Goal: Task Accomplishment & Management: Use online tool/utility

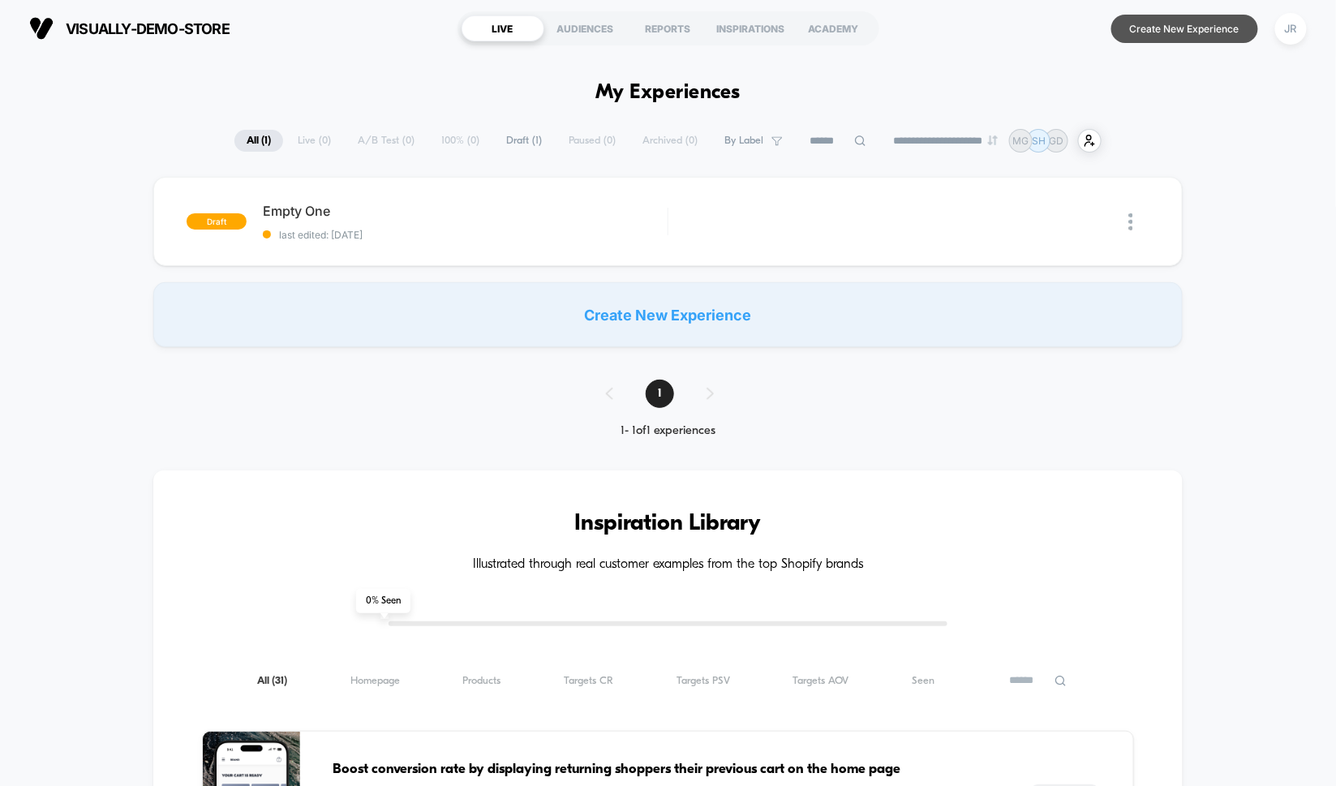
click at [1219, 32] on button "Create New Experience" at bounding box center [1185, 29] width 147 height 28
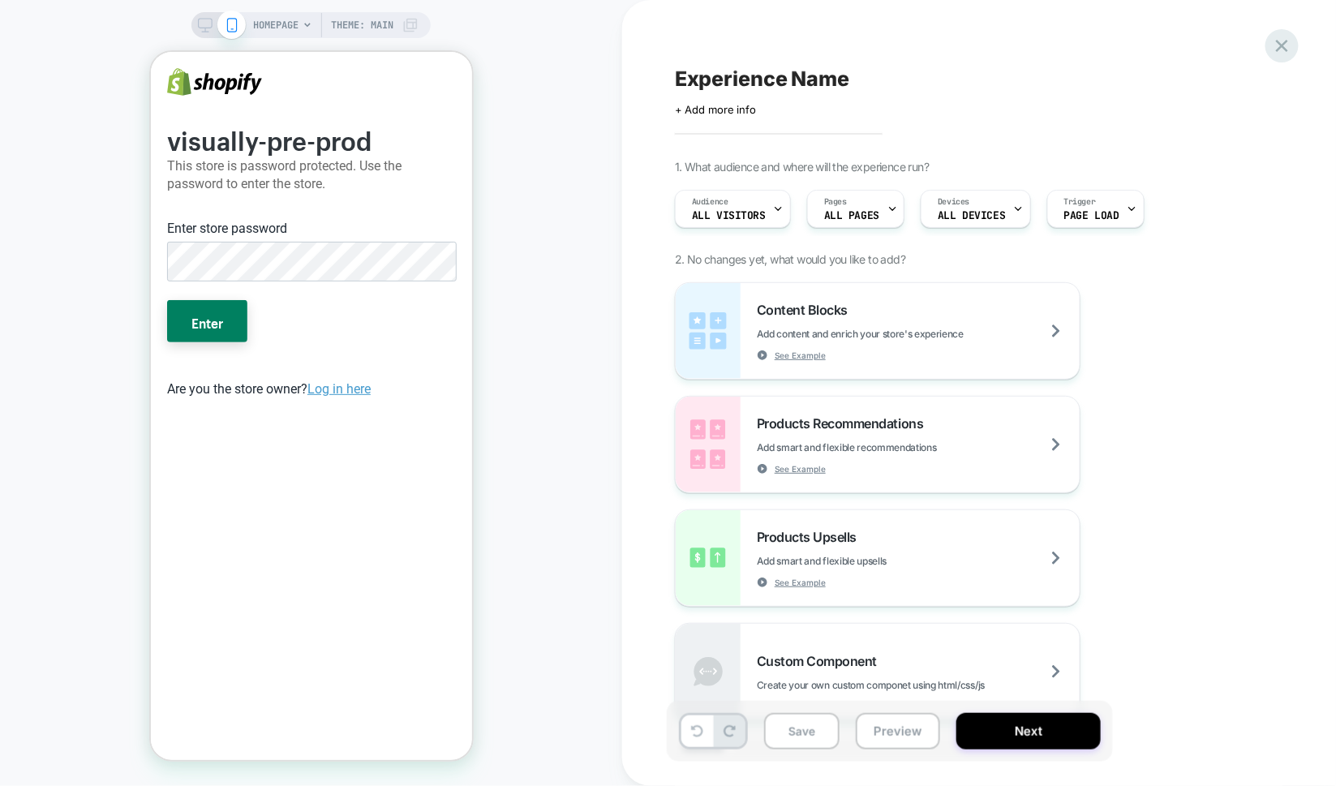
click at [1292, 54] on icon at bounding box center [1282, 46] width 22 height 22
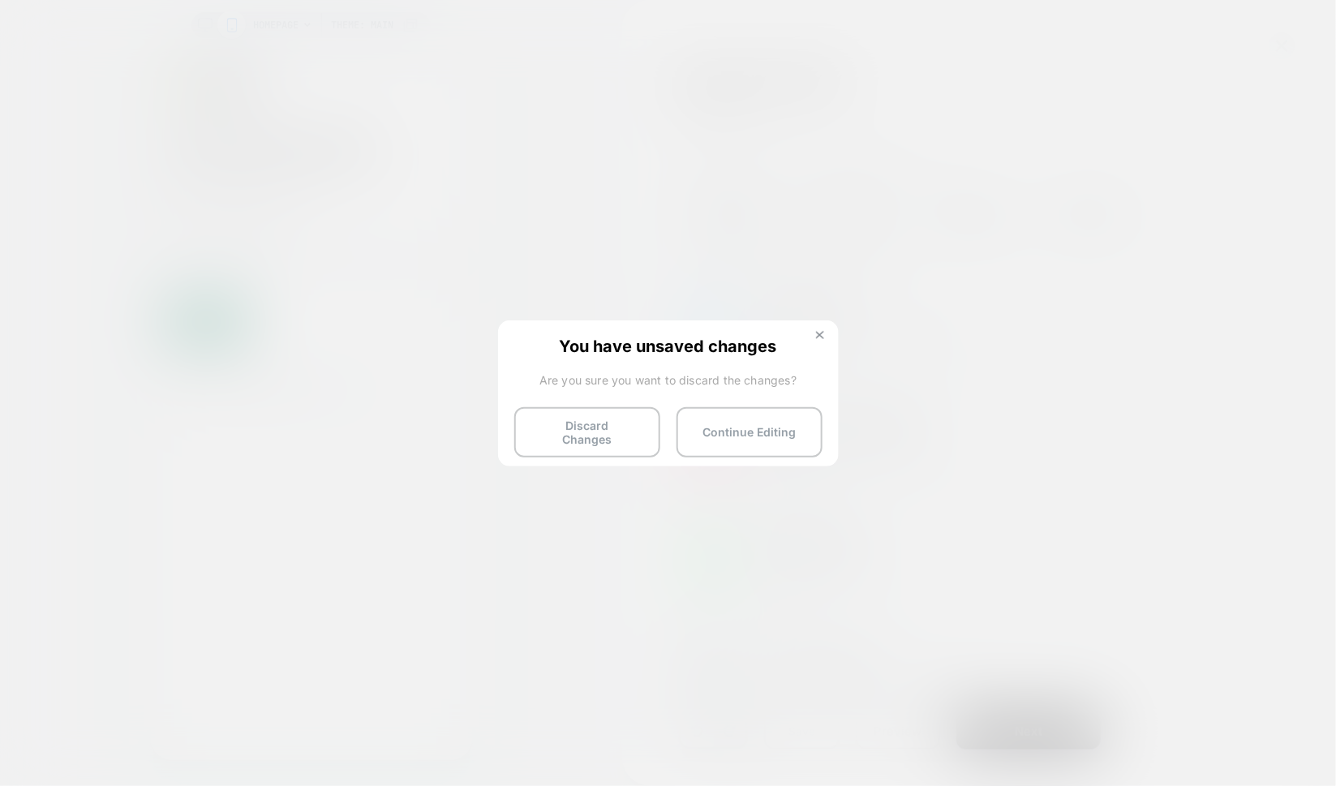
click at [819, 336] on img at bounding box center [820, 335] width 8 height 8
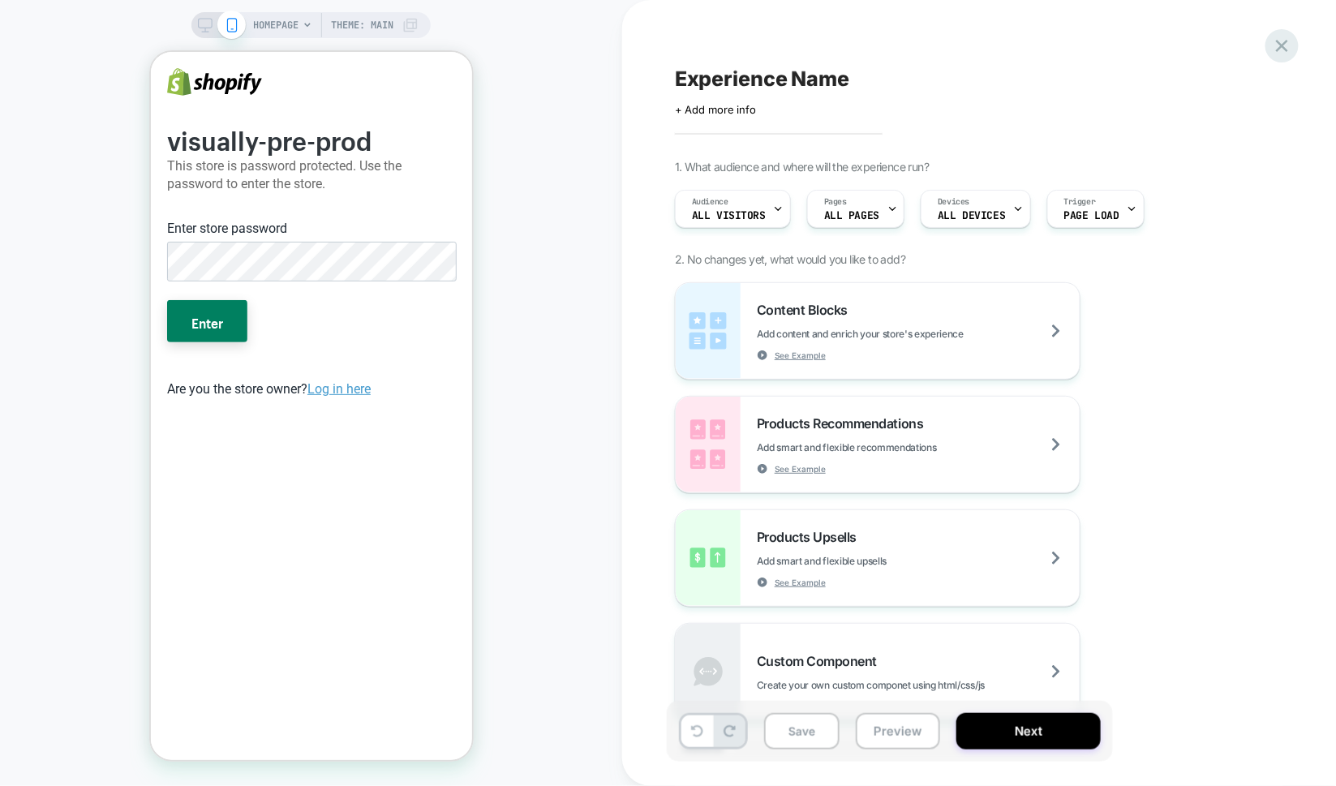
click at [1287, 42] on icon at bounding box center [1282, 46] width 12 height 12
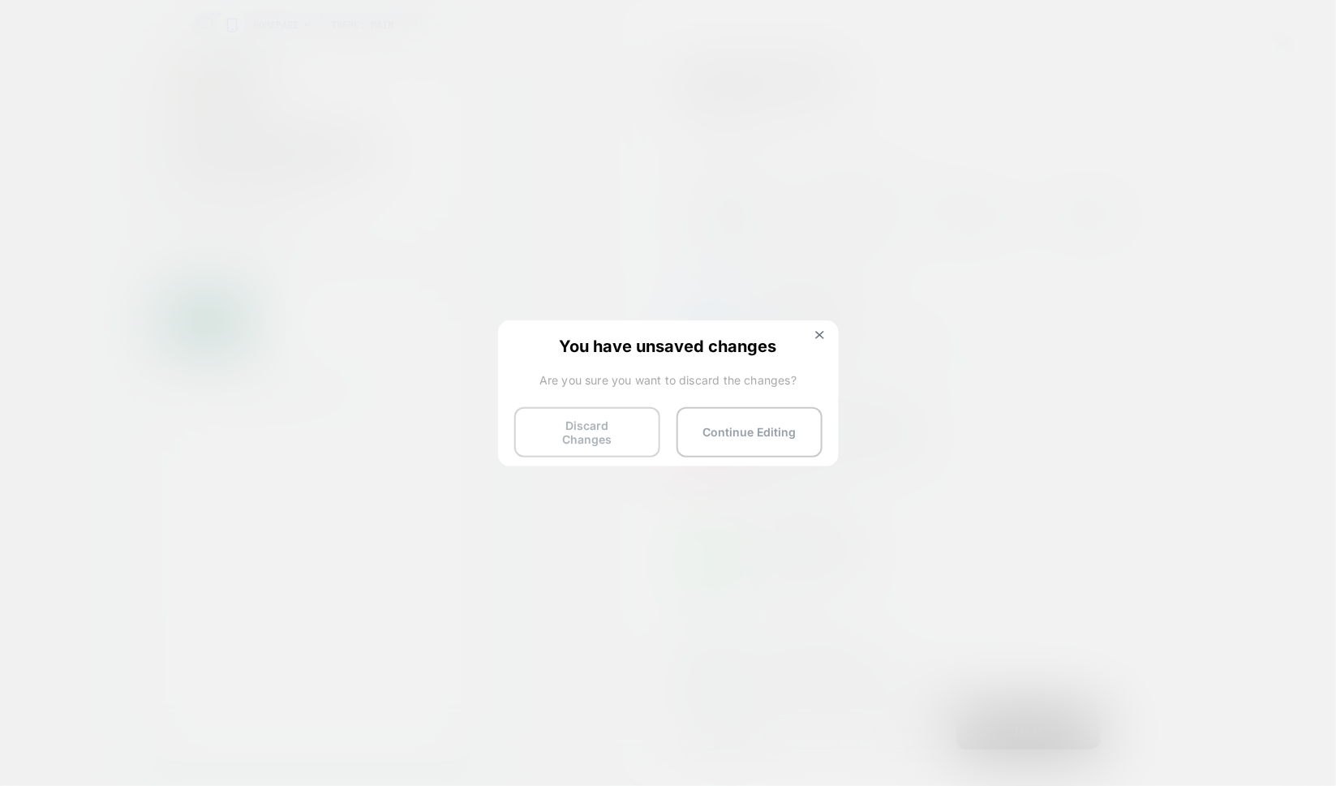
click at [578, 419] on button "Discard Changes" at bounding box center [587, 432] width 146 height 50
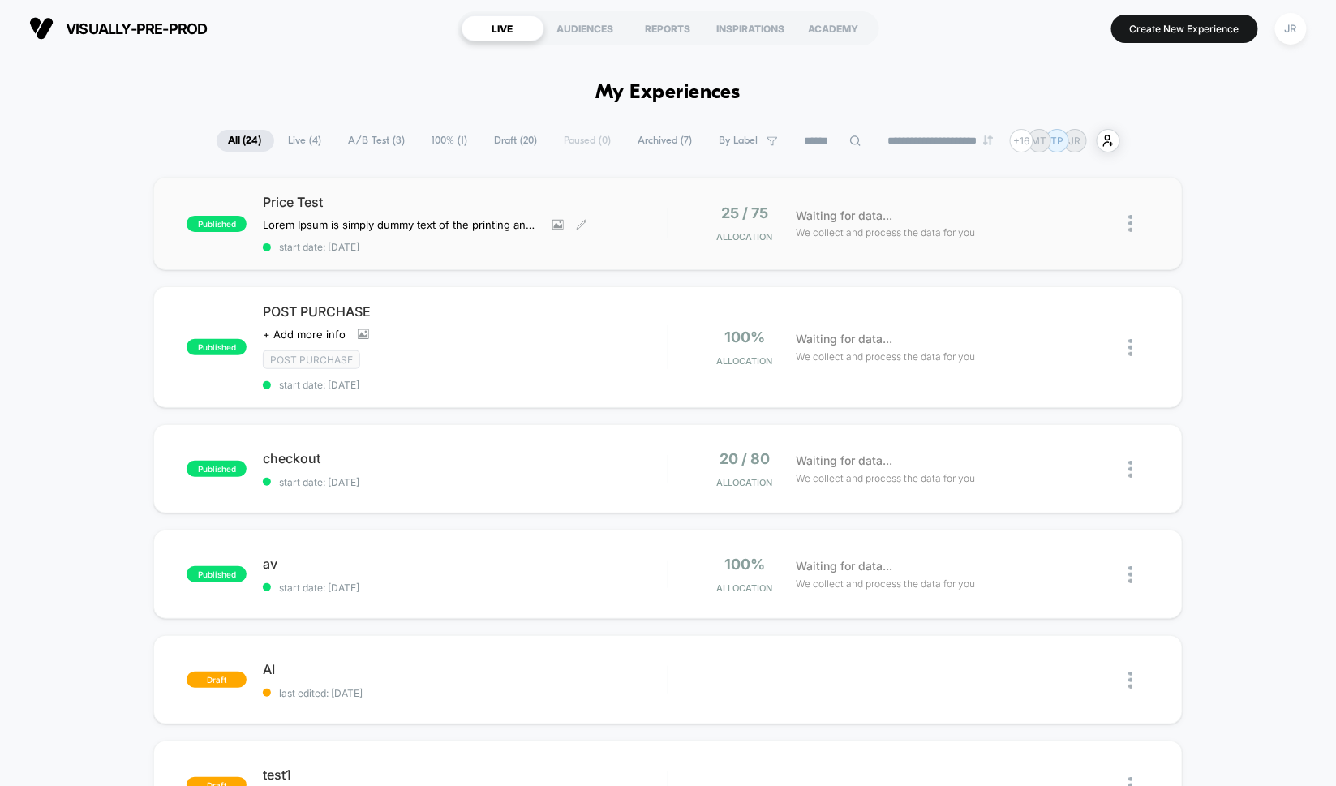
click at [630, 226] on div "Price Test Lorem Ipsum is simply dummy text of the printing and typesetting ind…" at bounding box center [465, 223] width 404 height 59
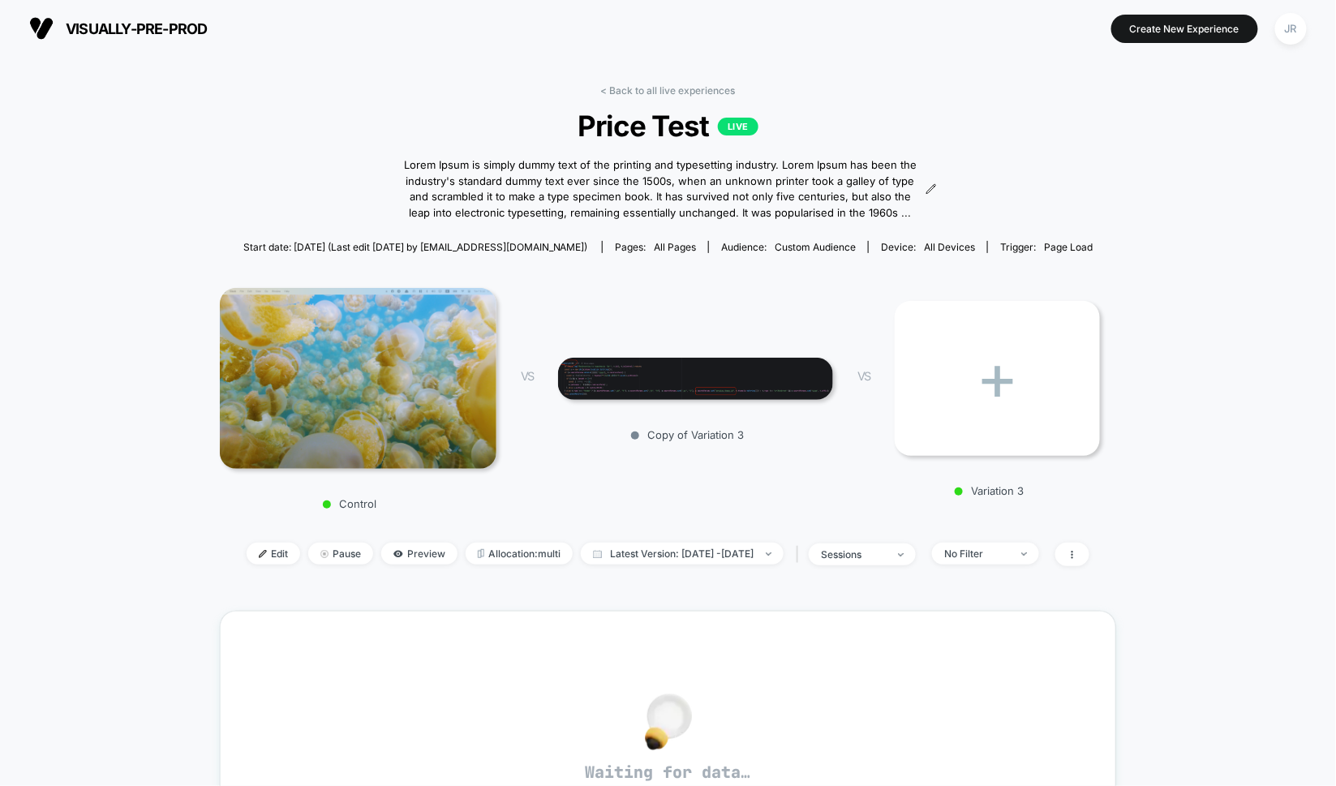
click at [389, 384] on img at bounding box center [358, 378] width 277 height 181
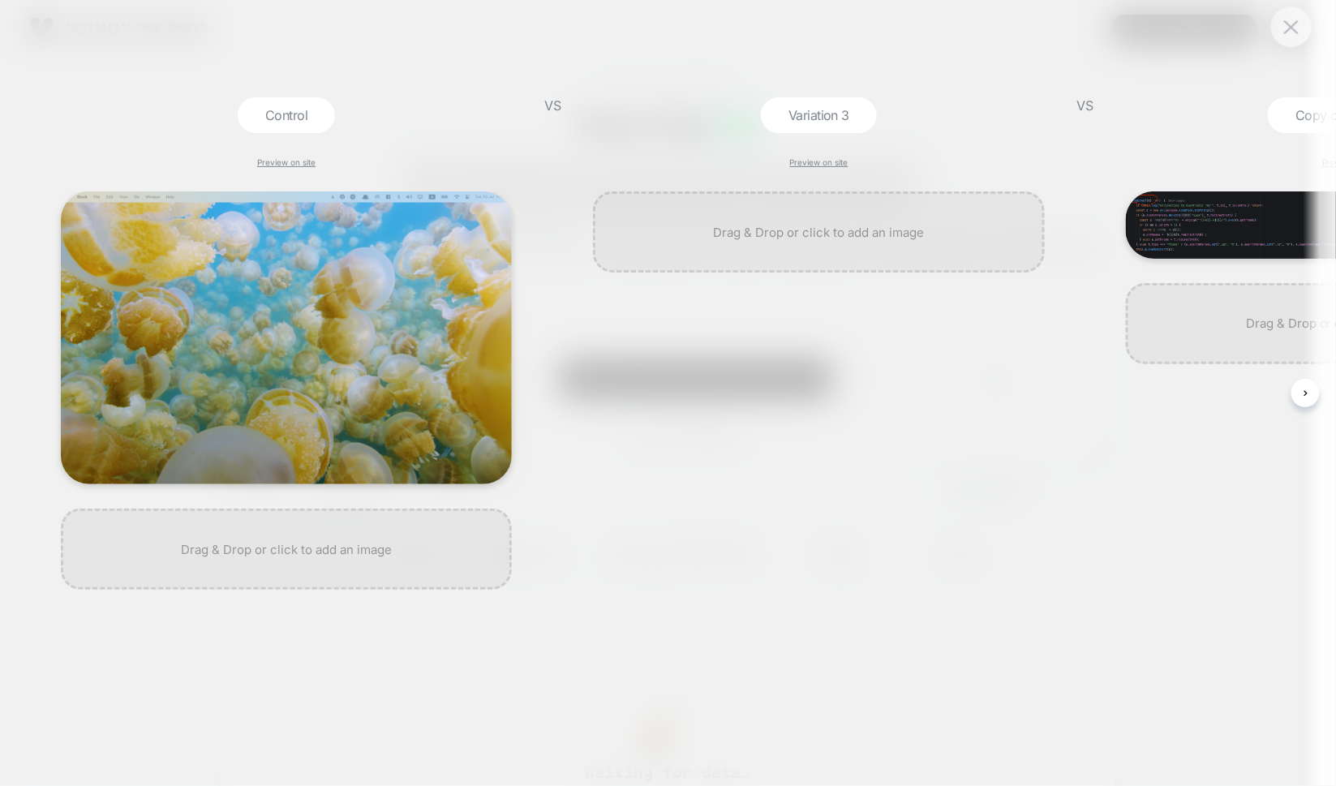
scroll to position [0, 2]
click at [291, 158] on link "Preview on site" at bounding box center [285, 162] width 58 height 10
click at [1284, 44] on img at bounding box center [1291, 44] width 15 height 14
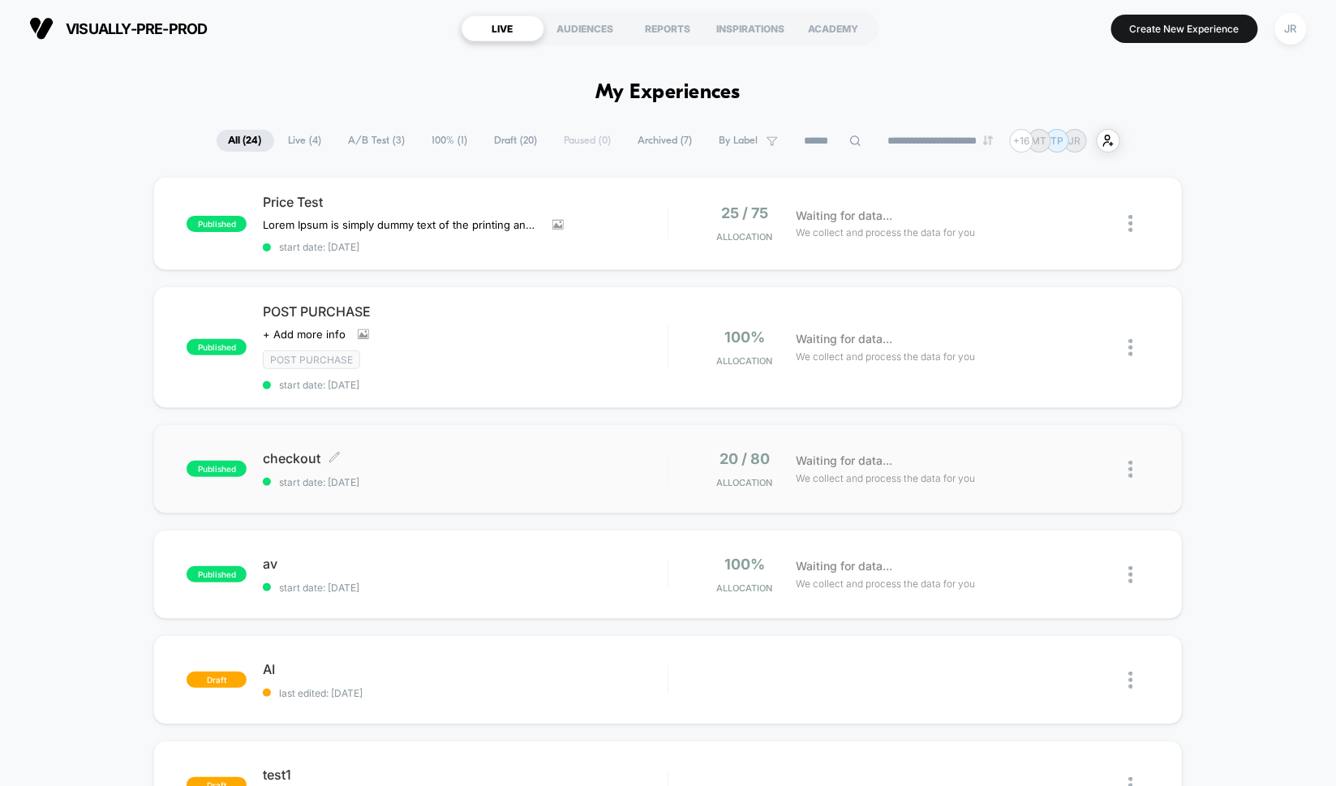
click at [430, 467] on div "checkout Click to edit experience details Click to edit experience details star…" at bounding box center [465, 469] width 404 height 38
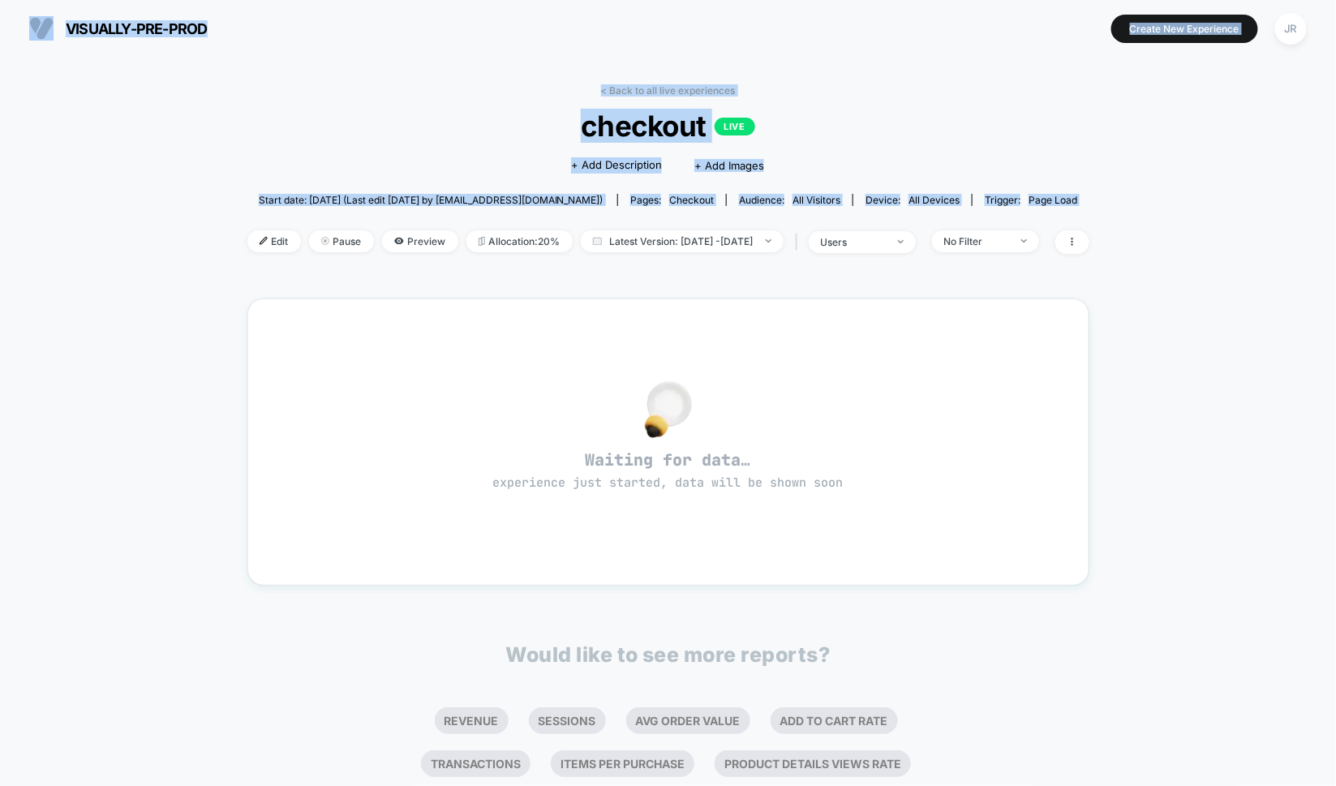
click at [880, 138] on span "checkout LIVE" at bounding box center [668, 126] width 758 height 34
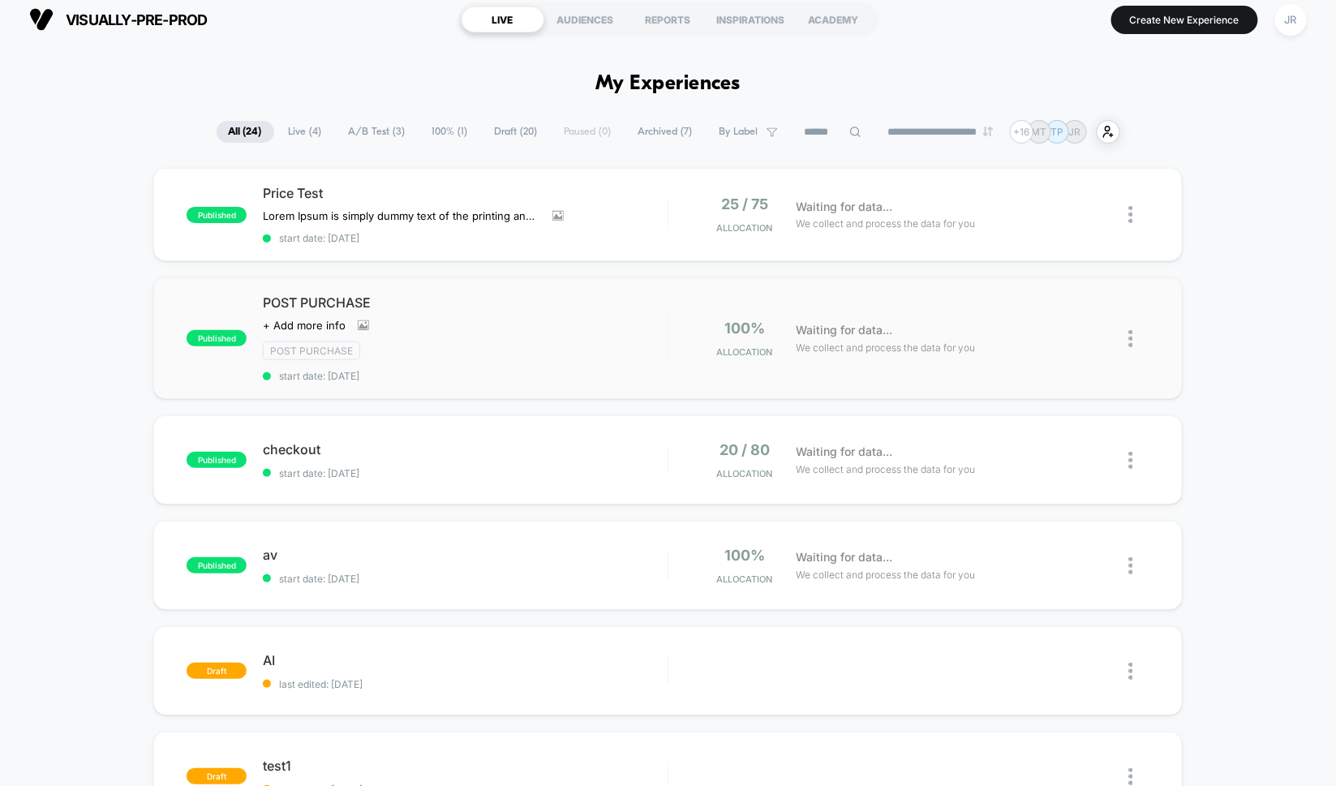
scroll to position [8, 0]
click at [1196, 28] on button "Create New Experience" at bounding box center [1185, 20] width 147 height 28
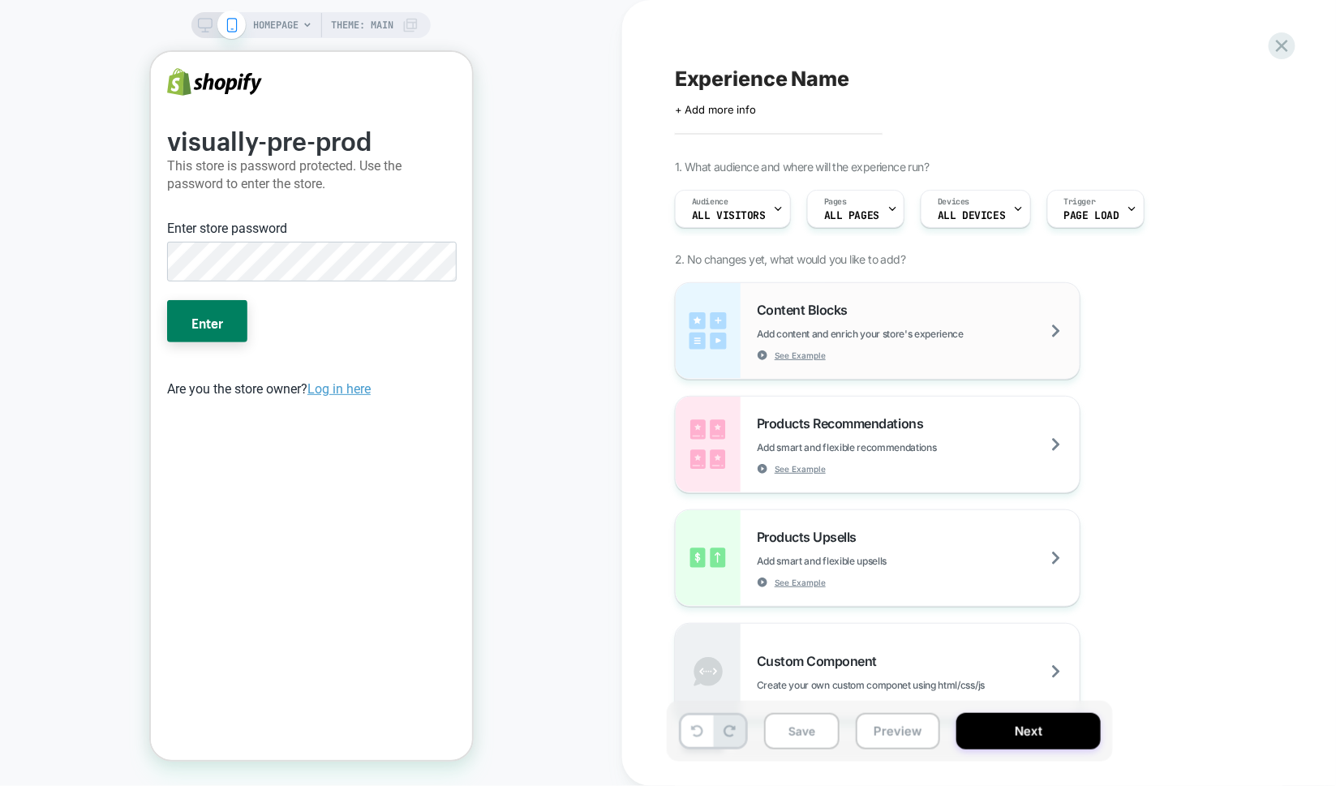
click at [773, 331] on span "Add content and enrich your store's experience" at bounding box center [901, 334] width 288 height 12
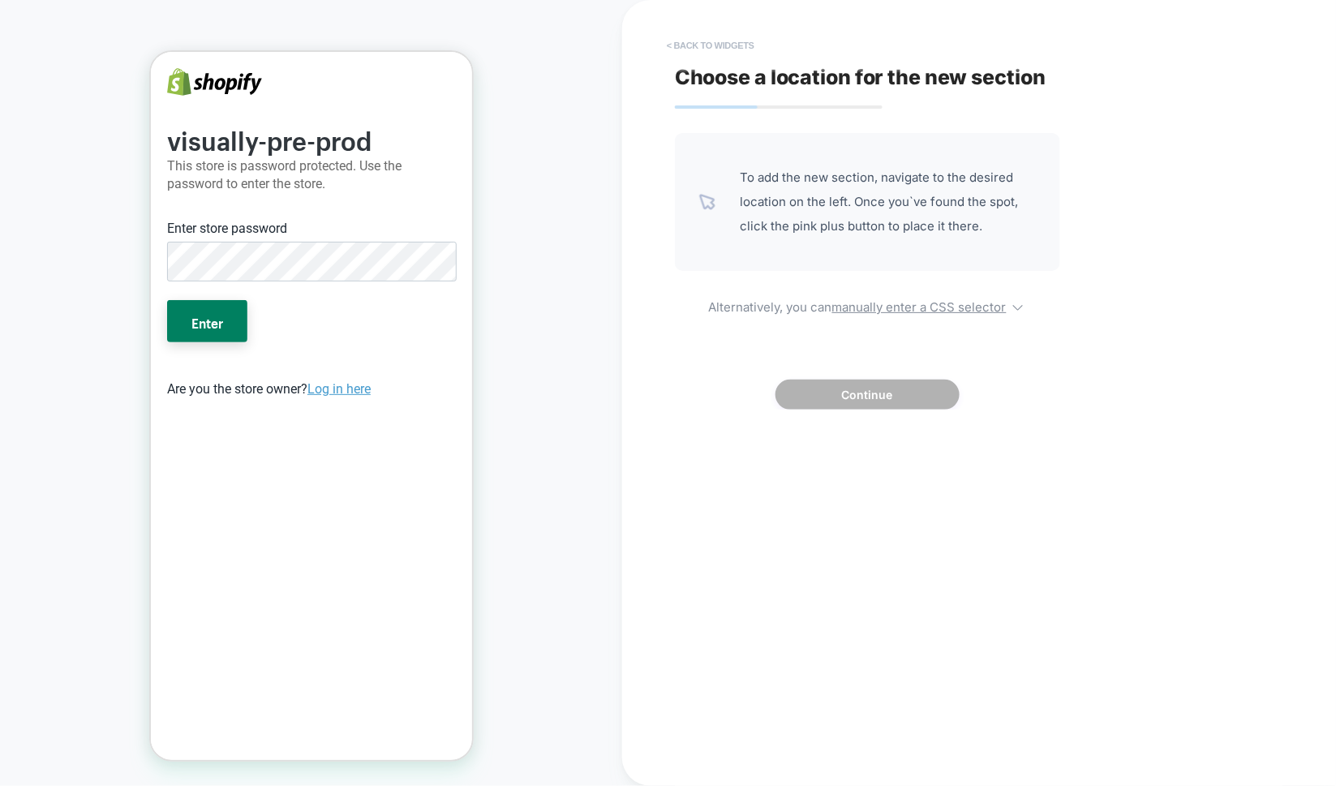
click at [728, 41] on button "< Back to widgets" at bounding box center [711, 45] width 104 height 26
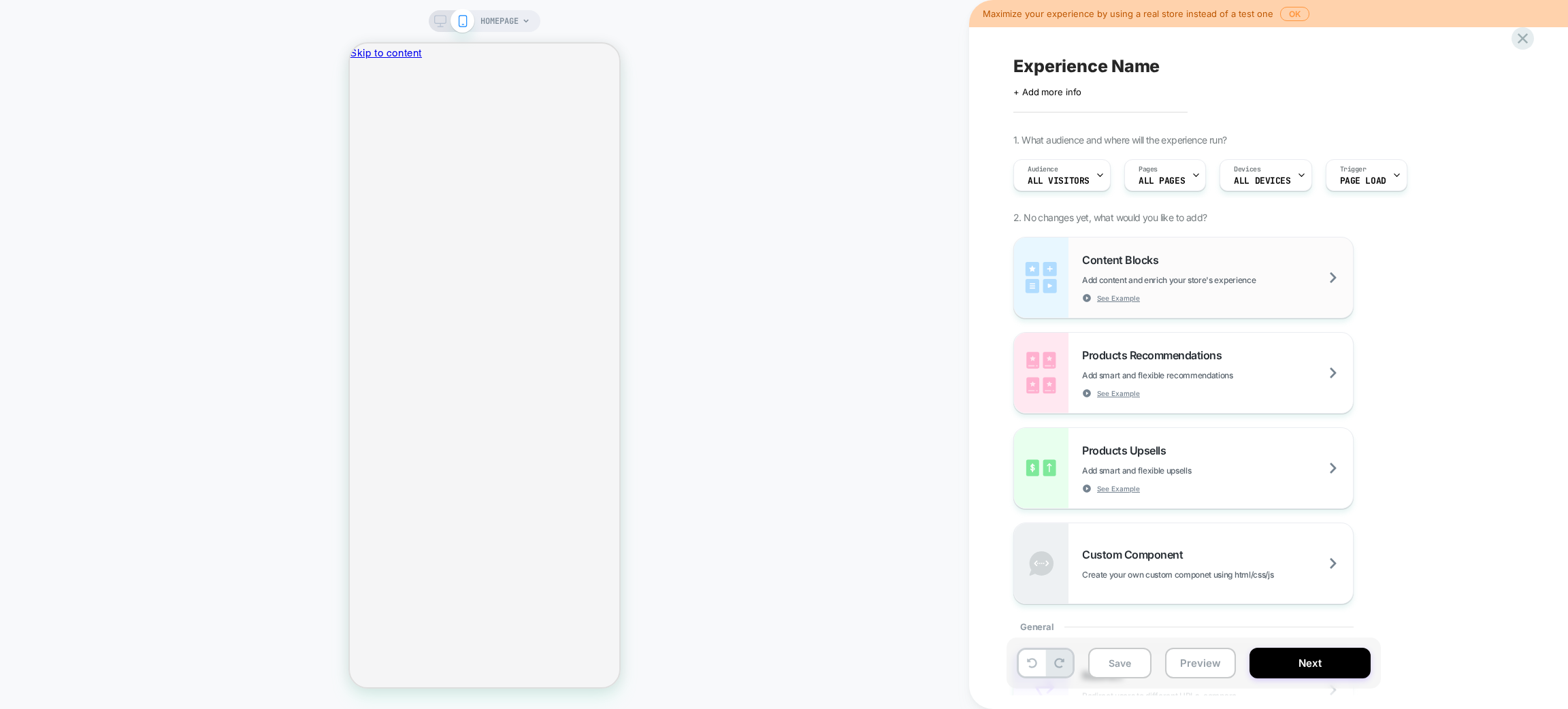
click at [1310, 287] on div "Content Blocks Add content and enrich your store's experience See Example" at bounding box center [1217, 278] width 271 height 50
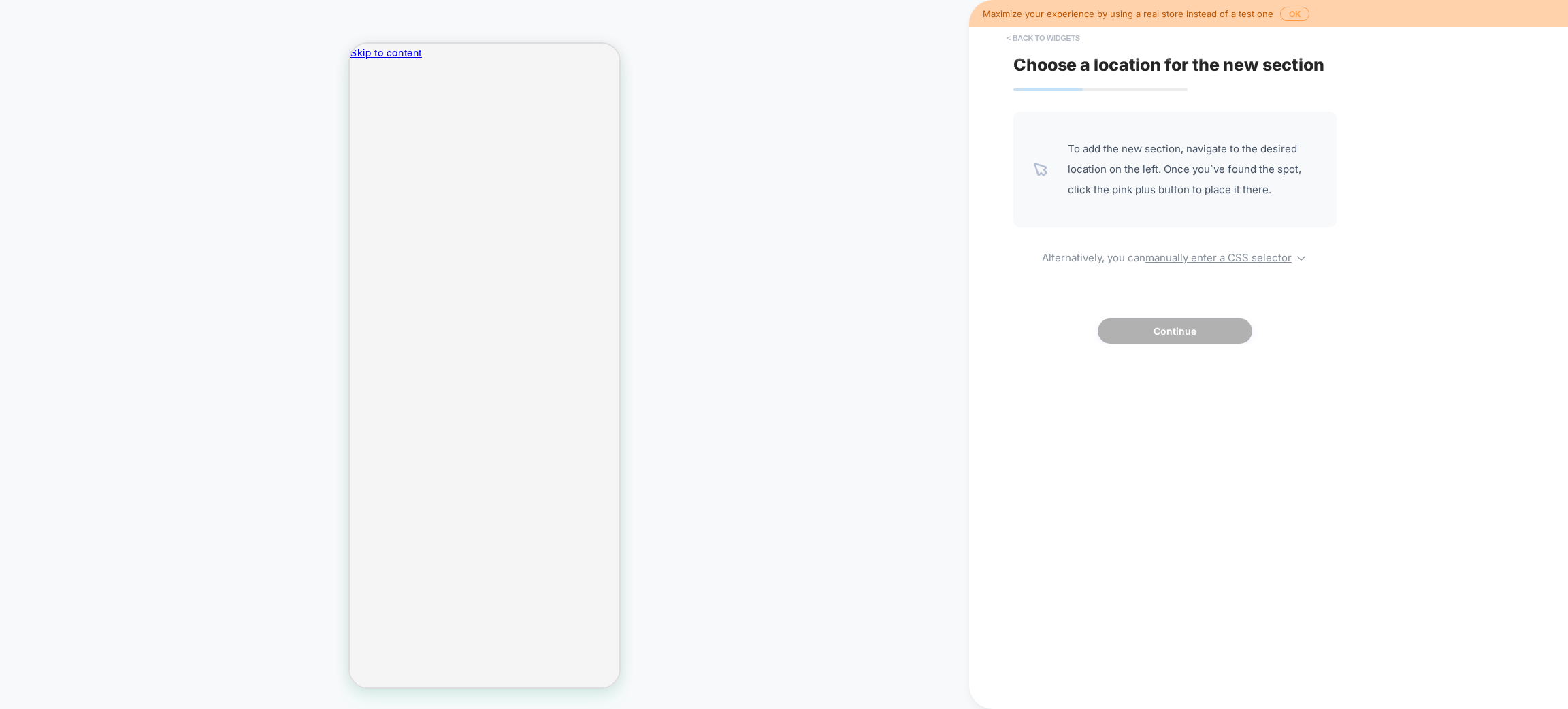
click at [1014, 35] on button "< Back to widgets" at bounding box center [1044, 38] width 87 height 22
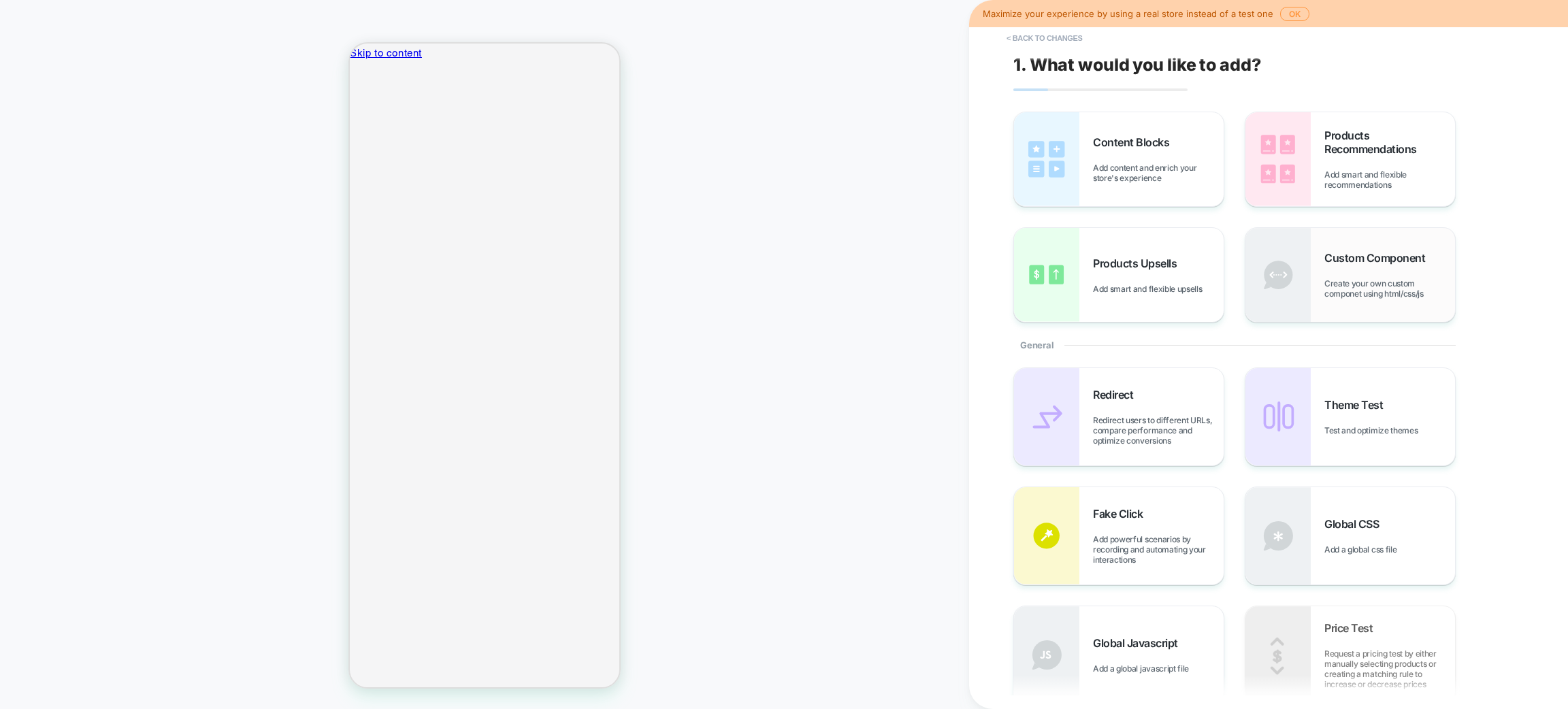
click at [1346, 273] on div "Custom Component Create your own custom componet using html/css/js" at bounding box center [1390, 274] width 131 height 48
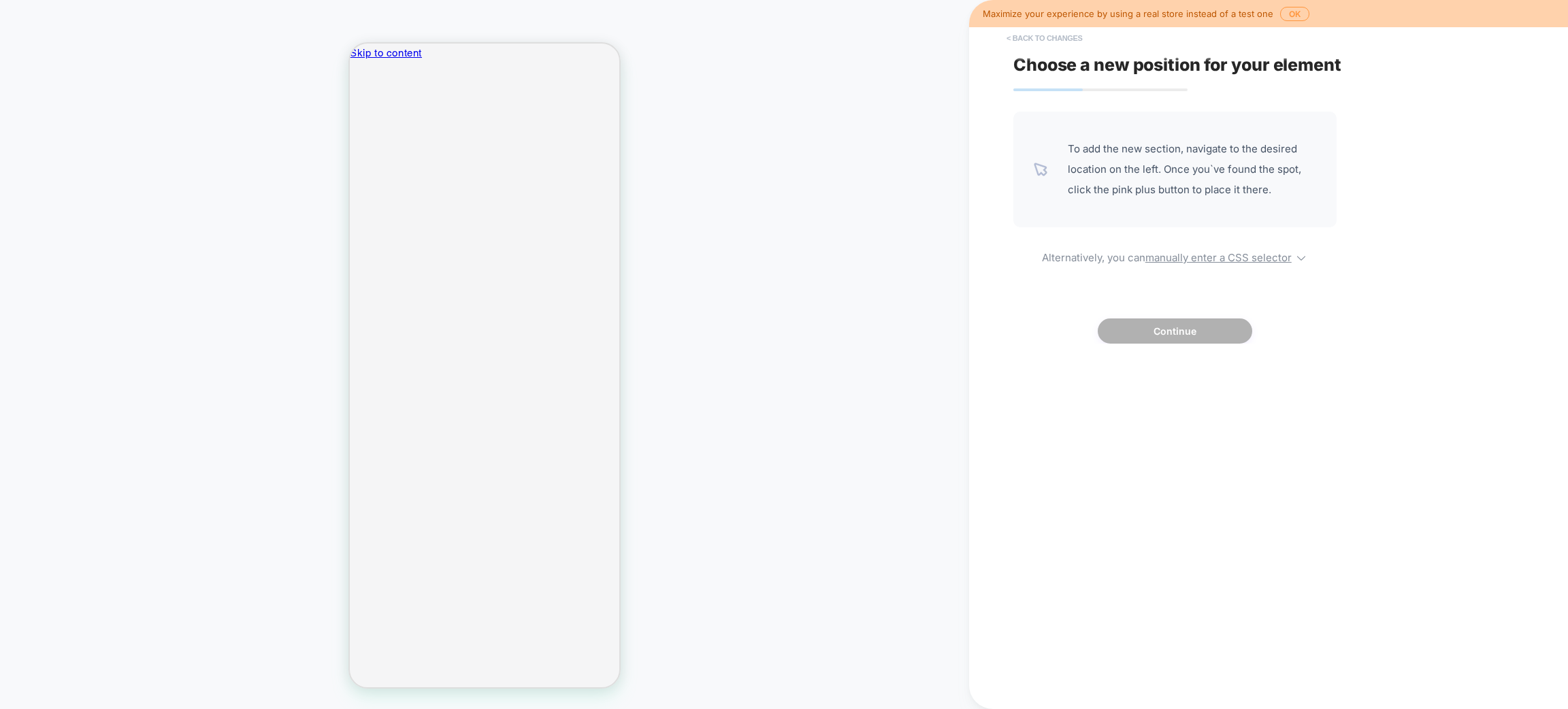
click at [1003, 33] on button "< Back to changes" at bounding box center [1044, 38] width 90 height 22
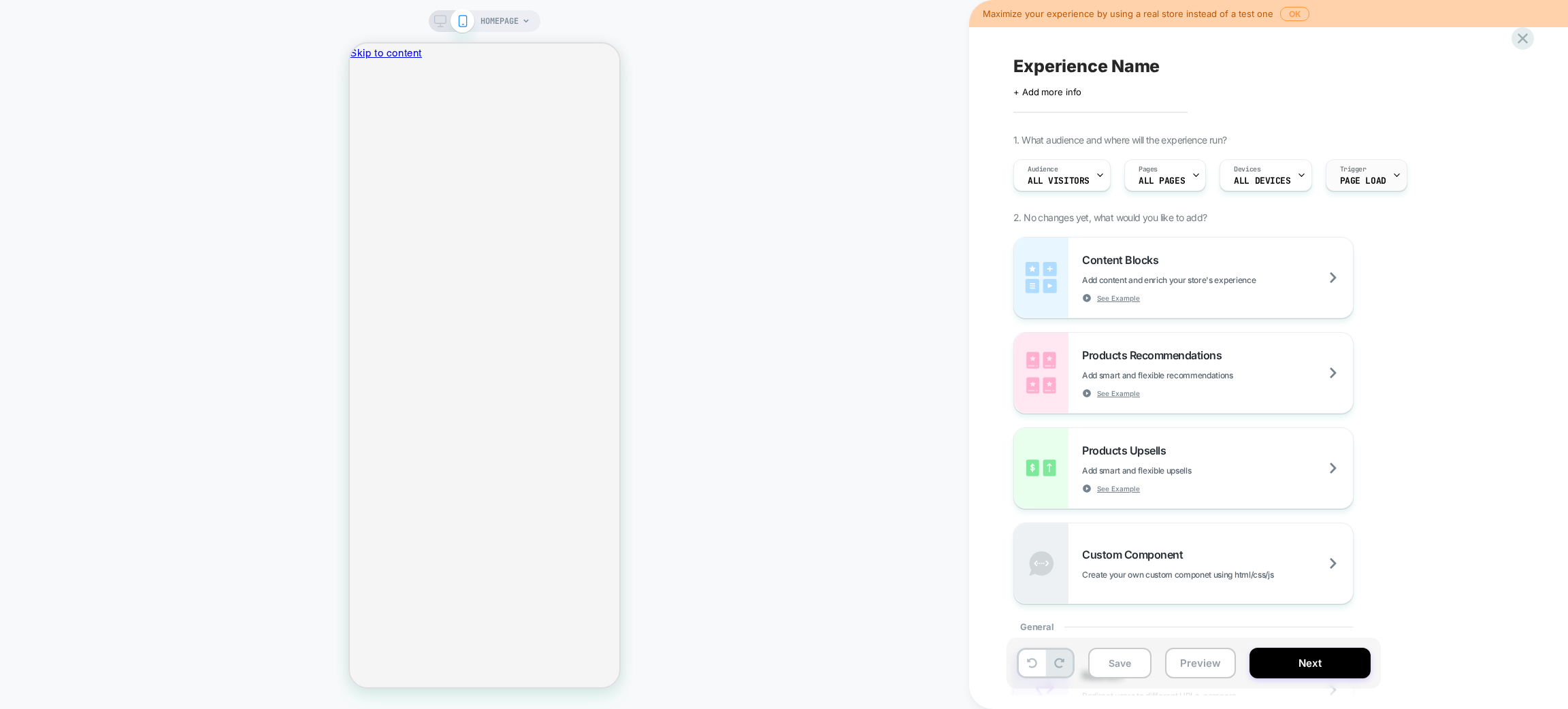
click at [1345, 181] on span "Page Load" at bounding box center [1363, 180] width 46 height 9
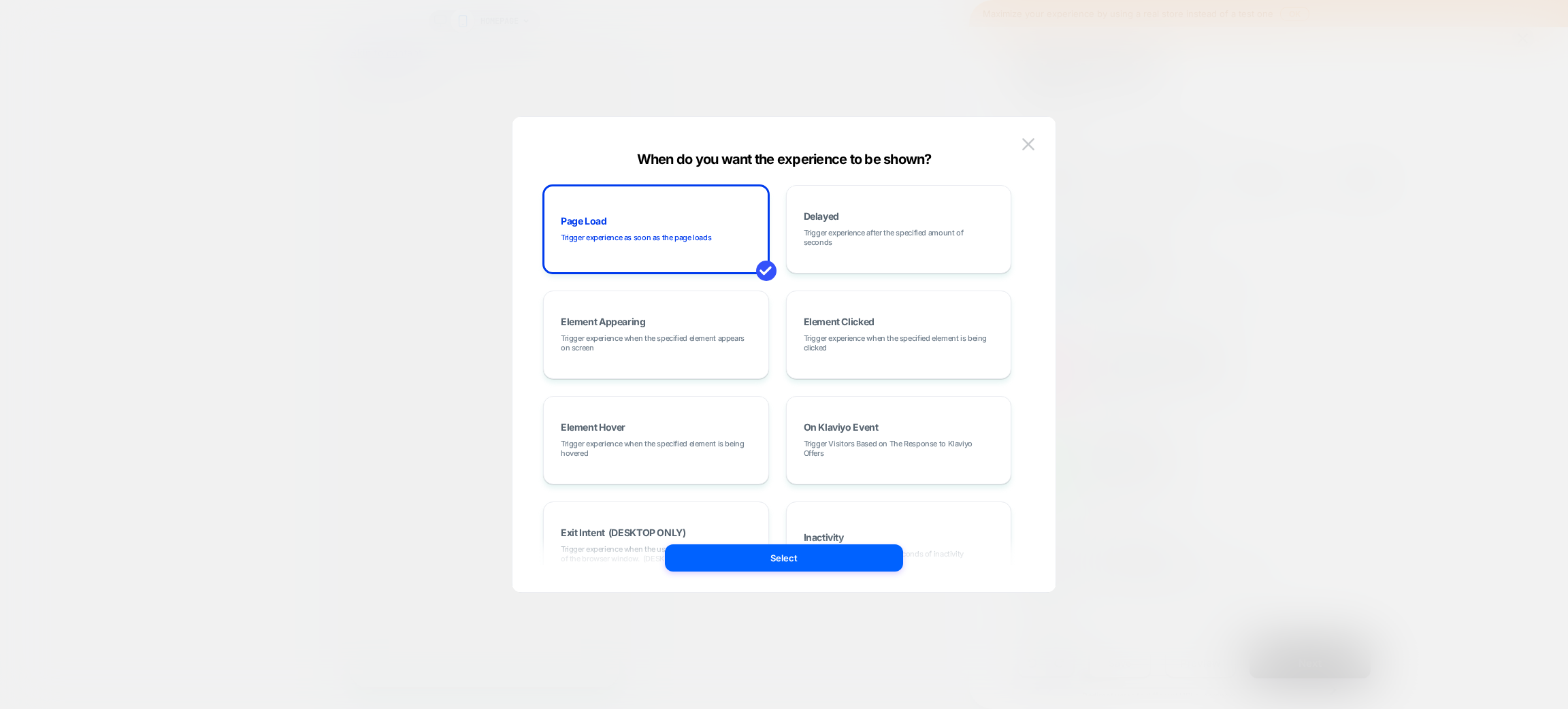
click at [1261, 159] on div at bounding box center [784, 354] width 1568 height 709
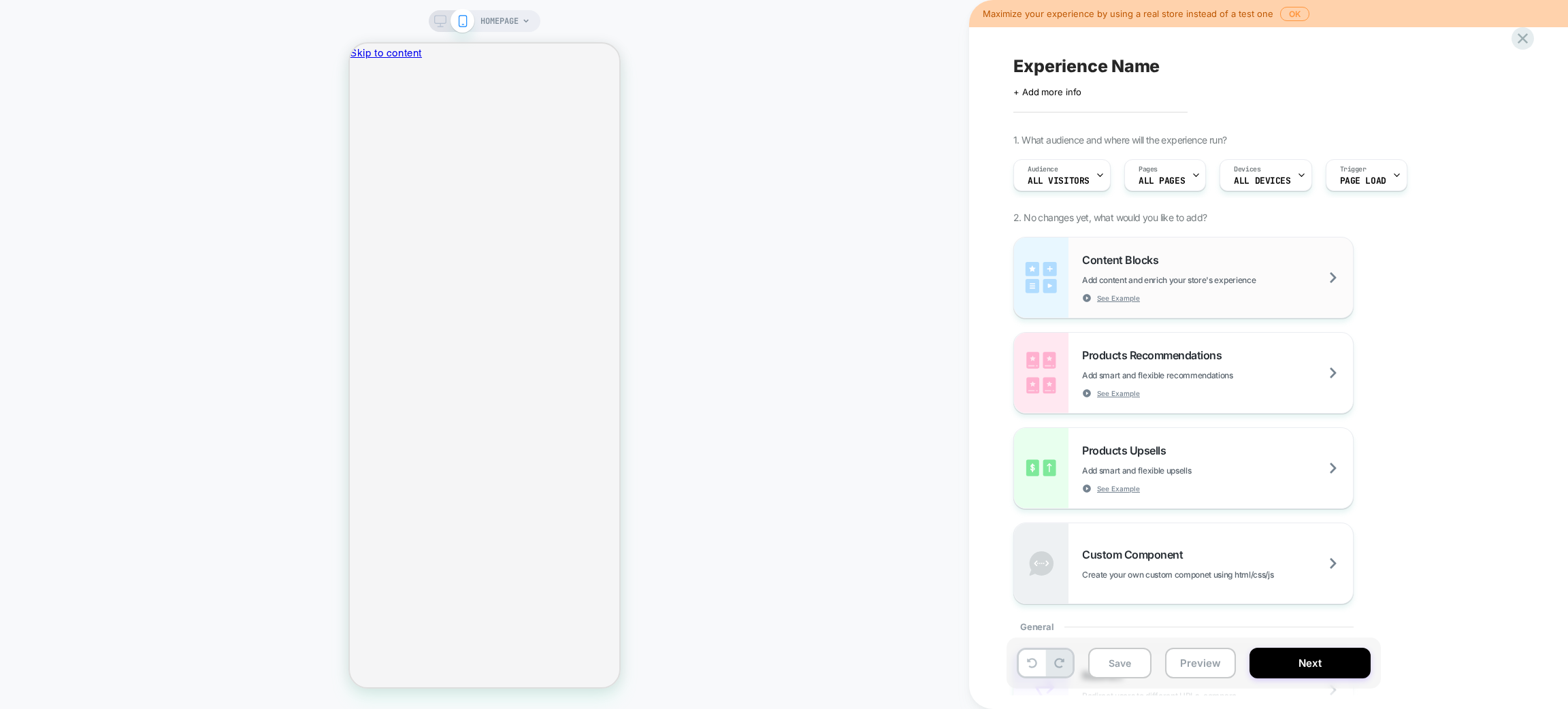
click at [1187, 261] on div "Content Blocks Add content and enrich your store's experience See Example" at bounding box center [1217, 278] width 271 height 50
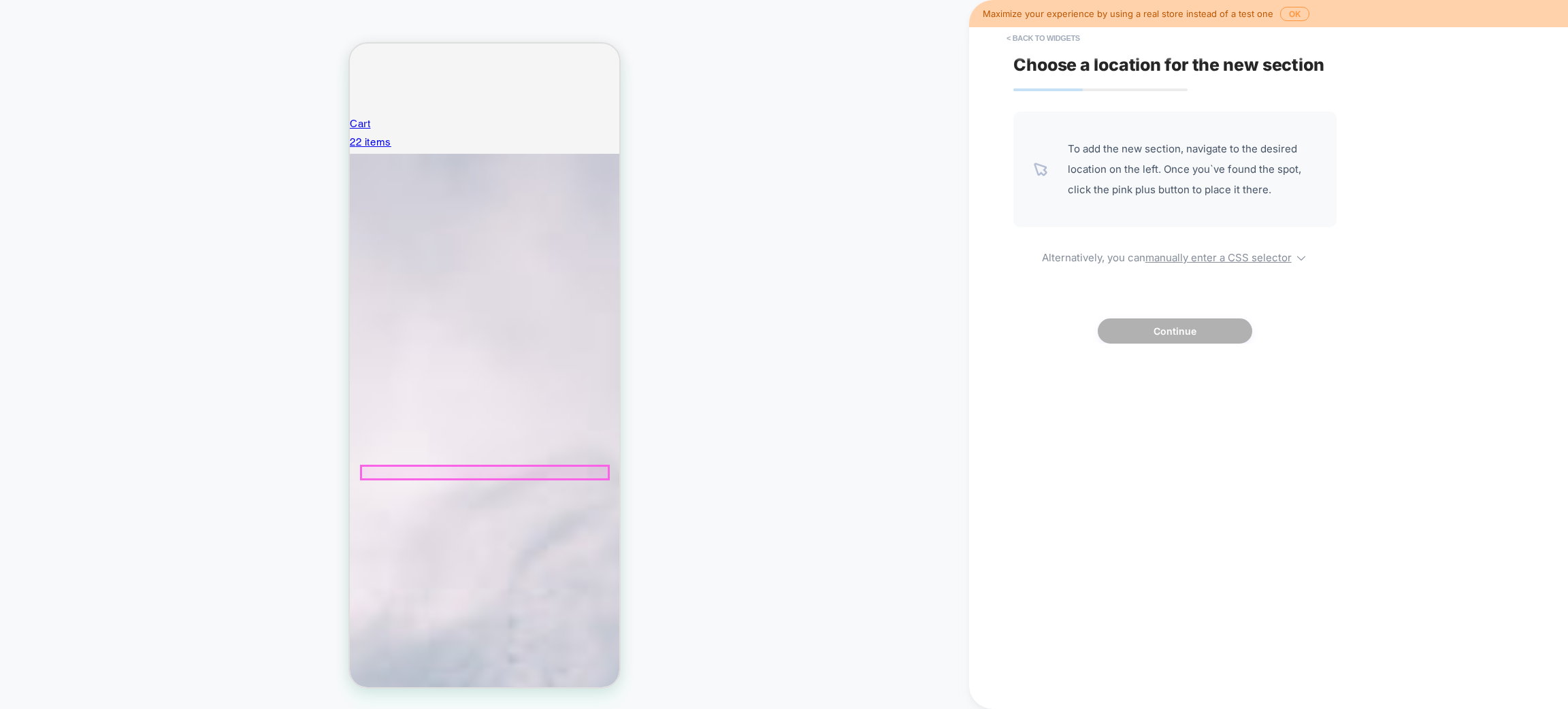
scroll to position [2144, 0]
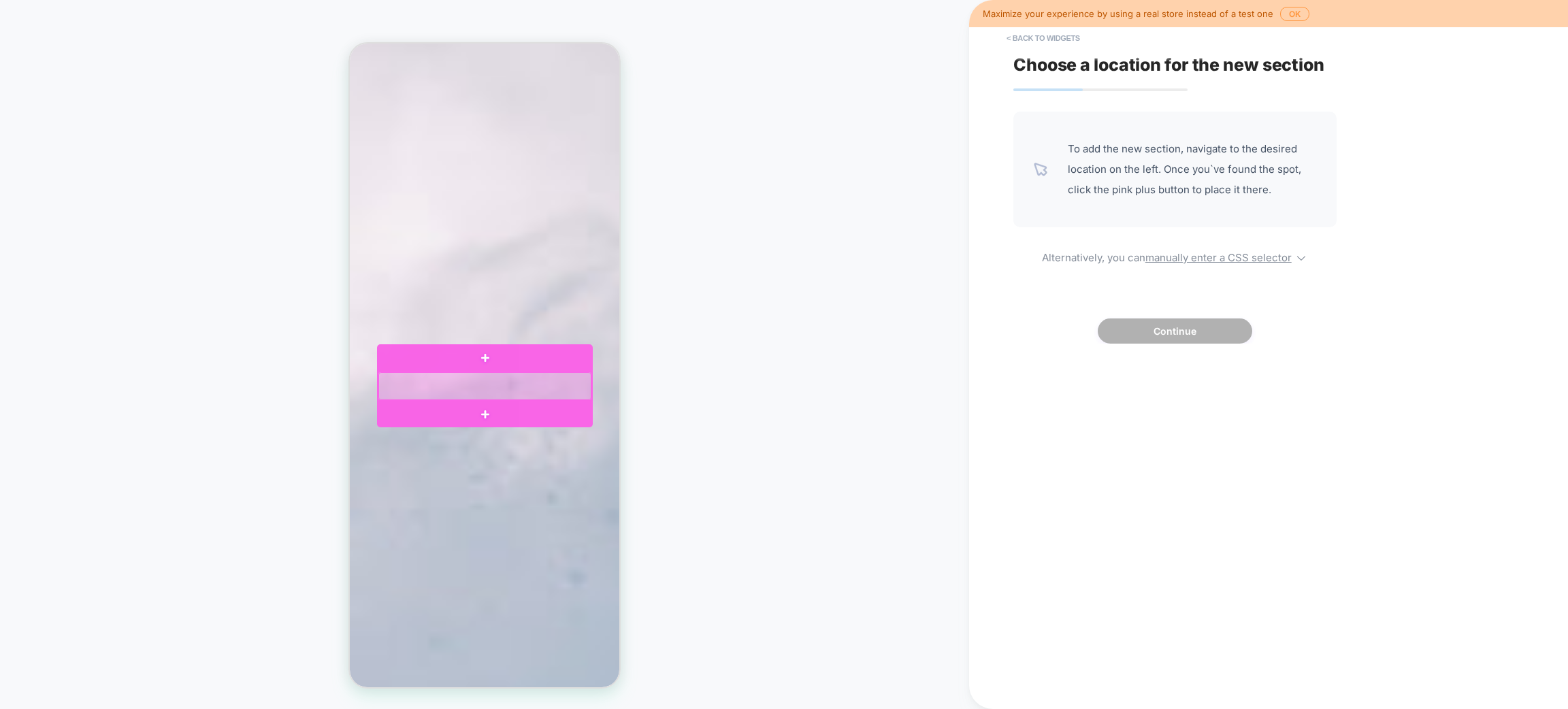
click at [482, 374] on div at bounding box center [485, 386] width 213 height 28
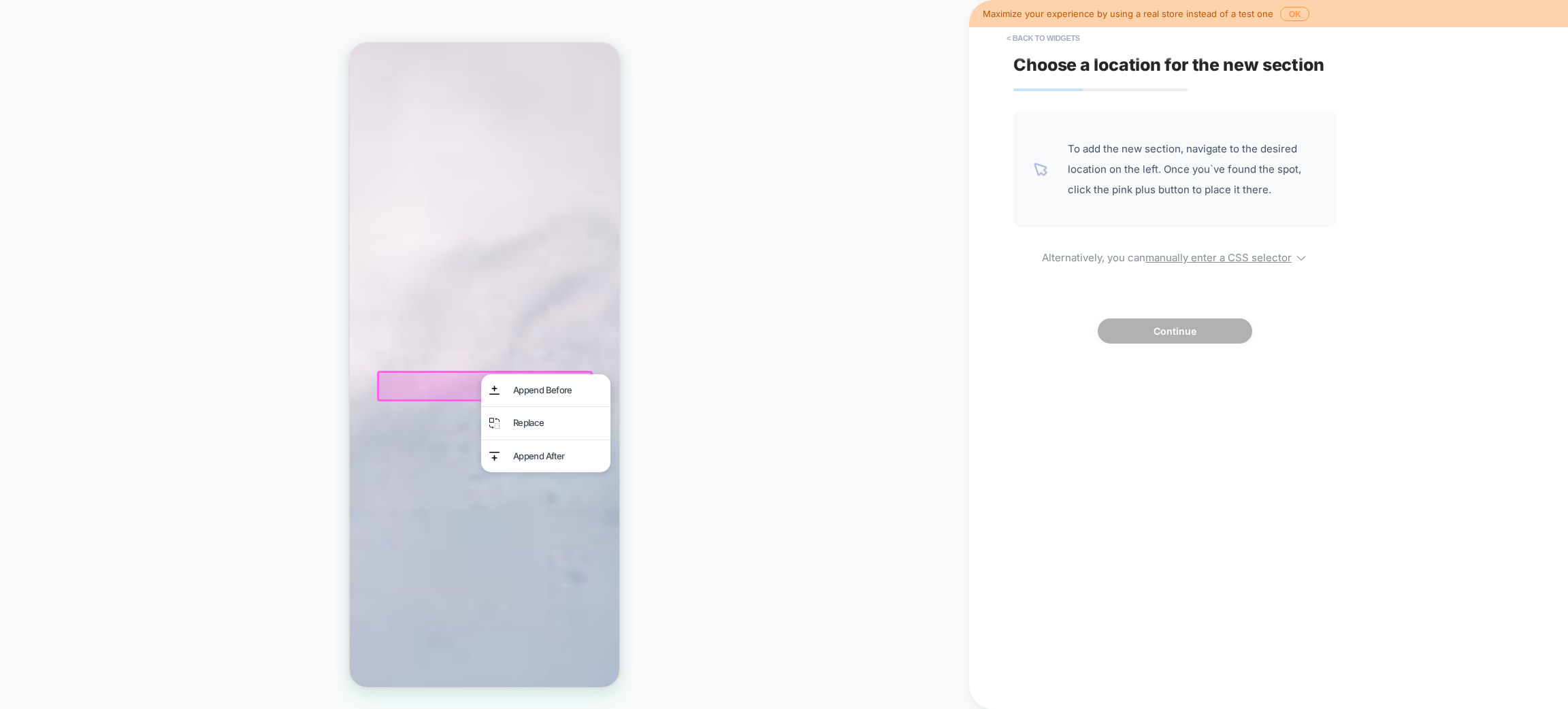
click at [447, 383] on div at bounding box center [484, 386] width 216 height 31
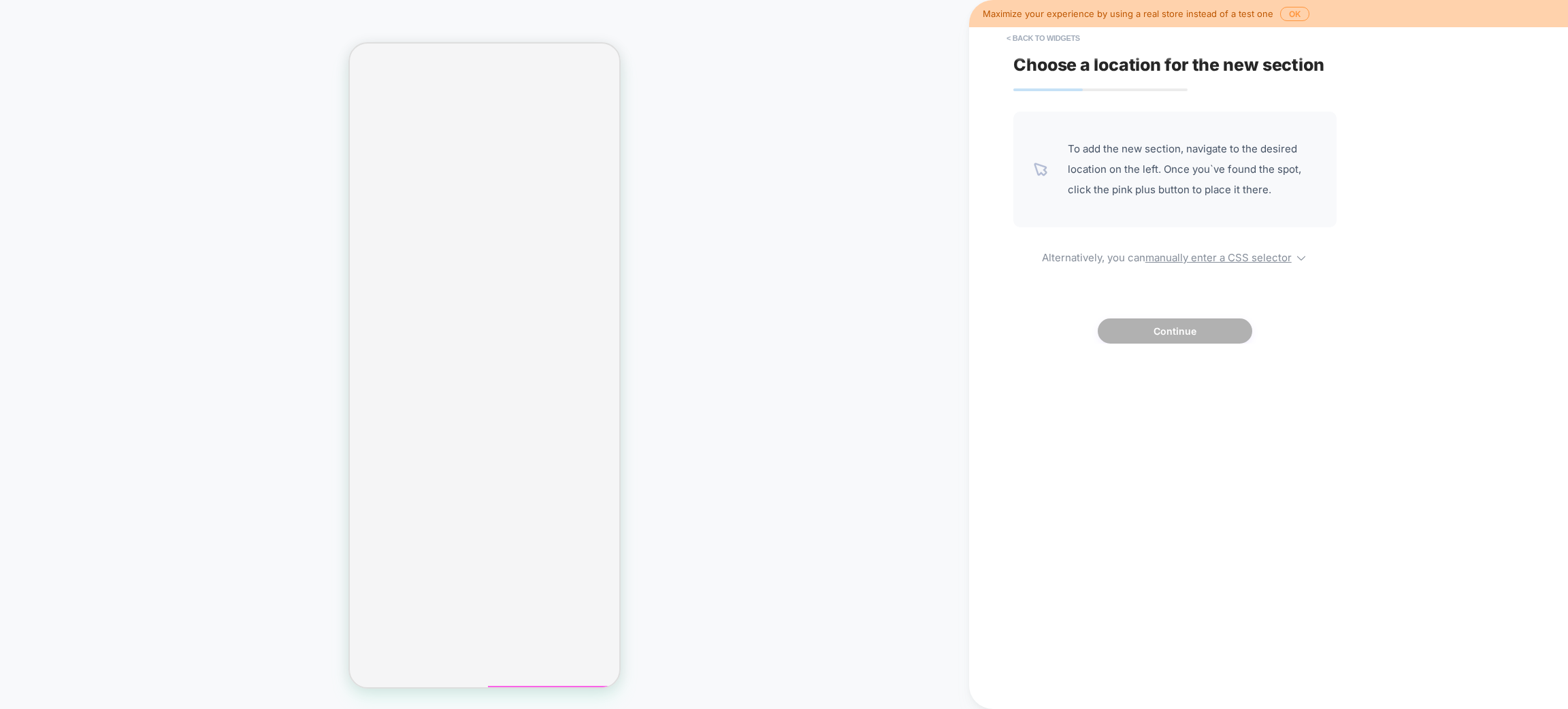
scroll to position [0, 0]
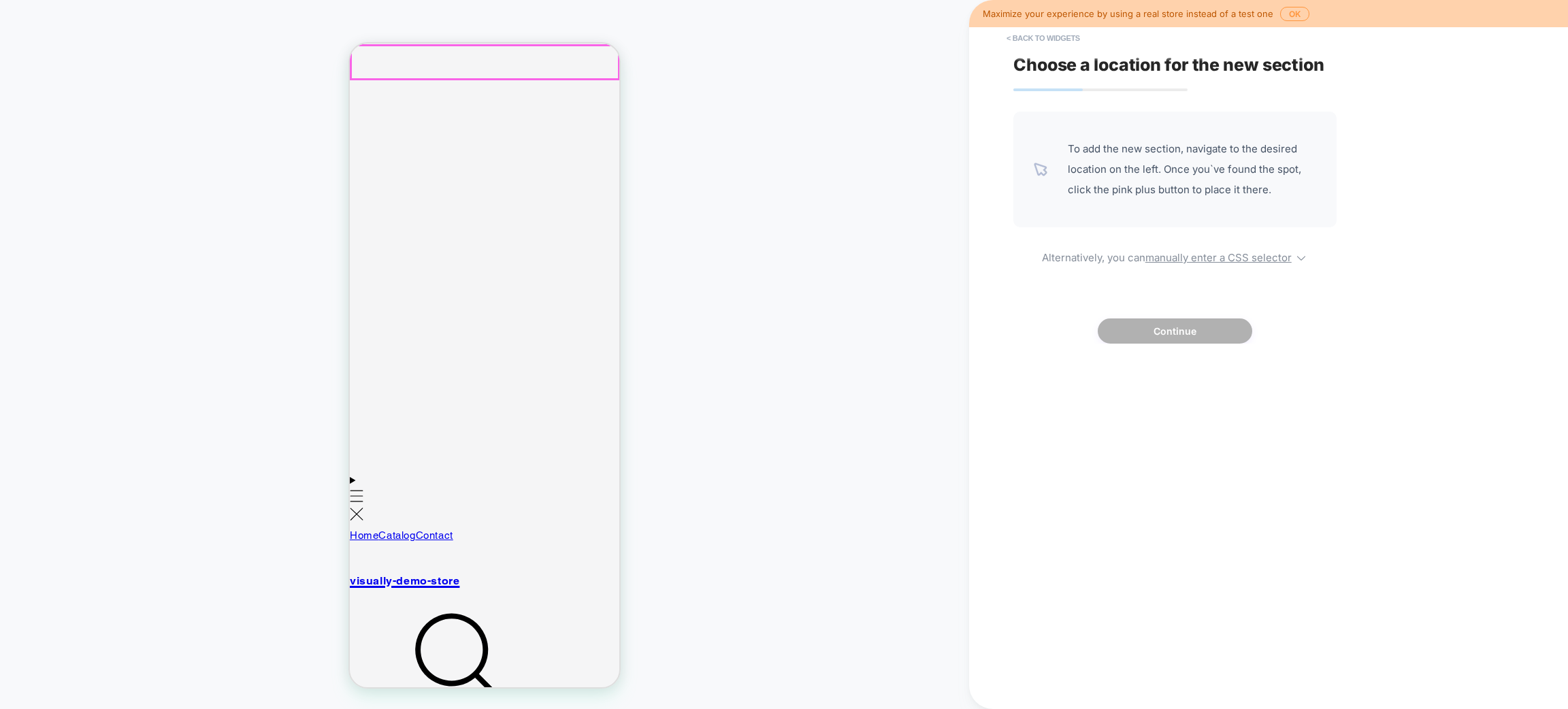
click at [364, 490] on icon "Menu" at bounding box center [357, 496] width 14 height 13
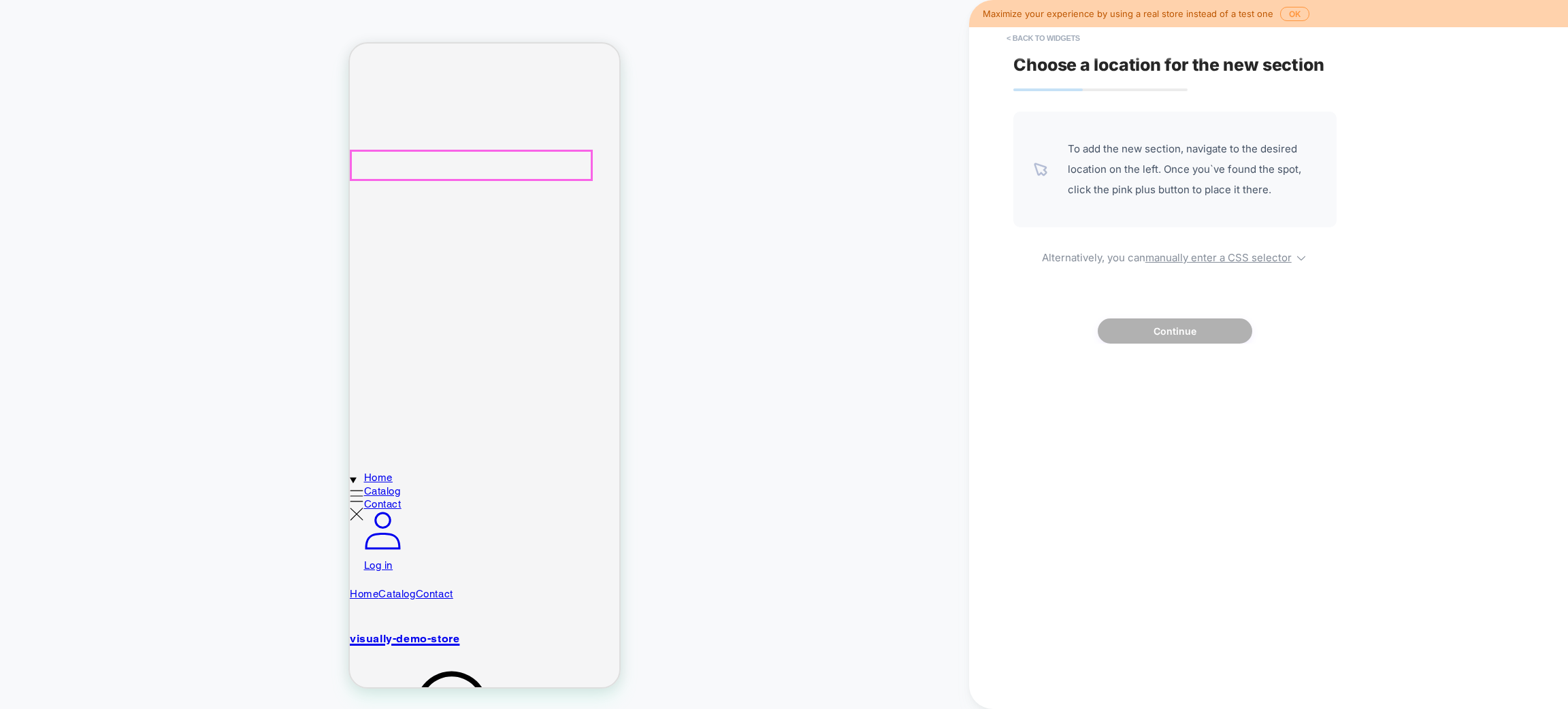
click at [388, 485] on link "Catalog" at bounding box center [383, 492] width 38 height 13
click at [395, 498] on link "Contact" at bounding box center [383, 504] width 38 height 13
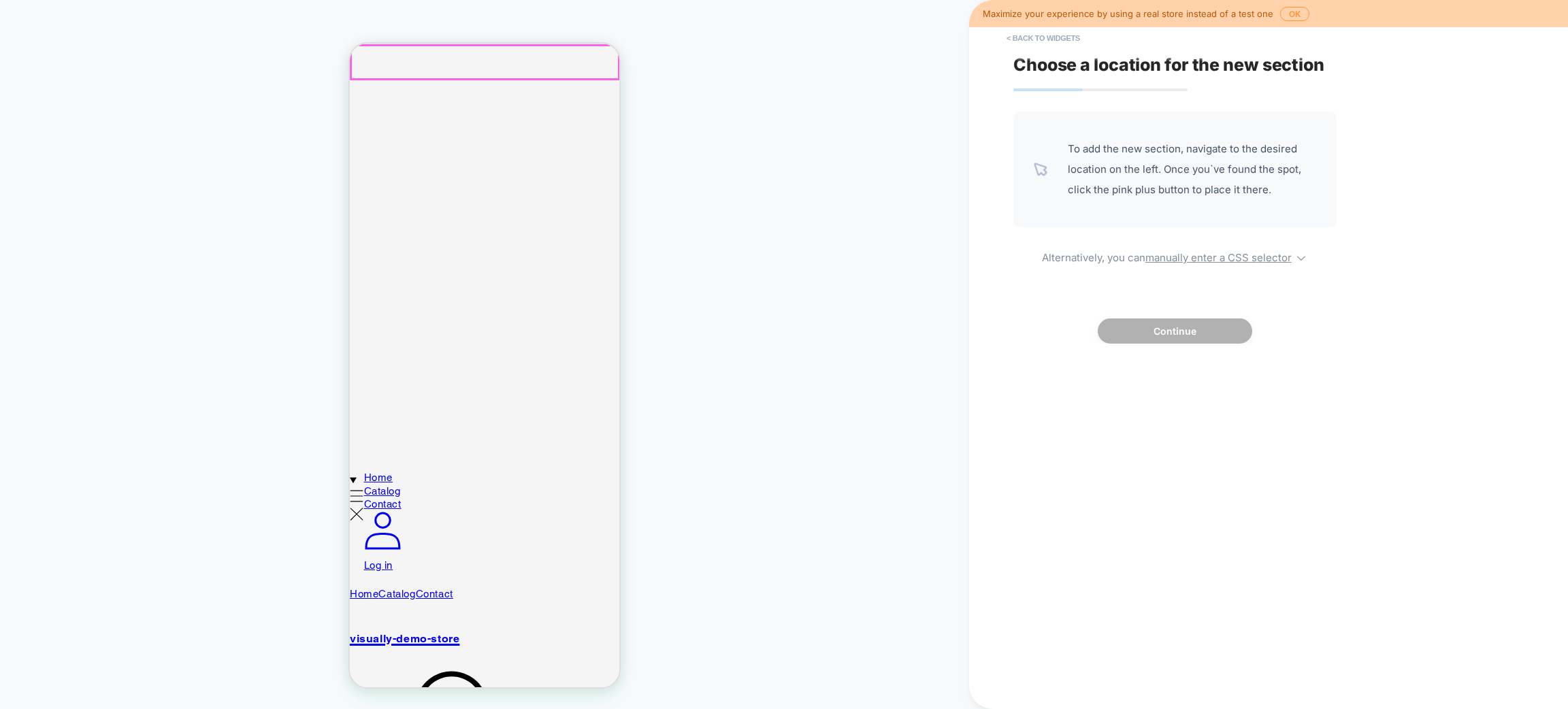
click at [364, 471] on summary "Menu" at bounding box center [357, 527] width 14 height 113
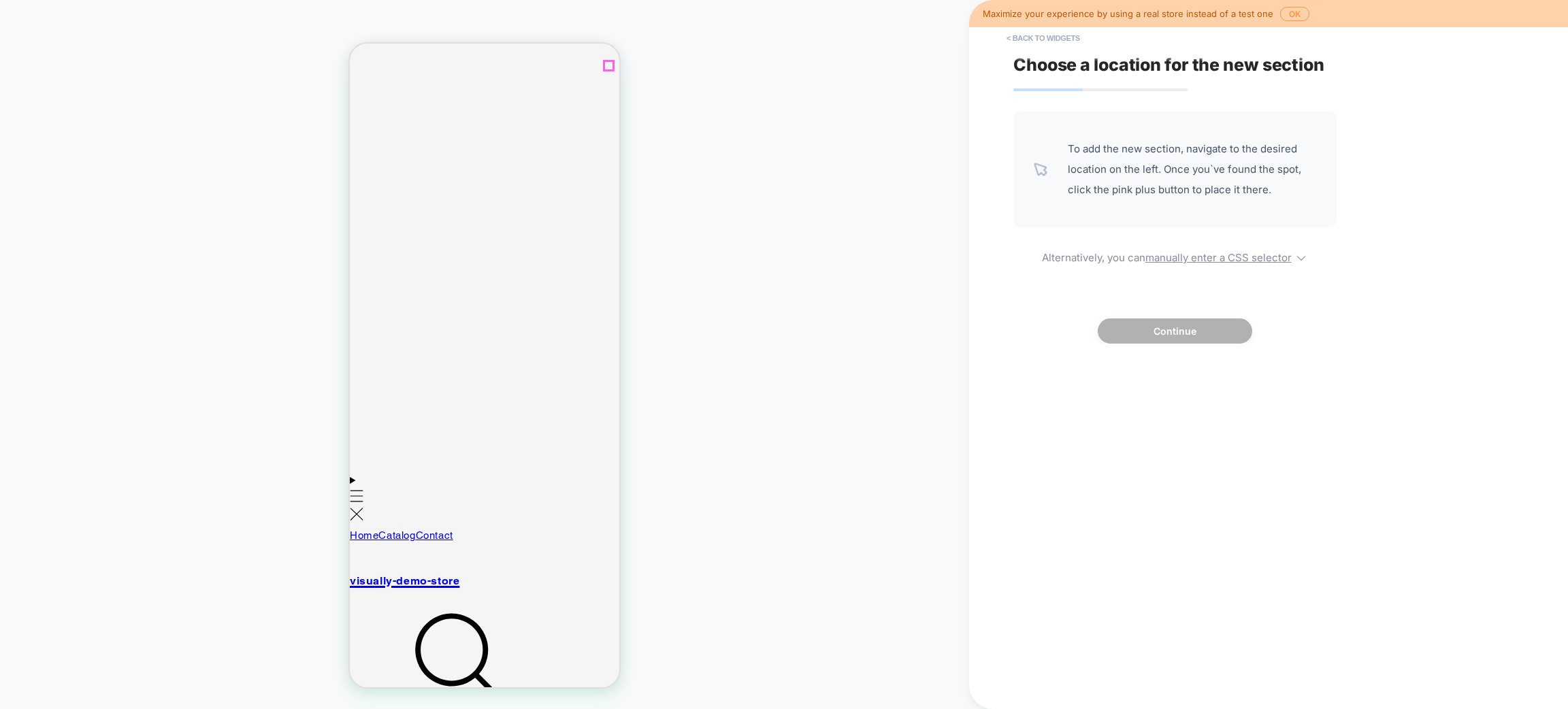
click at [597, 70] on div at bounding box center [602, 66] width 13 height 13
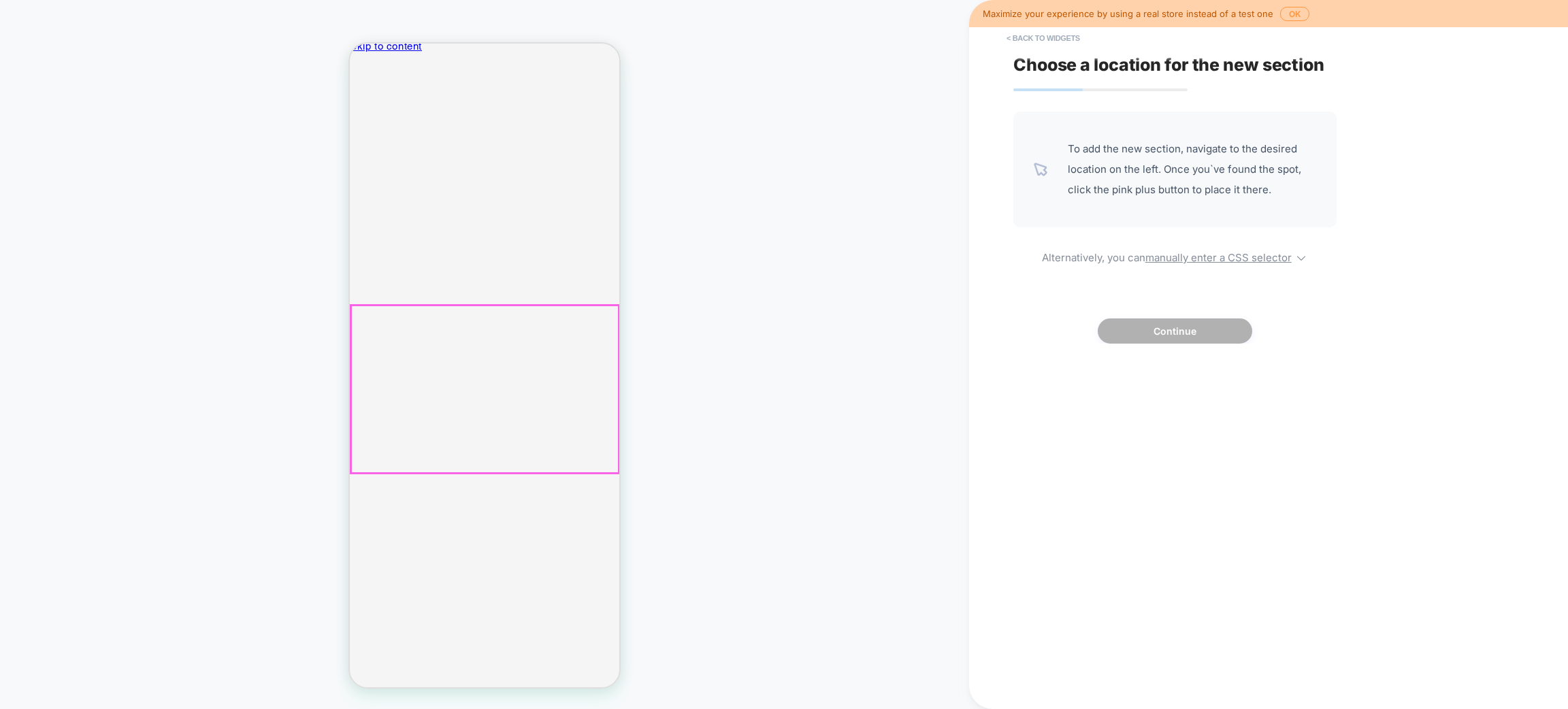
scroll to position [0, 0]
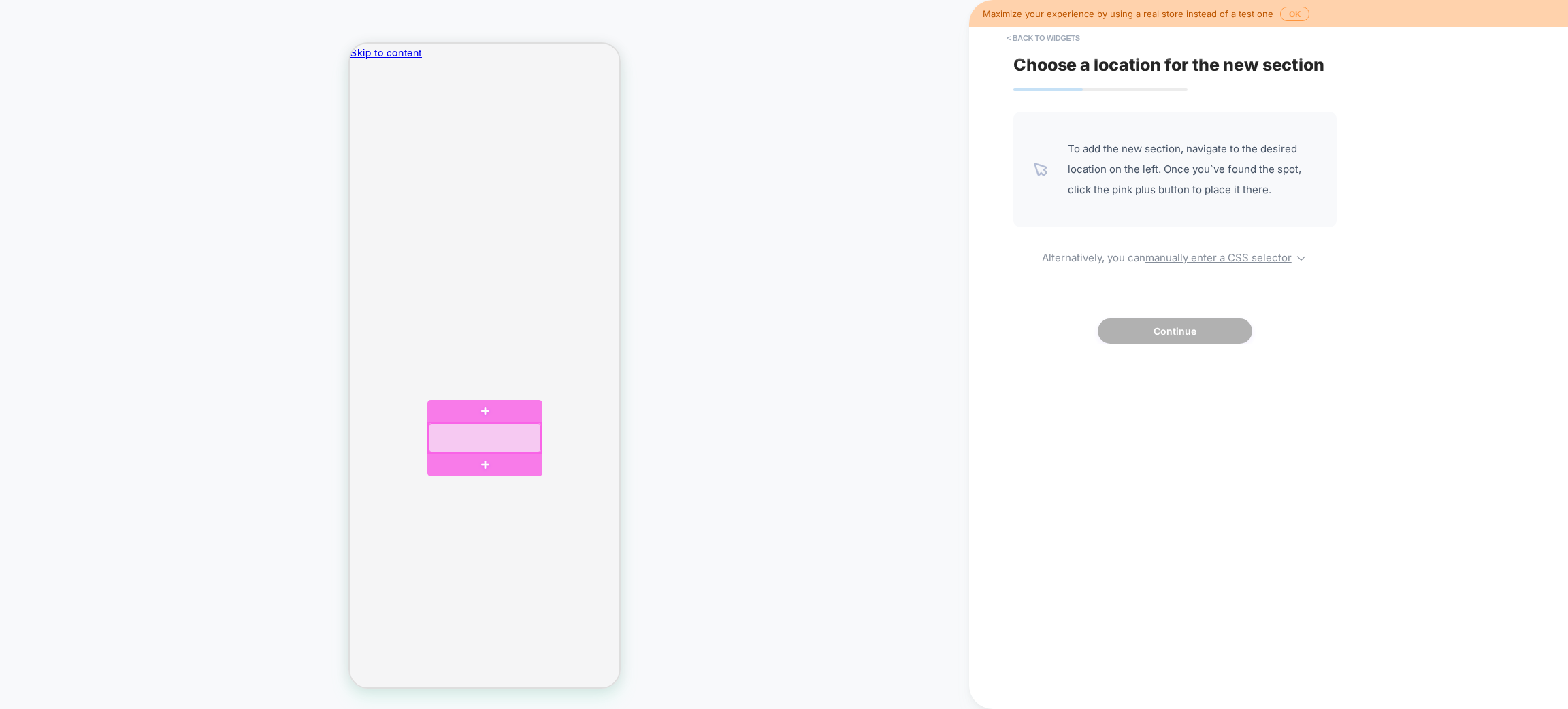
click at [492, 439] on div at bounding box center [485, 438] width 113 height 29
click at [528, 424] on div "Append Before" at bounding box center [560, 426] width 89 height 16
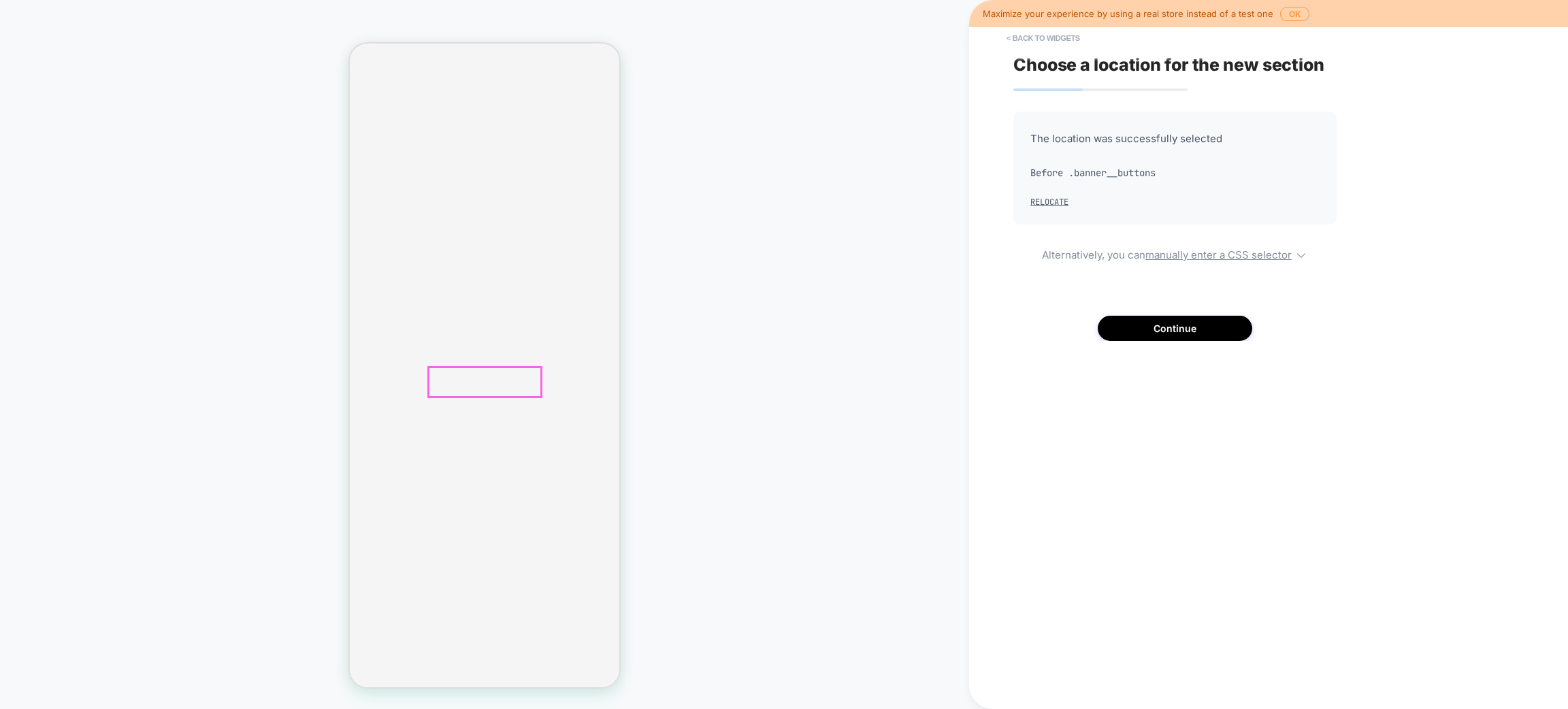
scroll to position [60, 0]
click at [1221, 337] on button "Continue" at bounding box center [1175, 328] width 154 height 25
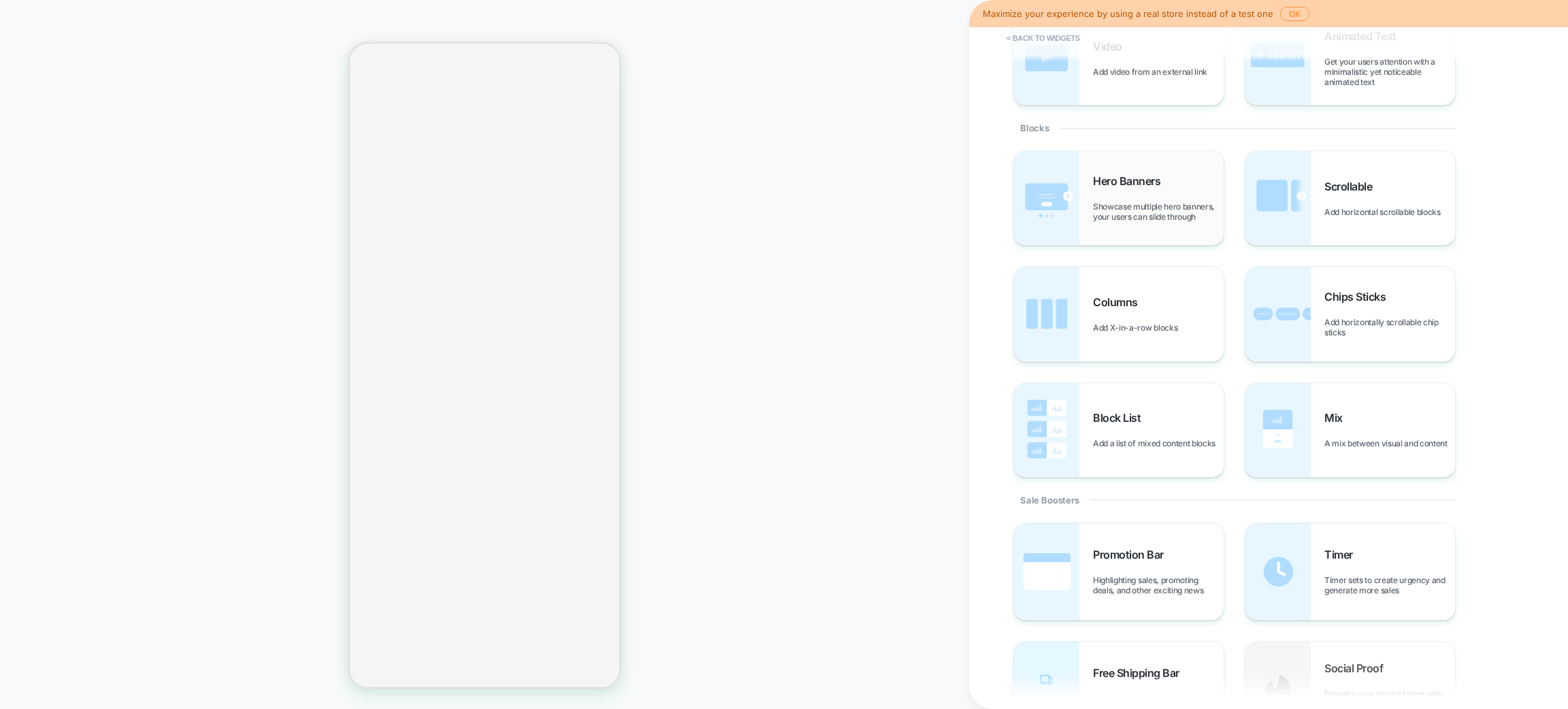
scroll to position [0, 0]
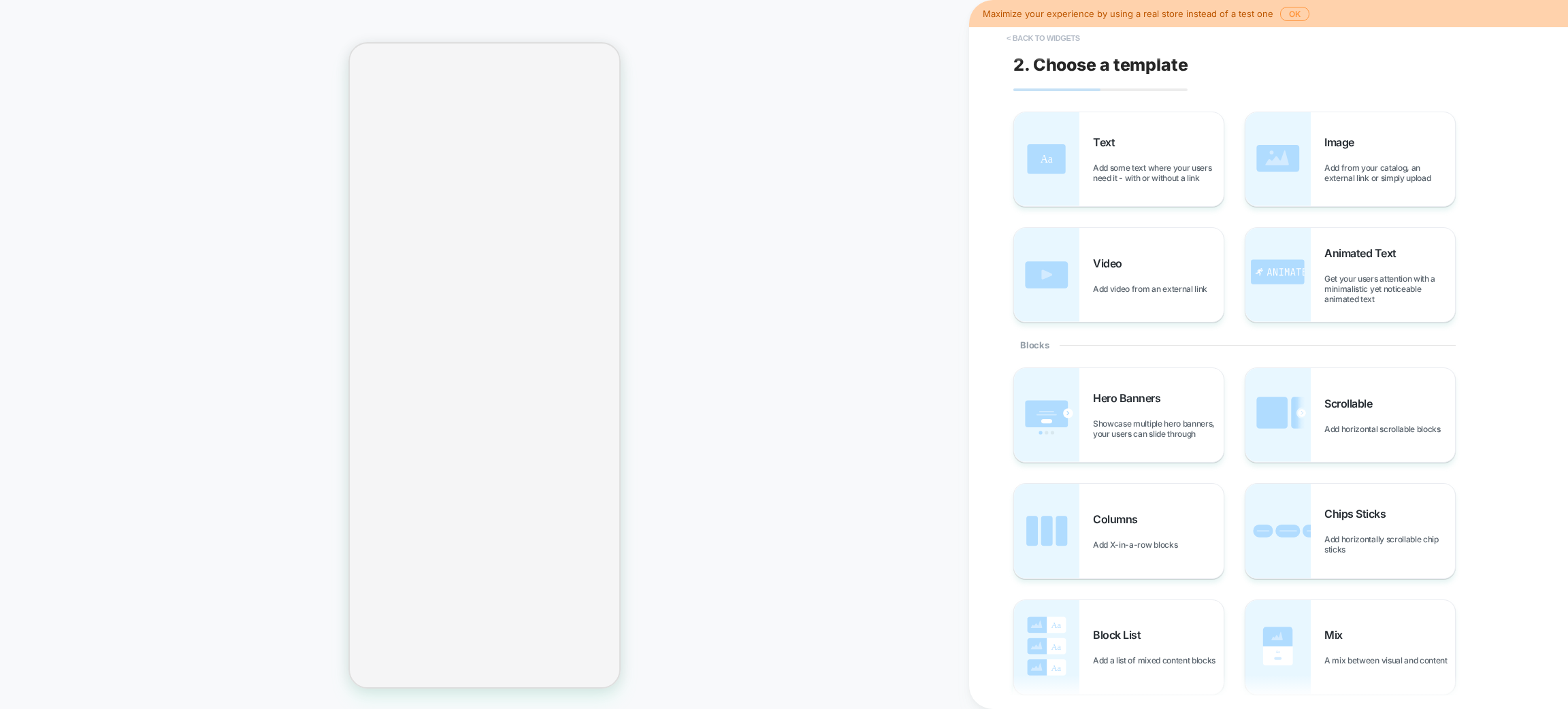
click at [1019, 36] on button "< Back to widgets" at bounding box center [1044, 38] width 87 height 22
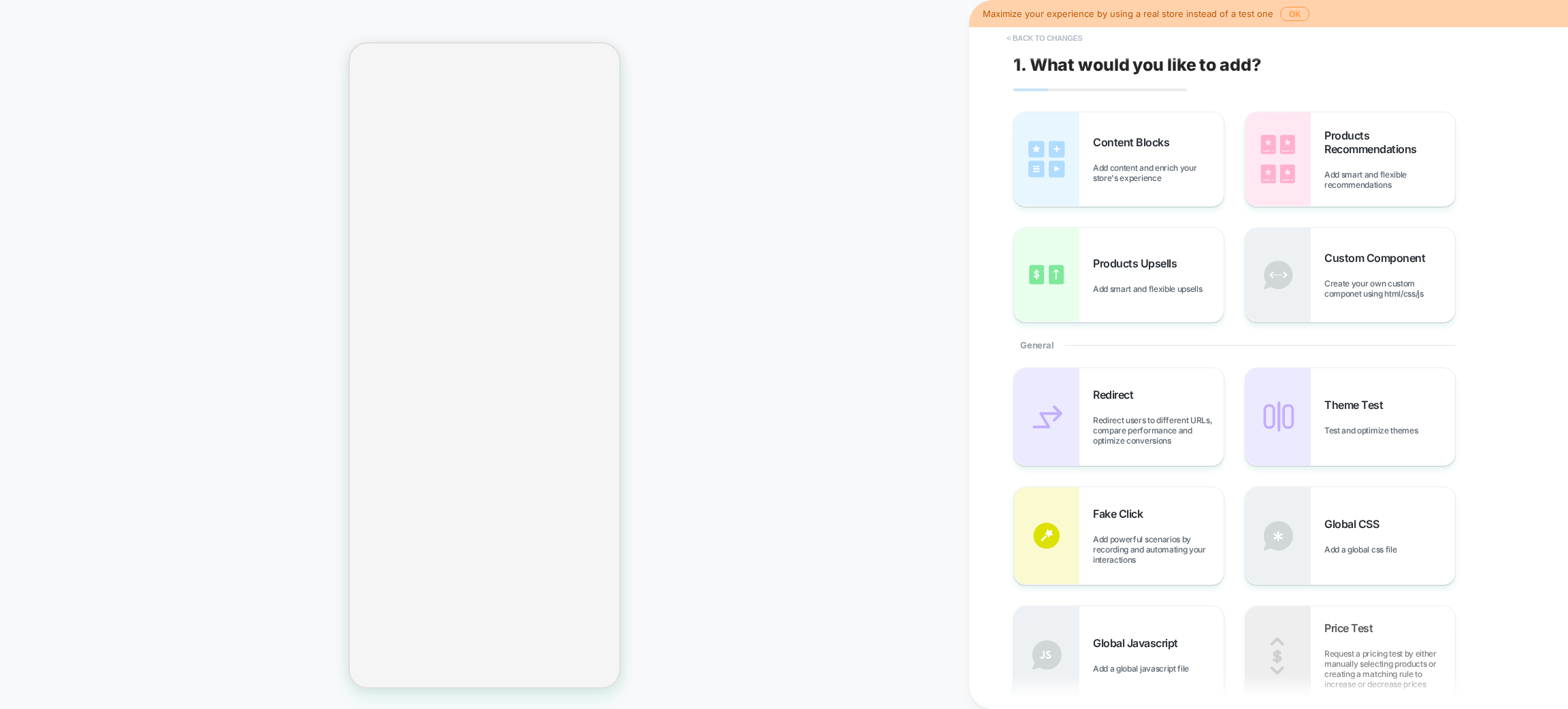
scroll to position [59, 0]
click at [1023, 35] on button "< Back to changes" at bounding box center [1044, 38] width 90 height 22
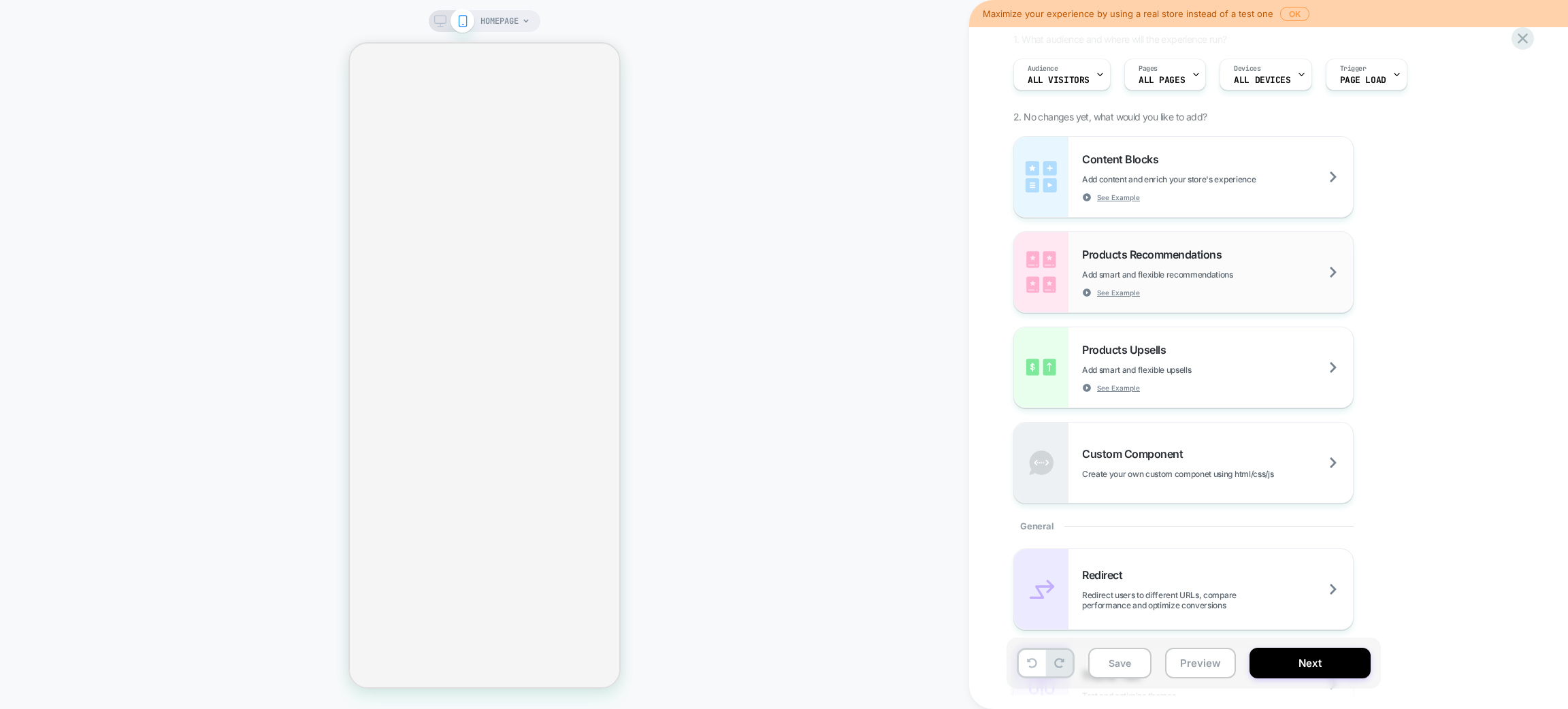
scroll to position [0, 0]
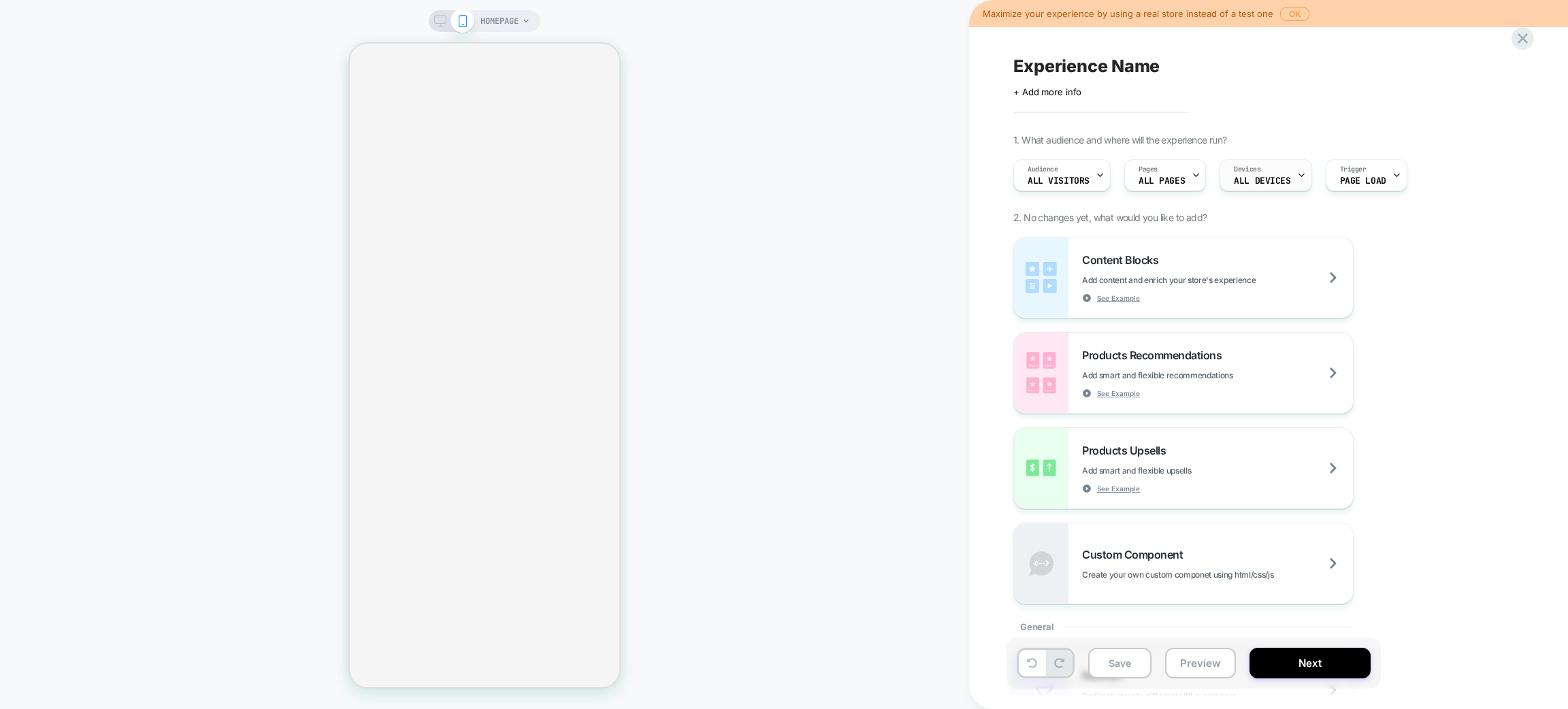
click at [1284, 178] on span "ALL DEVICES" at bounding box center [1262, 180] width 56 height 9
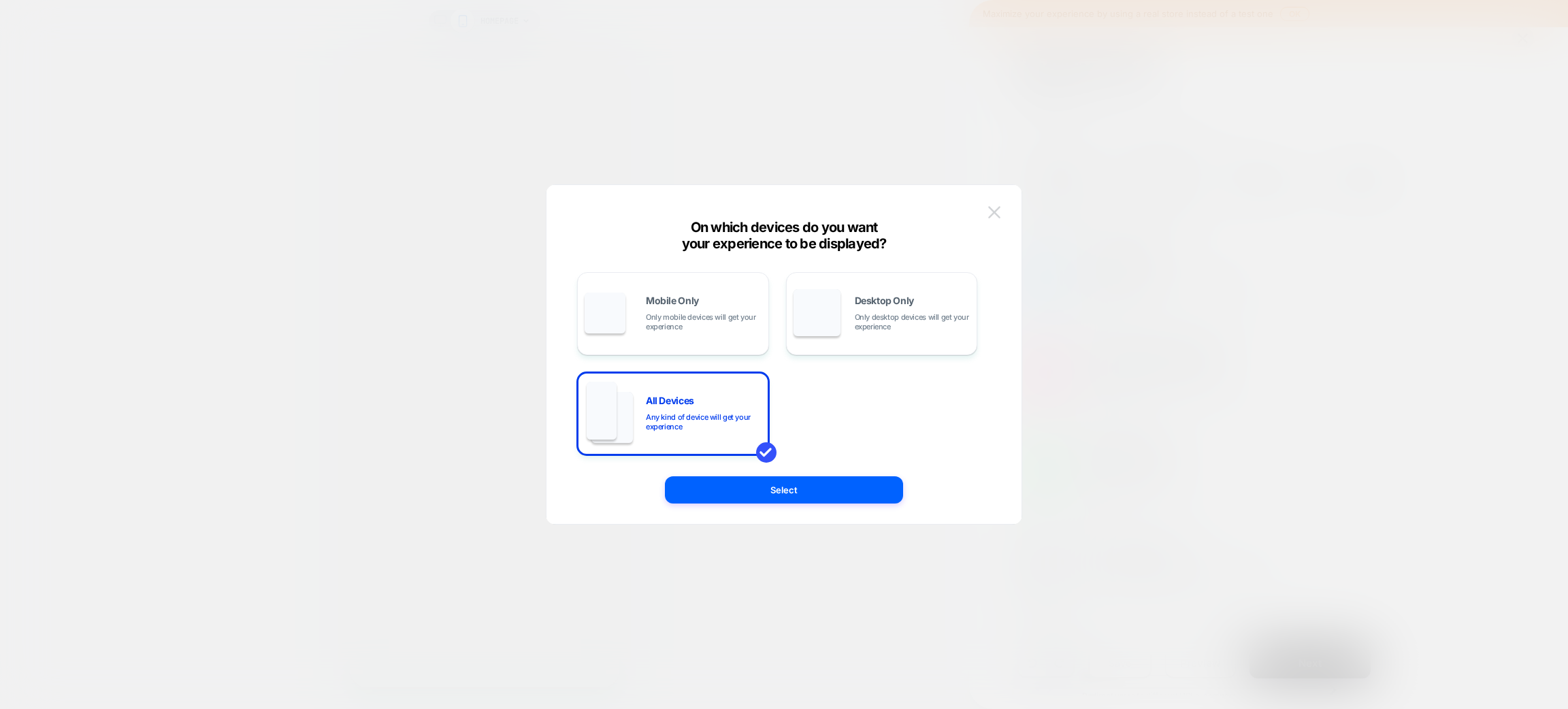
click at [998, 214] on img at bounding box center [994, 212] width 13 height 12
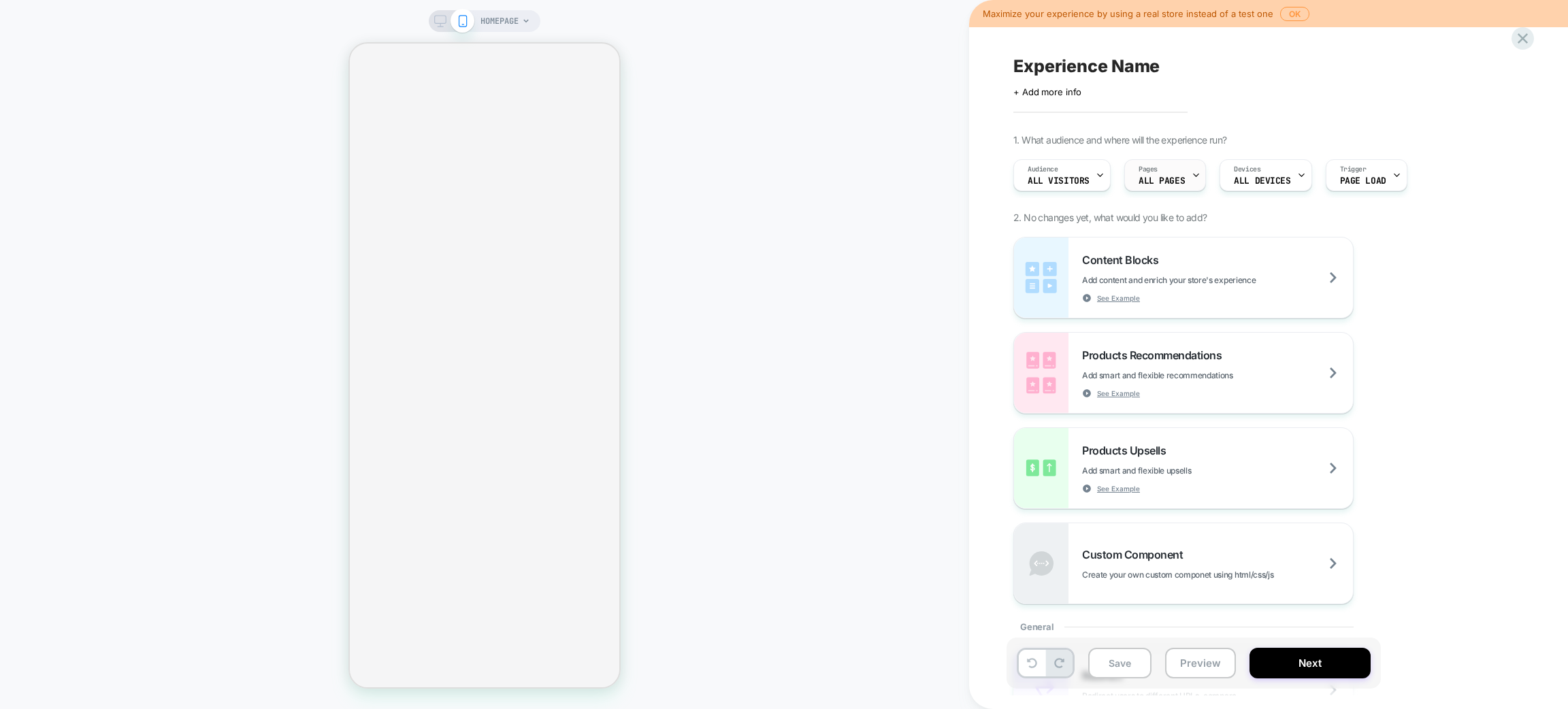
click at [1192, 178] on icon at bounding box center [1196, 175] width 9 height 9
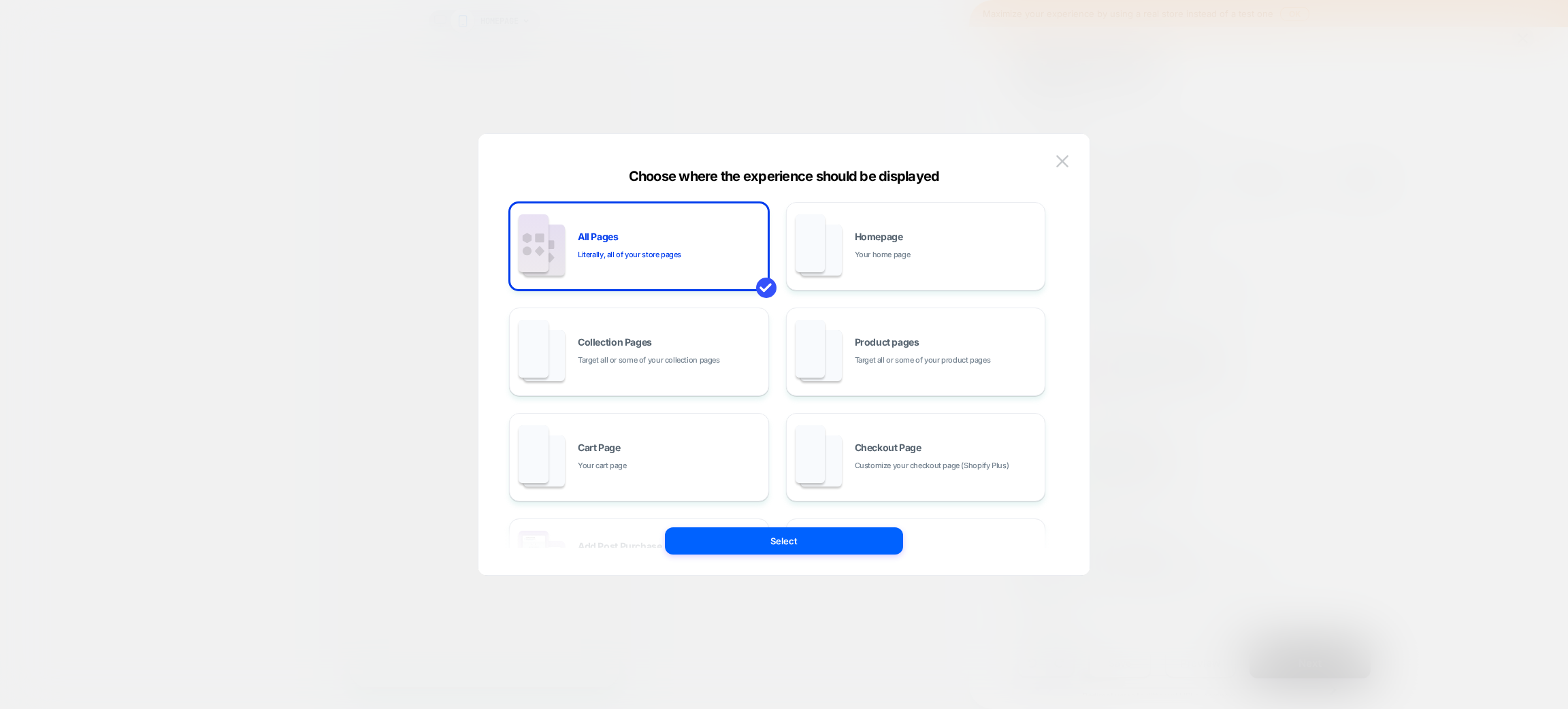
click at [1196, 167] on div at bounding box center [784, 354] width 1568 height 709
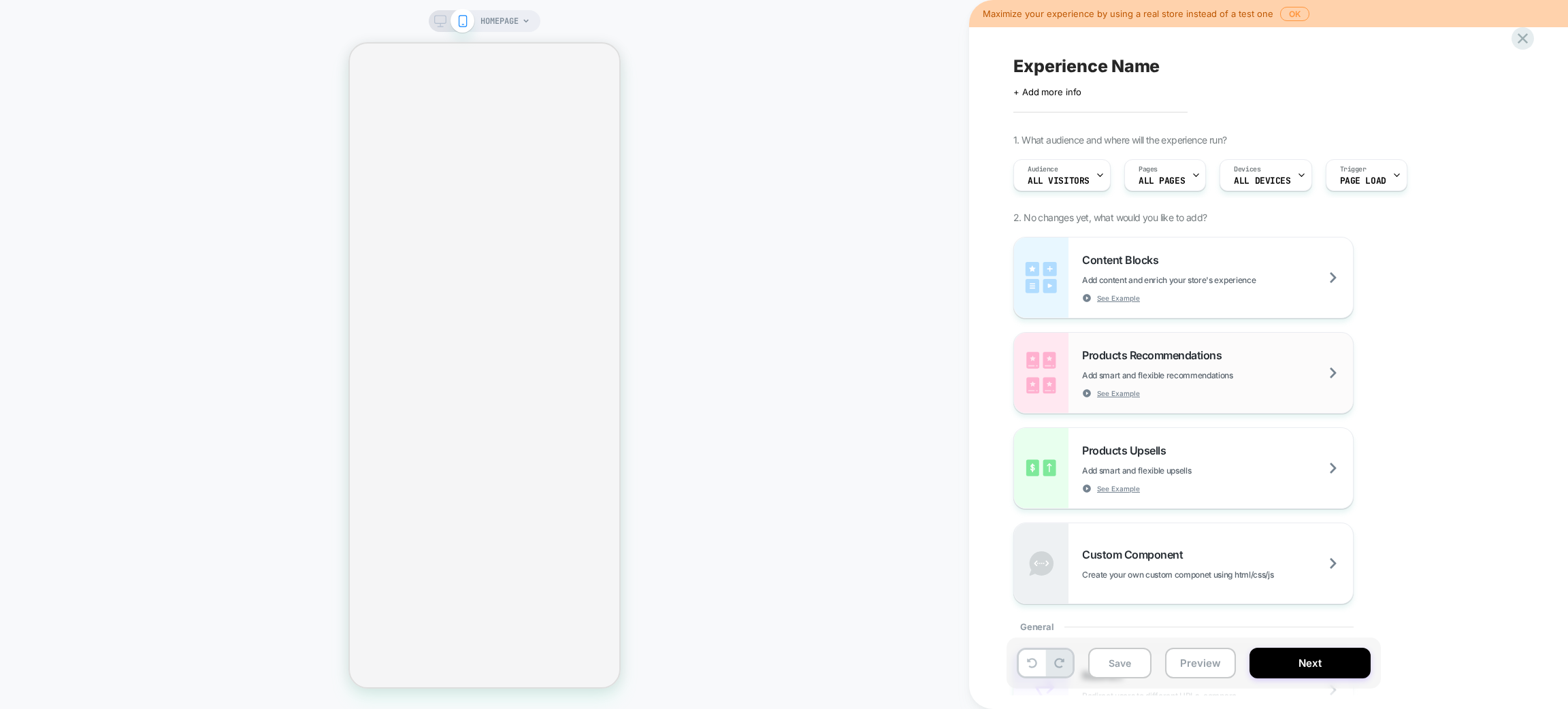
click at [1293, 370] on span "Add smart and flexible recommendations" at bounding box center [1191, 375] width 219 height 10
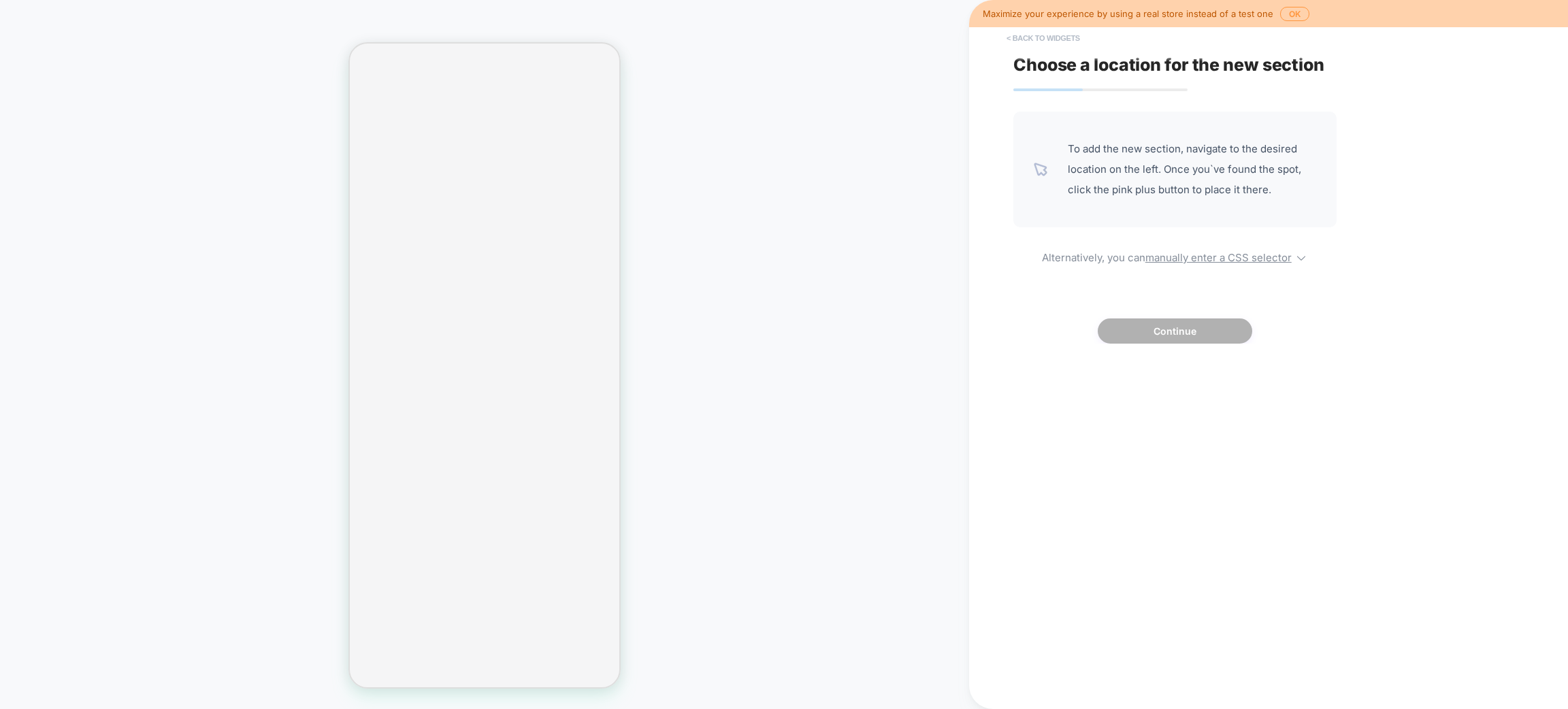
click at [1030, 40] on button "< Back to widgets" at bounding box center [1044, 38] width 87 height 22
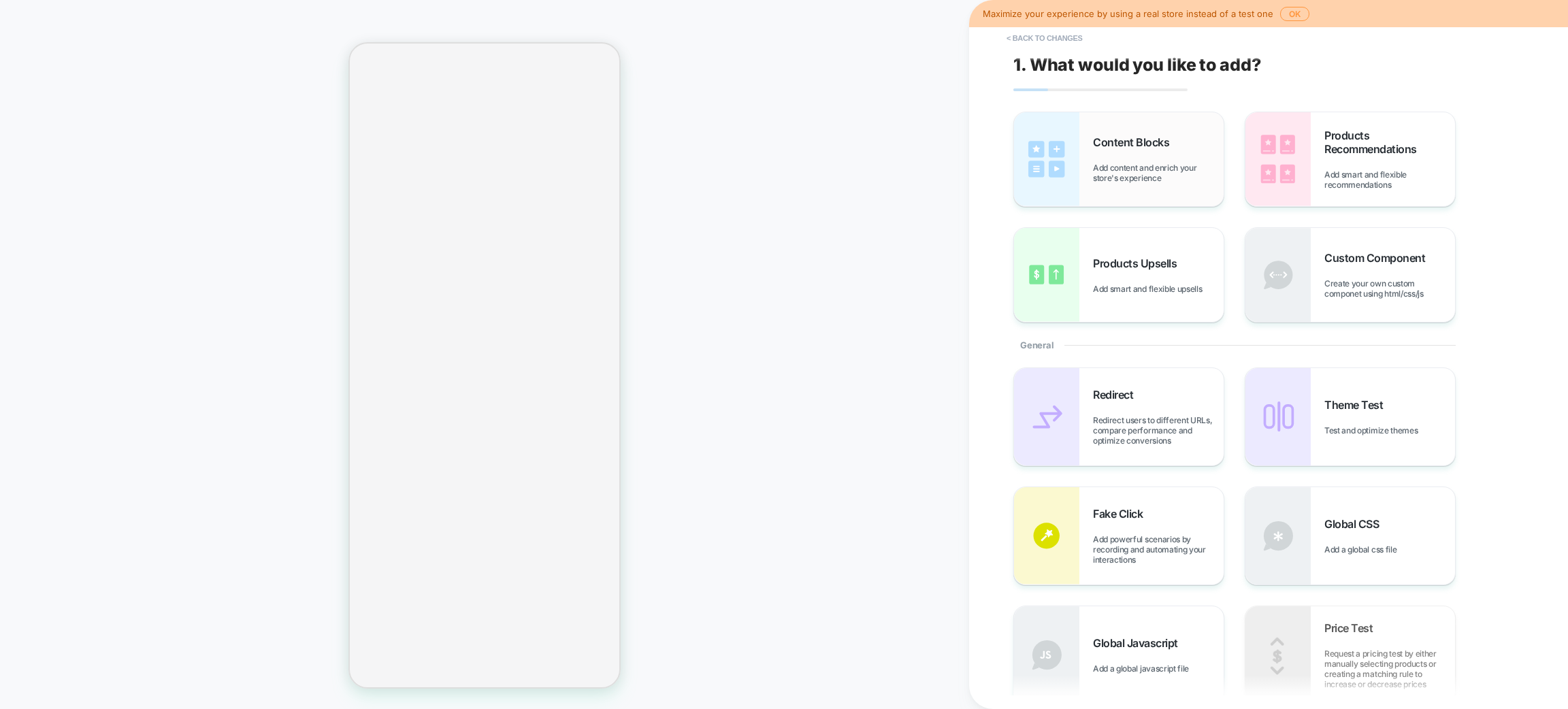
click at [1137, 171] on span "Add content and enrich your store's experience" at bounding box center [1159, 173] width 131 height 20
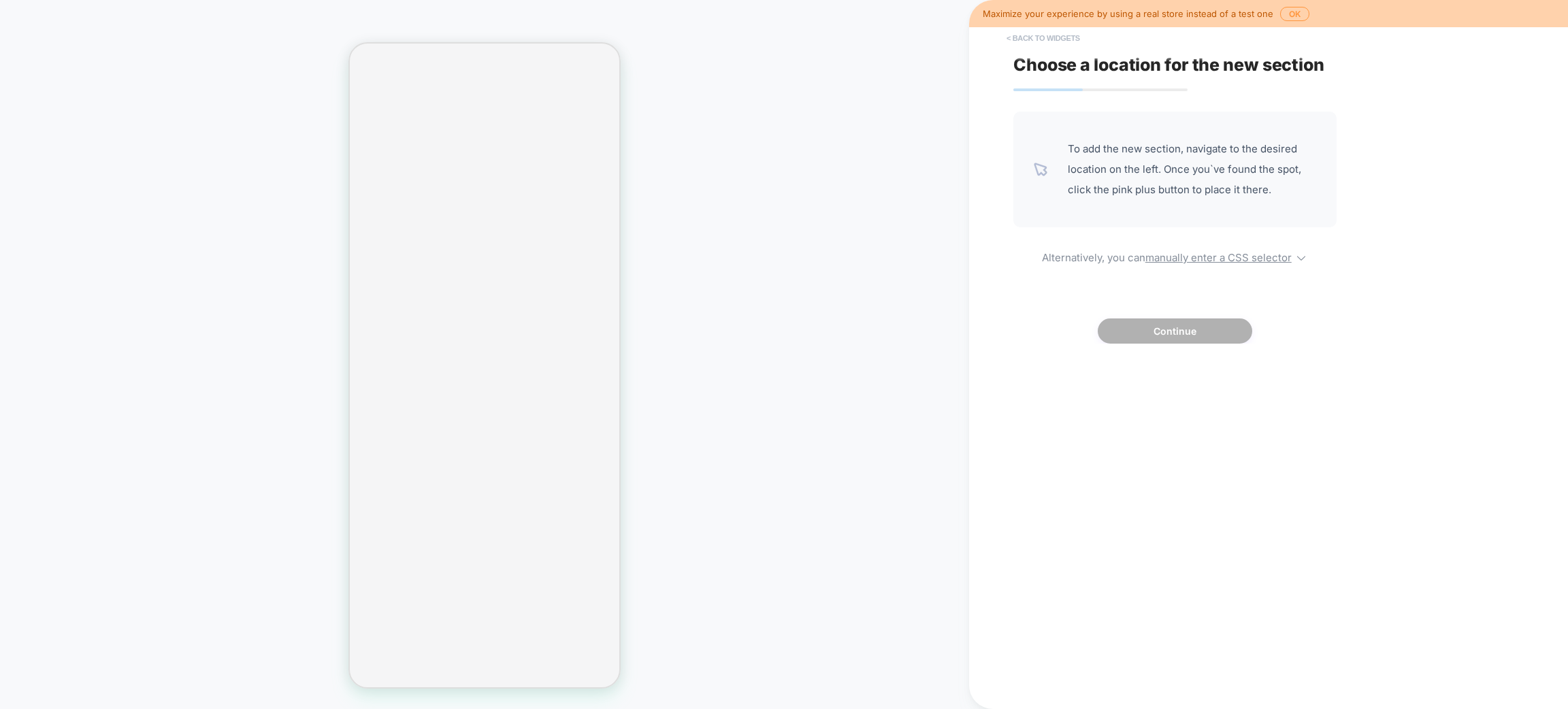
click at [1027, 35] on button "< Back to widgets" at bounding box center [1044, 38] width 87 height 22
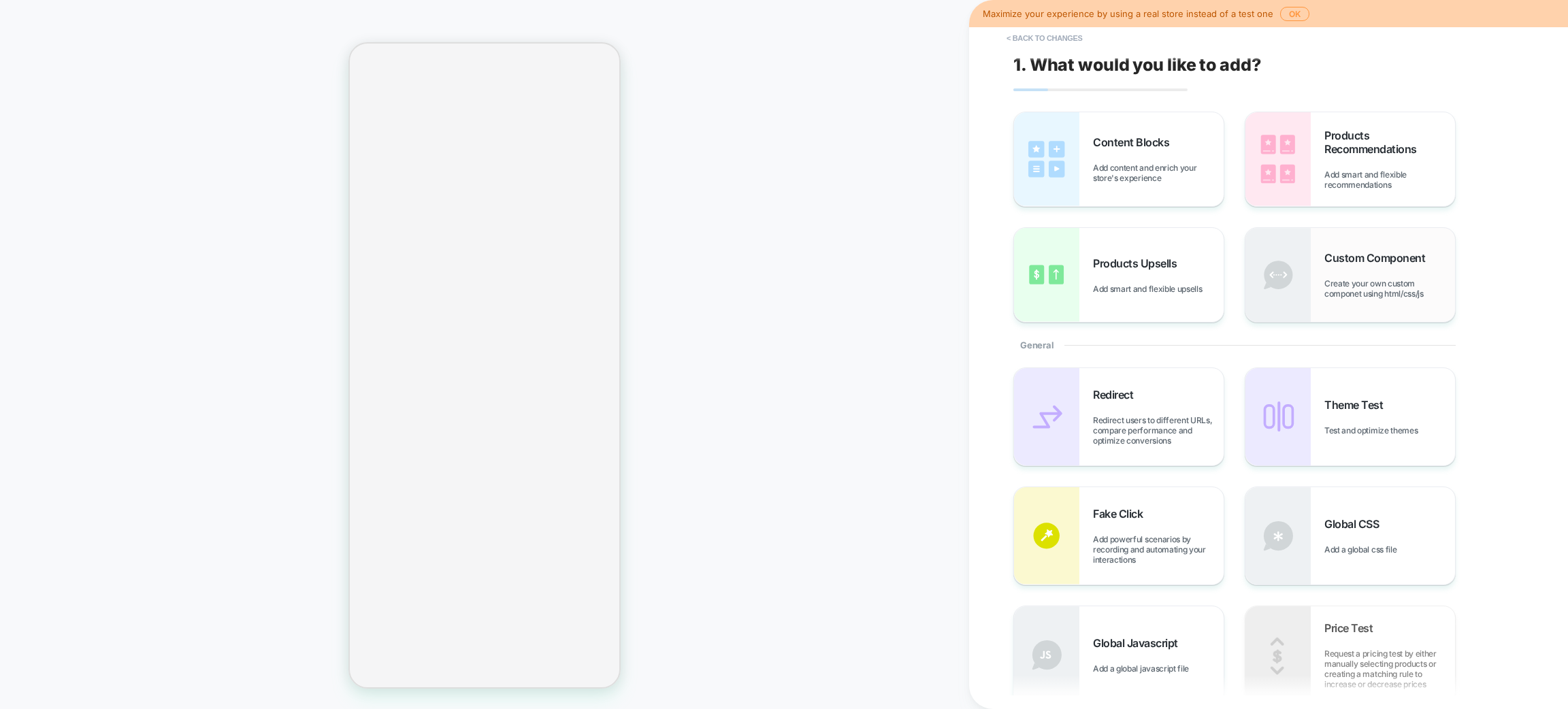
click at [1358, 293] on span "Create your own custom componet using html/css/js" at bounding box center [1390, 289] width 131 height 20
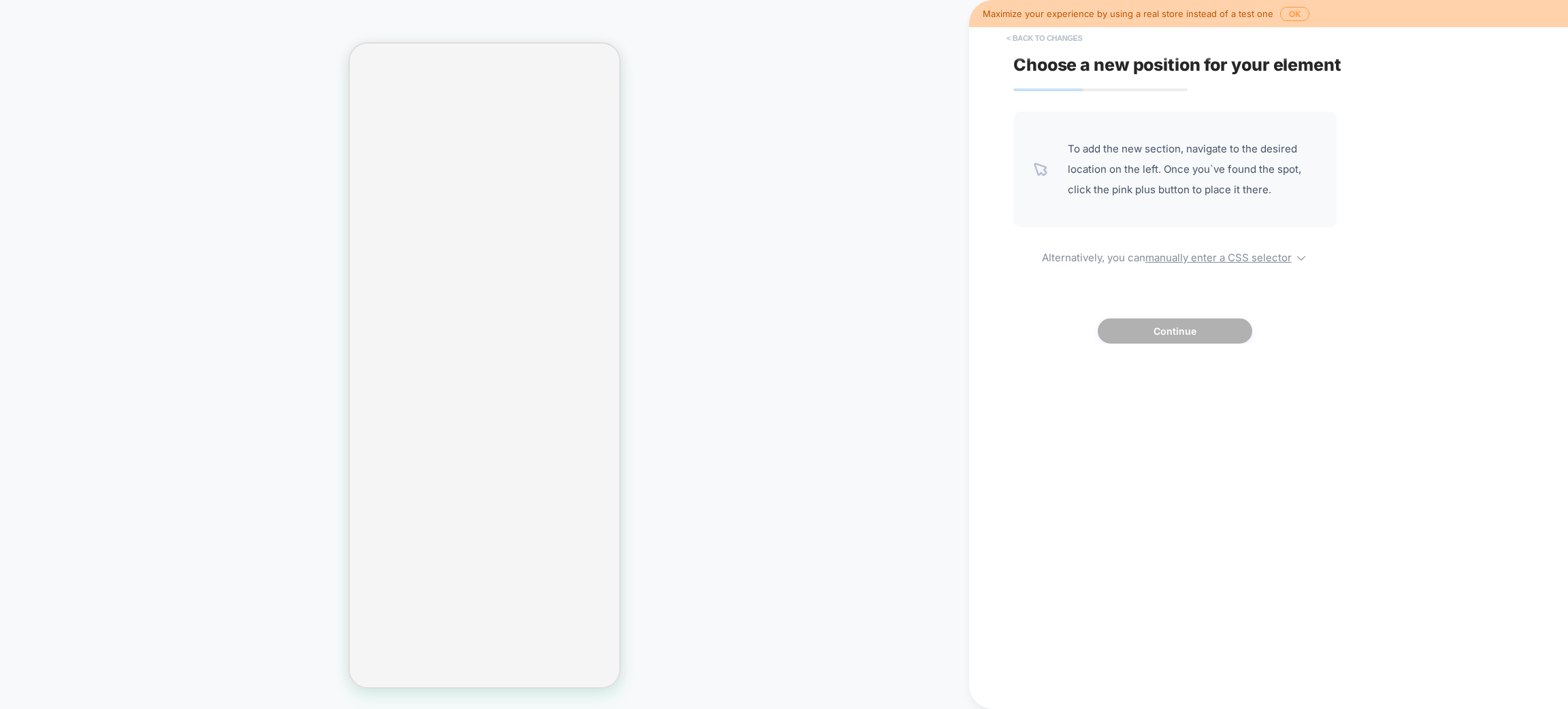
click at [1016, 35] on button "< Back to changes" at bounding box center [1044, 38] width 90 height 22
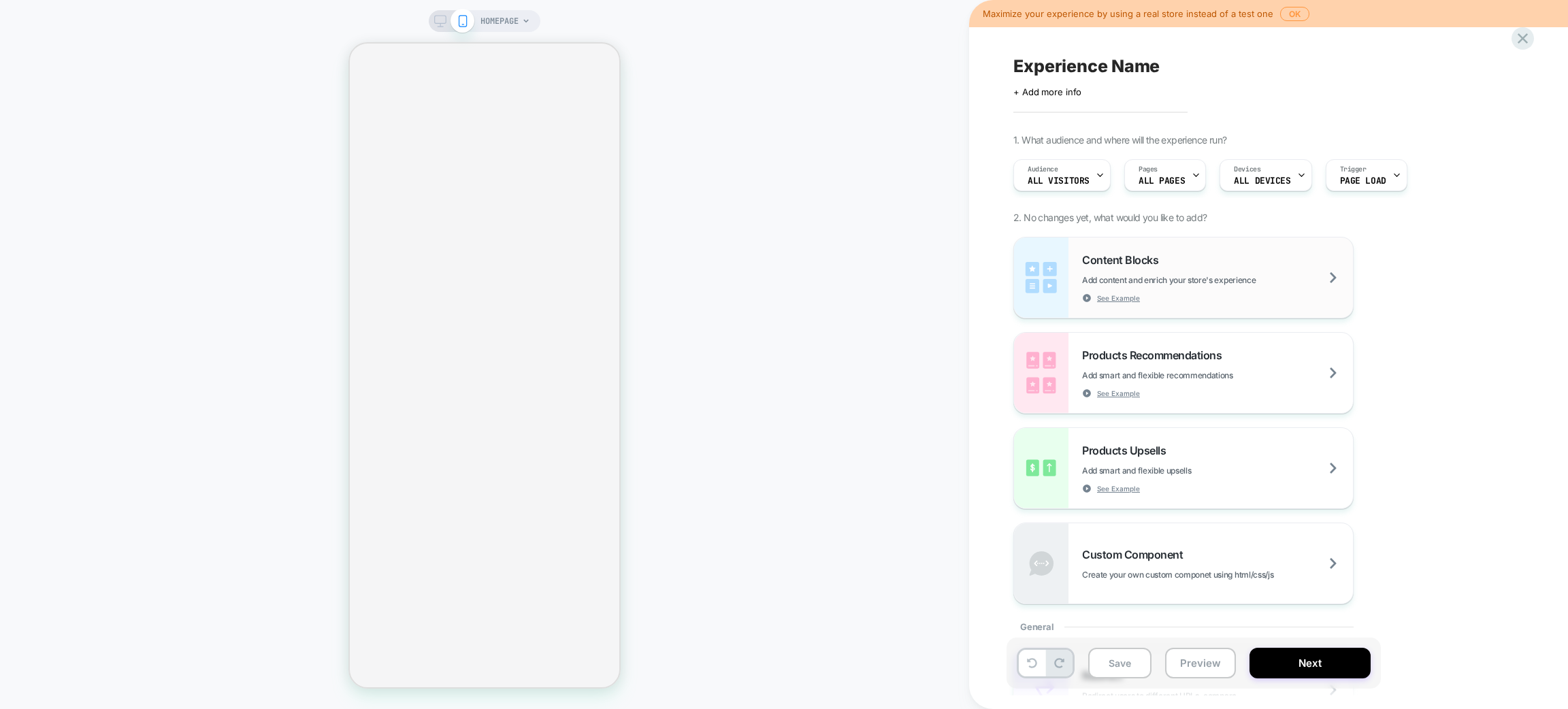
click at [1182, 284] on span "Add content and enrich your store's experience" at bounding box center [1203, 280] width 242 height 10
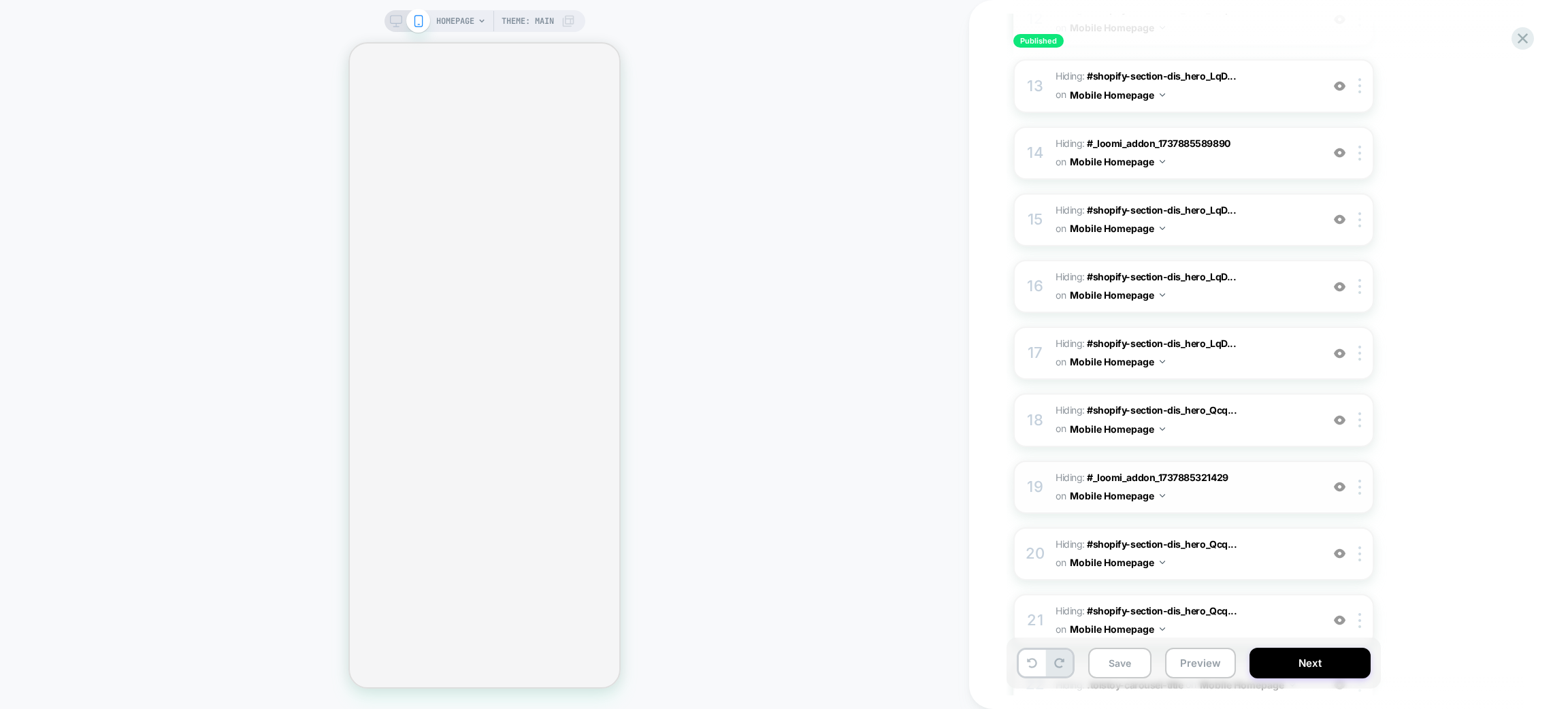
scroll to position [1225, 0]
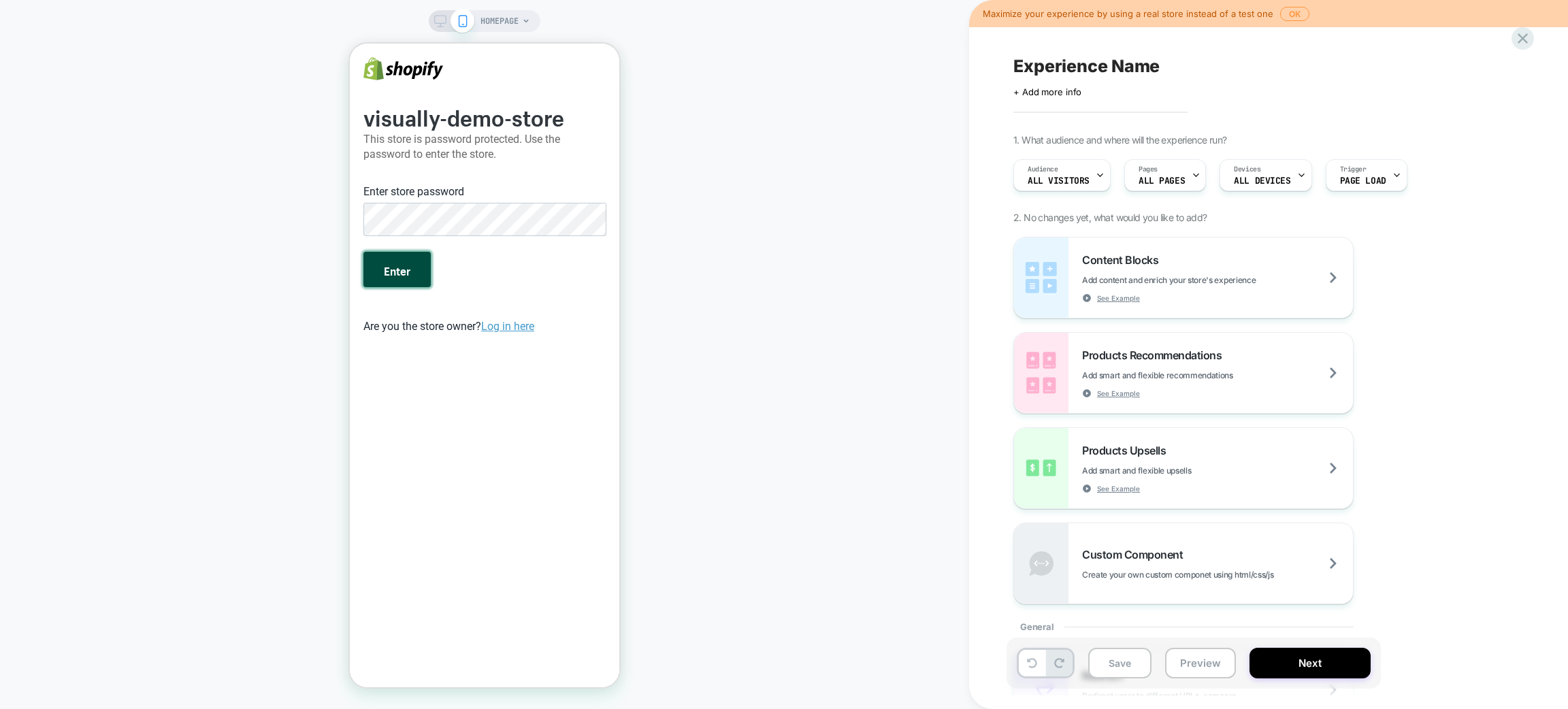
click at [393, 267] on button "Enter" at bounding box center [397, 269] width 67 height 35
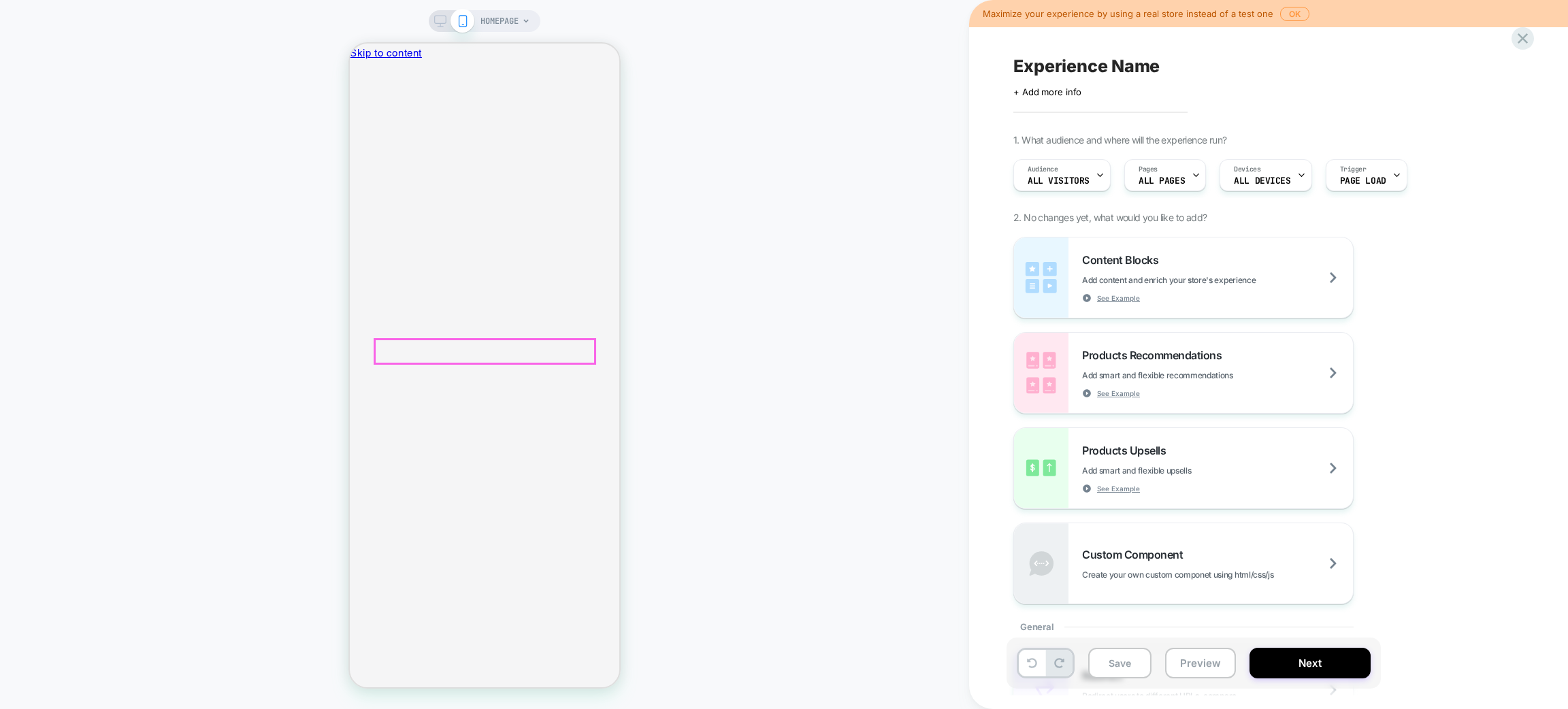
click at [1221, 260] on div "Content Blocks Add content and enrich your store's experience See Example" at bounding box center [1217, 278] width 271 height 50
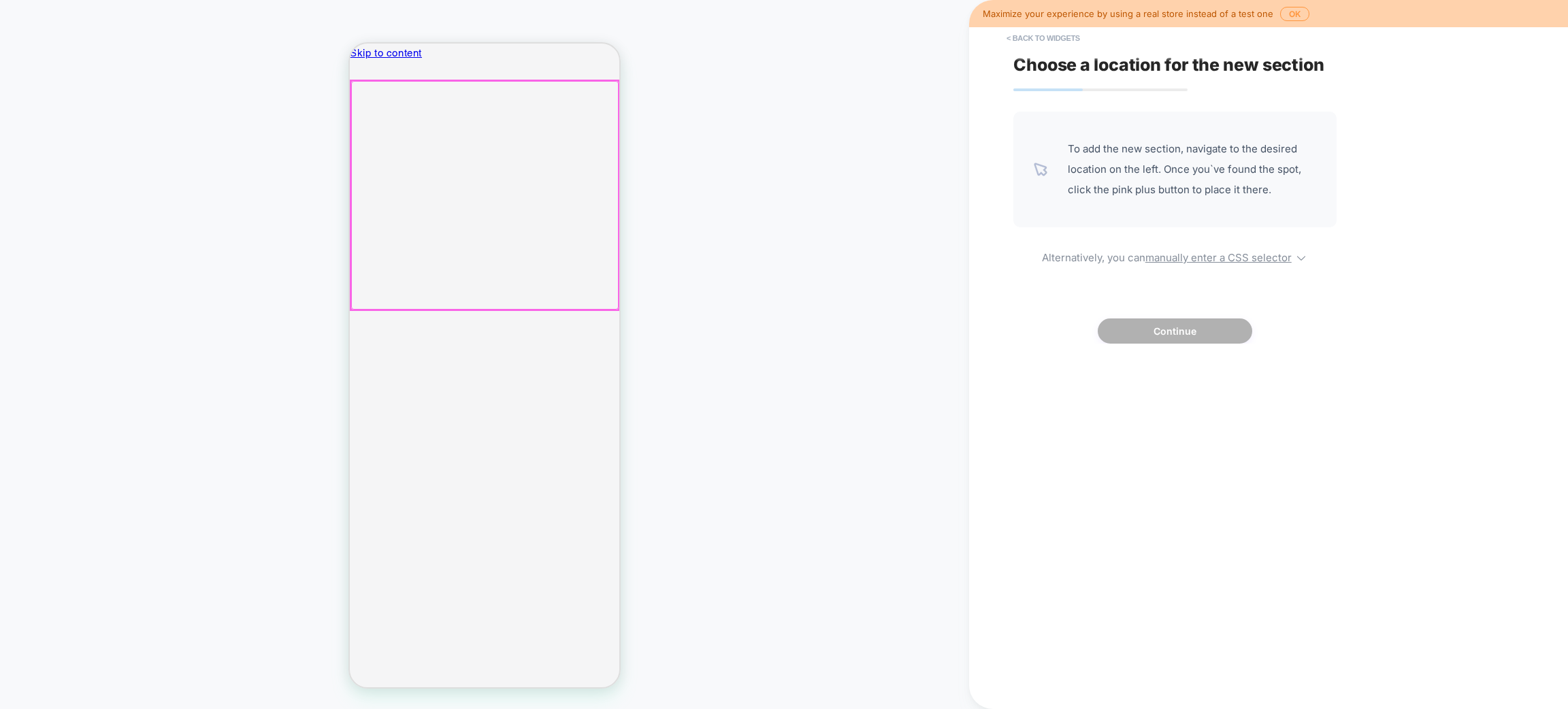
click at [550, 192] on div at bounding box center [485, 195] width 268 height 229
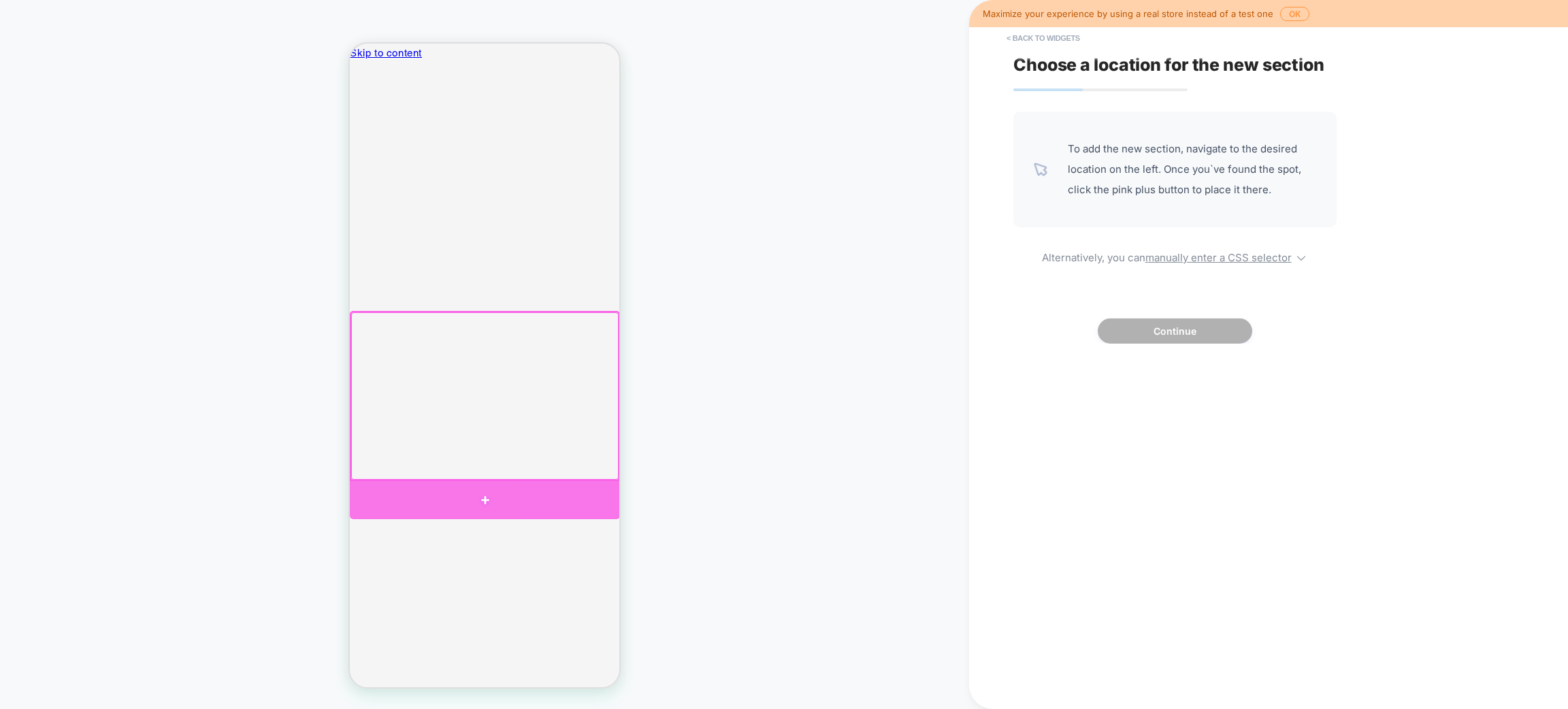
click at [458, 506] on div at bounding box center [485, 500] width 270 height 38
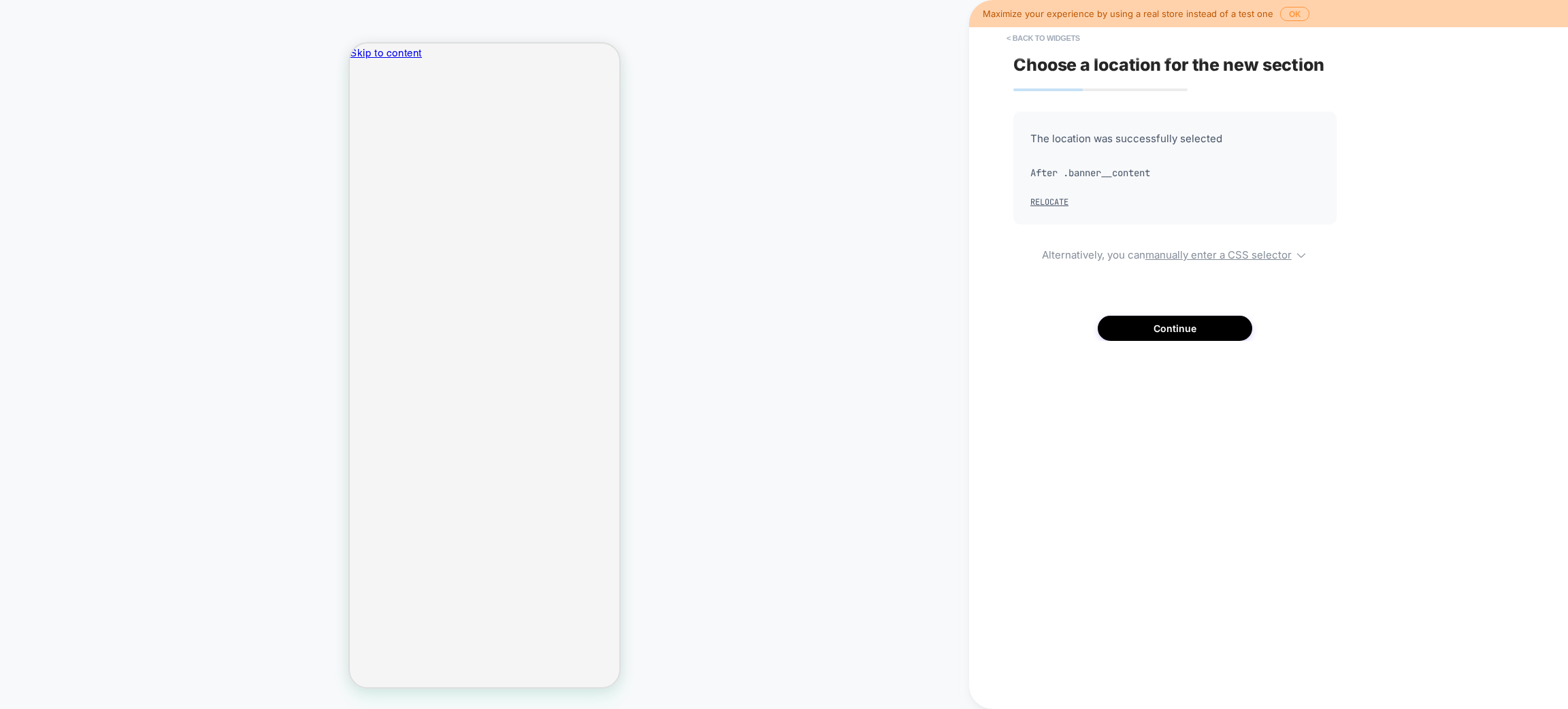
drag, startPoint x: 518, startPoint y: 329, endPoint x: 518, endPoint y: 275, distance: 54.0
click at [1063, 39] on button "< Back to widgets" at bounding box center [1044, 38] width 87 height 22
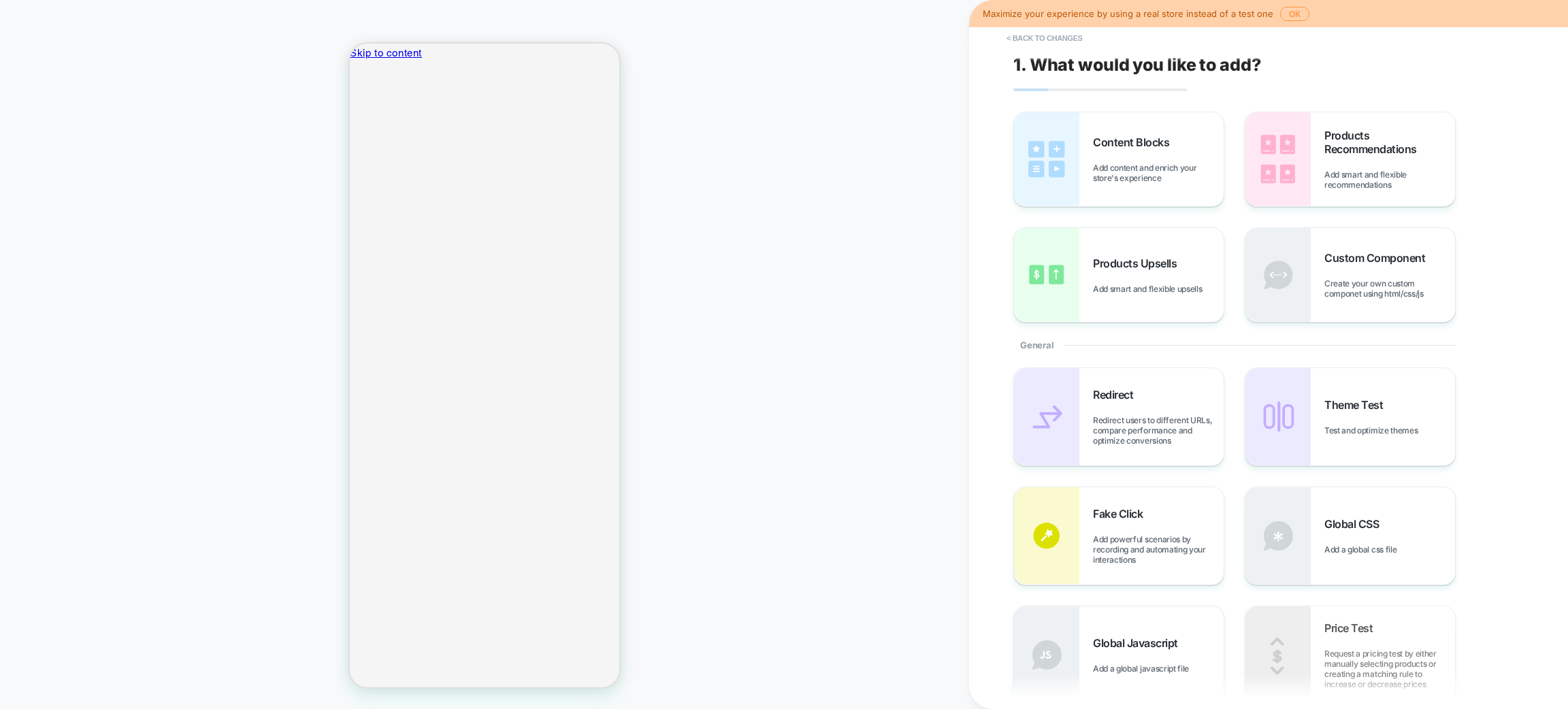
click at [1153, 163] on span "Add content and enrich your store's experience" at bounding box center [1159, 173] width 131 height 20
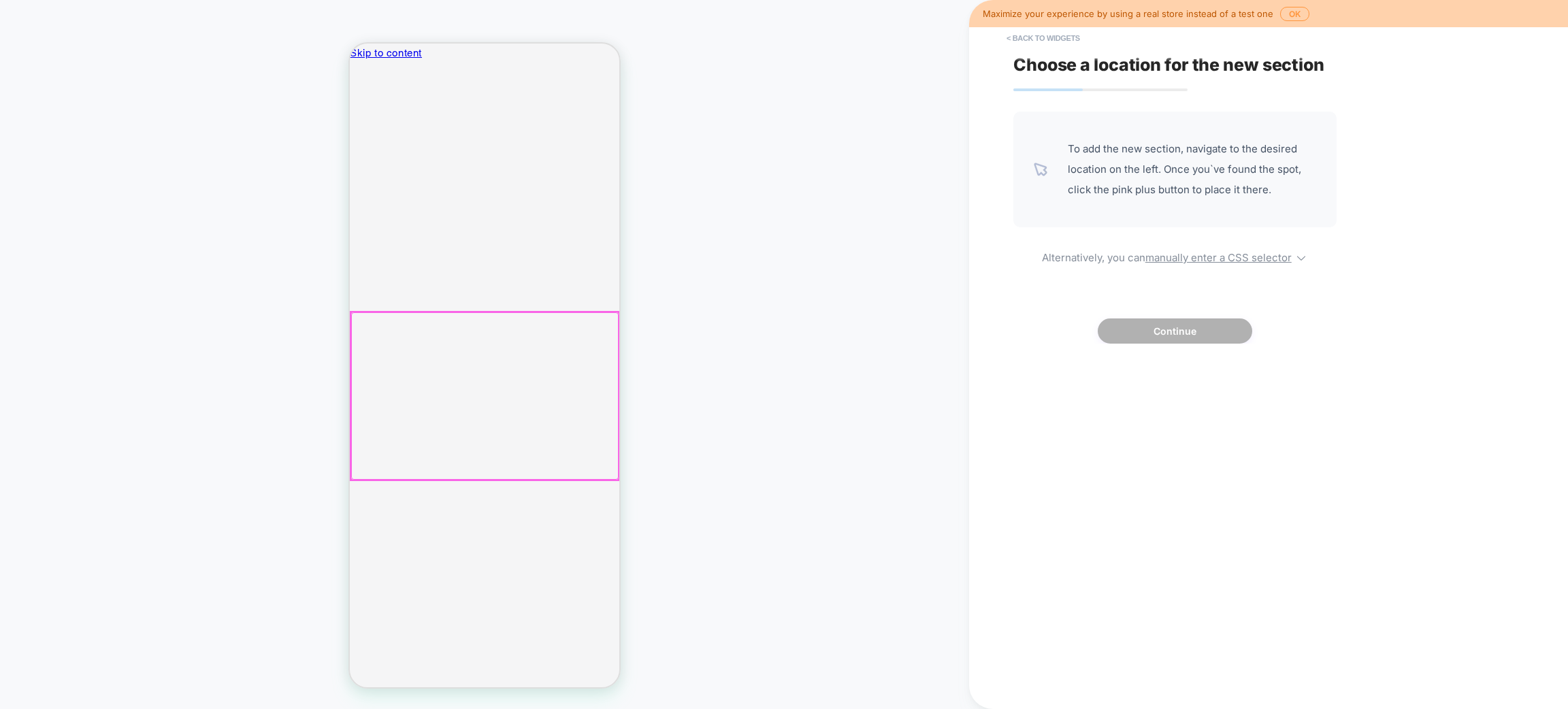
click at [532, 359] on div at bounding box center [485, 396] width 268 height 168
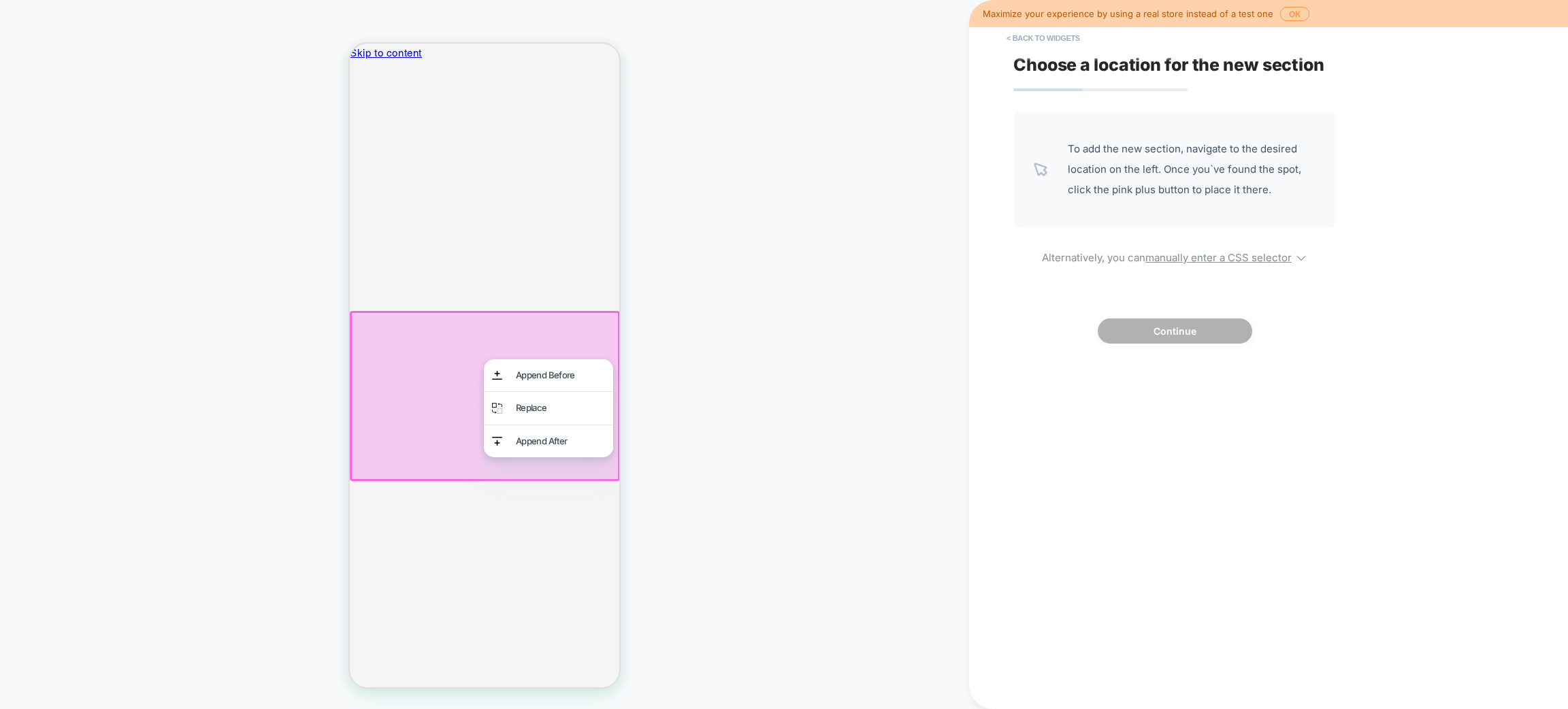
click at [511, 326] on div at bounding box center [485, 396] width 270 height 170
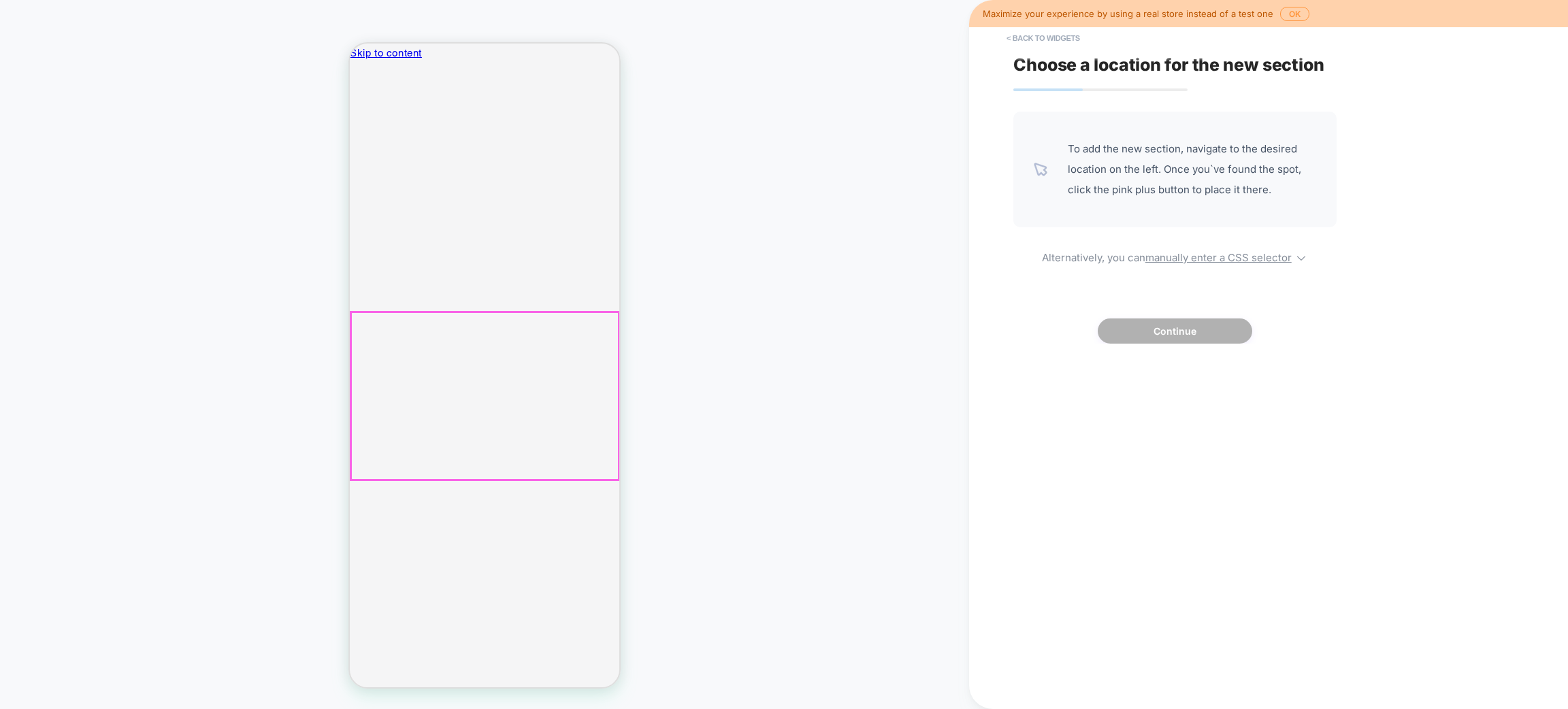
drag, startPoint x: 511, startPoint y: 356, endPoint x: 511, endPoint y: 331, distance: 25.0
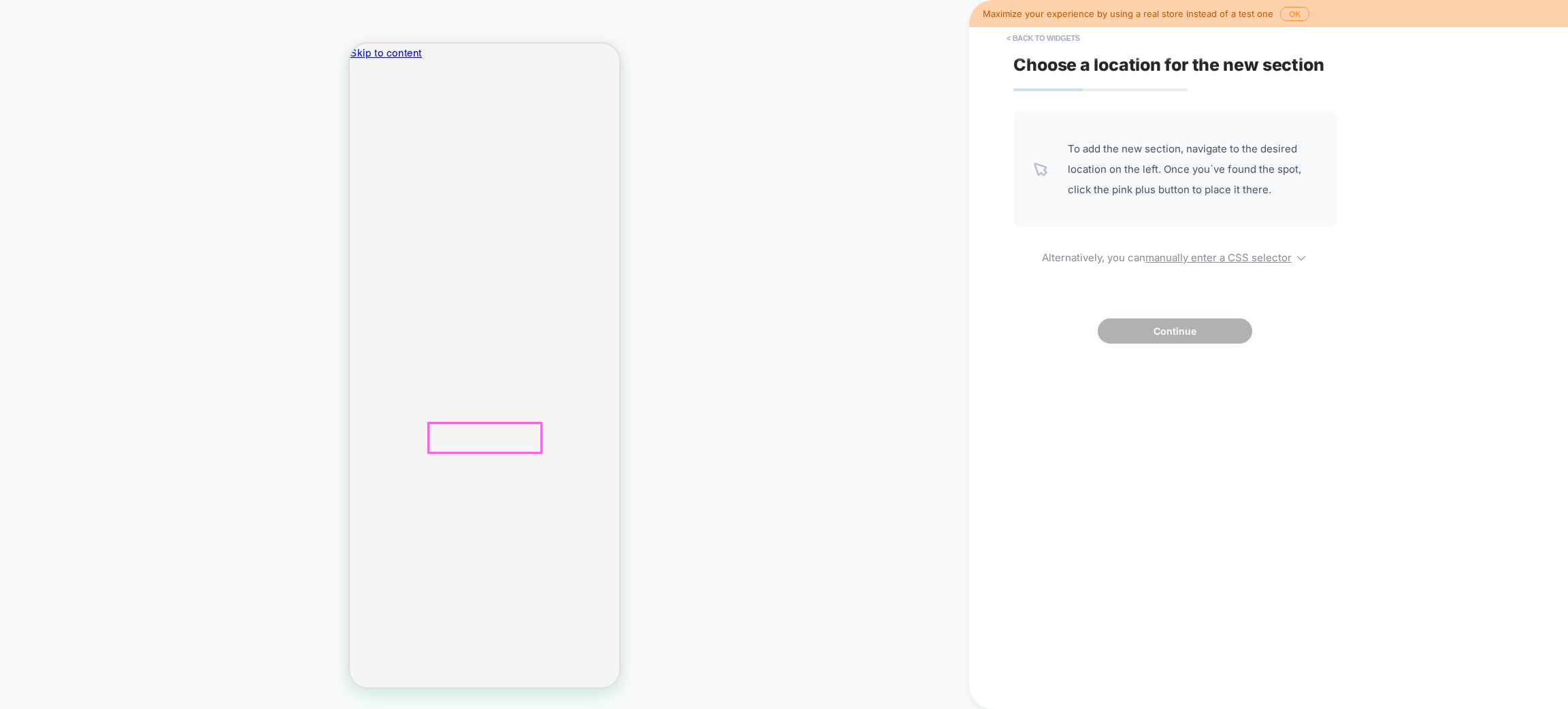
click at [1094, 157] on span "To add the new section, navigate to the desired location on the left. Once you`…" at bounding box center [1192, 169] width 248 height 61
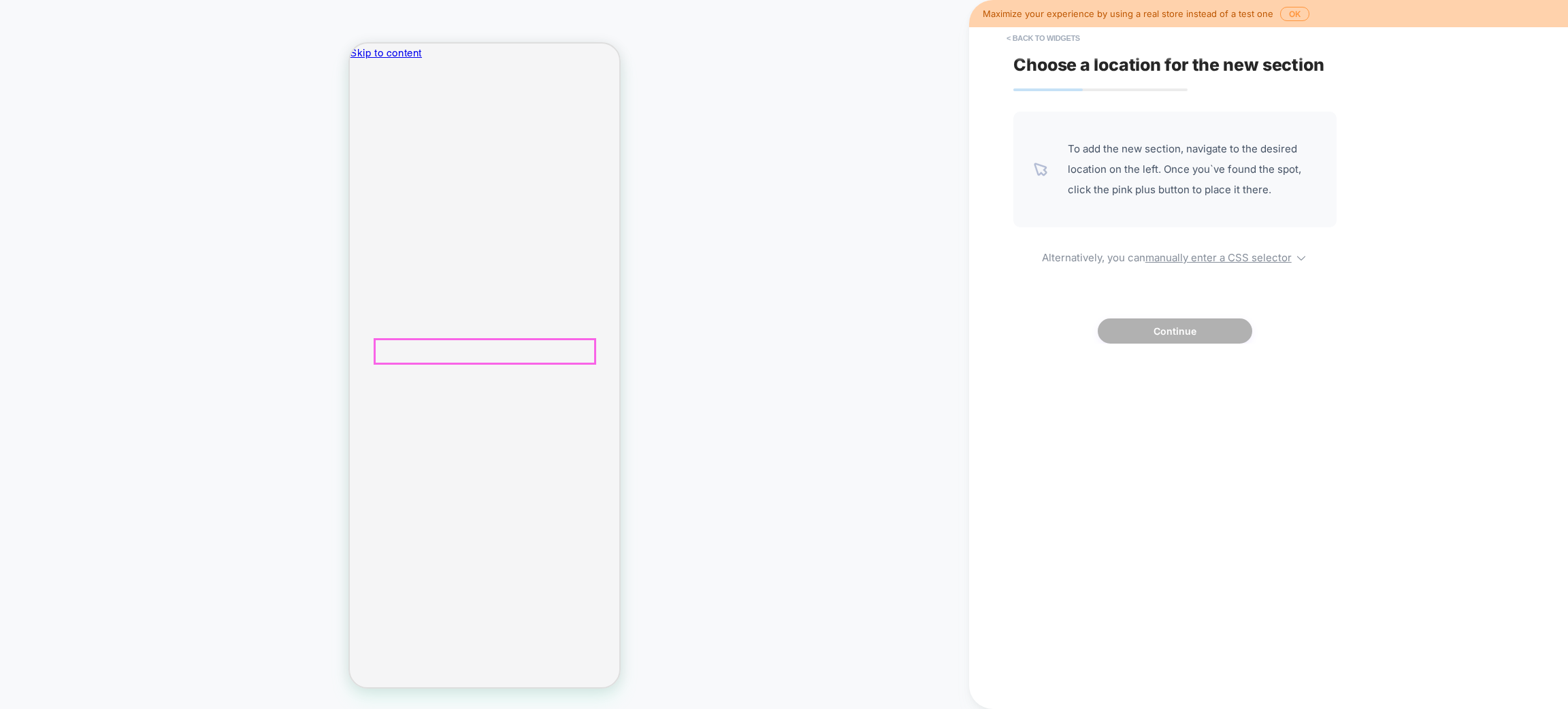
click at [1042, 35] on button "< Back to widgets" at bounding box center [1044, 38] width 87 height 22
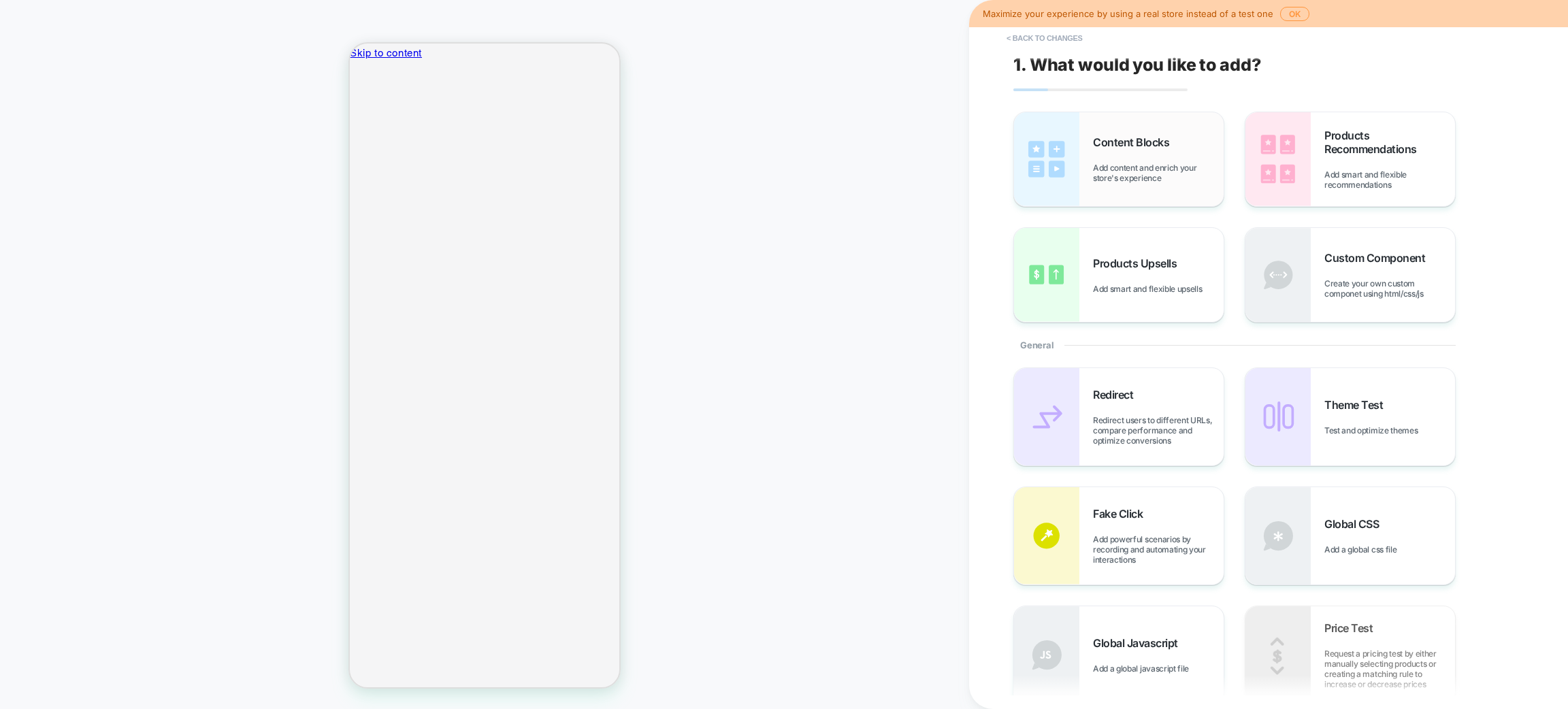
click at [1170, 167] on span "Add content and enrich your store's experience" at bounding box center [1159, 173] width 131 height 20
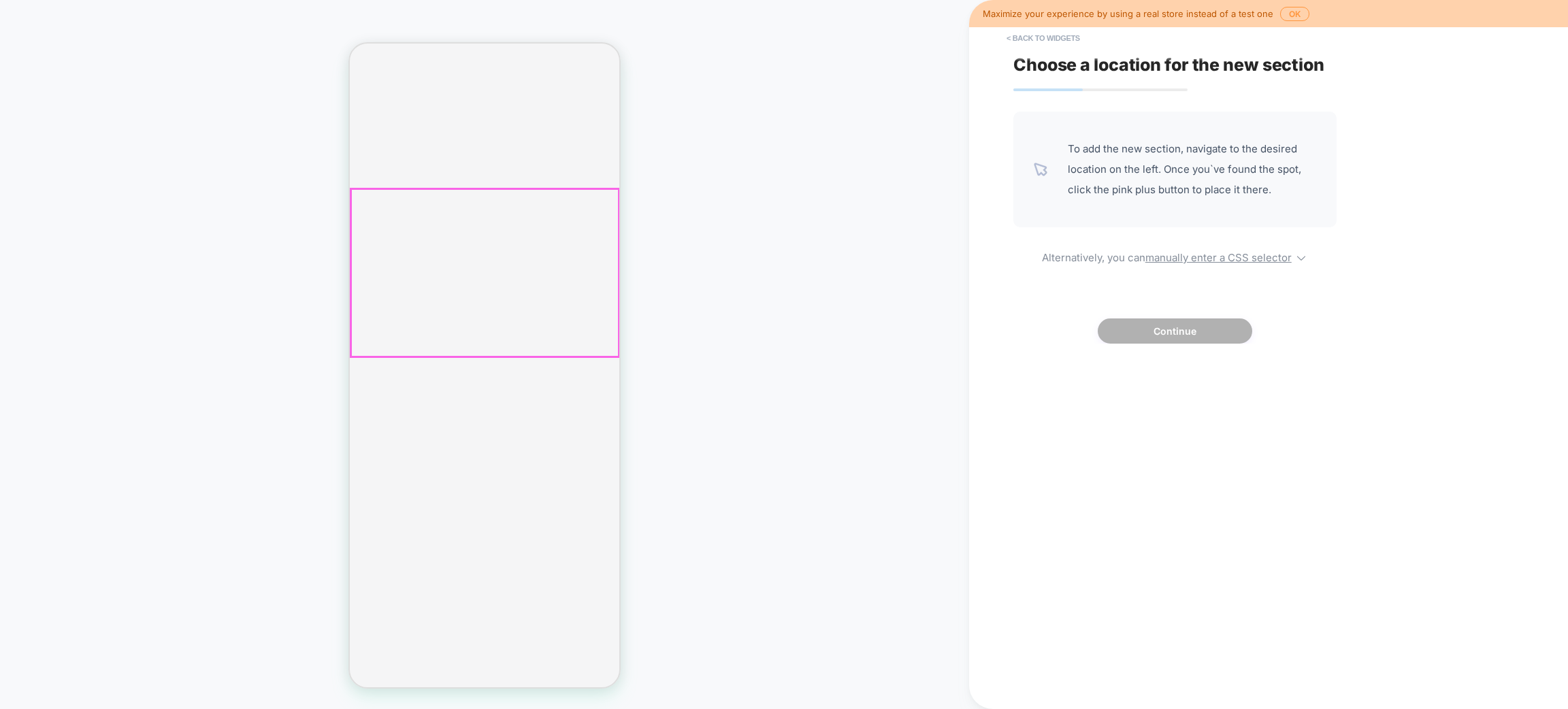
scroll to position [409, 0]
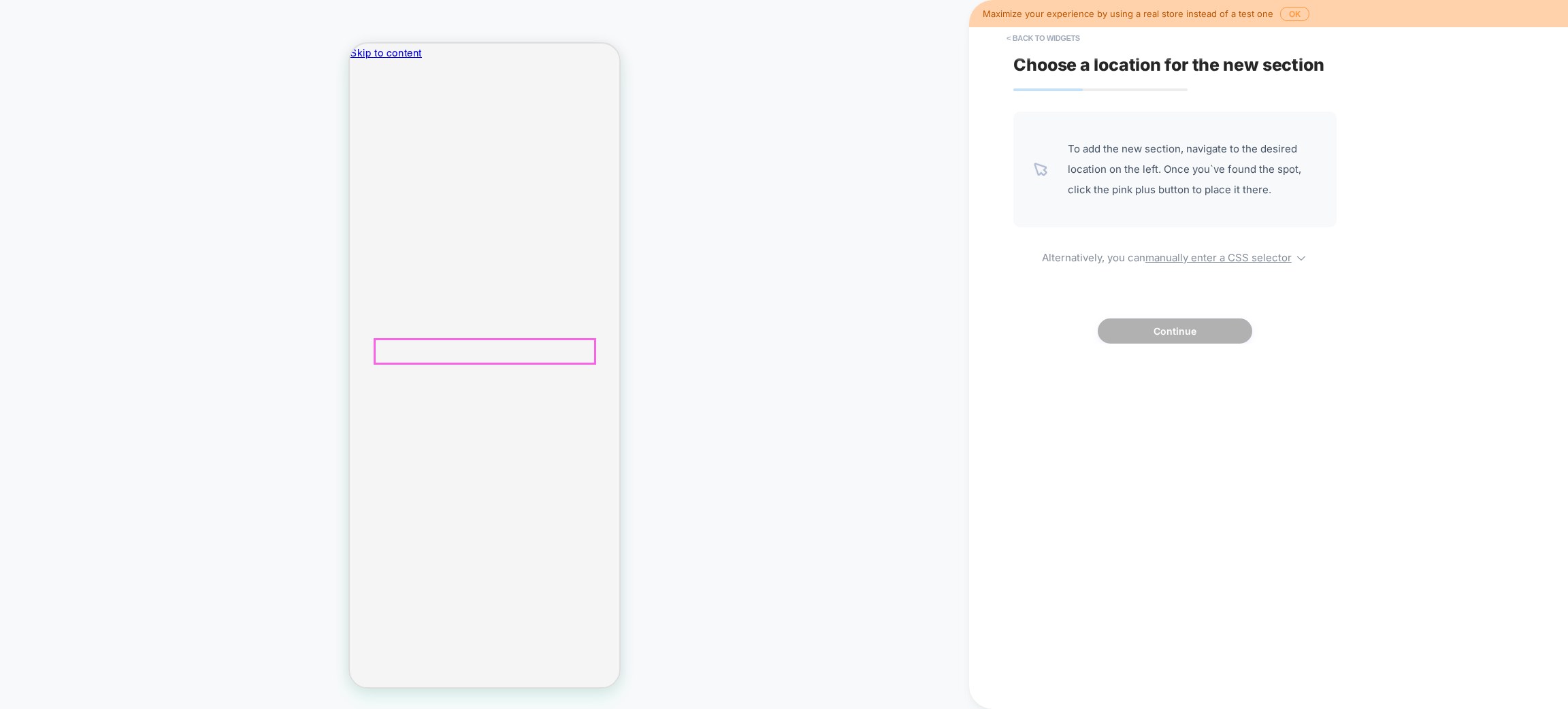
drag, startPoint x: 465, startPoint y: 368, endPoint x: 469, endPoint y: 345, distance: 23.3
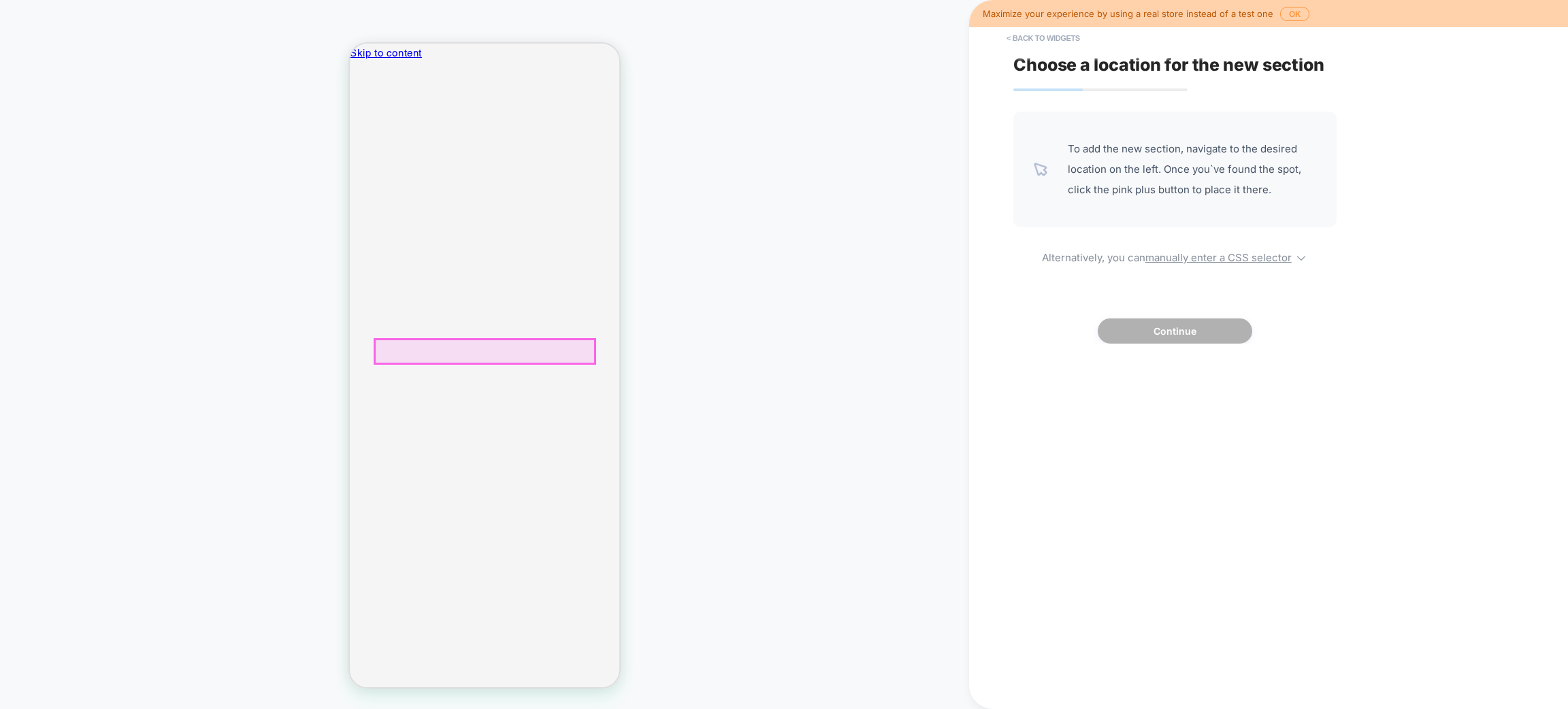
drag, startPoint x: 399, startPoint y: 354, endPoint x: 548, endPoint y: 390, distance: 153.3
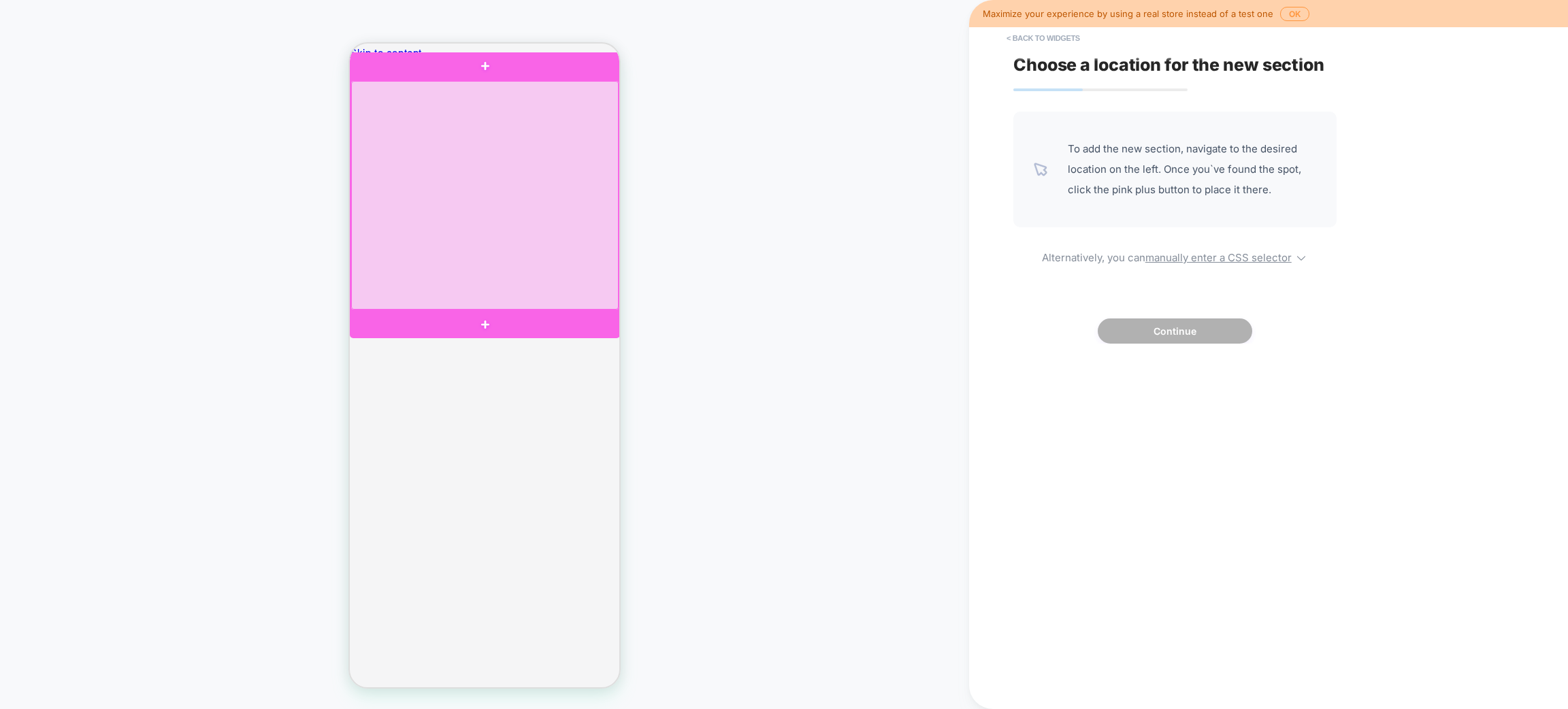
click at [489, 265] on div at bounding box center [485, 195] width 268 height 229
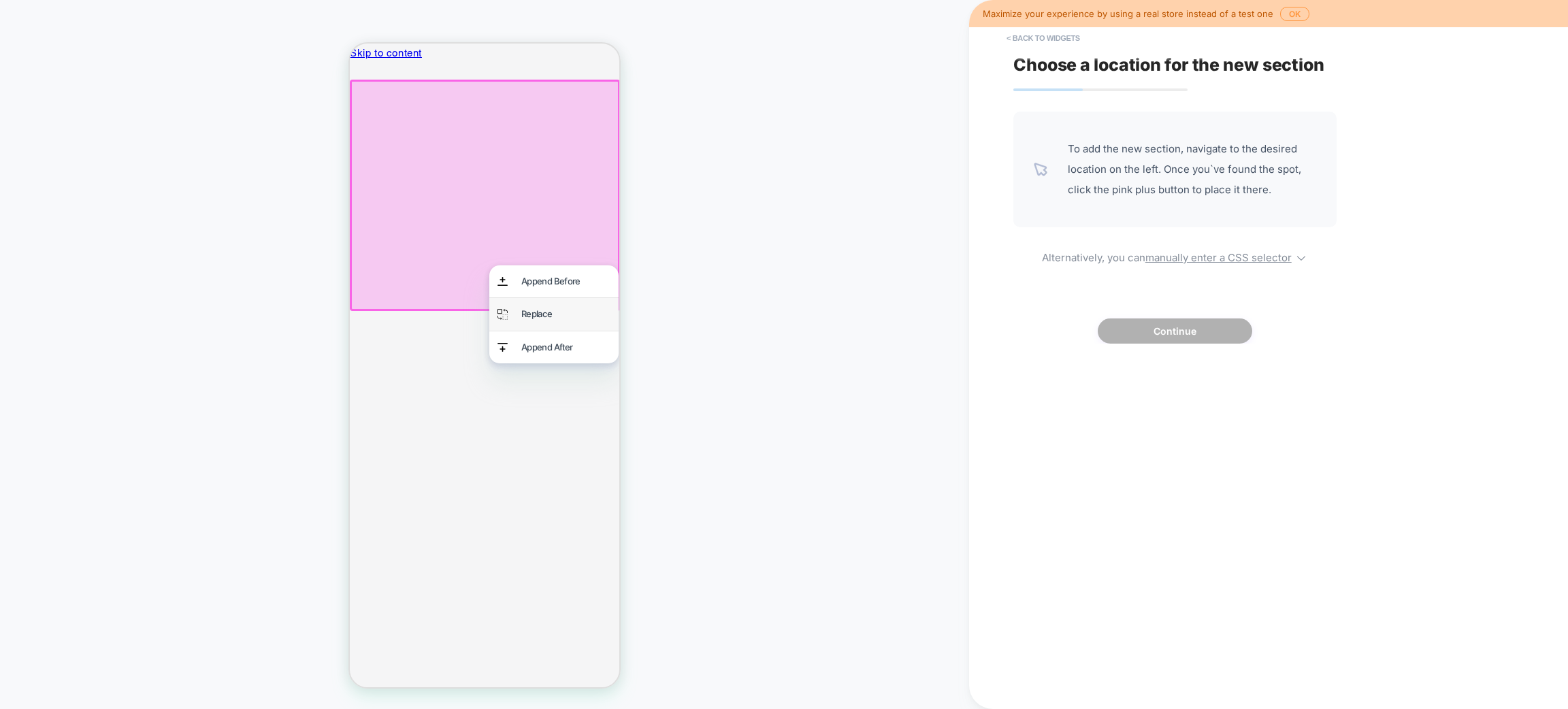
click at [537, 315] on div "Replace" at bounding box center [566, 314] width 89 height 16
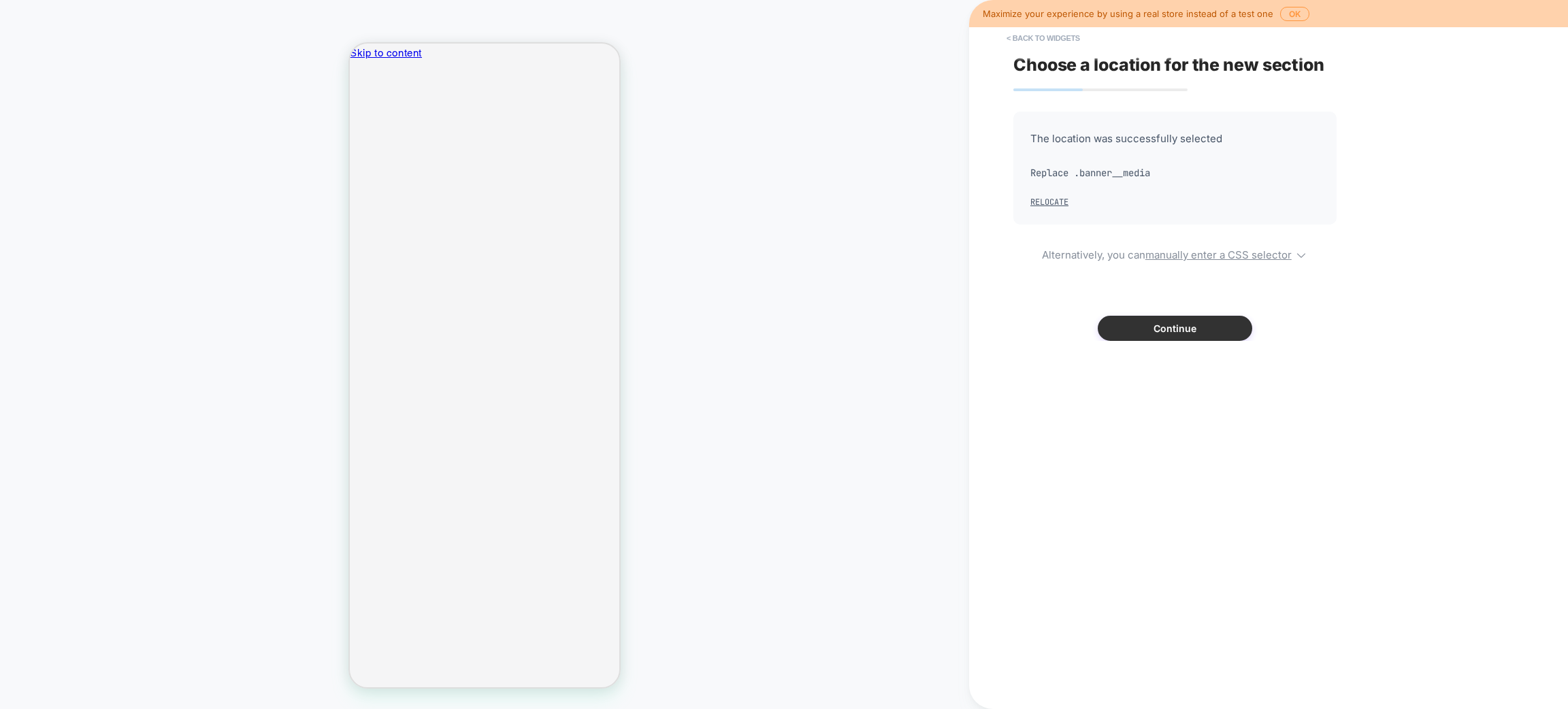
click at [1167, 321] on button "Continue" at bounding box center [1175, 328] width 154 height 25
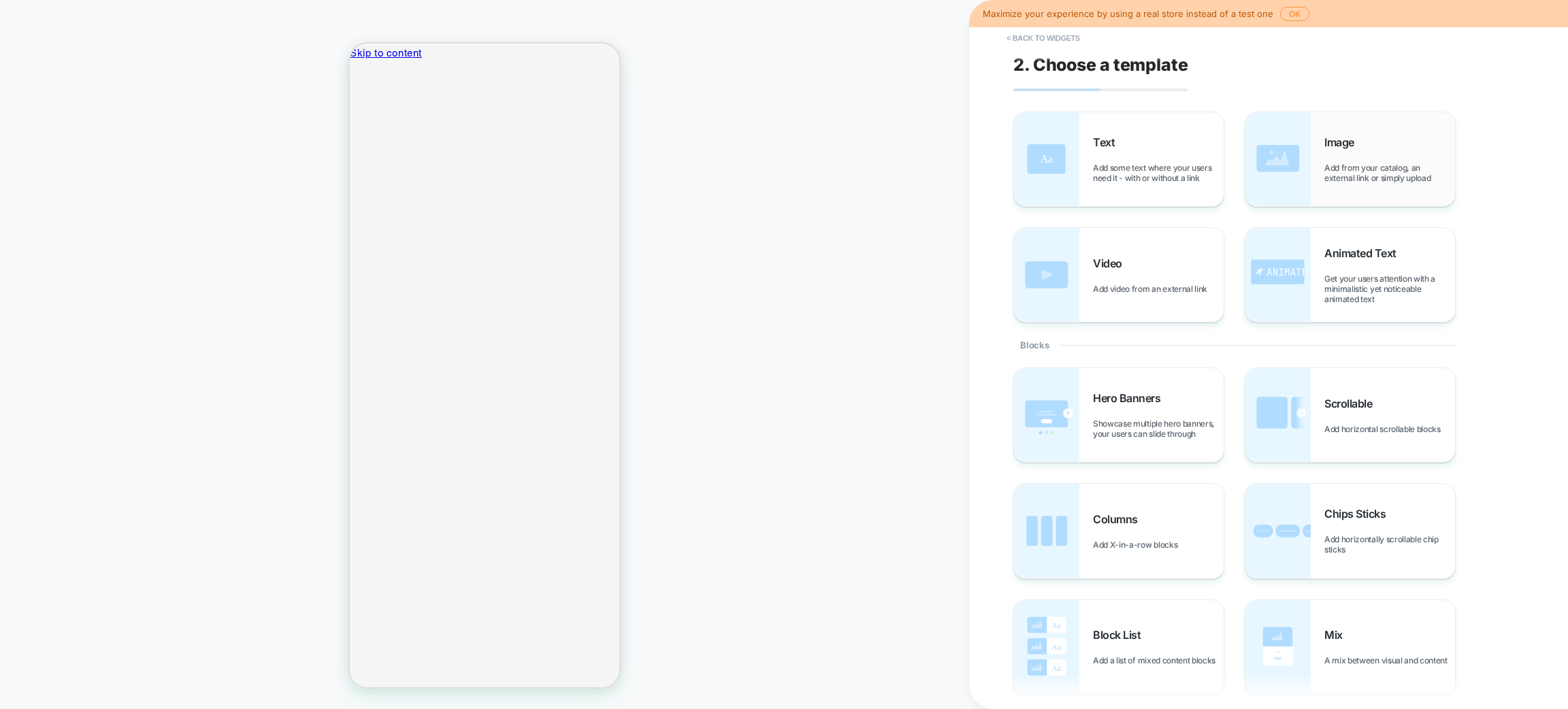
click at [1339, 167] on span "Add from your catalog, an external link or simply upload" at bounding box center [1390, 173] width 131 height 20
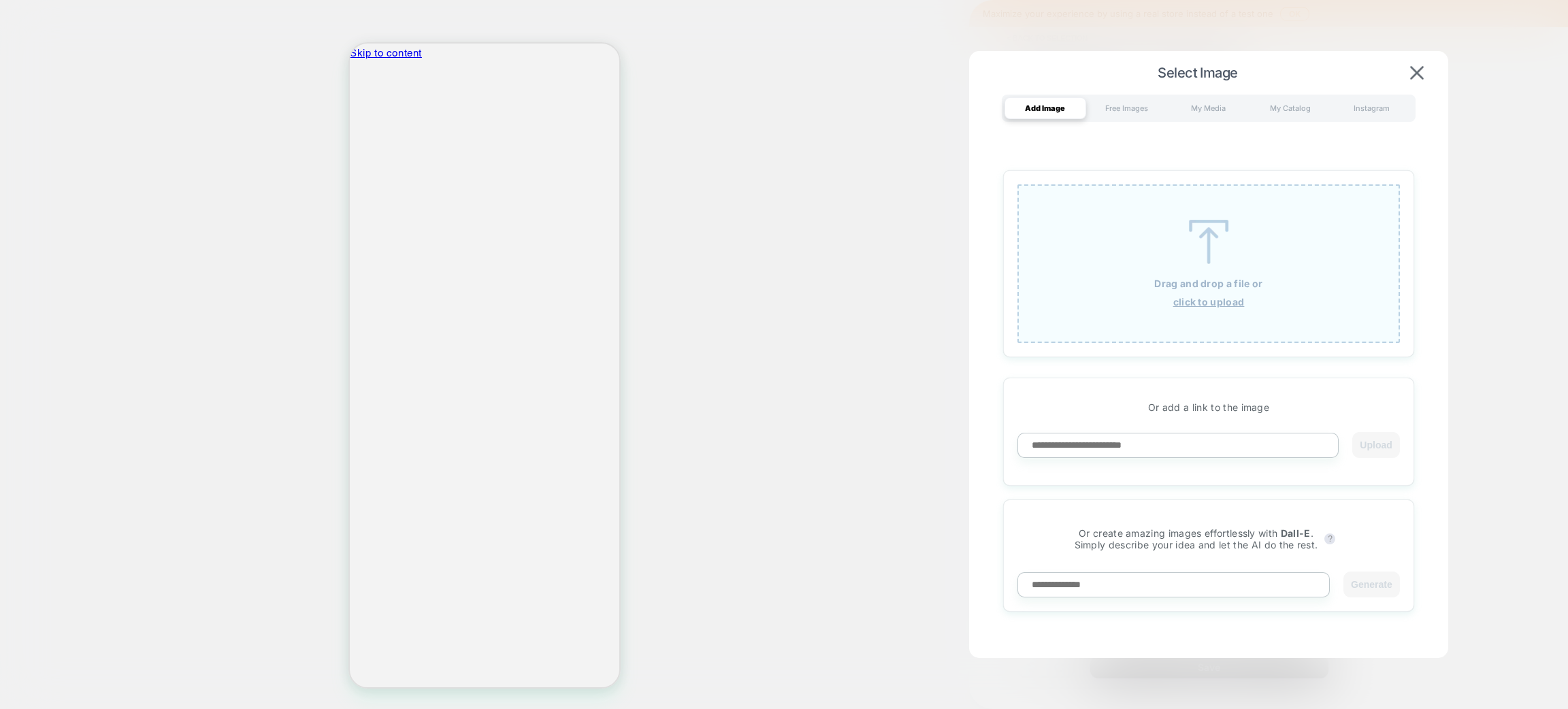
click at [1137, 103] on div "Free Images" at bounding box center [1127, 108] width 81 height 22
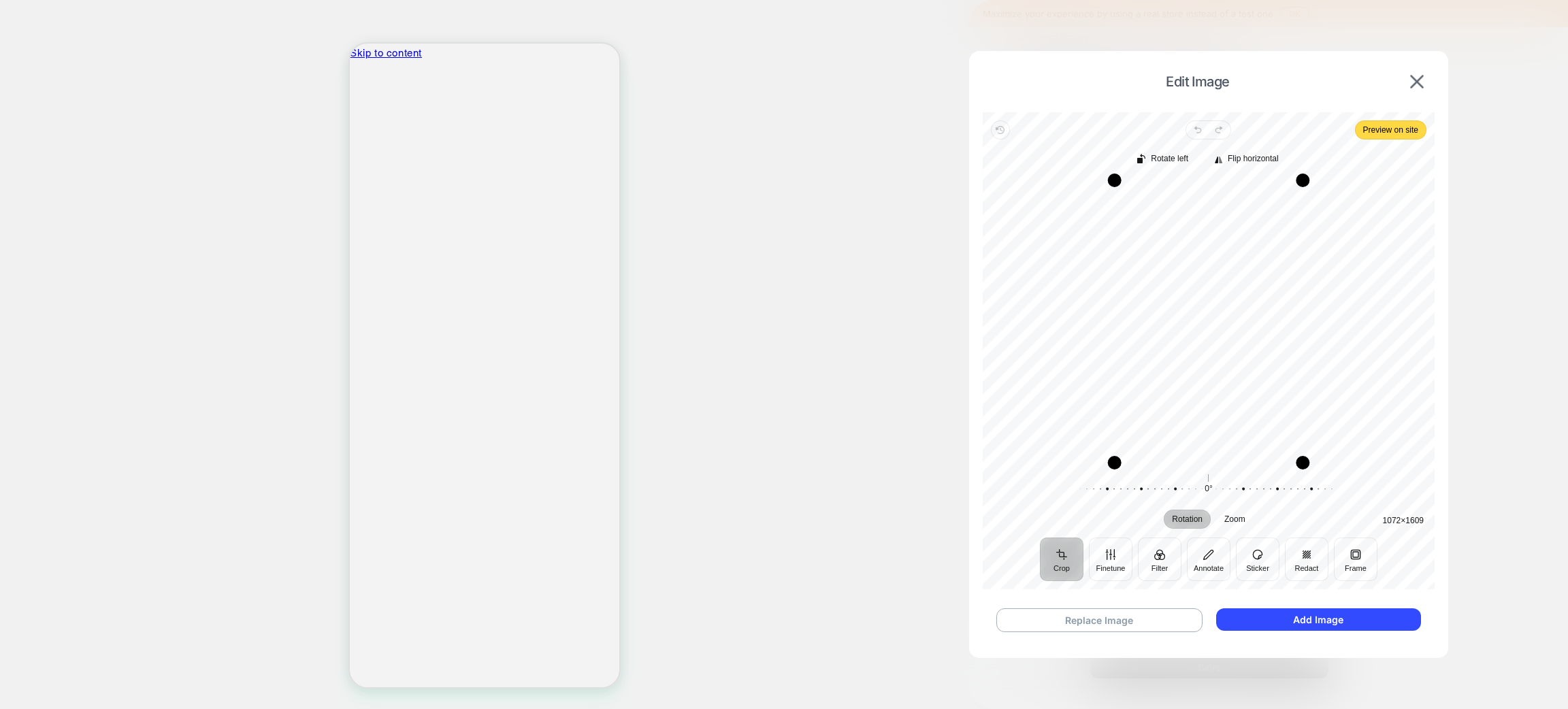
click at [1227, 493] on div at bounding box center [1203, 489] width 262 height 38
click at [1240, 519] on span "Zoom" at bounding box center [1235, 519] width 21 height 8
drag, startPoint x: 1305, startPoint y: 463, endPoint x: 1415, endPoint y: 477, distance: 110.9
click at [1415, 477] on div "Rotate left Flip horizontal Recenter 1080 × 1019 Rotation Zoom 0° Reset 0% Reset" at bounding box center [1209, 338] width 452 height 399
drag, startPoint x: 1117, startPoint y: 467, endPoint x: 1048, endPoint y: 500, distance: 76.5
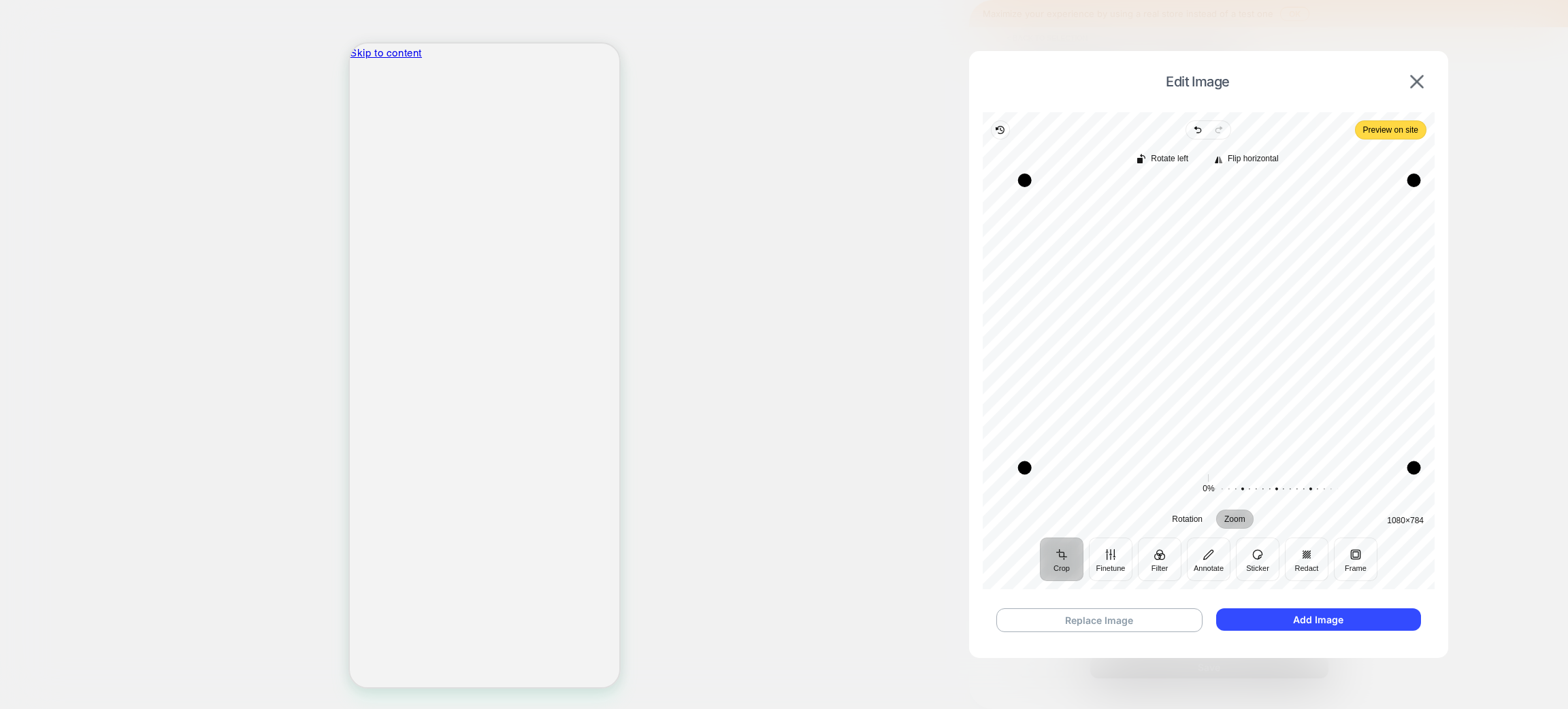
click at [1028, 501] on div "Rotate left Flip horizontal Recenter 1080 × 784 Rotation Zoom 0° Reset 0% Reset" at bounding box center [1209, 338] width 452 height 399
click at [1248, 488] on div at bounding box center [1338, 489] width 262 height 38
click at [1239, 517] on span "Zoom" at bounding box center [1235, 519] width 21 height 8
click at [1241, 517] on span "Zoom" at bounding box center [1235, 519] width 21 height 8
drag, startPoint x: 1211, startPoint y: 375, endPoint x: 1203, endPoint y: 310, distance: 65.5
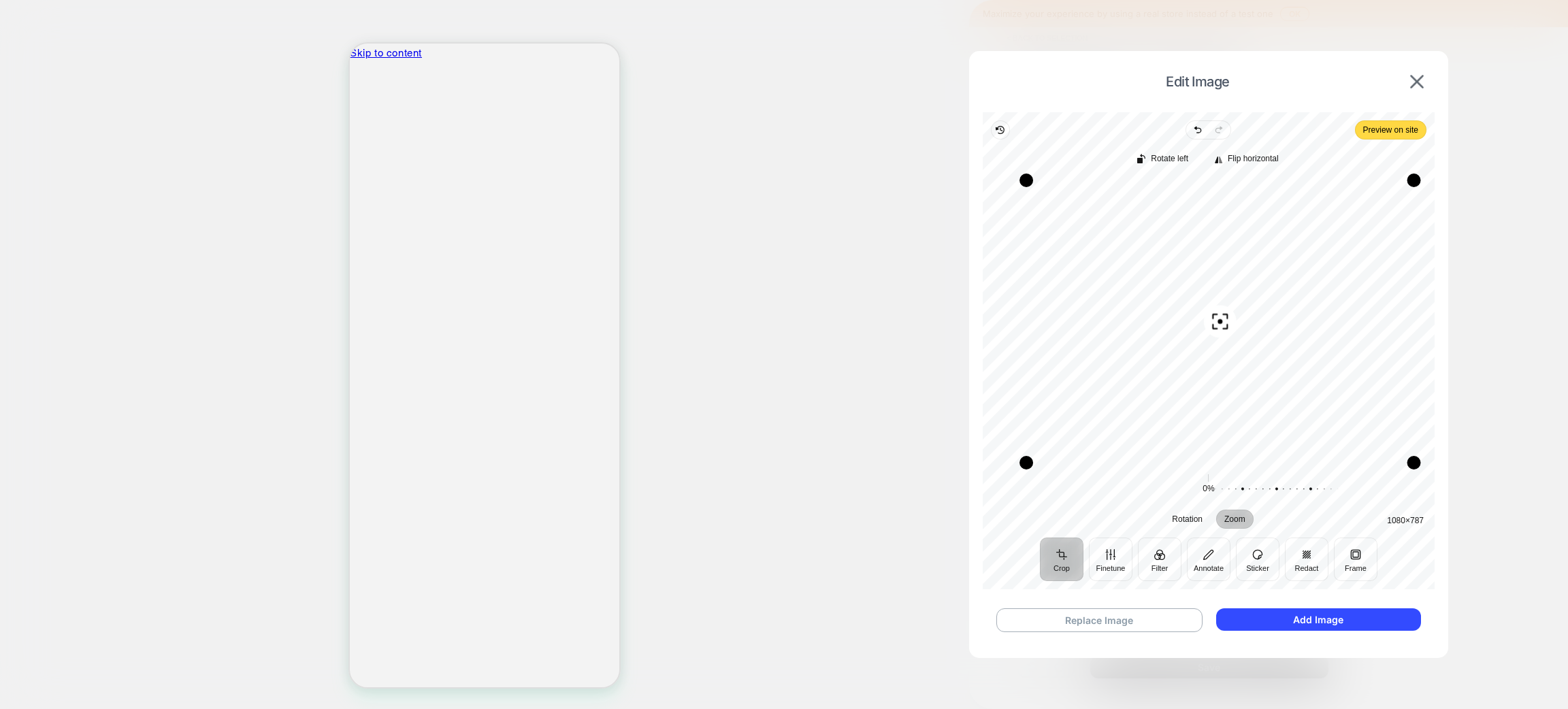
click at [1203, 310] on div "Recenter" at bounding box center [1209, 321] width 430 height 283
click at [1103, 570] on button "Finetune" at bounding box center [1111, 560] width 44 height 44
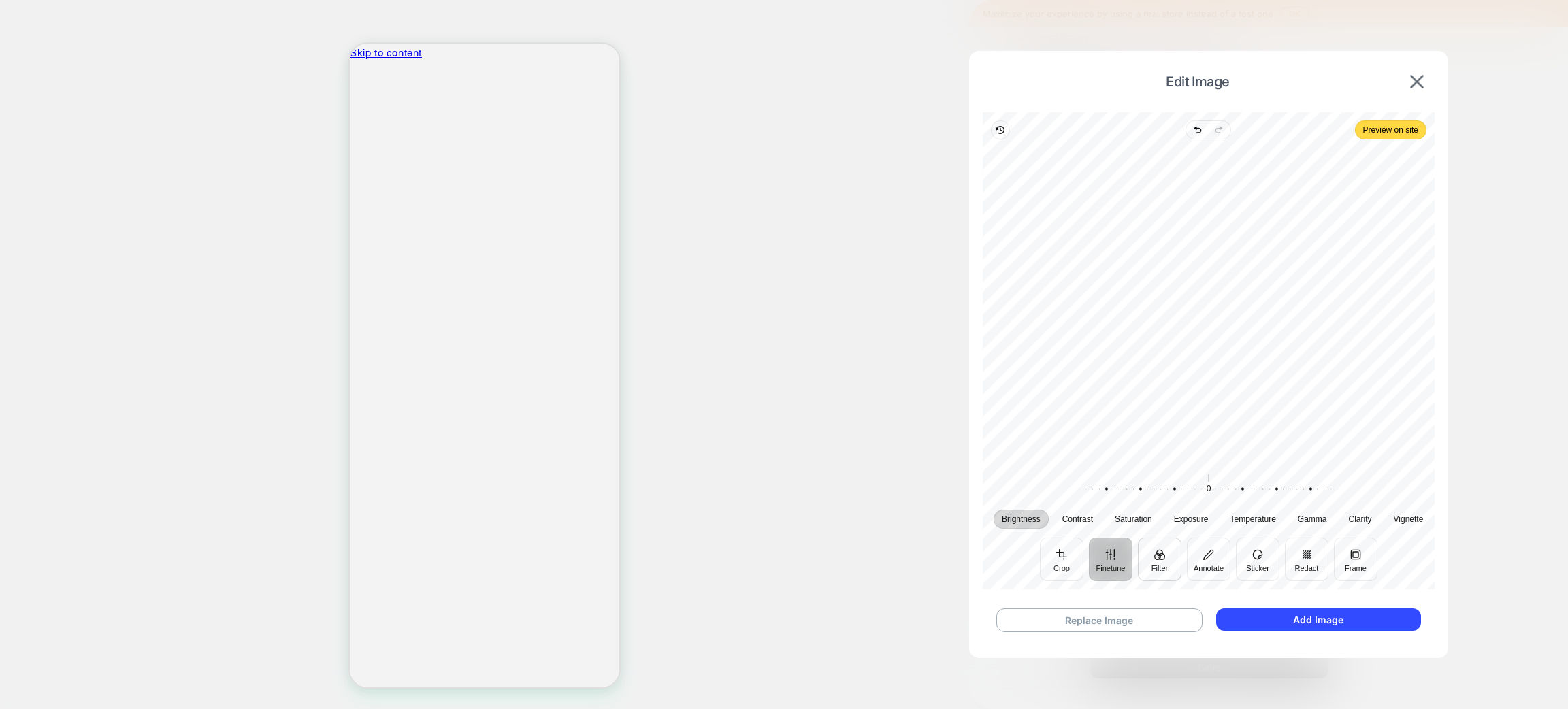
click at [1159, 561] on button "Filter" at bounding box center [1160, 560] width 44 height 44
click at [1072, 489] on div at bounding box center [1074, 492] width 41 height 49
click at [1112, 496] on div at bounding box center [1115, 492] width 41 height 49
click at [1083, 486] on div at bounding box center [1074, 492] width 41 height 49
click at [1149, 492] on div at bounding box center [1155, 492] width 41 height 49
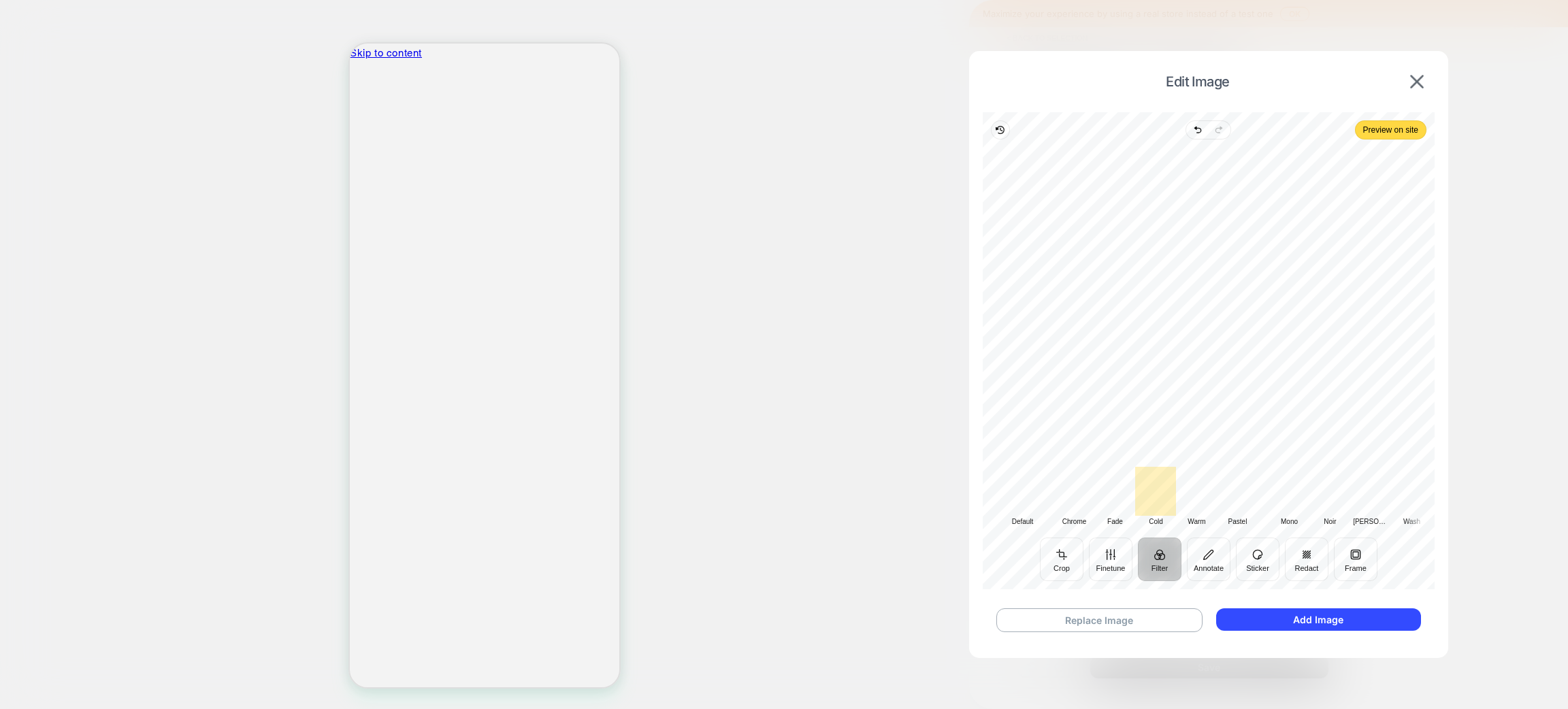
click at [1077, 493] on div at bounding box center [1074, 492] width 41 height 49
click at [1258, 561] on button "Sticker" at bounding box center [1258, 560] width 44 height 44
click at [1229, 513] on span "Select image" at bounding box center [1215, 517] width 47 height 9
click at [1311, 559] on button "Redact" at bounding box center [1307, 560] width 44 height 44
click at [1353, 562] on button "Frame" at bounding box center [1356, 560] width 44 height 44
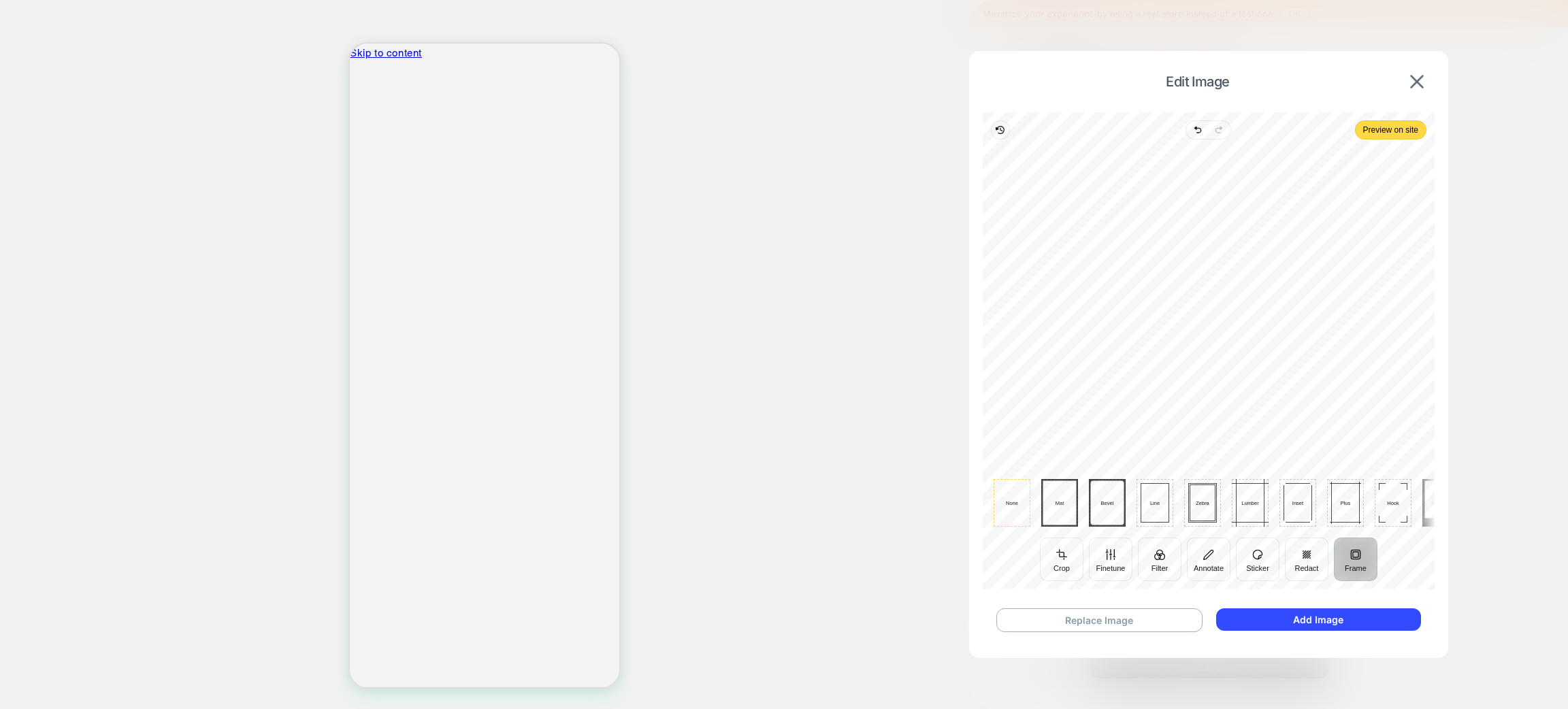
click at [1206, 504] on div at bounding box center [1202, 503] width 24 height 35
click at [1394, 129] on span "Preview on site" at bounding box center [1391, 129] width 55 height 16
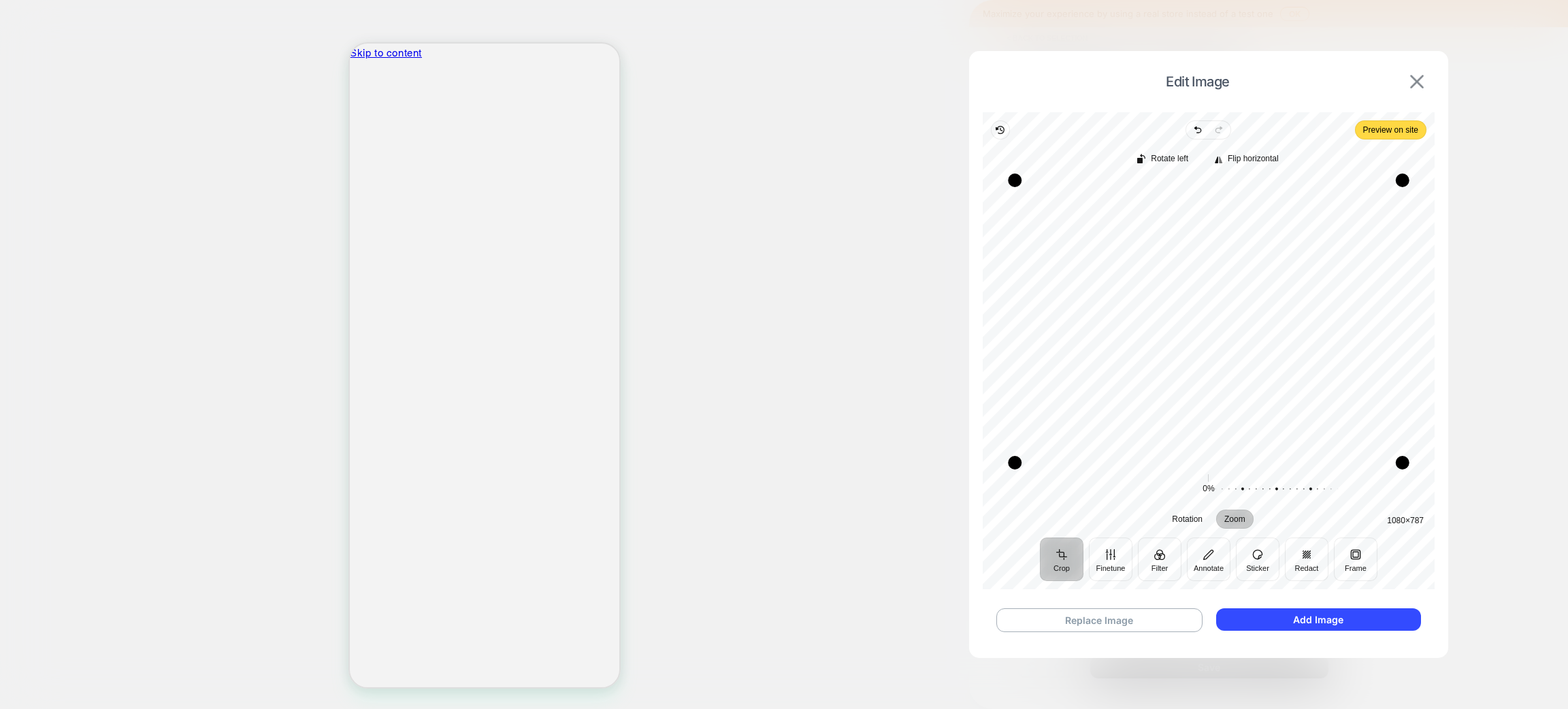
click at [1415, 76] on img at bounding box center [1417, 81] width 13 height 13
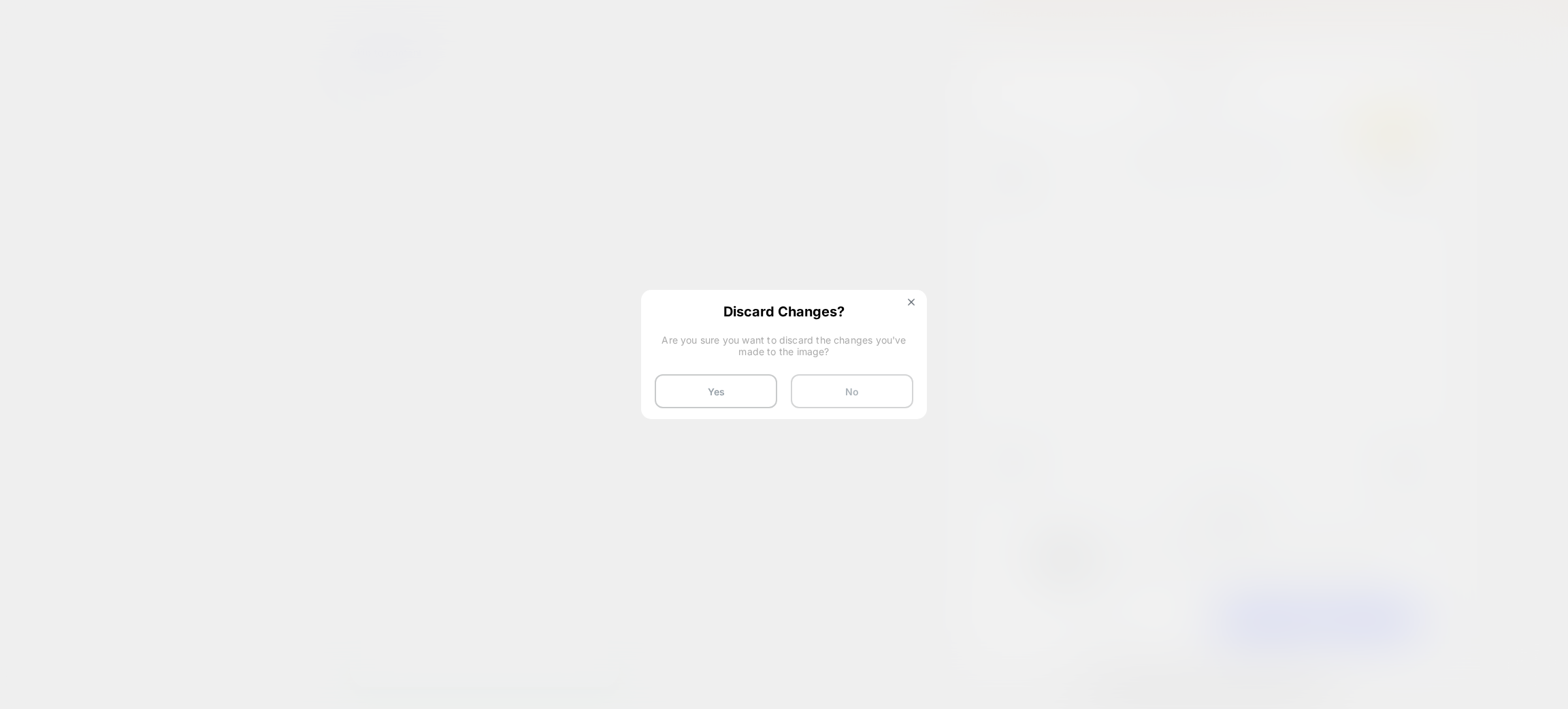
click at [836, 383] on button "No" at bounding box center [852, 391] width 122 height 34
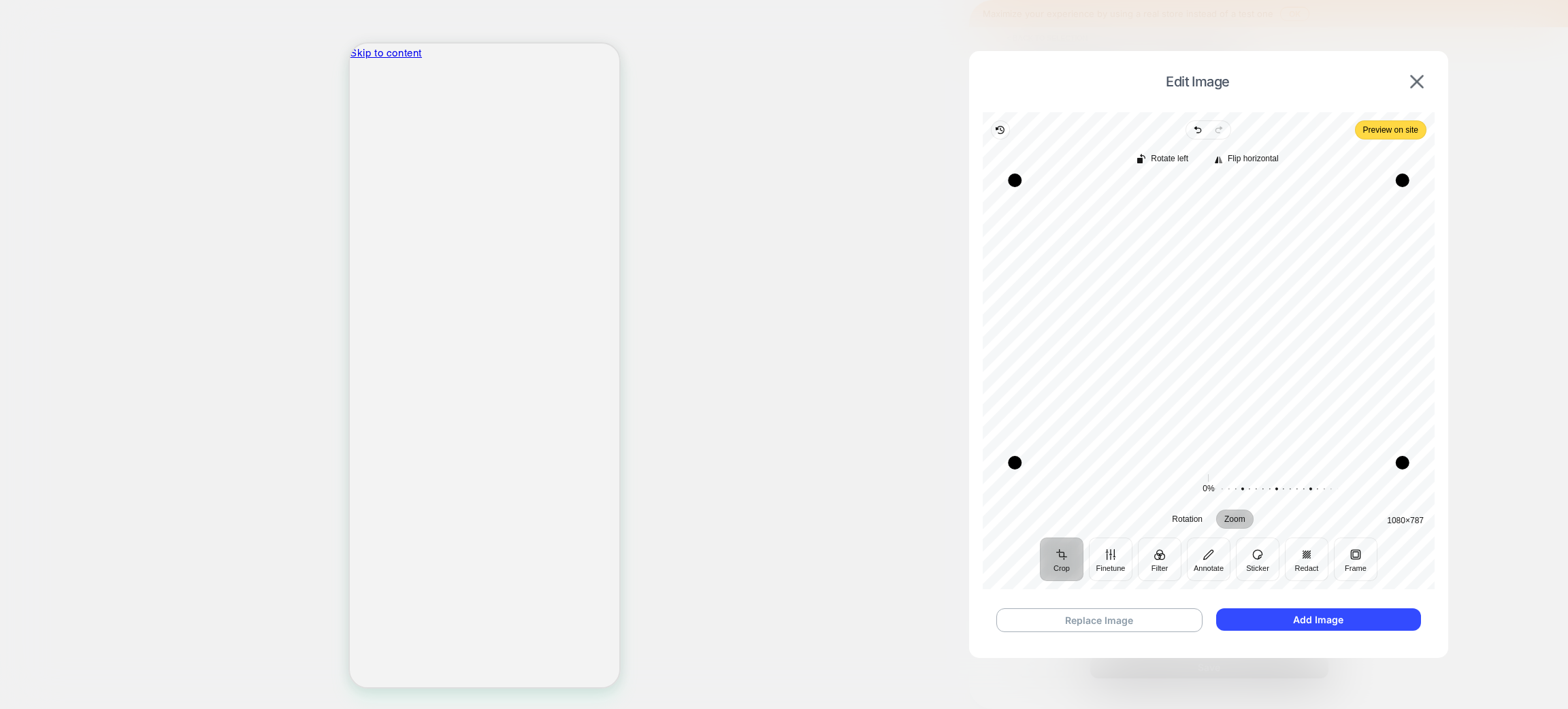
click at [1433, 328] on div "Recenter 1080 × 787" at bounding box center [1209, 321] width 452 height 305
click at [1315, 92] on div "Edit Image" at bounding box center [1209, 81] width 452 height 34
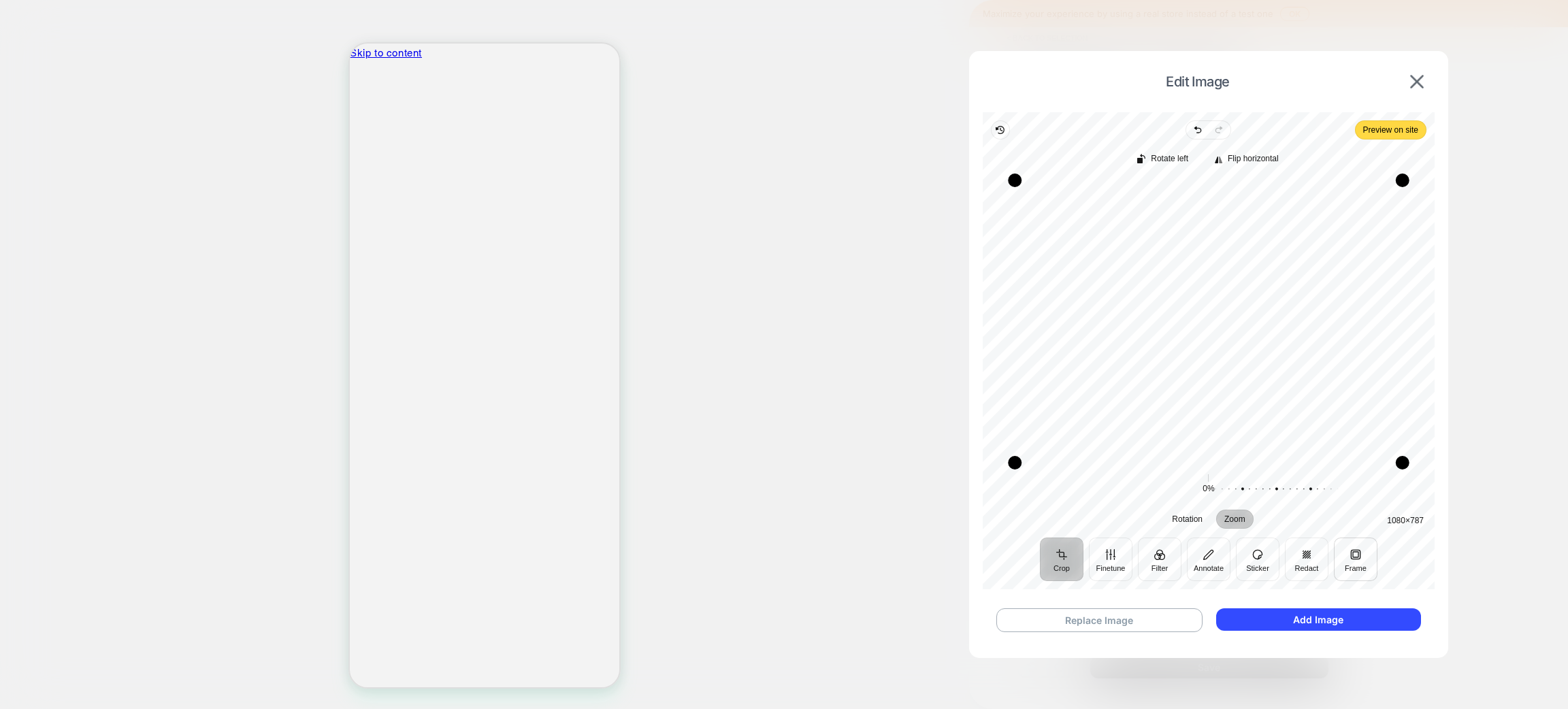
click at [1347, 558] on button "Frame" at bounding box center [1356, 560] width 44 height 44
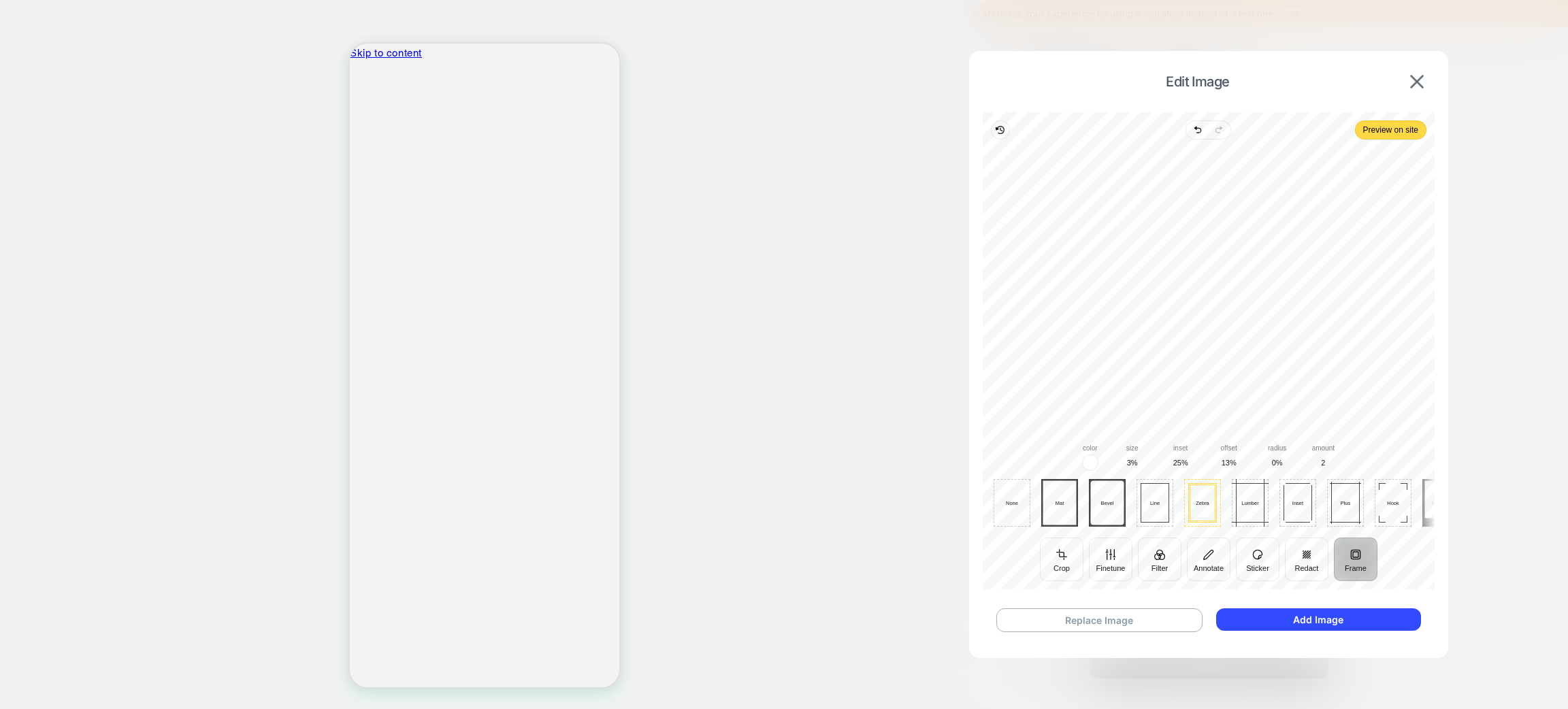
click at [1354, 558] on button "Frame" at bounding box center [1356, 560] width 44 height 44
click at [1060, 566] on button "Crop" at bounding box center [1062, 560] width 44 height 44
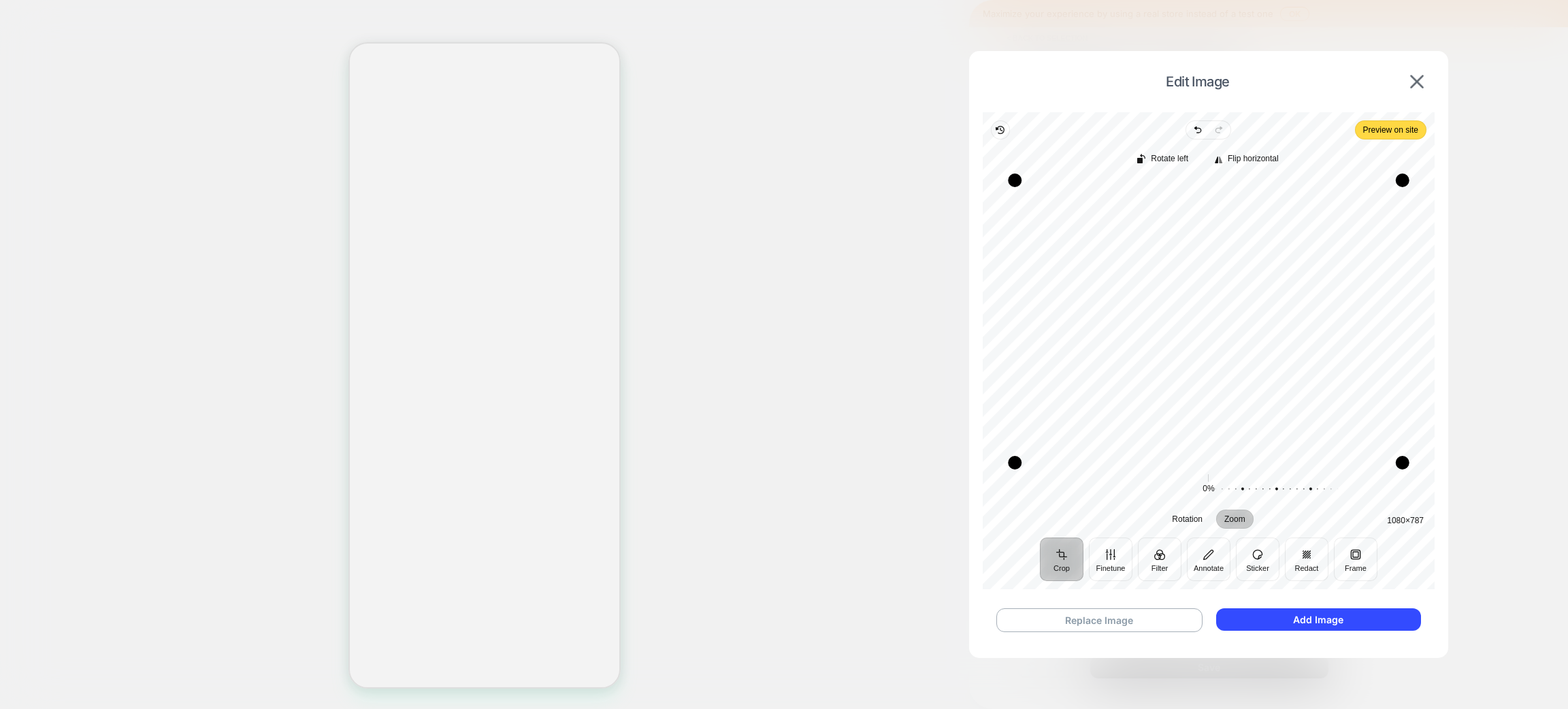
click at [1060, 566] on button "Crop" at bounding box center [1062, 560] width 44 height 44
click at [1190, 81] on span "Edit Image" at bounding box center [1198, 81] width 417 height 16
click at [1231, 620] on button "Add Image" at bounding box center [1319, 619] width 205 height 23
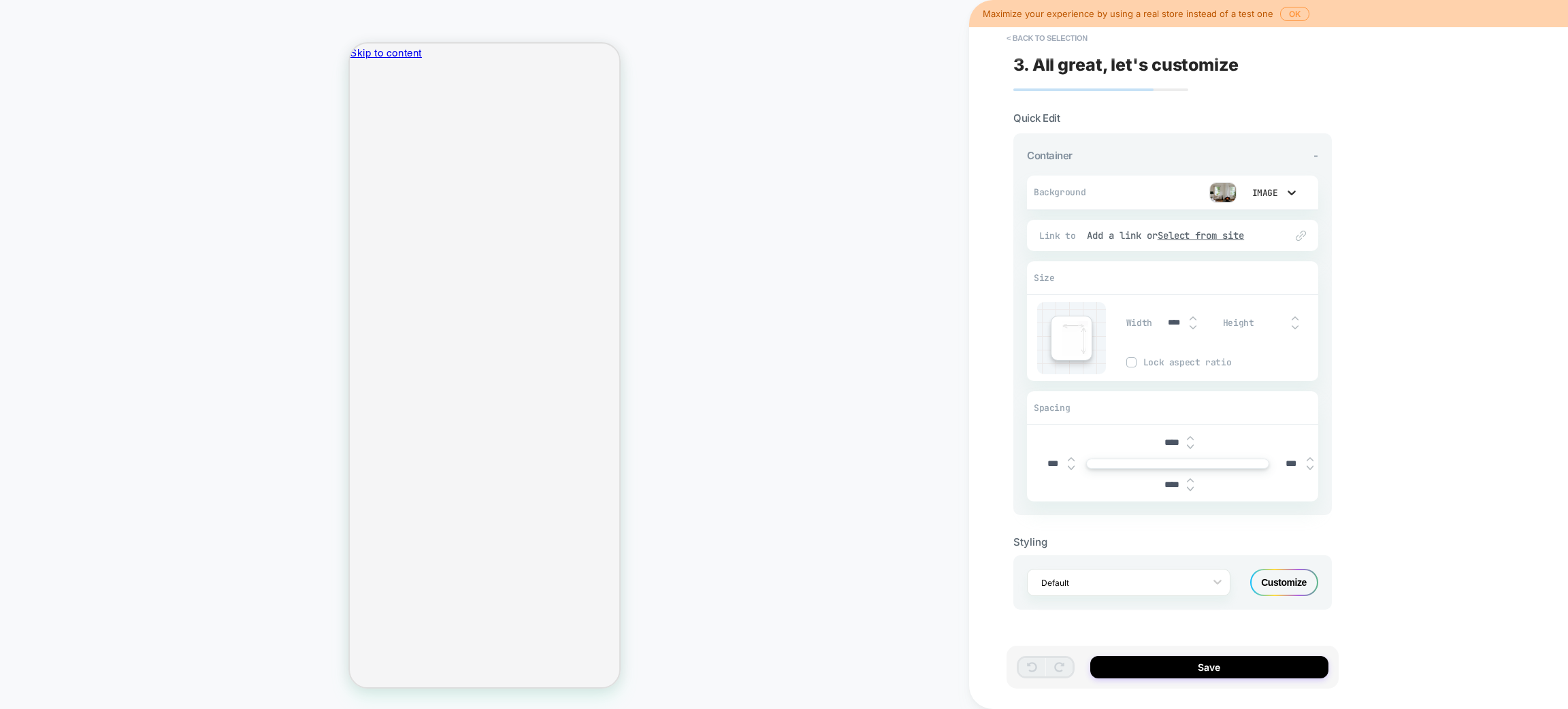
click at [1288, 187] on icon at bounding box center [1292, 193] width 13 height 13
click at [1264, 257] on div "Color" at bounding box center [1271, 254] width 57 height 29
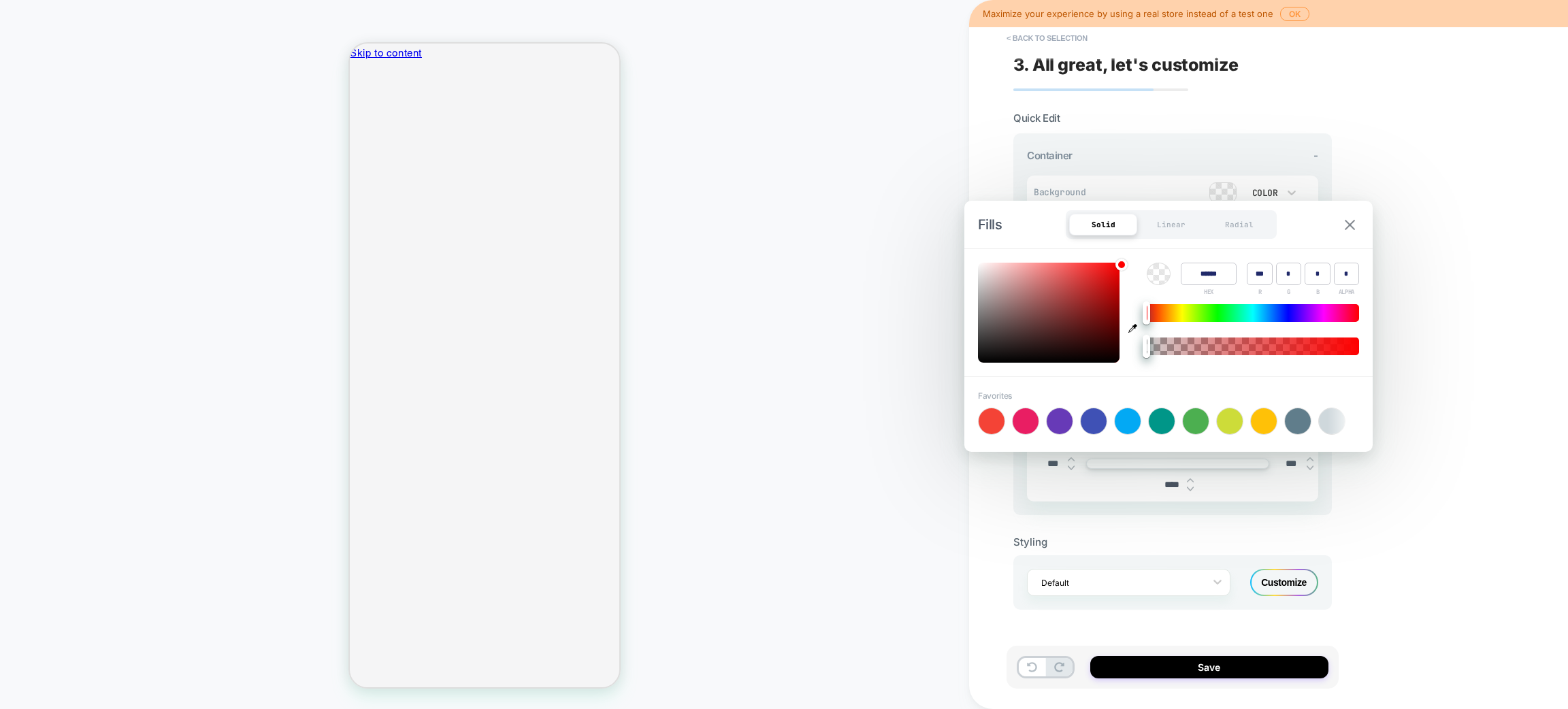
click at [1348, 221] on img at bounding box center [1350, 225] width 10 height 10
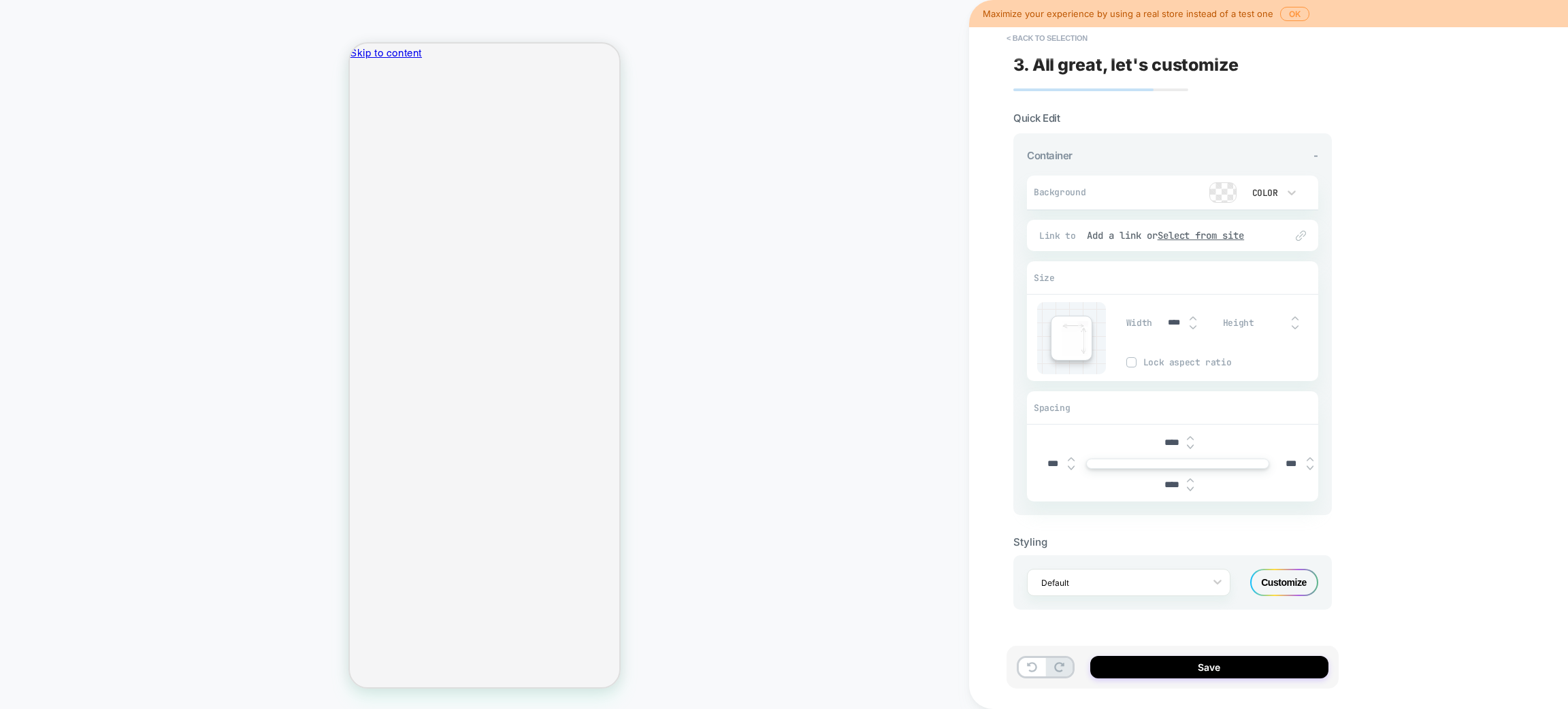
click at [1279, 186] on div "Color" at bounding box center [1264, 193] width 42 height 14
click at [1268, 284] on div "Image" at bounding box center [1271, 283] width 57 height 29
click at [1287, 190] on icon at bounding box center [1292, 193] width 13 height 13
click at [1265, 285] on div "Image" at bounding box center [1271, 283] width 57 height 29
click at [1362, 153] on div "< Back to selection 3. All great, let's customize Quick Edit Container - Backgr…" at bounding box center [1268, 354] width 599 height 709
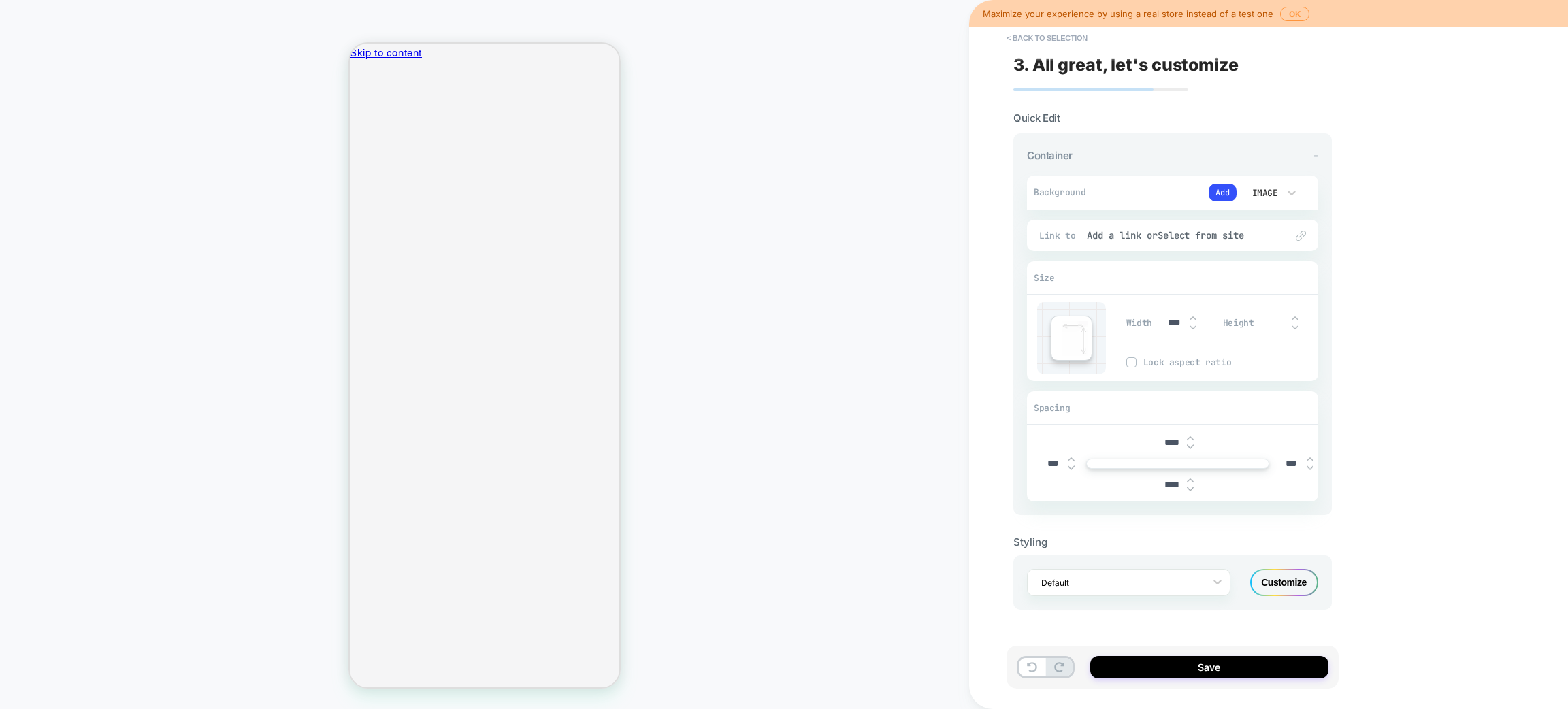
drag, startPoint x: 1113, startPoint y: 188, endPoint x: 1207, endPoint y: 188, distance: 94.0
click at [1113, 188] on div "Add" at bounding box center [1169, 192] width 135 height 20
click at [1216, 184] on button "Add" at bounding box center [1222, 192] width 28 height 18
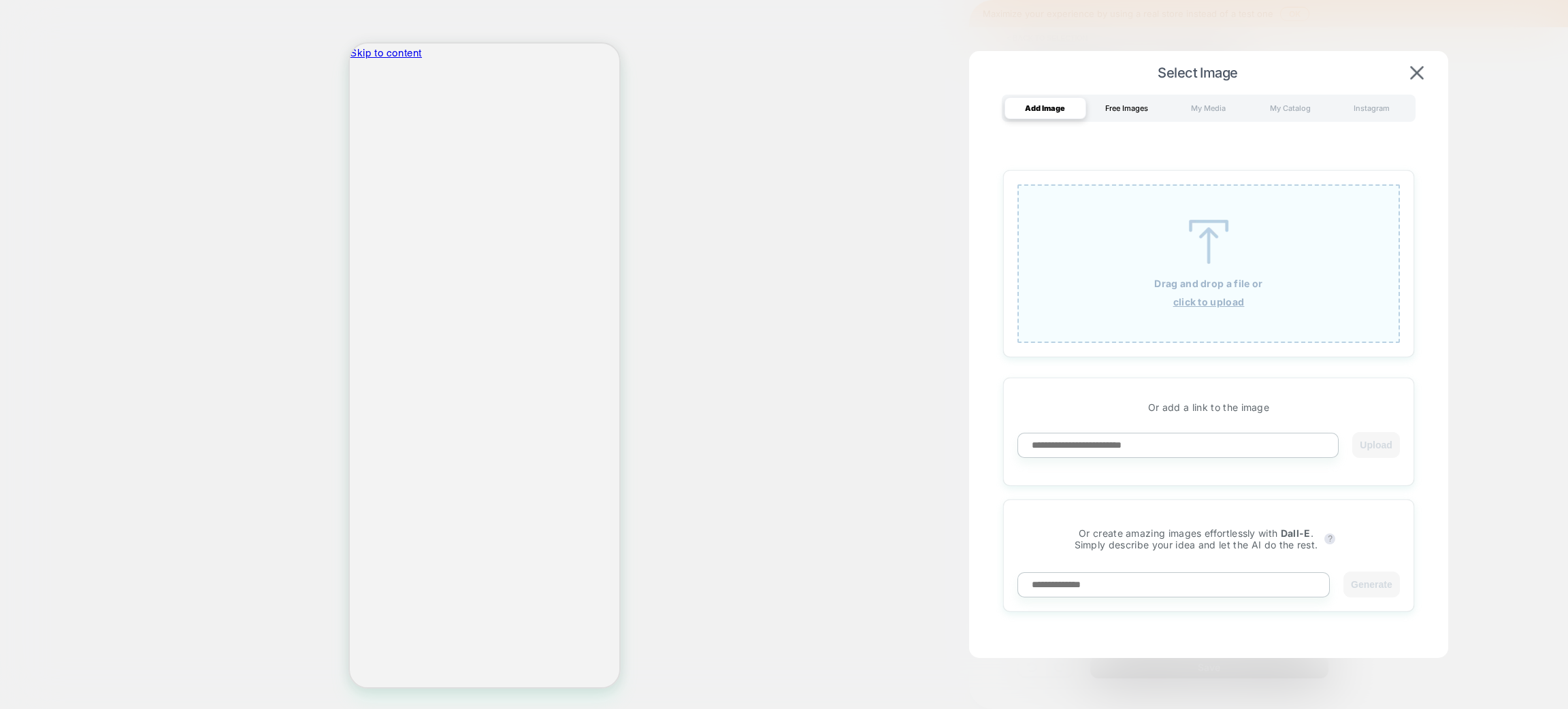
click at [1136, 102] on div "Free Images" at bounding box center [1127, 108] width 81 height 22
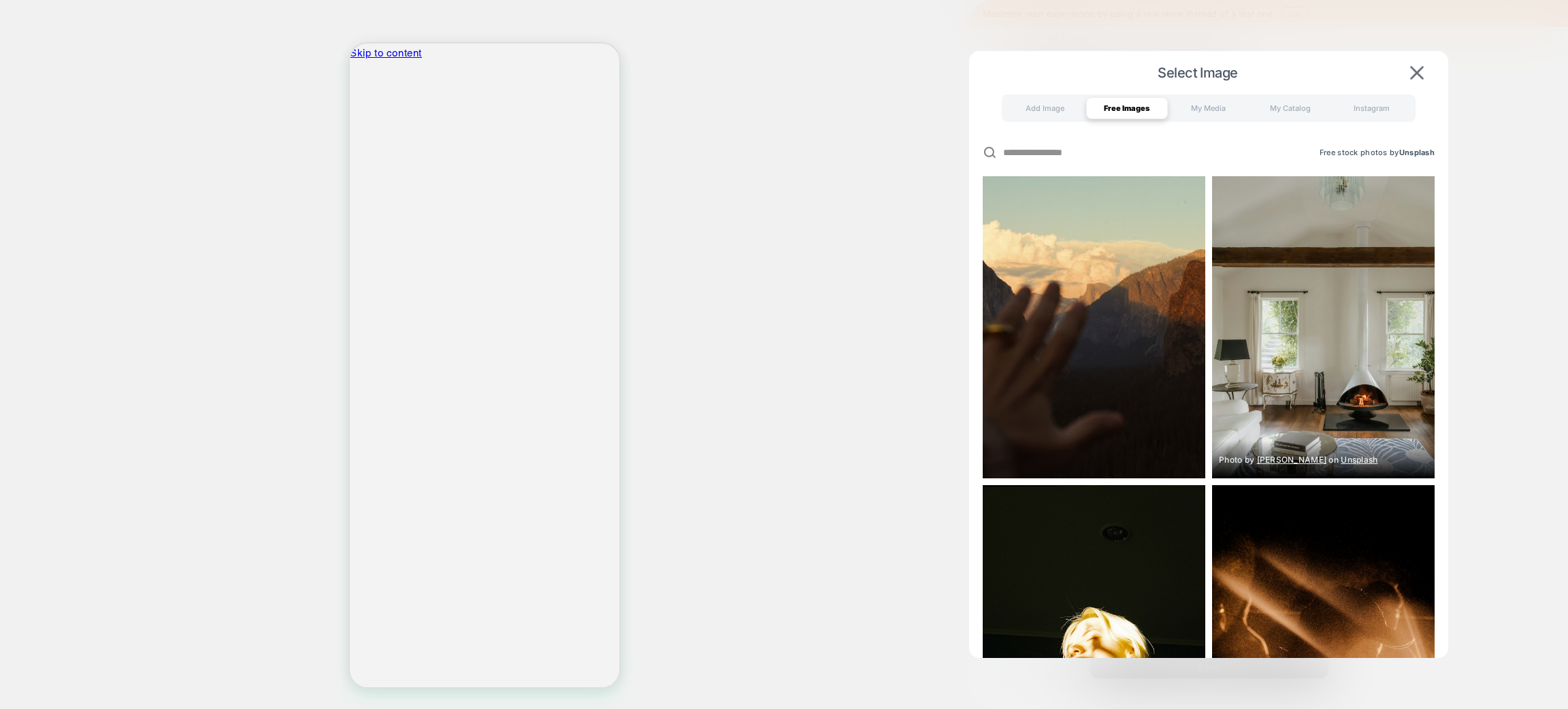
scroll to position [715, 0]
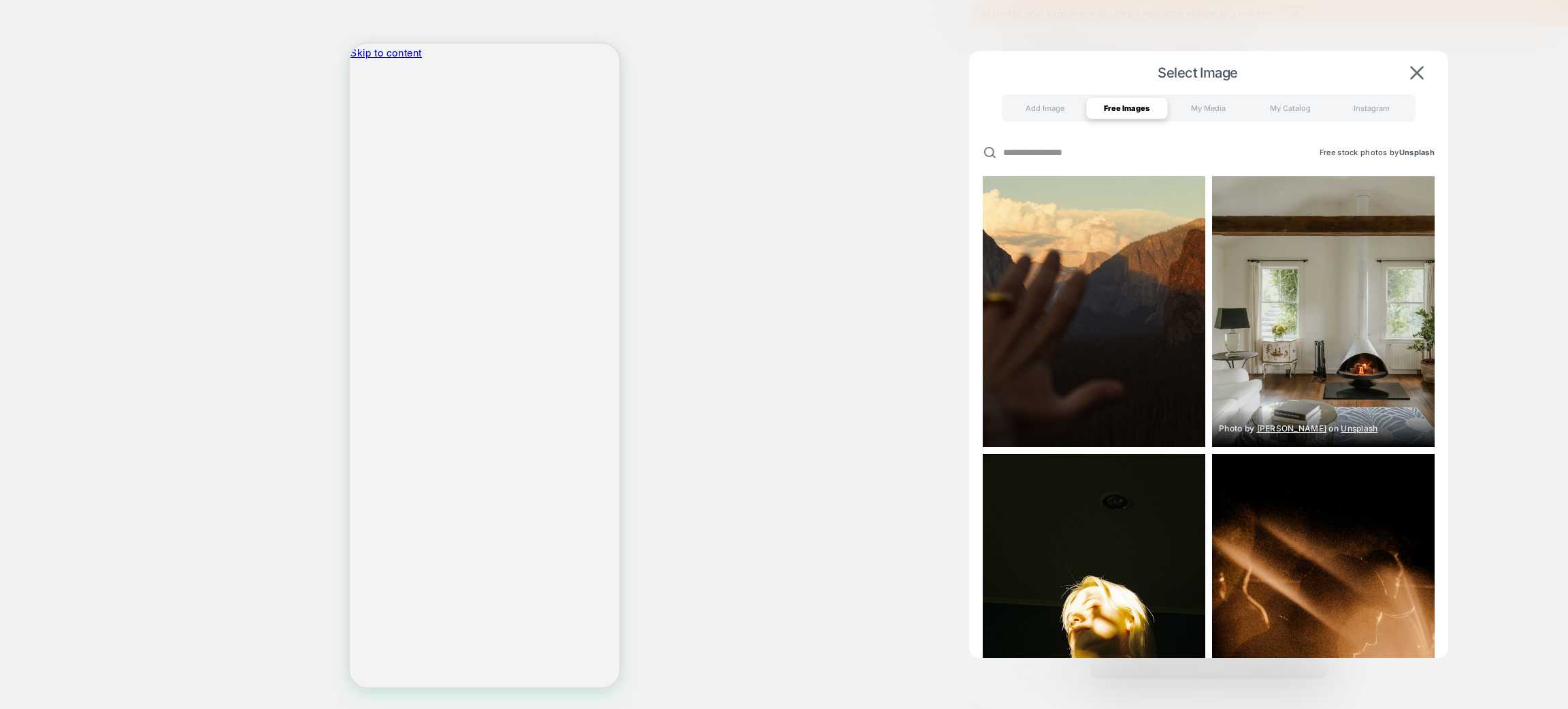
click at [1315, 358] on img at bounding box center [1323, 280] width 222 height 334
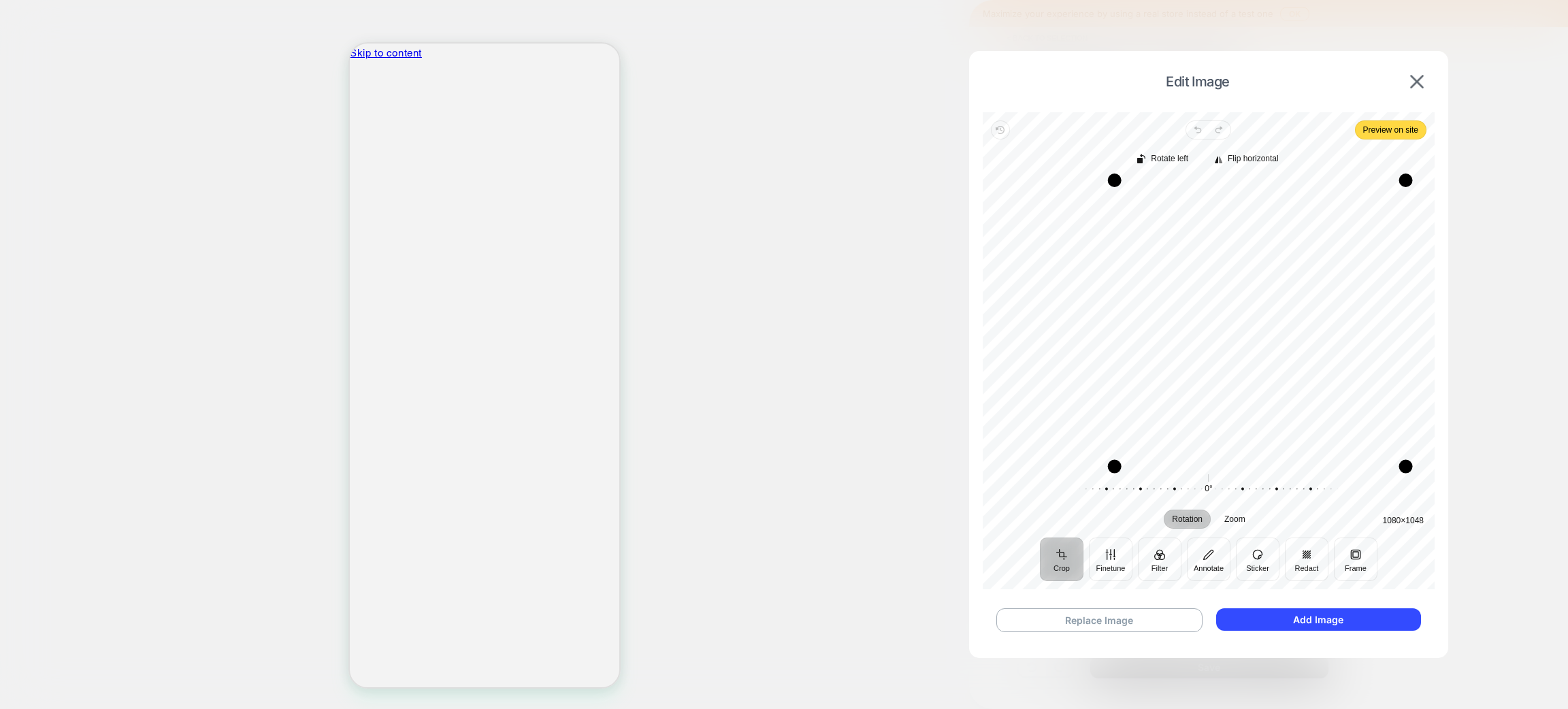
drag, startPoint x: 1301, startPoint y: 457, endPoint x: 1404, endPoint y: 476, distance: 104.7
click at [1404, 476] on div "Rotate left Flip horizontal Recenter 1080 × 1048 Rotation Zoom 0° Reset" at bounding box center [1209, 338] width 452 height 399
drag, startPoint x: 1113, startPoint y: 460, endPoint x: 1109, endPoint y: 433, distance: 27.3
click at [1012, 461] on div "Drag corner bl" at bounding box center [1008, 463] width 13 height 13
drag, startPoint x: 1187, startPoint y: 400, endPoint x: 1173, endPoint y: 319, distance: 82.2
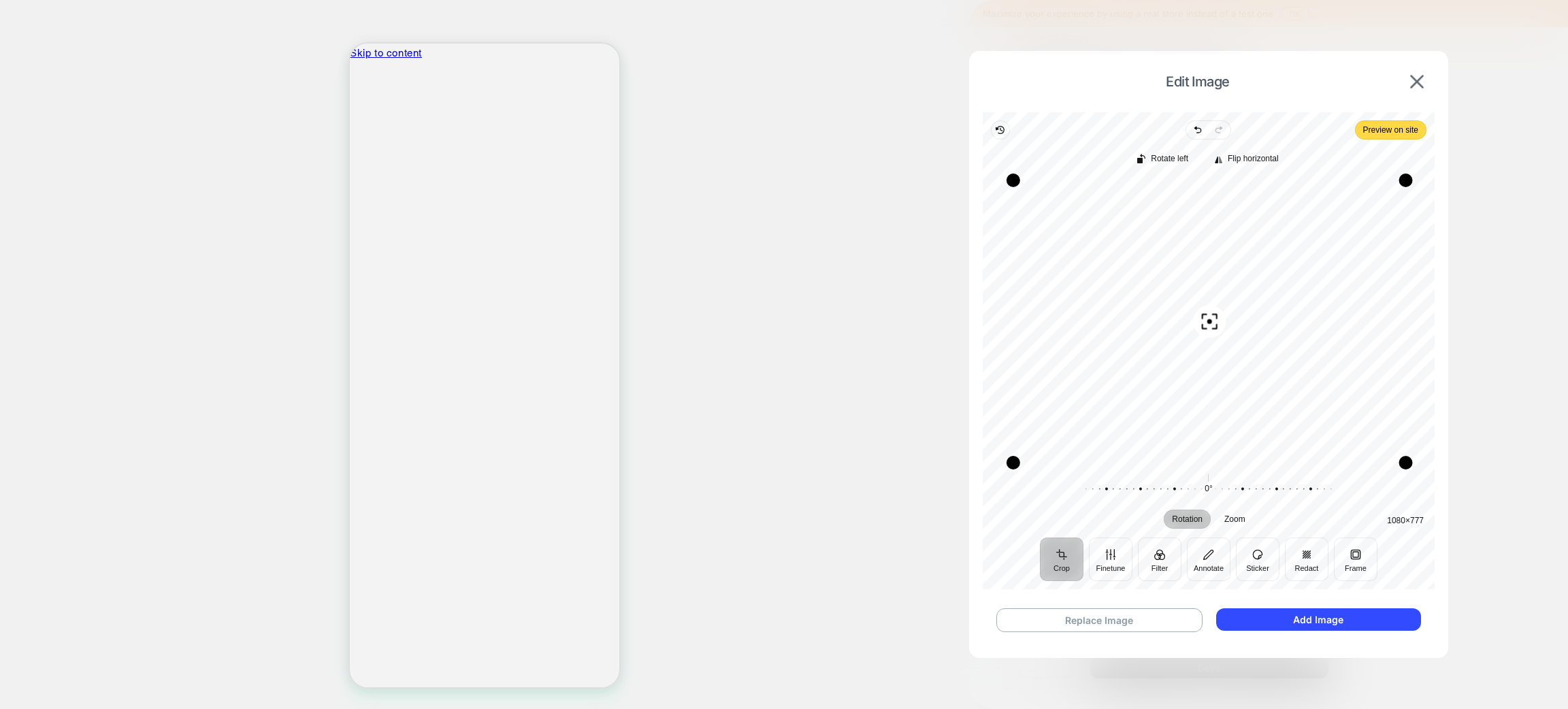
click at [1173, 319] on div "Recenter" at bounding box center [1209, 321] width 430 height 283
click at [1341, 554] on button "Frame" at bounding box center [1356, 560] width 44 height 44
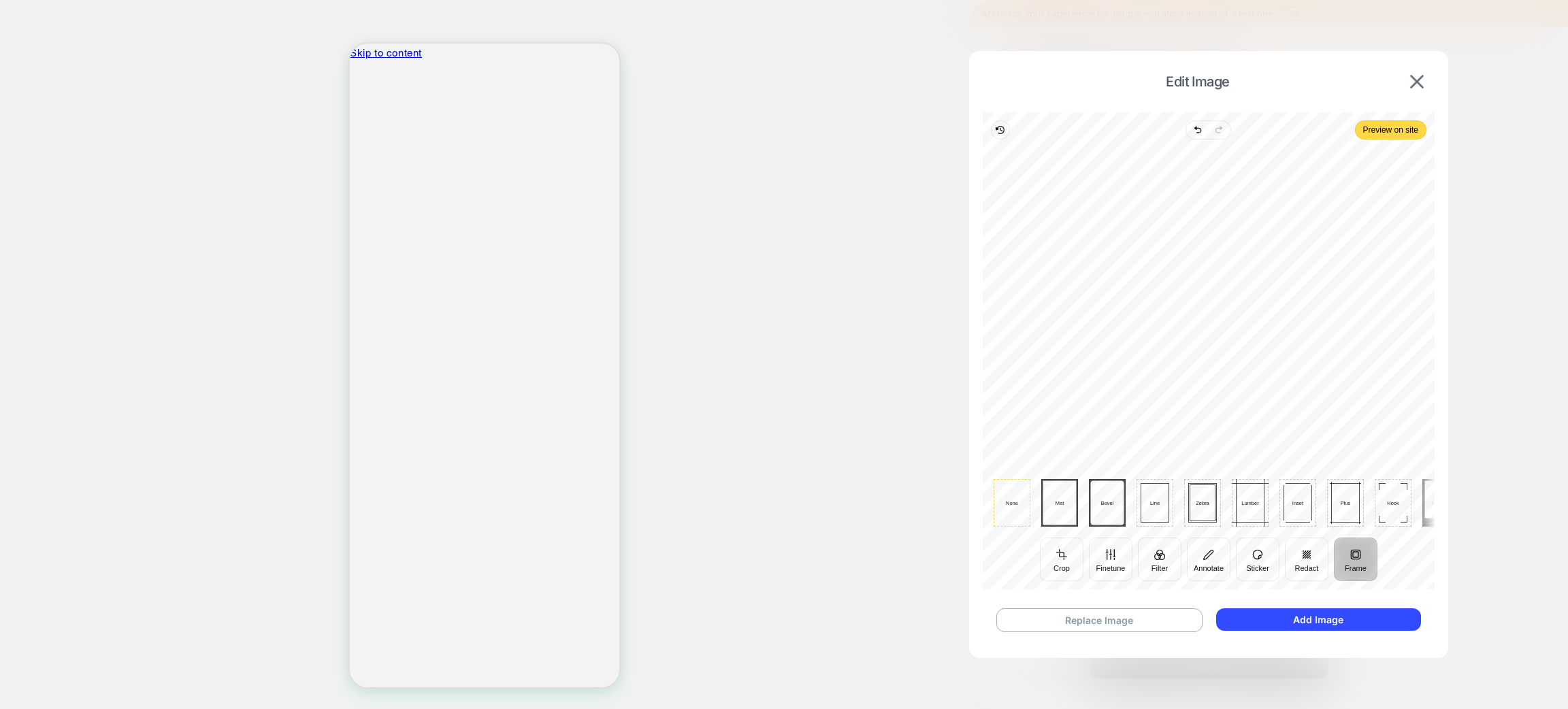
click at [1345, 501] on span "Plus" at bounding box center [1346, 503] width 25 height 6
click at [1192, 503] on div at bounding box center [1202, 503] width 24 height 35
click at [1203, 506] on div at bounding box center [1202, 503] width 24 height 35
click at [1387, 494] on div "Hook" at bounding box center [1393, 503] width 37 height 48
click at [1314, 490] on div "Plus" at bounding box center [1308, 503] width 37 height 48
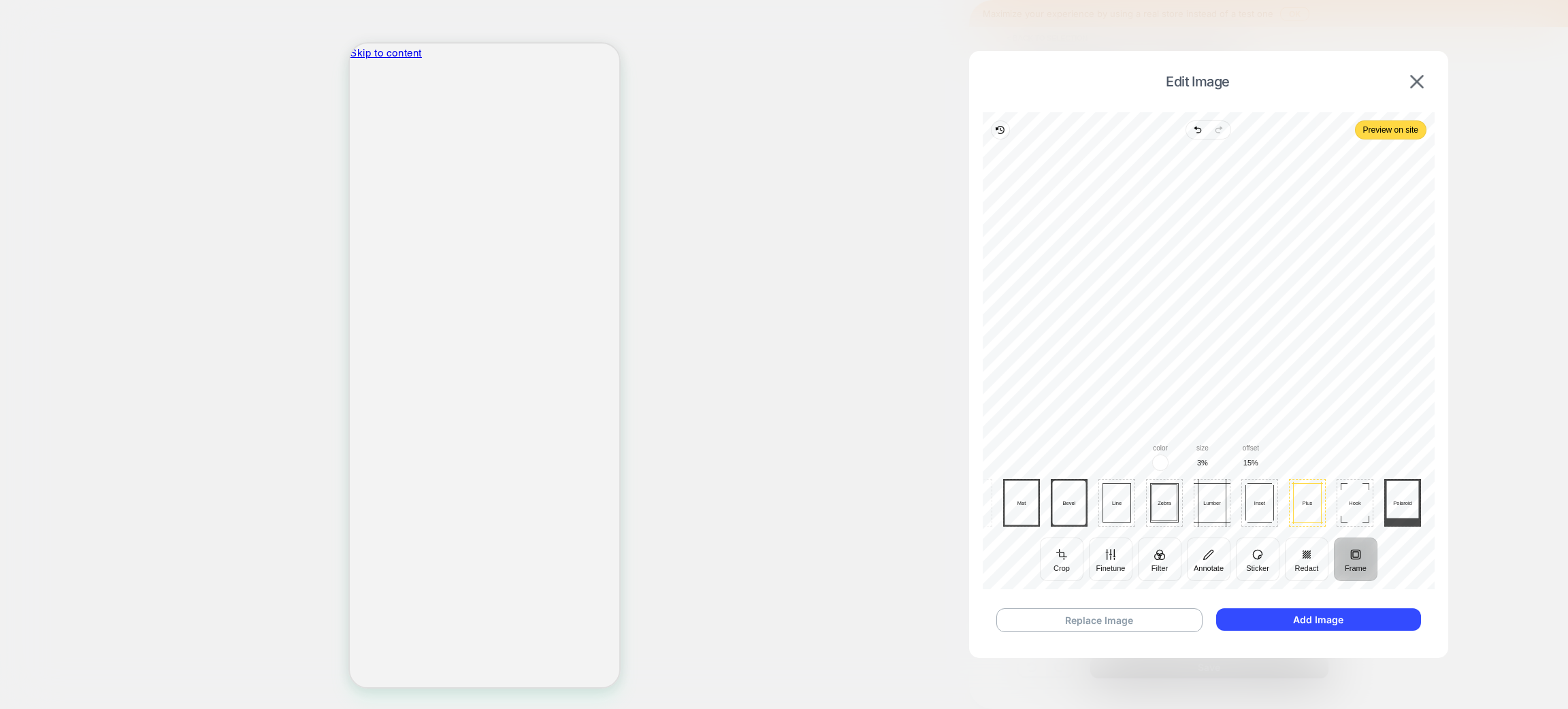
click at [1241, 500] on ul "None Mat Bevel Line Zebra Lumber Inset Plus Hook Polaroid" at bounding box center [1188, 503] width 466 height 48
click at [1196, 501] on div at bounding box center [1212, 503] width 45 height 39
click at [1165, 504] on div at bounding box center [1164, 503] width 24 height 35
click at [1313, 623] on button "Add Image" at bounding box center [1319, 619] width 205 height 23
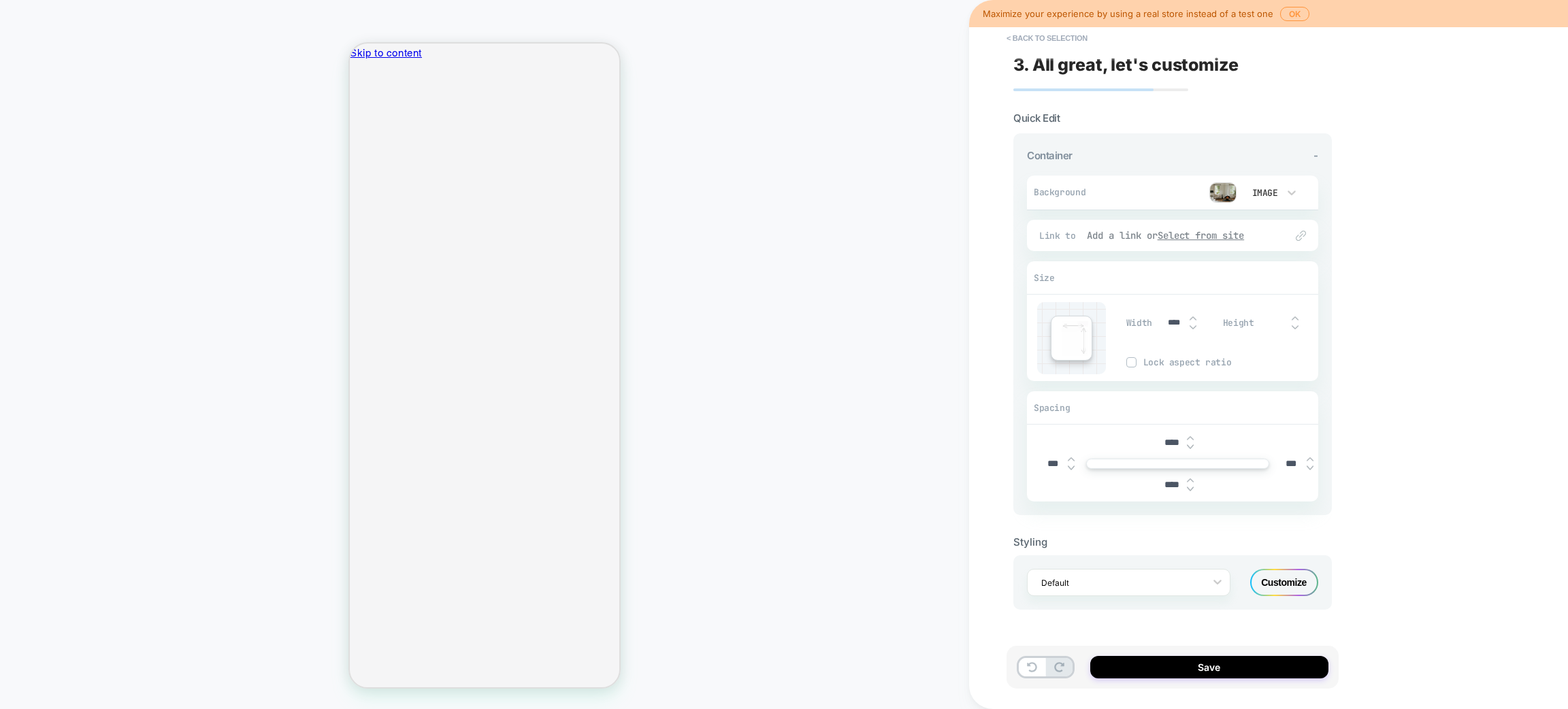
click at [1239, 232] on u "Select from site" at bounding box center [1201, 235] width 87 height 13
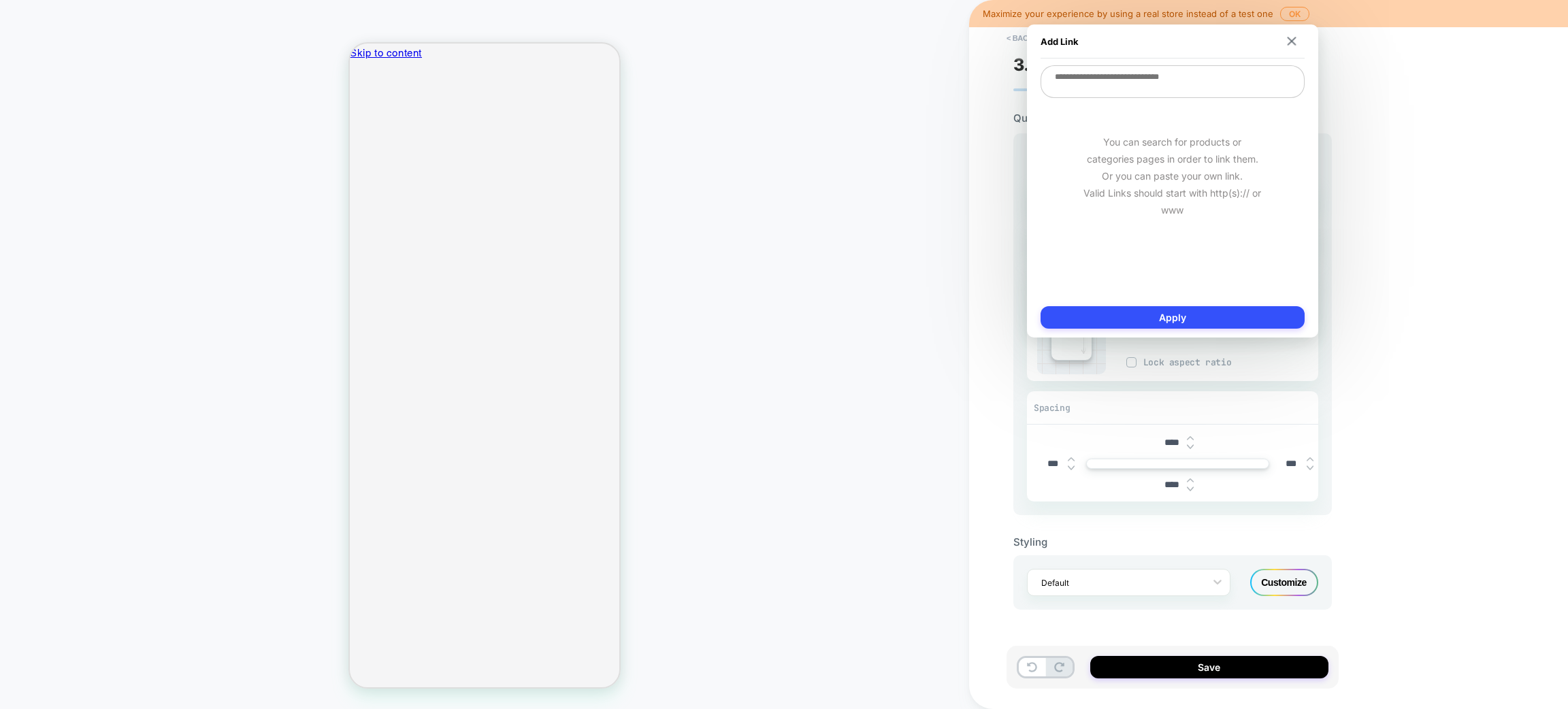
click at [1081, 80] on textarea at bounding box center [1173, 81] width 264 height 33
paste textarea "**********"
type textarea "**********"
type textarea "*"
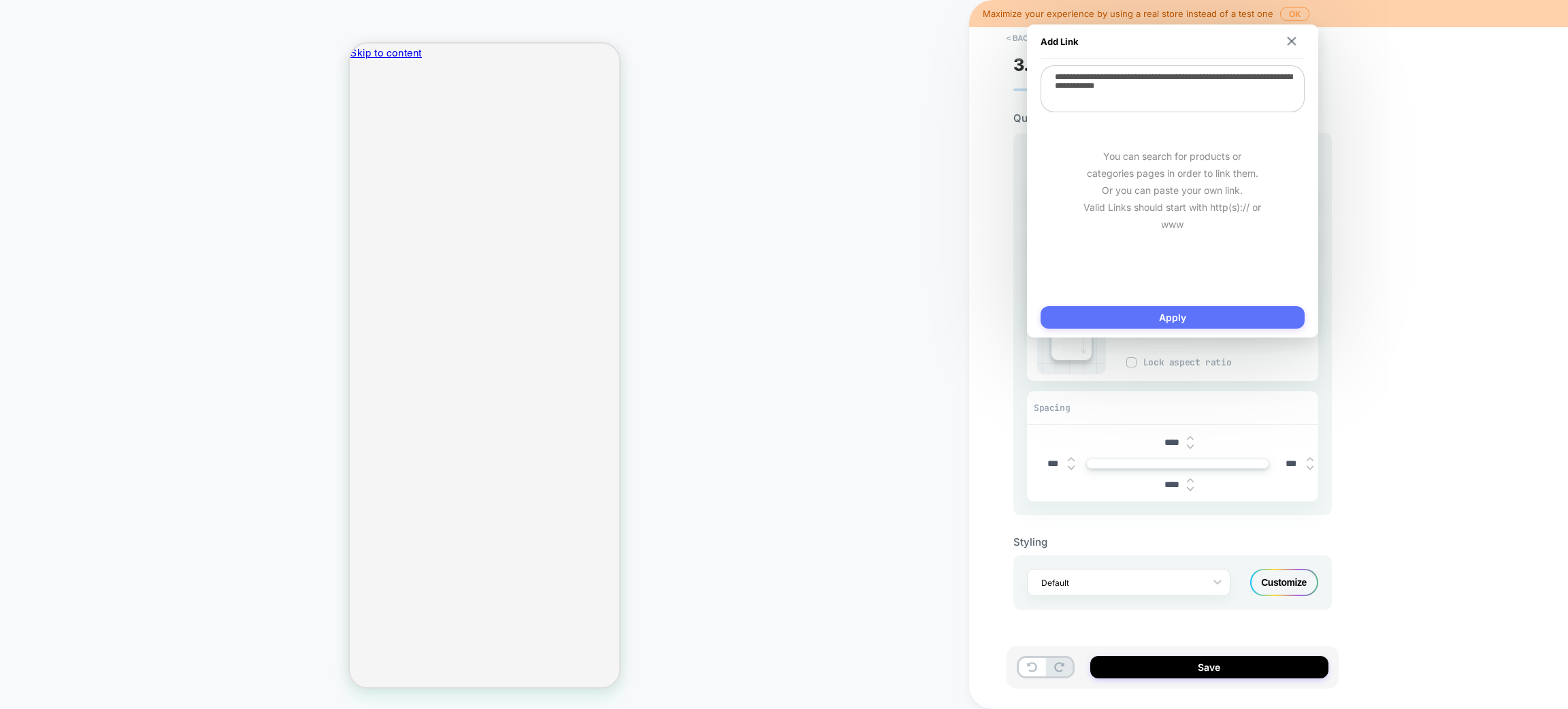
type textarea "**********"
click at [1203, 315] on button "Apply" at bounding box center [1173, 317] width 264 height 23
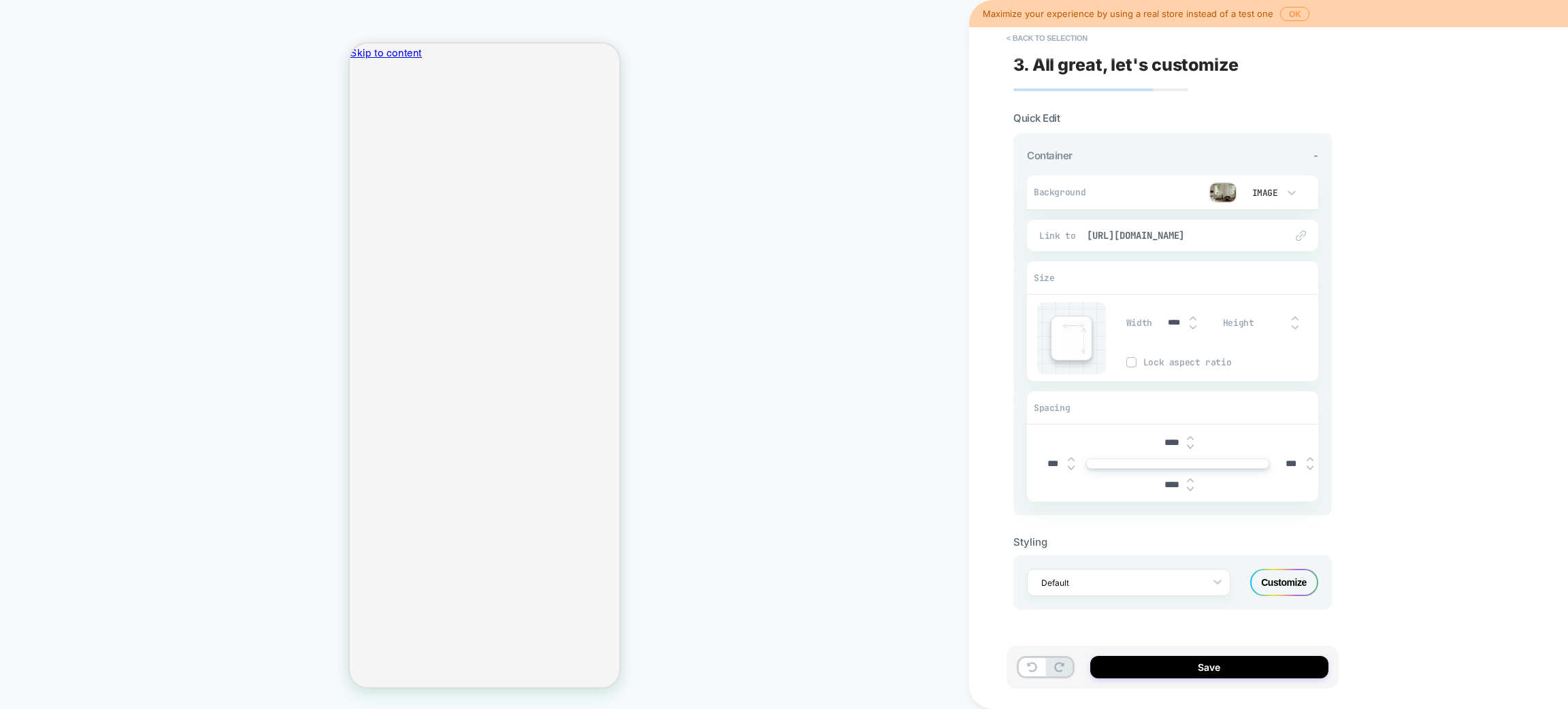
click at [1192, 313] on div "****" at bounding box center [1180, 322] width 42 height 28
click at [1192, 325] on img at bounding box center [1193, 327] width 7 height 5
click at [1191, 325] on img at bounding box center [1193, 327] width 7 height 5
click at [1193, 310] on div "***" at bounding box center [1180, 322] width 42 height 28
click at [1192, 319] on img at bounding box center [1193, 318] width 7 height 5
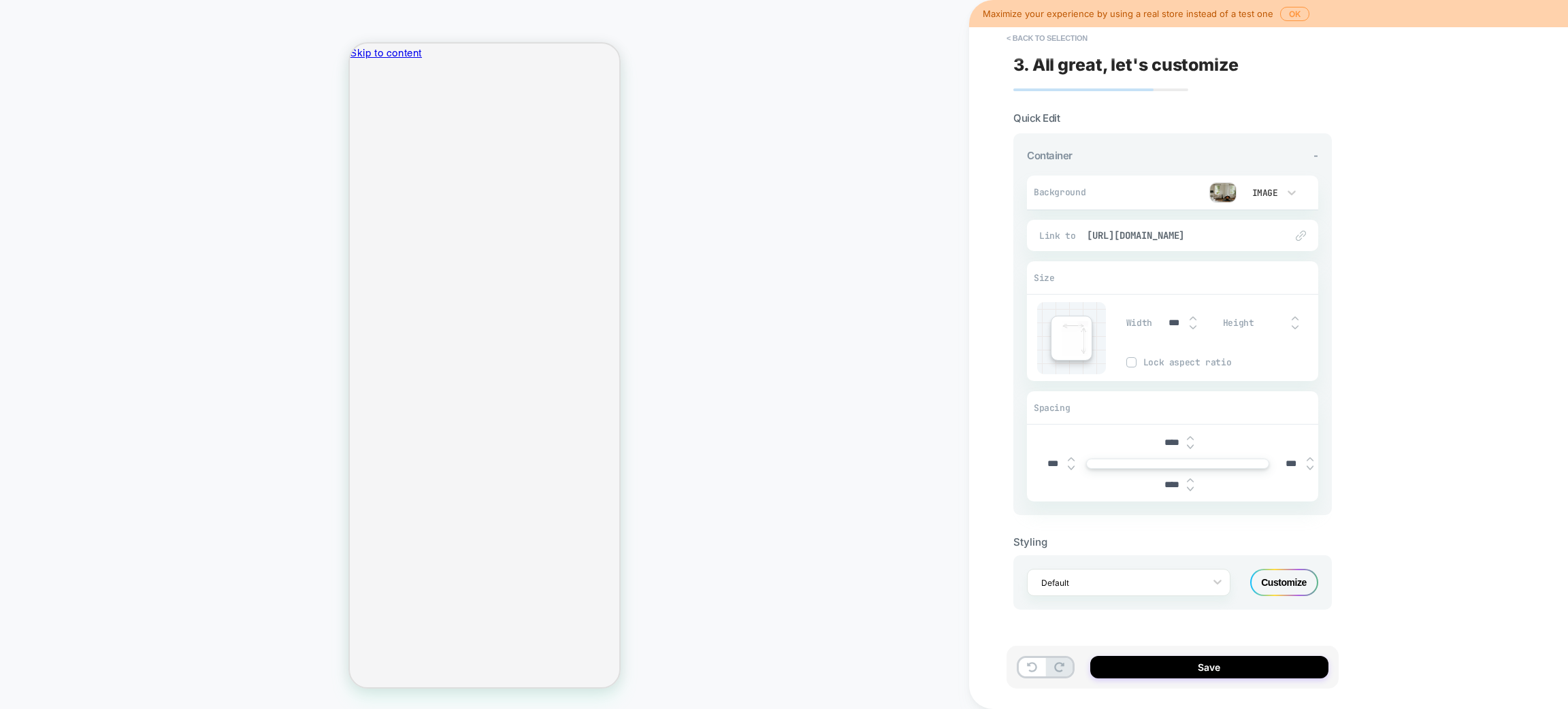
click at [1192, 319] on img at bounding box center [1193, 318] width 7 height 5
click at [1193, 326] on img at bounding box center [1193, 327] width 7 height 5
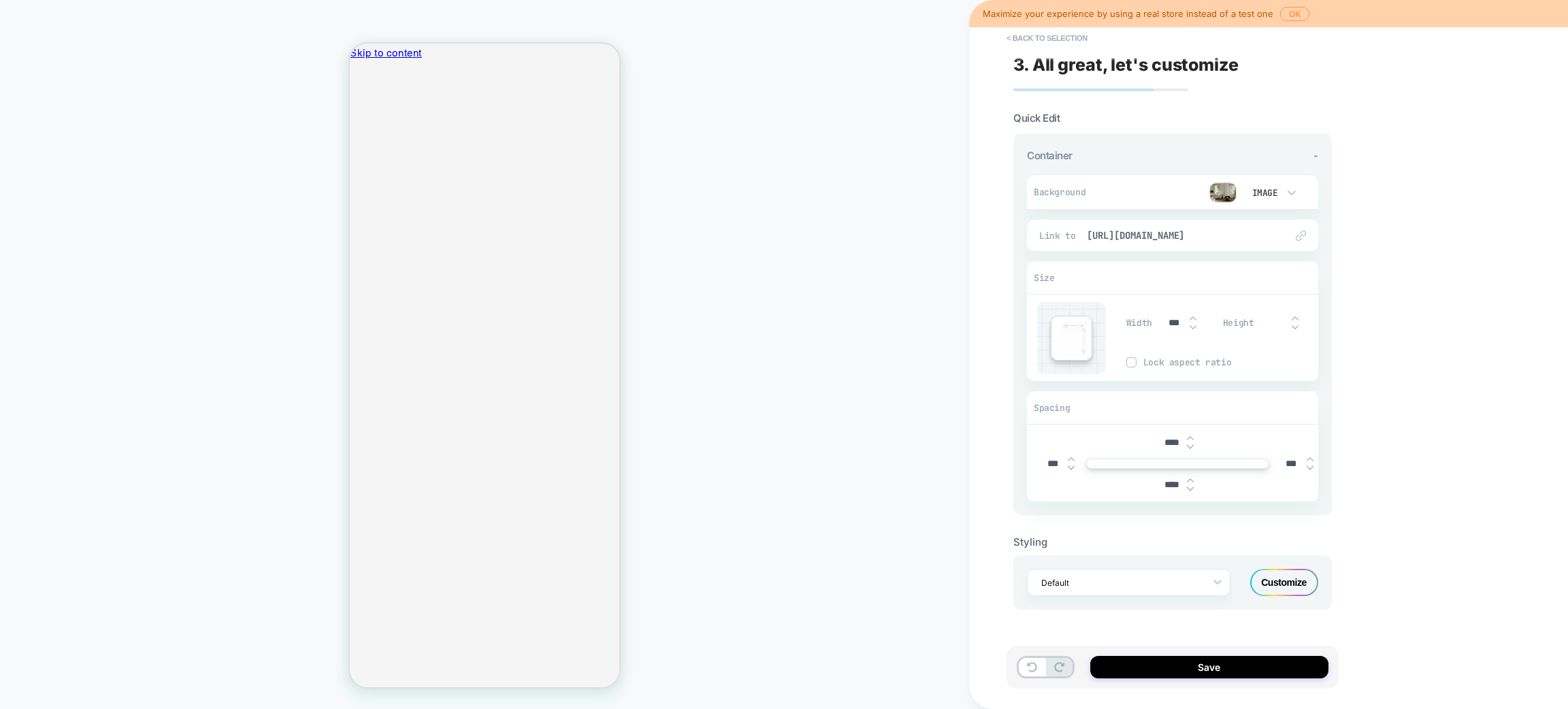
click at [1193, 326] on img at bounding box center [1193, 327] width 7 height 5
click at [1194, 313] on div "***" at bounding box center [1180, 322] width 42 height 28
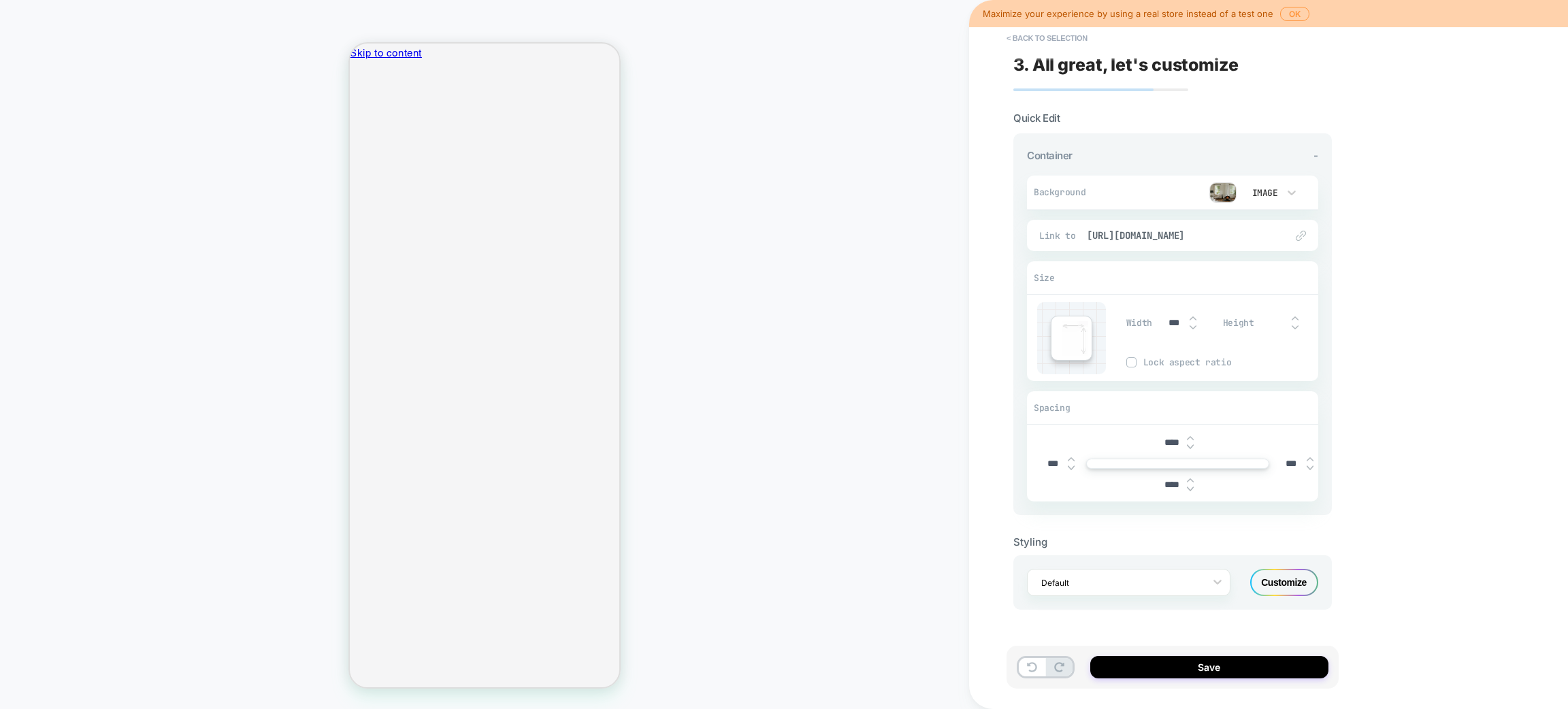
click at [1193, 313] on div "***" at bounding box center [1180, 322] width 42 height 28
click at [1192, 315] on img at bounding box center [1193, 318] width 7 height 5
click at [1190, 315] on img at bounding box center [1193, 317] width 7 height 4
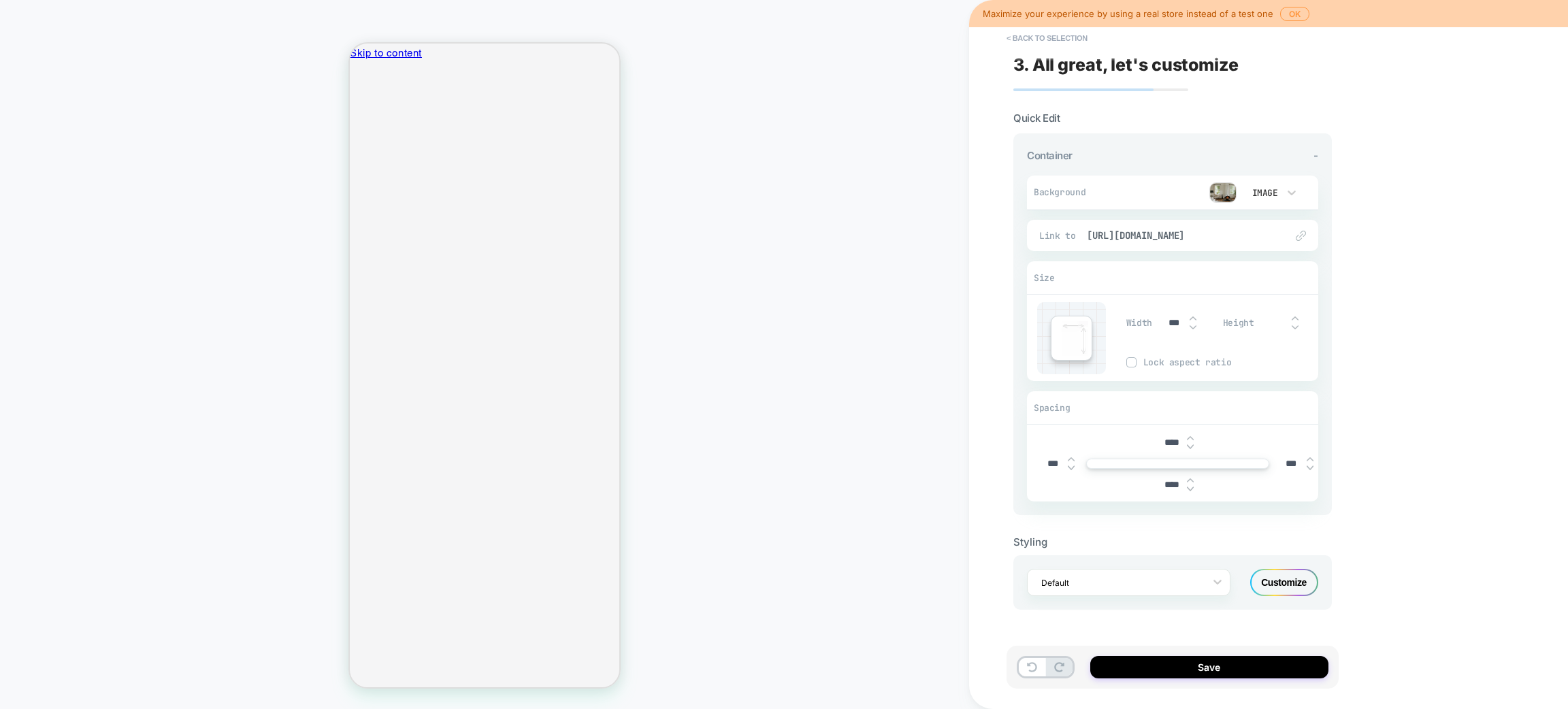
click at [1190, 315] on img at bounding box center [1193, 317] width 7 height 4
click at [1191, 315] on img at bounding box center [1193, 318] width 7 height 5
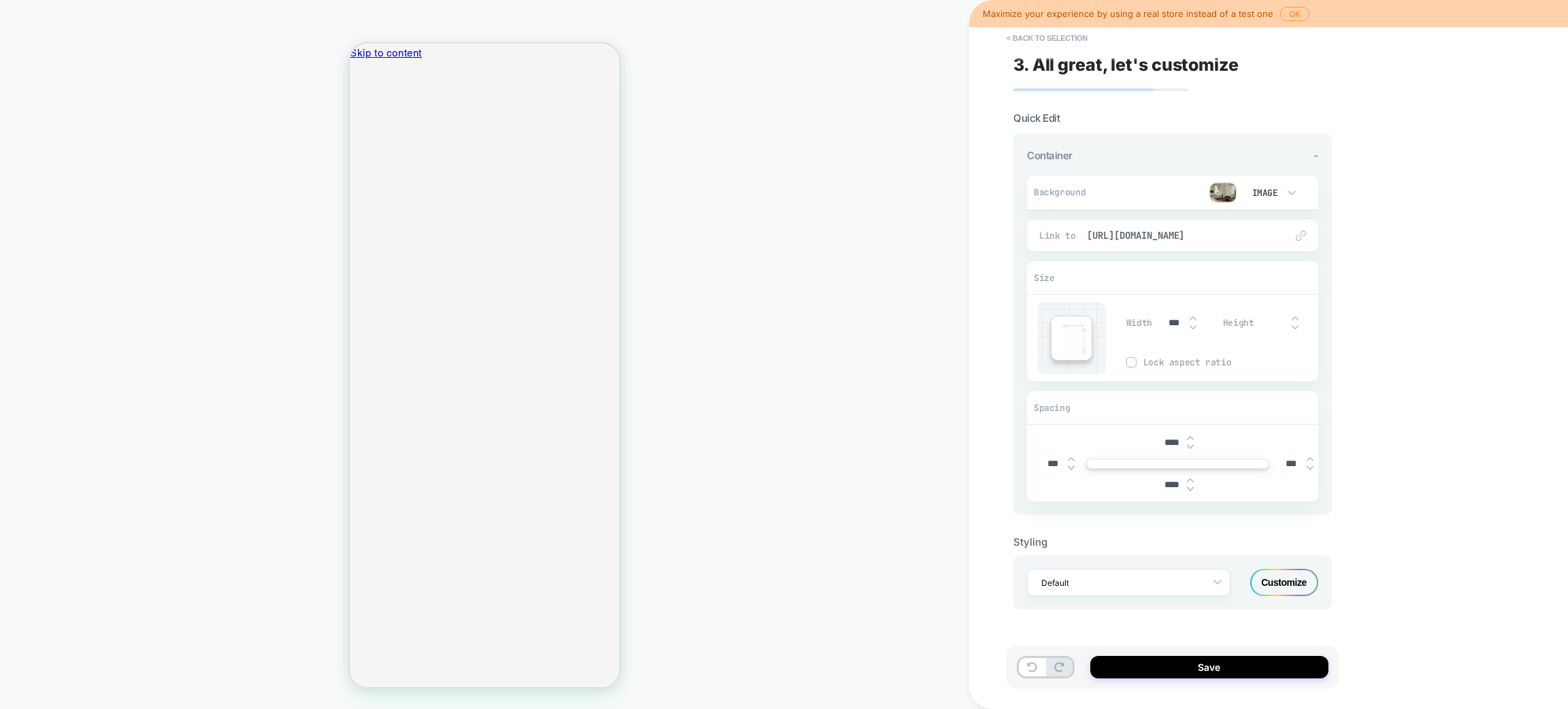
click at [1191, 315] on img at bounding box center [1193, 318] width 7 height 5
type input "****"
click at [1133, 359] on img at bounding box center [1131, 362] width 7 height 7
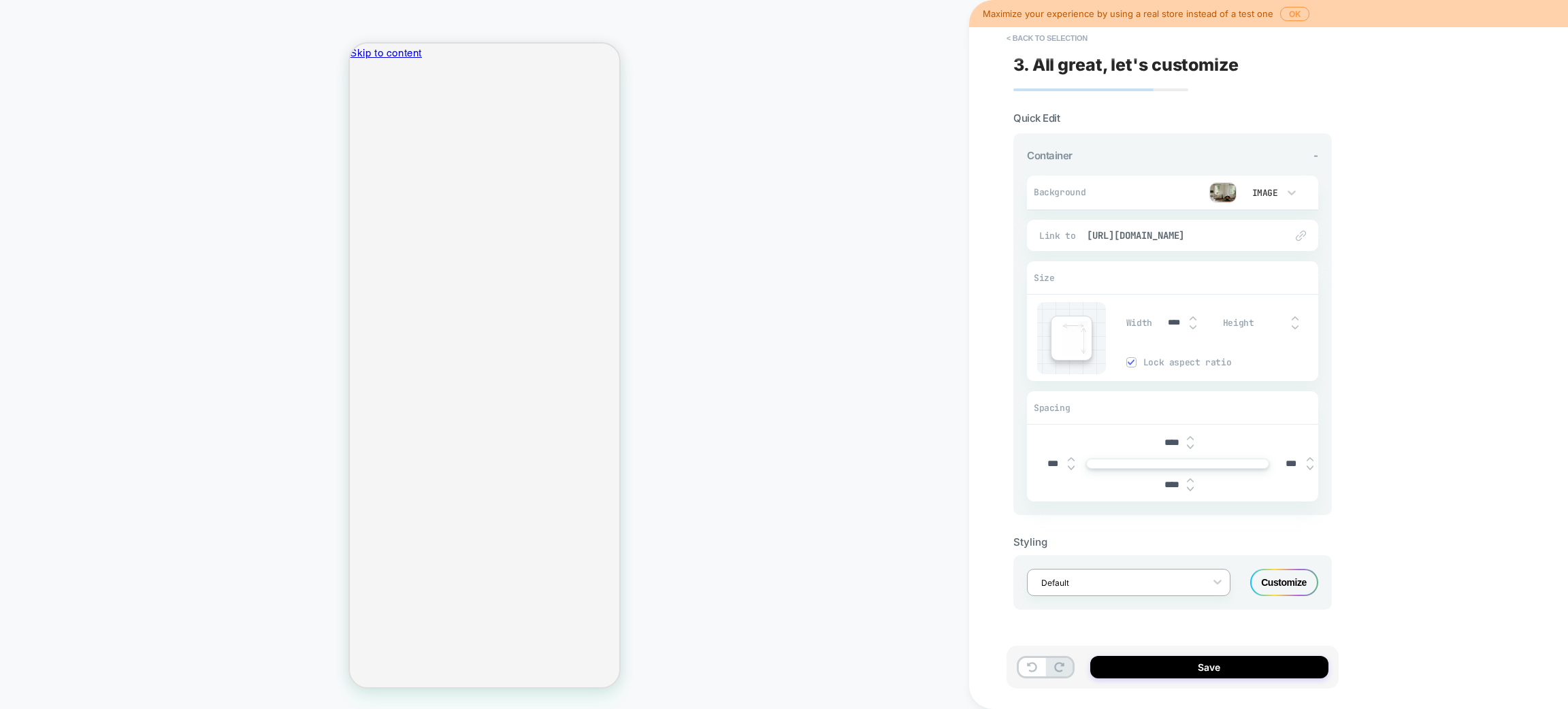
click at [1079, 581] on div at bounding box center [1119, 582] width 157 height 13
click at [1315, 536] on div "Styling" at bounding box center [1173, 542] width 319 height 13
click at [1305, 576] on div "Customize" at bounding box center [1284, 582] width 68 height 27
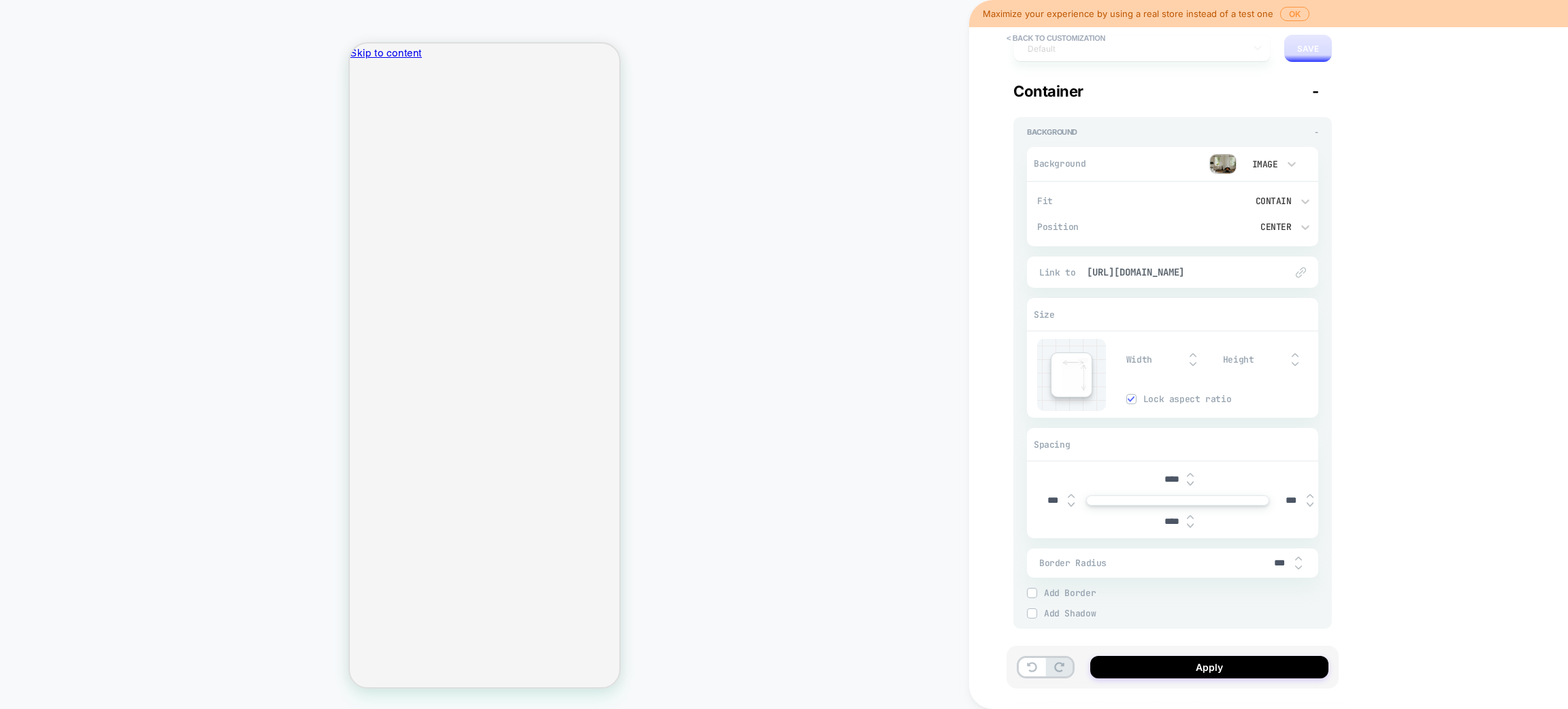
scroll to position [84, 0]
click at [1037, 582] on div "Add Border" at bounding box center [1172, 586] width 291 height 10
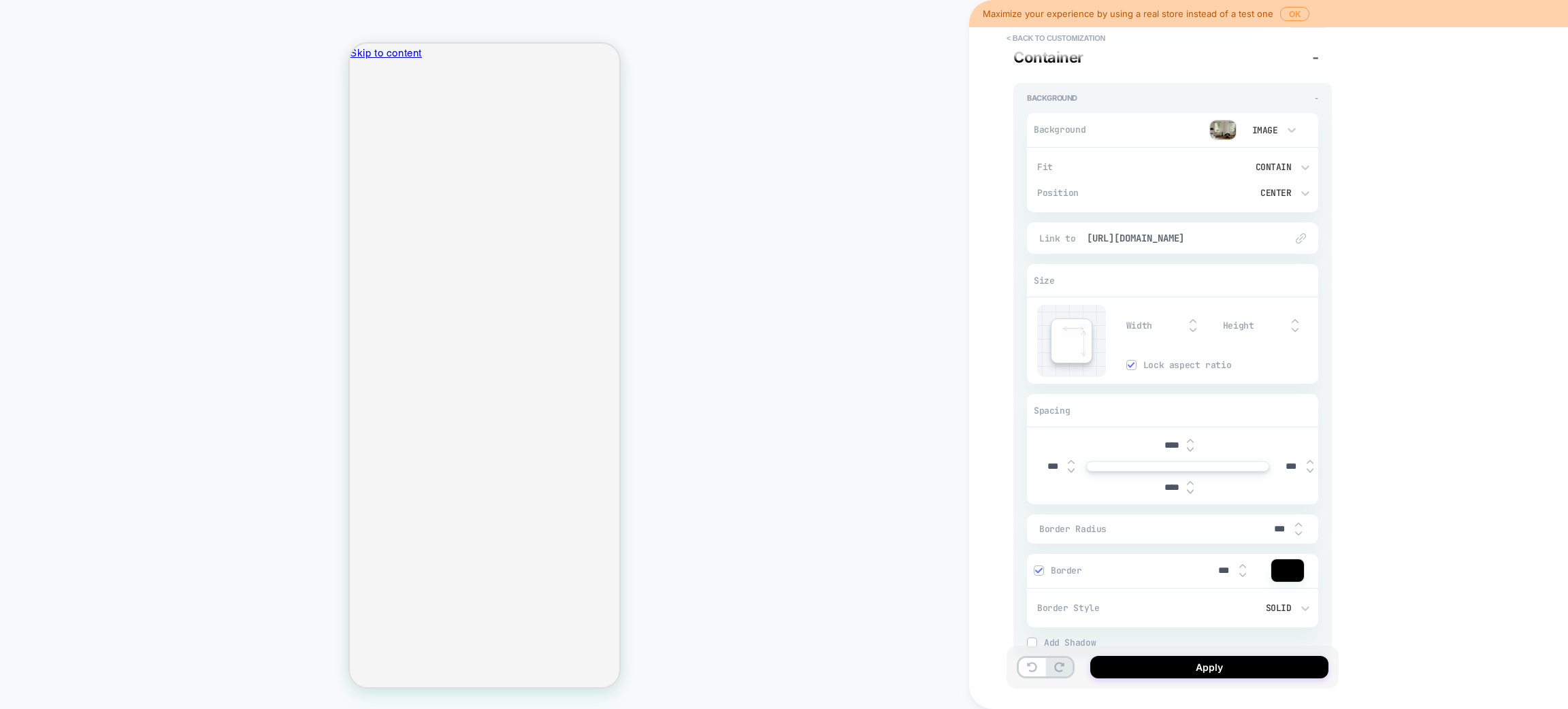
scroll to position [146, 0]
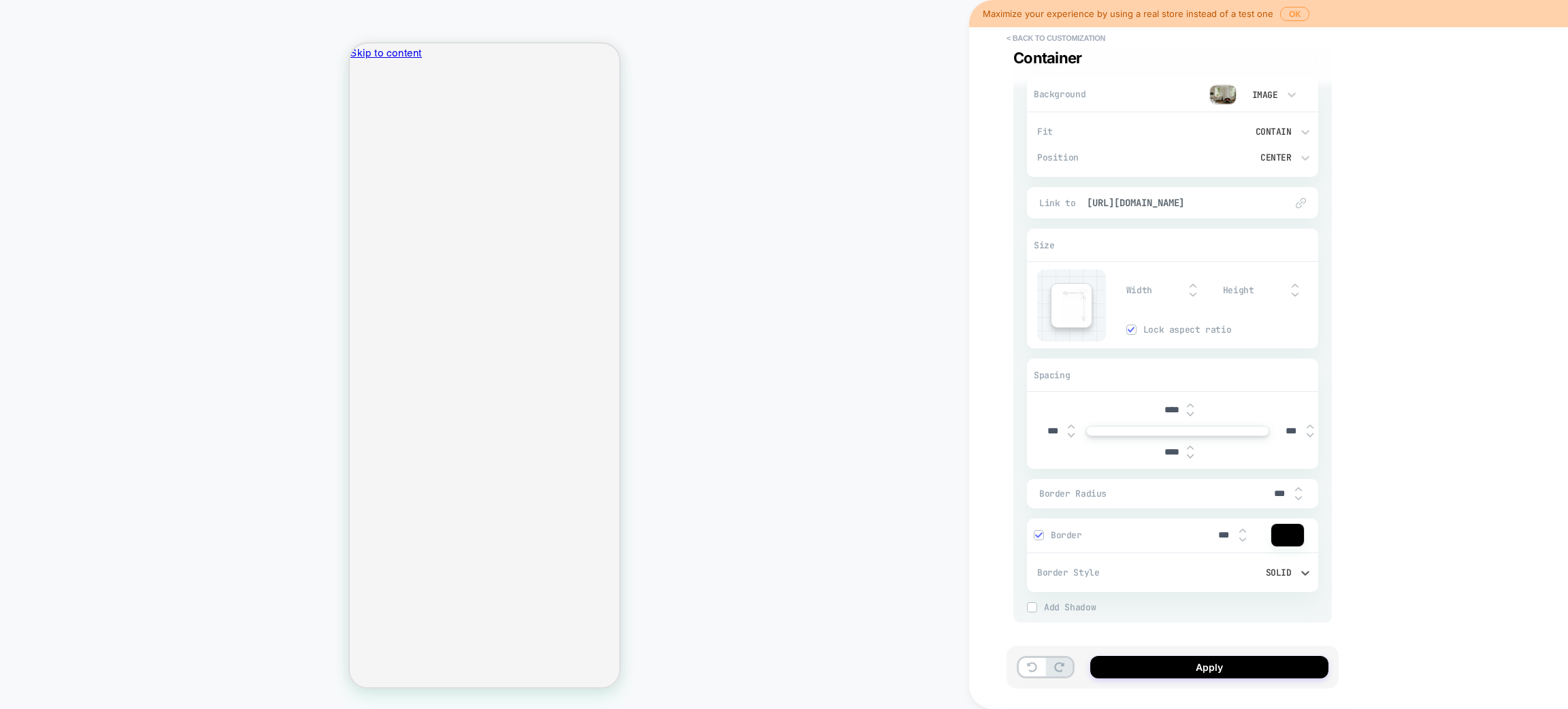
click at [1275, 571] on div "Solid" at bounding box center [1241, 573] width 101 height 12
click at [1211, 467] on div "Ridge" at bounding box center [1248, 472] width 129 height 29
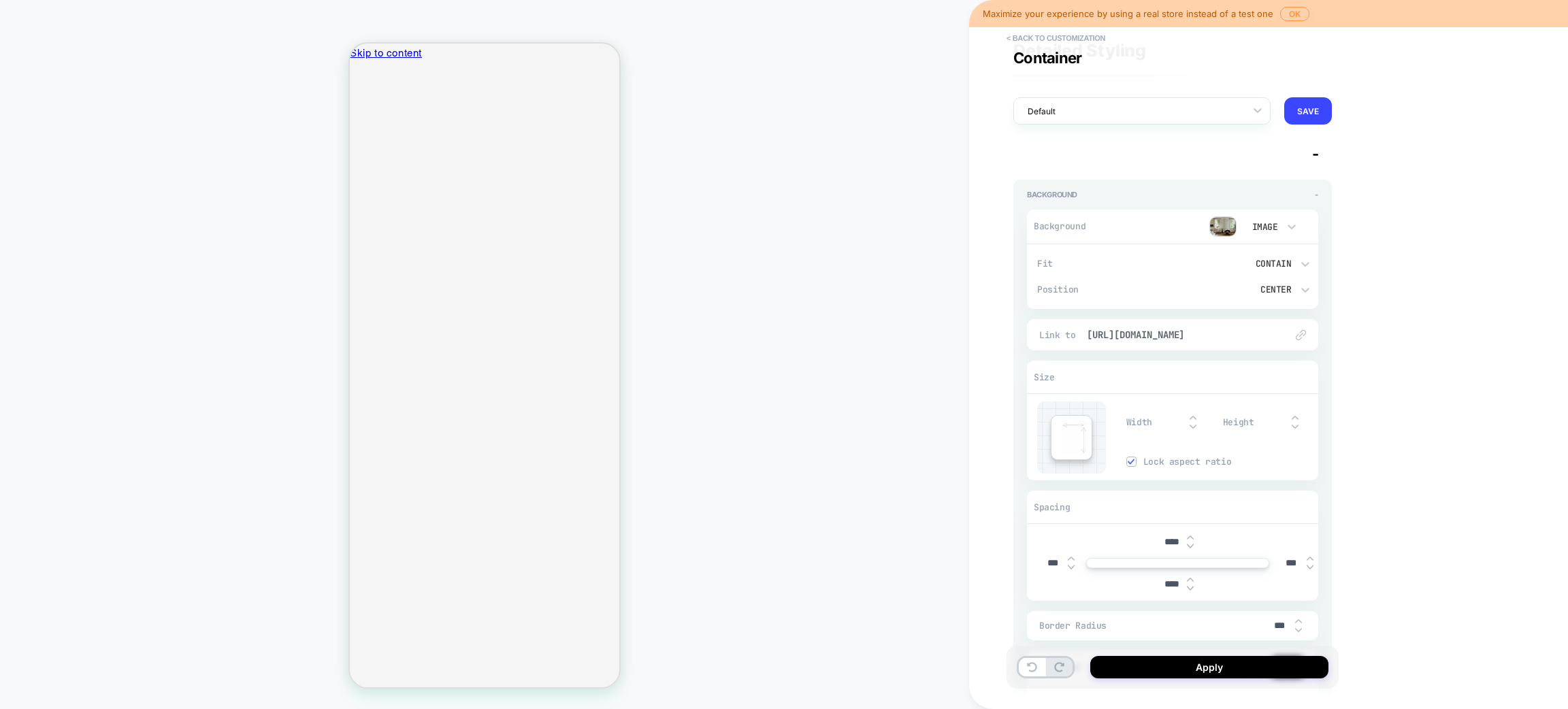
scroll to position [0, 0]
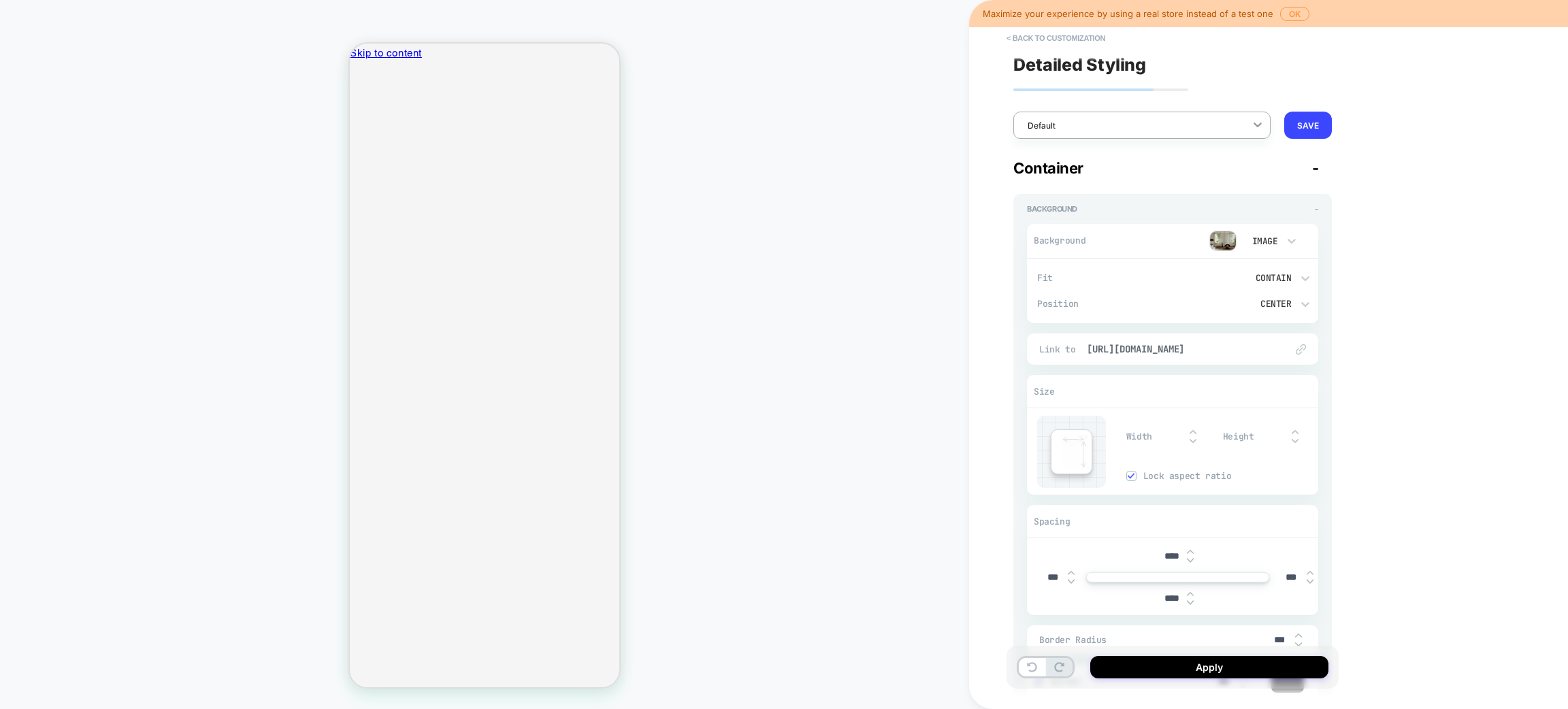
click at [1261, 124] on icon at bounding box center [1258, 124] width 13 height 13
click at [1395, 149] on div "< Back to customization Container Detailed Styling option Default focused, 1 of…" at bounding box center [1268, 354] width 599 height 709
click at [1311, 127] on button "SAVE" at bounding box center [1308, 125] width 48 height 27
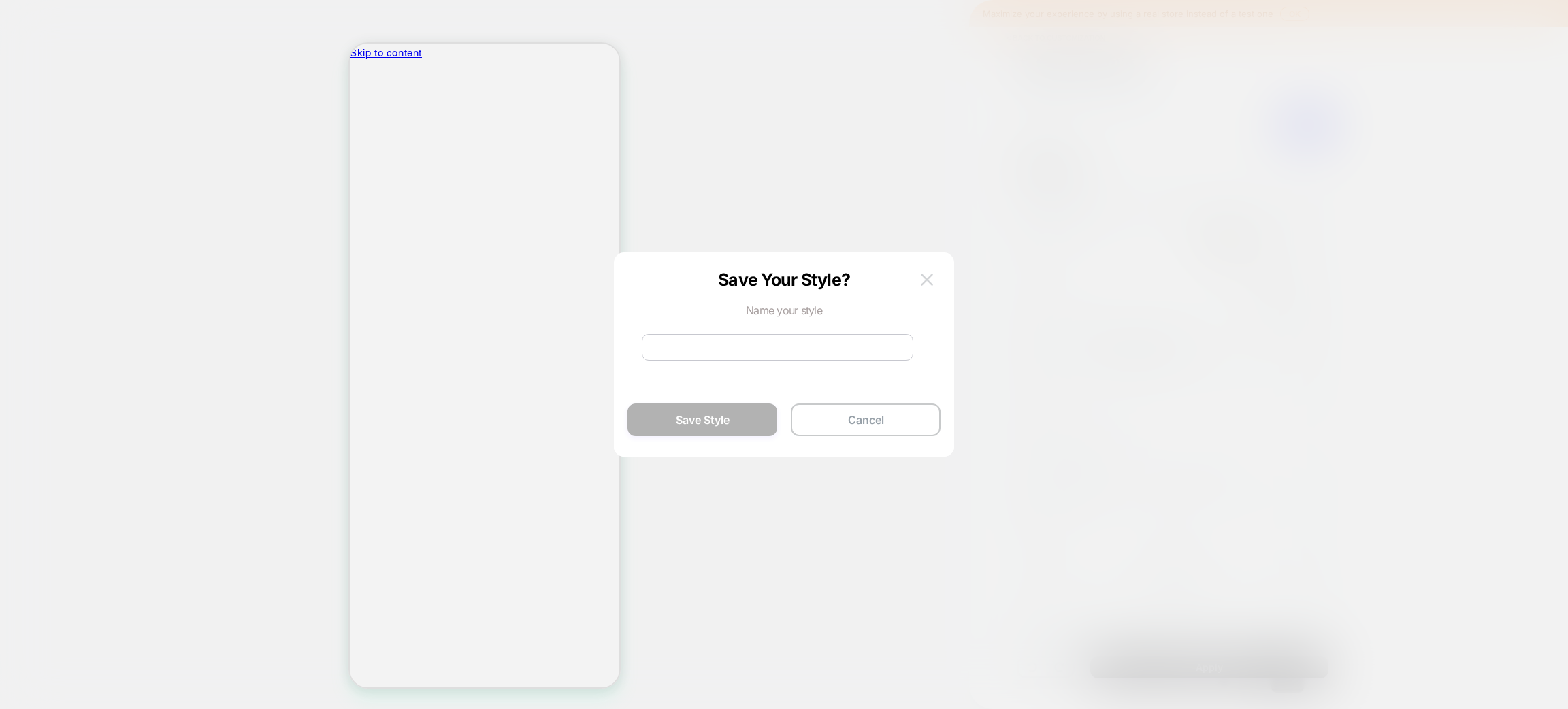
click at [919, 279] on button at bounding box center [927, 279] width 20 height 20
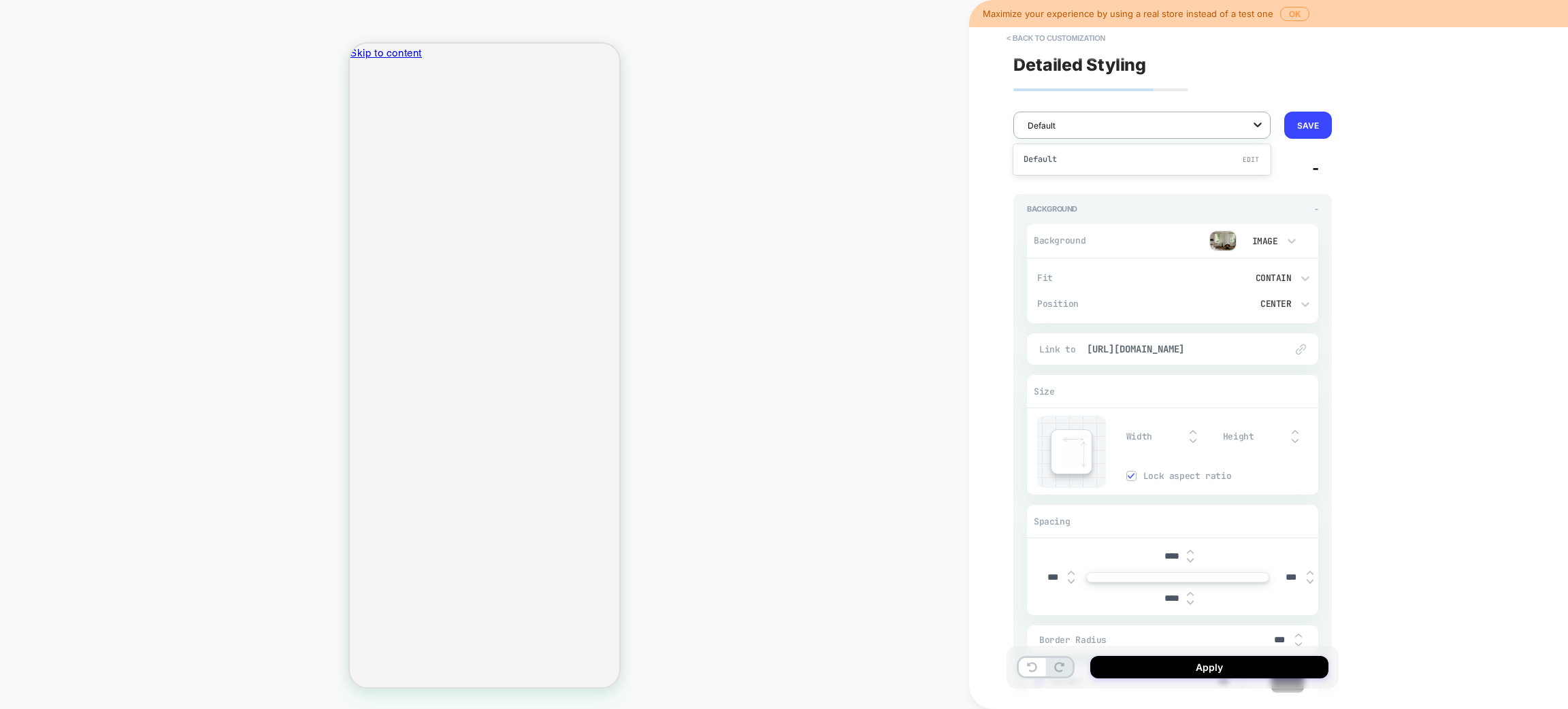
click at [1260, 129] on icon at bounding box center [1258, 124] width 13 height 13
click at [1379, 155] on div "< Back to customization Container Detailed Styling Default RENAME SAVE Containe…" at bounding box center [1268, 354] width 599 height 709
click at [1016, 35] on button "< Back to customization" at bounding box center [1056, 38] width 112 height 22
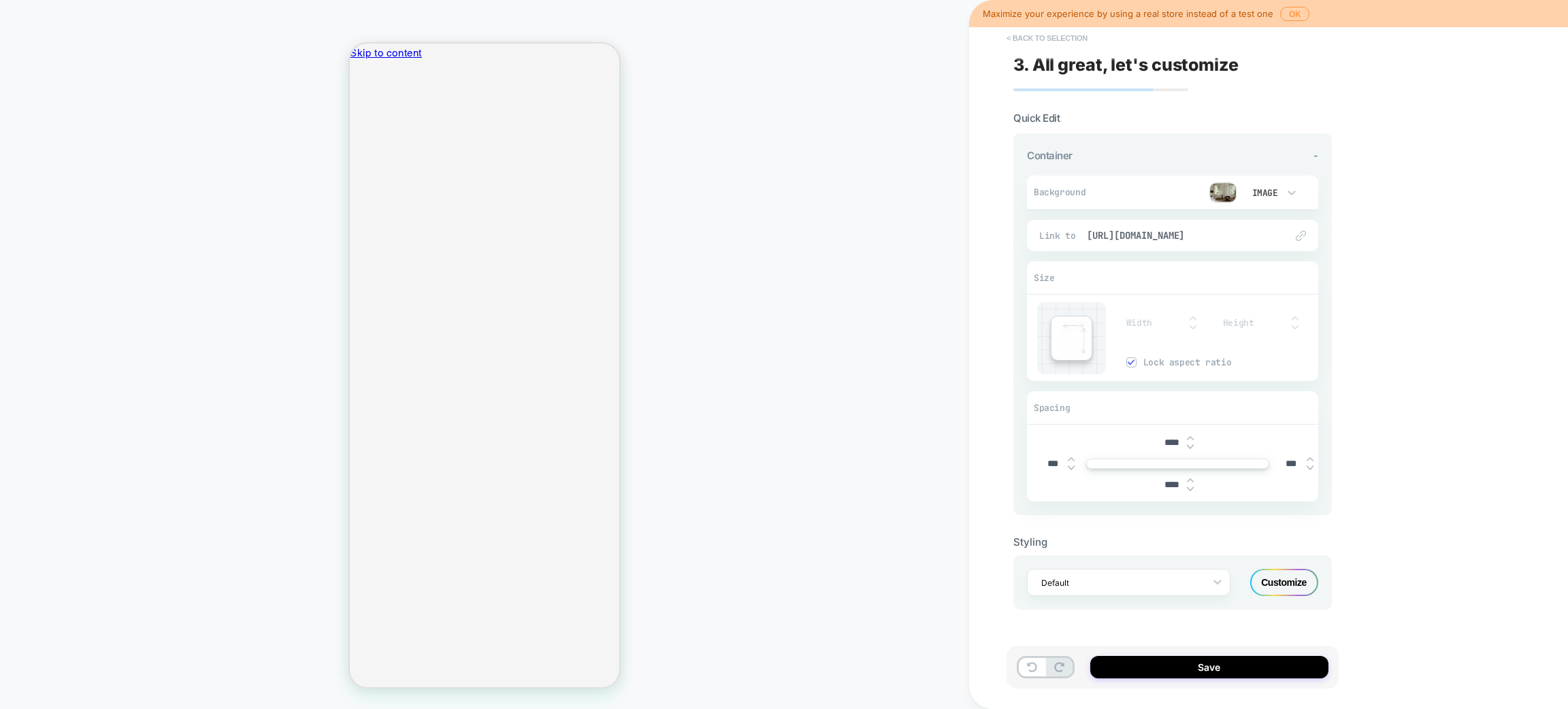
click at [1024, 39] on button "< Back to selection" at bounding box center [1047, 38] width 95 height 22
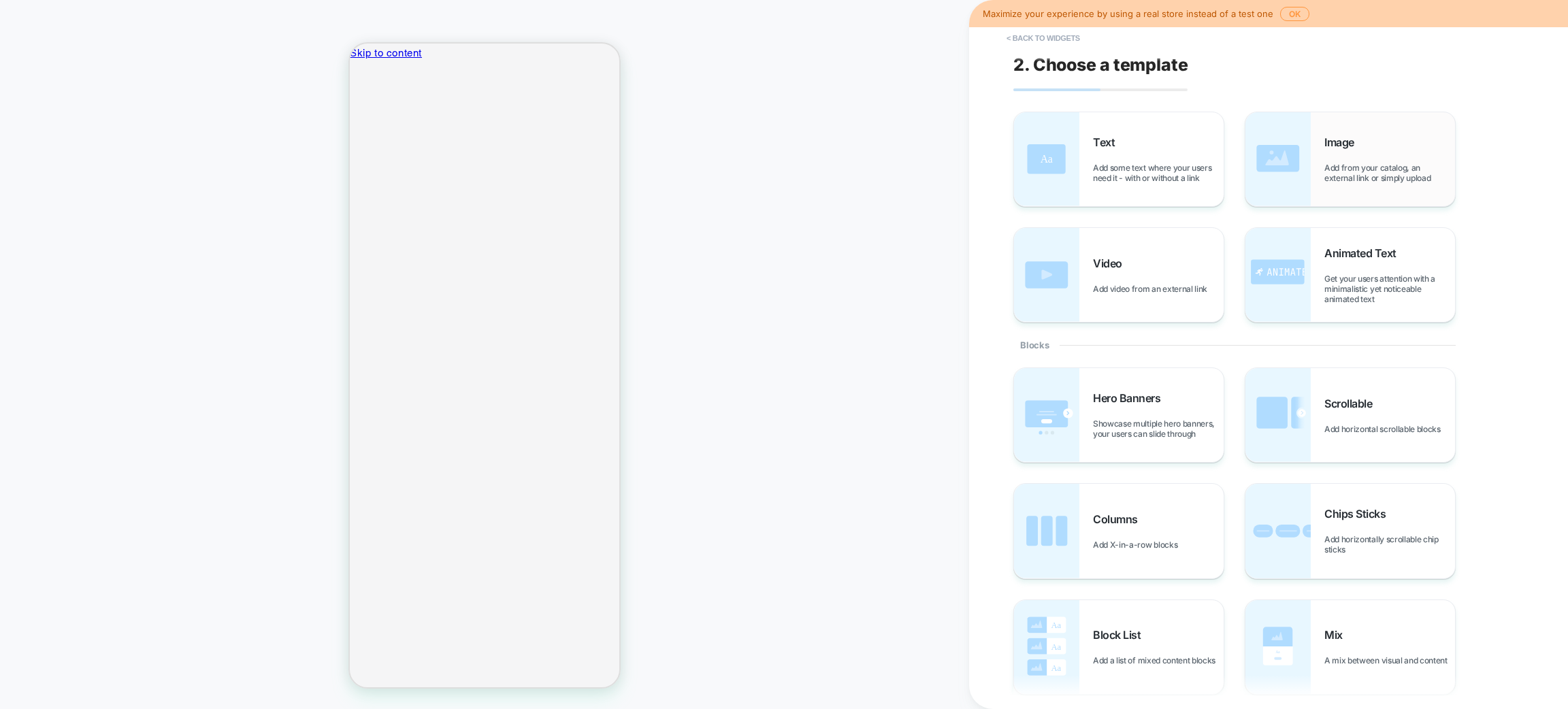
click at [1316, 169] on div "Image Add from your catalog, an external link or simply upload" at bounding box center [1351, 159] width 210 height 94
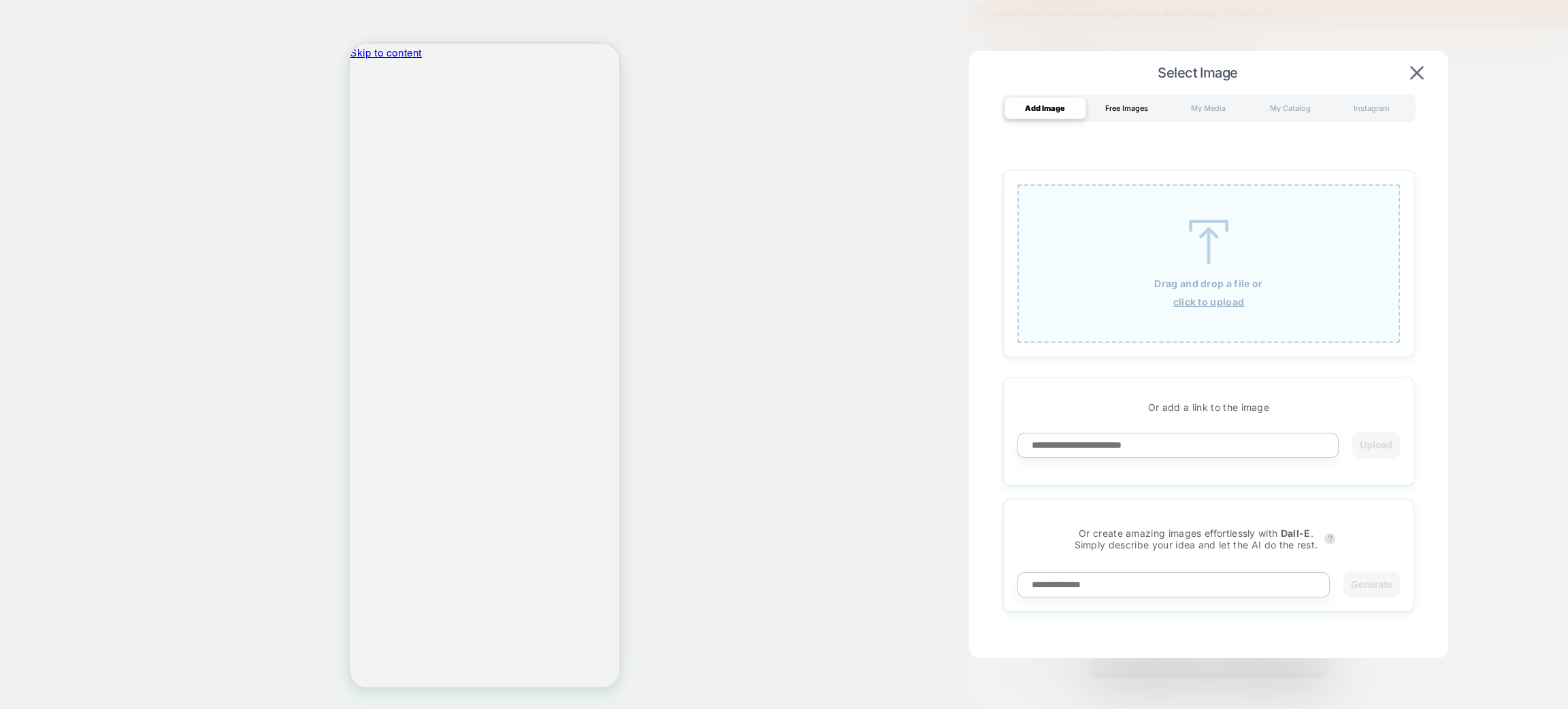
click at [1110, 109] on div "Free Images" at bounding box center [1127, 108] width 81 height 22
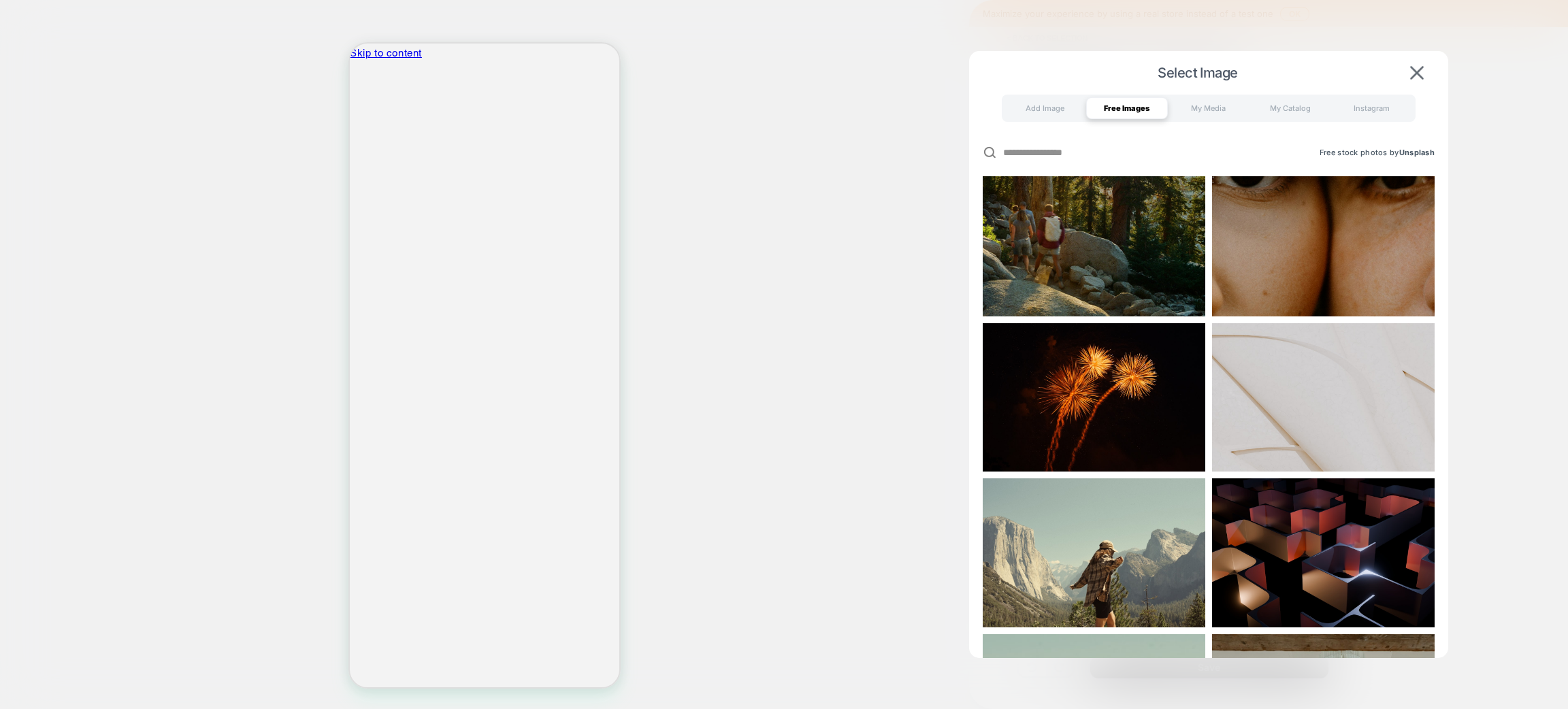
scroll to position [510, 0]
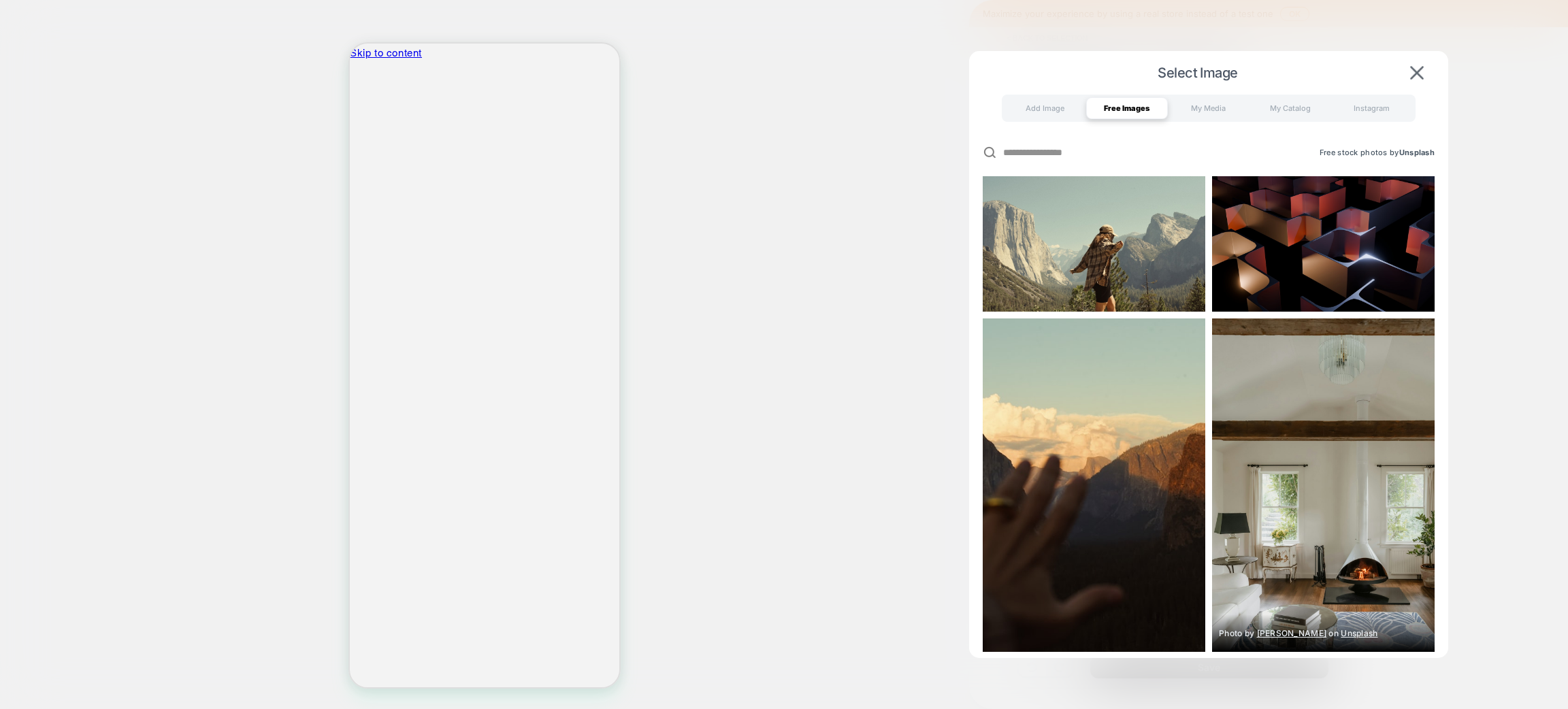
click at [1305, 477] on img at bounding box center [1323, 486] width 222 height 334
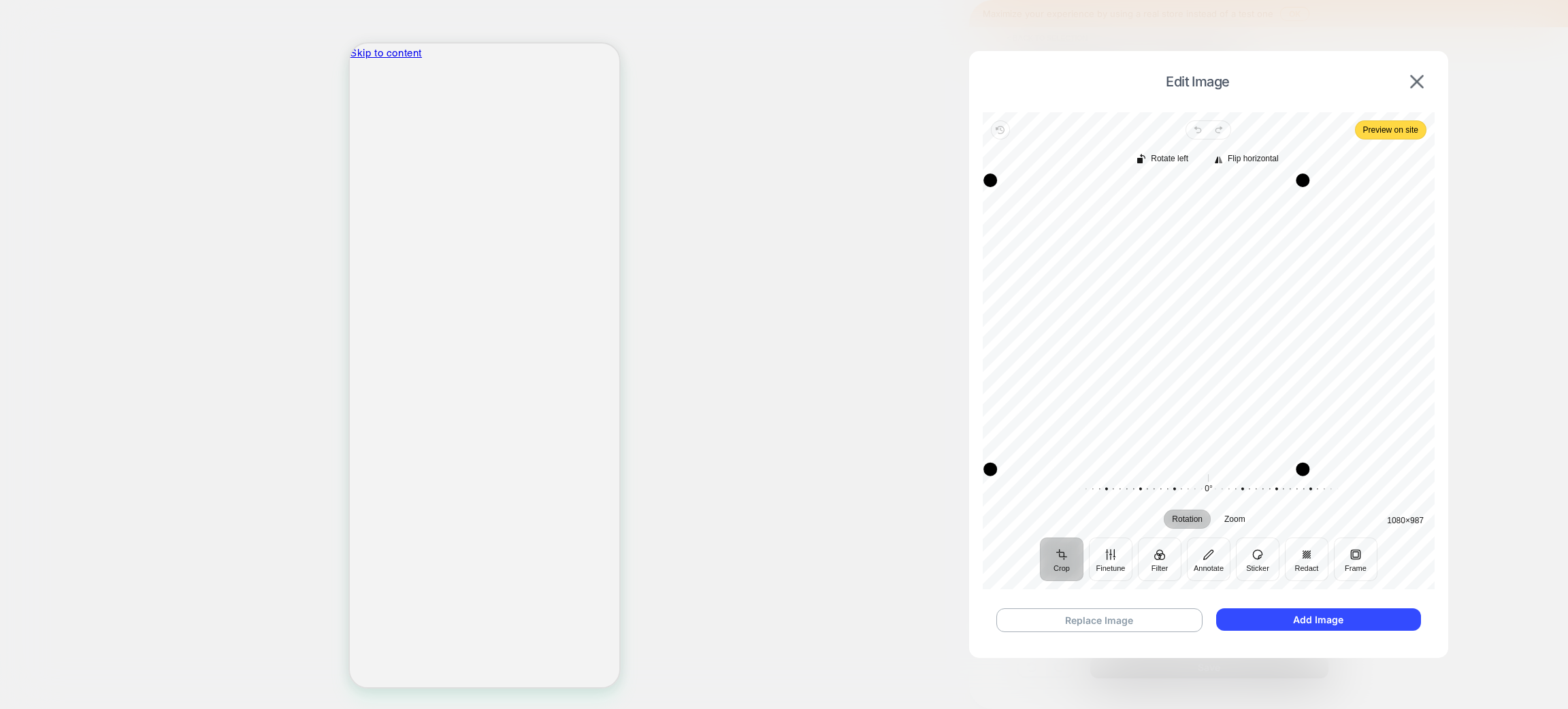
drag, startPoint x: 1113, startPoint y: 464, endPoint x: 1362, endPoint y: 439, distance: 250.3
click at [981, 519] on div "Edit Image Revert Undo Redo Preview on site Crop Finetune Filter Annotate Stick…" at bounding box center [1208, 351] width 479 height 600
drag, startPoint x: 1304, startPoint y: 461, endPoint x: 1288, endPoint y: 414, distance: 49.6
click at [1236, 203] on div "Edit Image Revert Undo Redo Preview on site Crop Finetune Filter Annotate Stick…" at bounding box center [1169, 192] width 135 height 20
drag, startPoint x: 1268, startPoint y: 404, endPoint x: 1260, endPoint y: 273, distance: 131.2
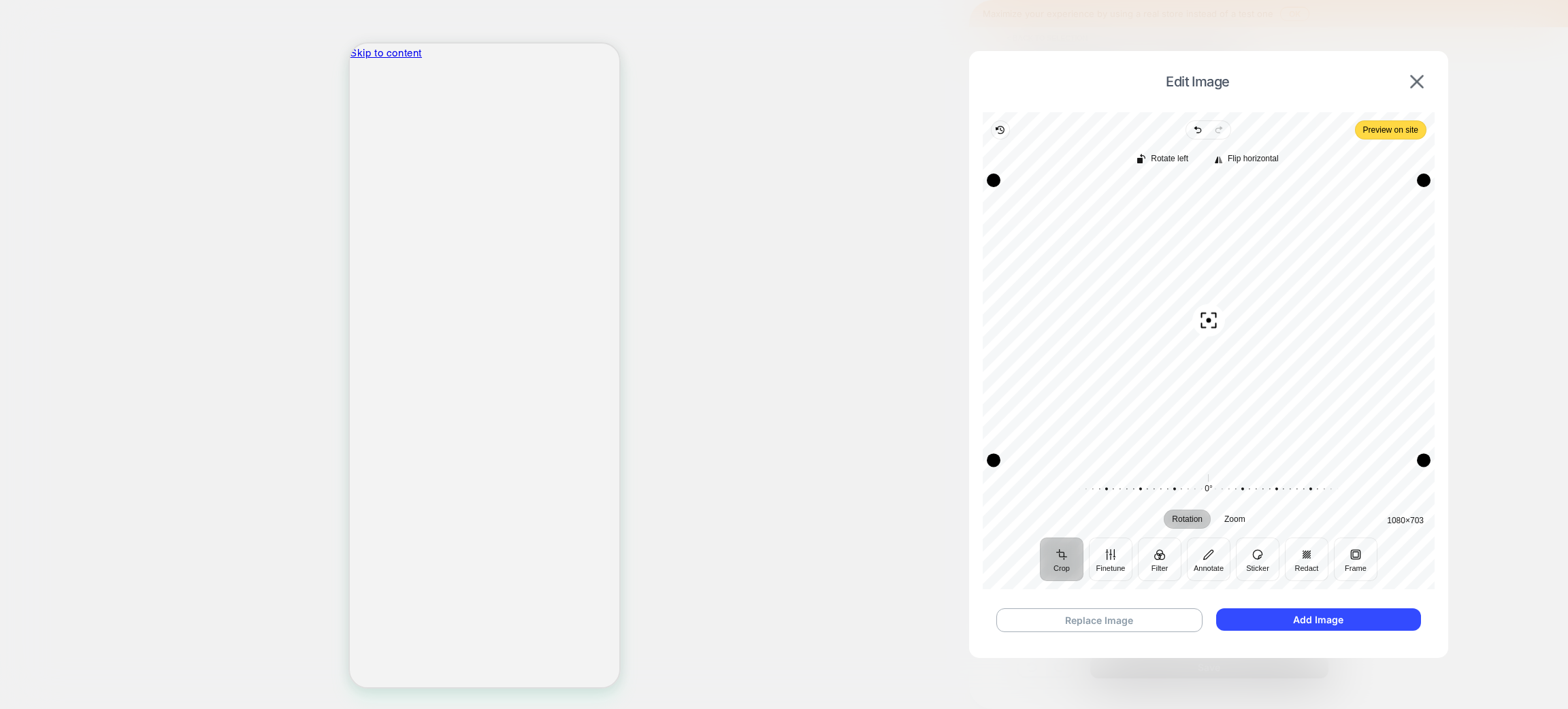
click at [1260, 273] on div "Recenter" at bounding box center [1209, 321] width 430 height 283
click at [1382, 131] on span "Preview on site" at bounding box center [1391, 129] width 55 height 16
click at [1352, 555] on button "Frame" at bounding box center [1356, 560] width 44 height 44
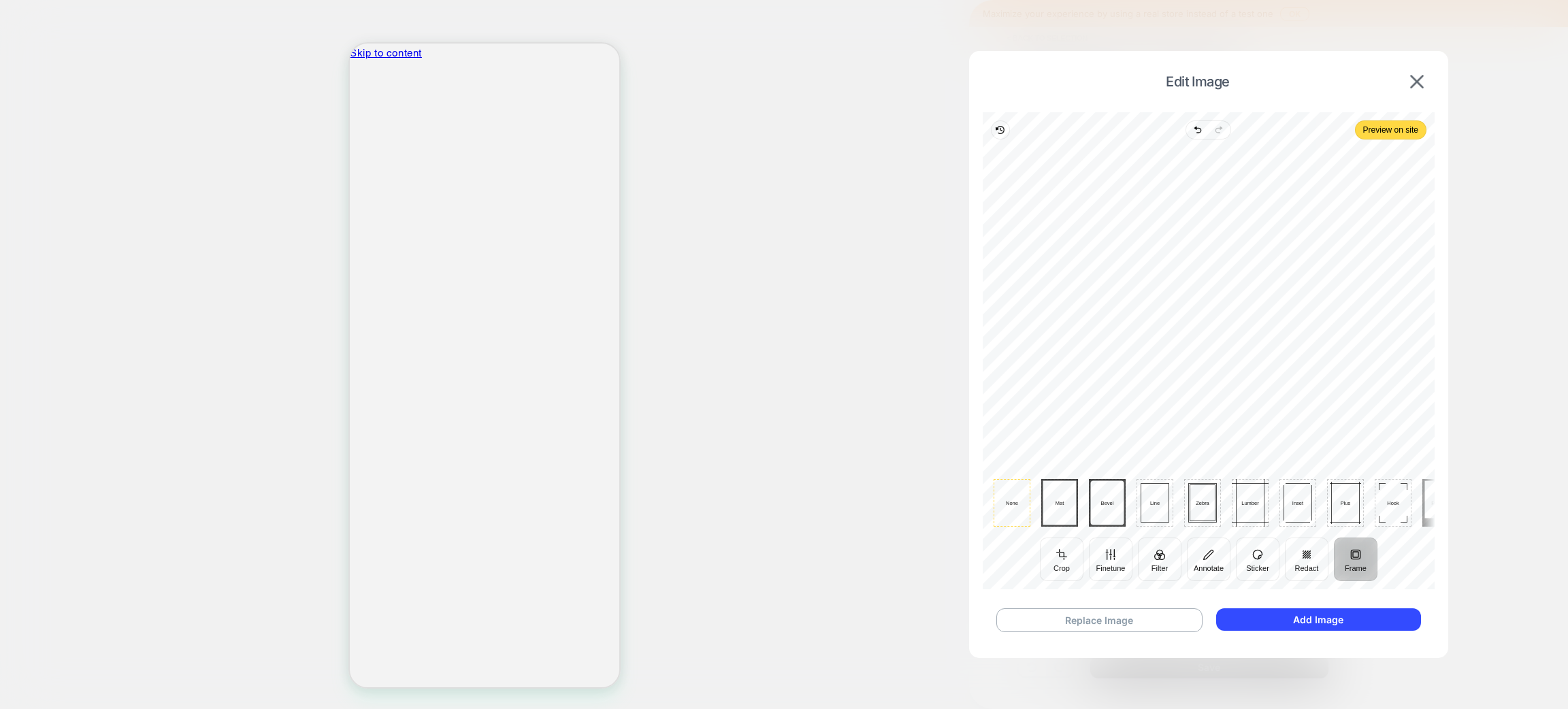
click at [1385, 493] on div "Hook" at bounding box center [1393, 503] width 37 height 48
click at [1219, 509] on div at bounding box center [1212, 503] width 45 height 39
click at [1346, 617] on button "Add Image" at bounding box center [1319, 619] width 205 height 23
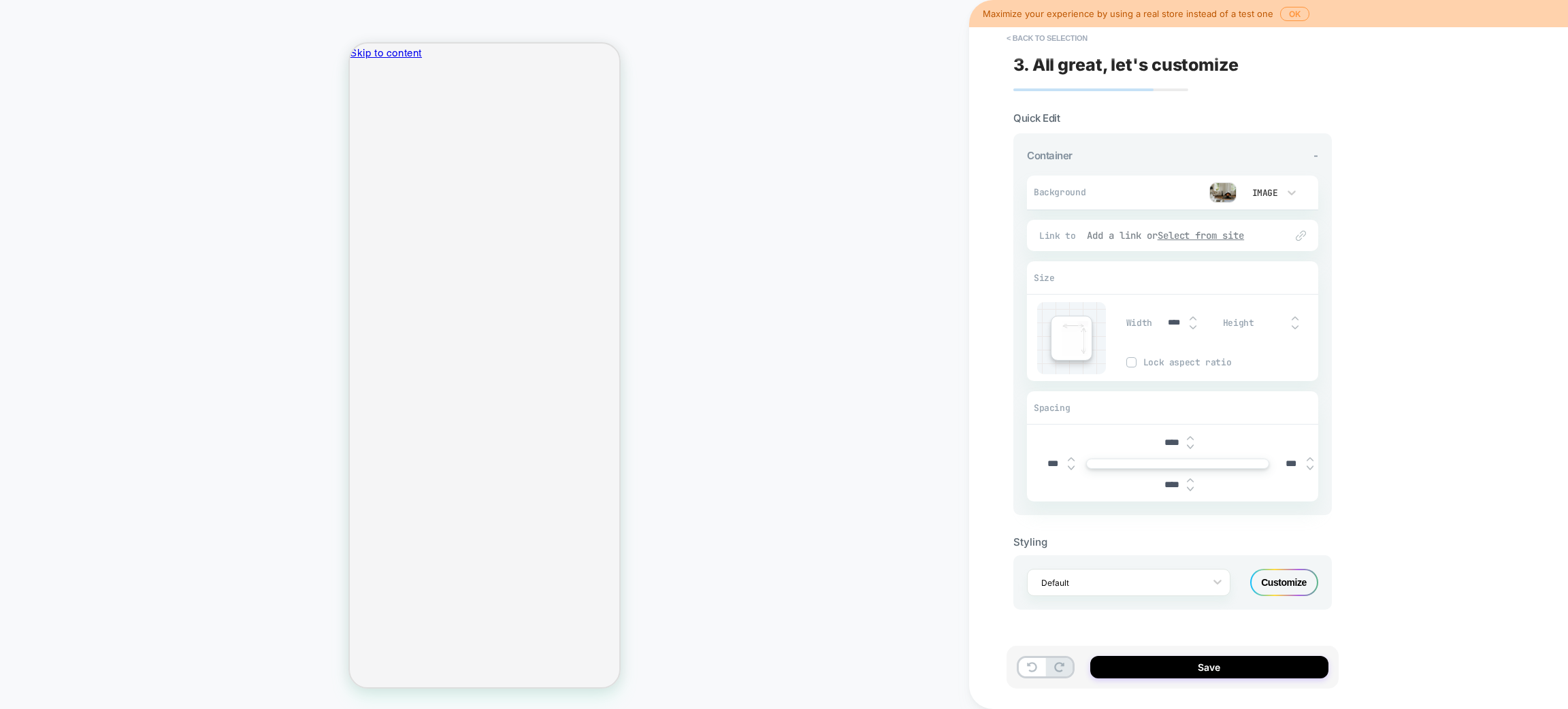
click at [1223, 229] on u "Select from site" at bounding box center [1201, 235] width 87 height 13
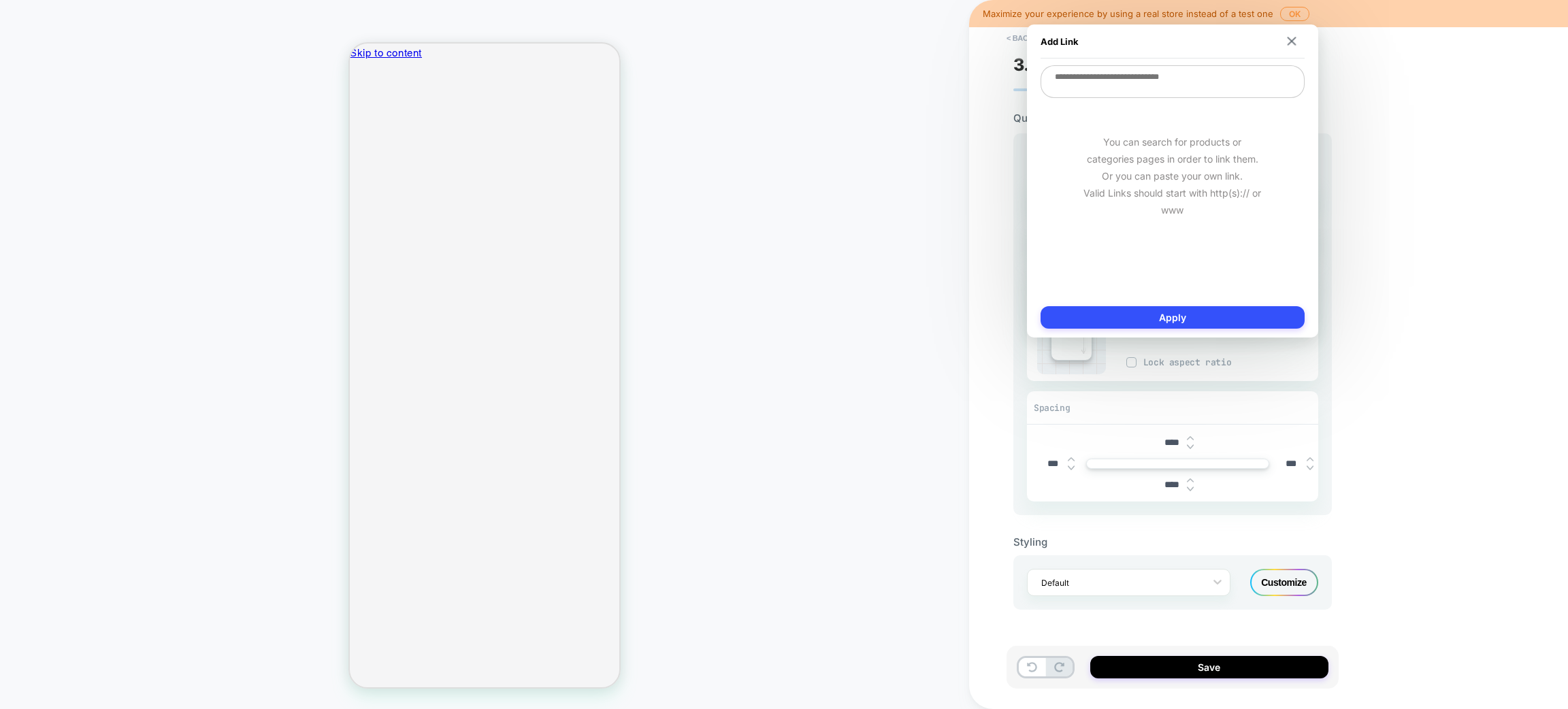
paste textarea "**********"
type textarea "*"
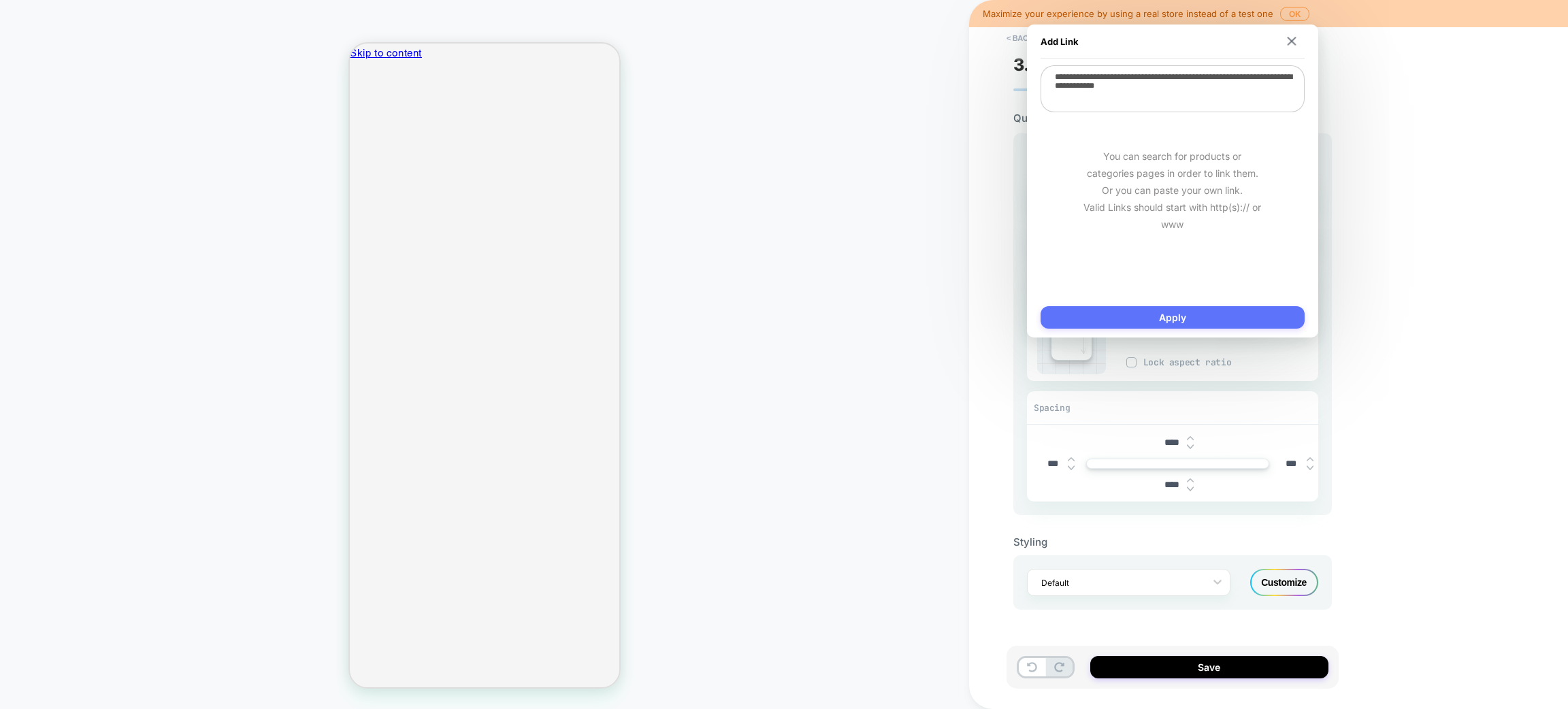
type textarea "**********"
click at [1182, 321] on button "Apply" at bounding box center [1173, 317] width 264 height 23
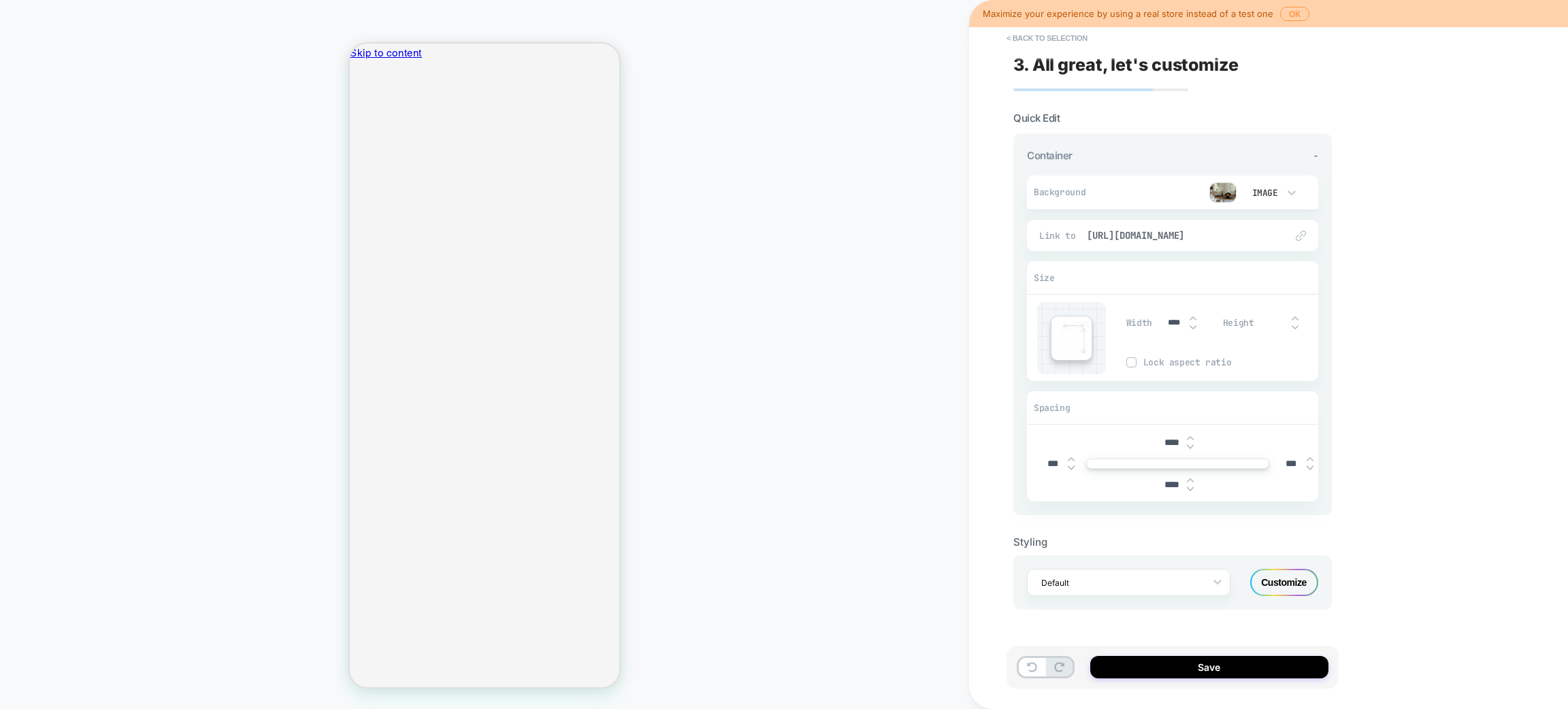
click at [1024, 39] on button "< Back to selection" at bounding box center [1047, 38] width 95 height 22
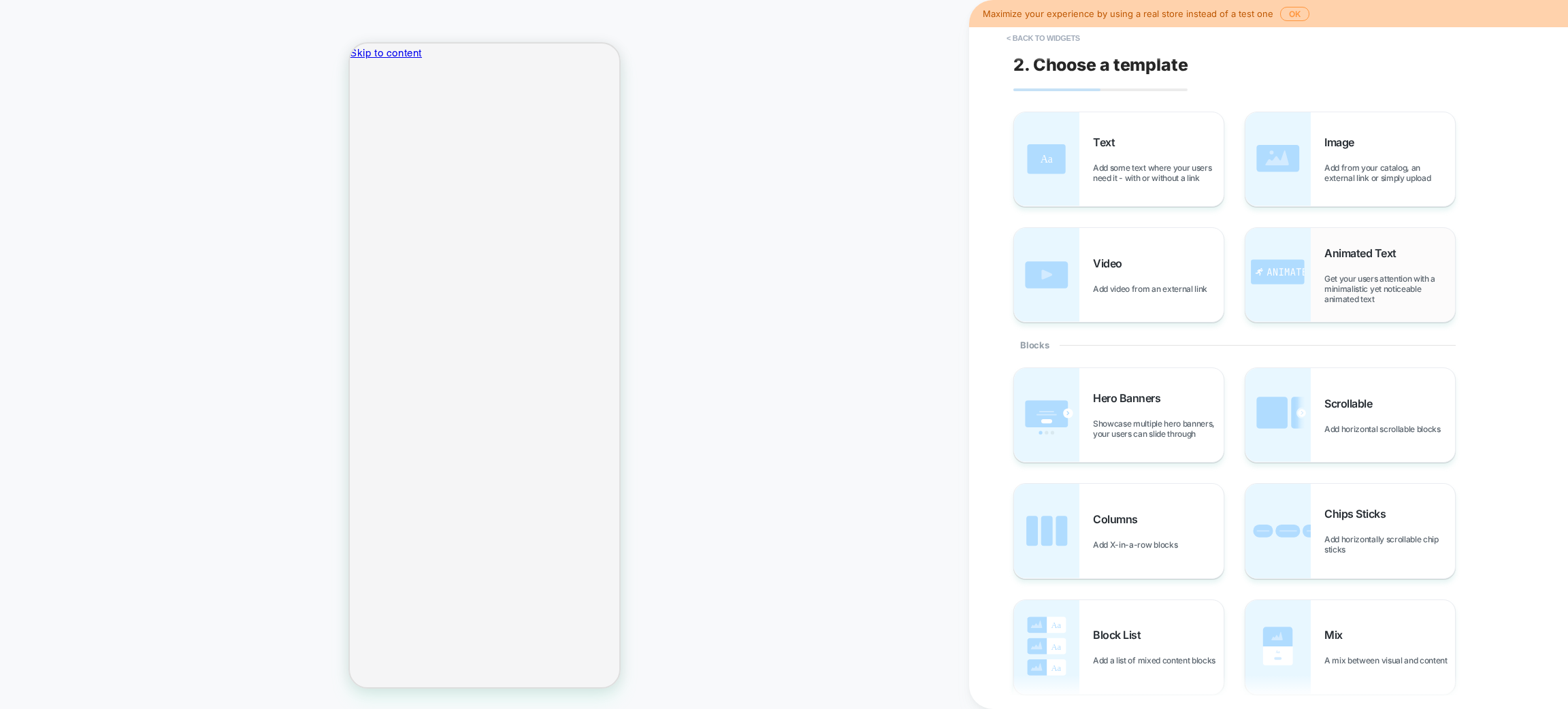
click at [1345, 253] on span "Animated Text" at bounding box center [1364, 253] width 79 height 13
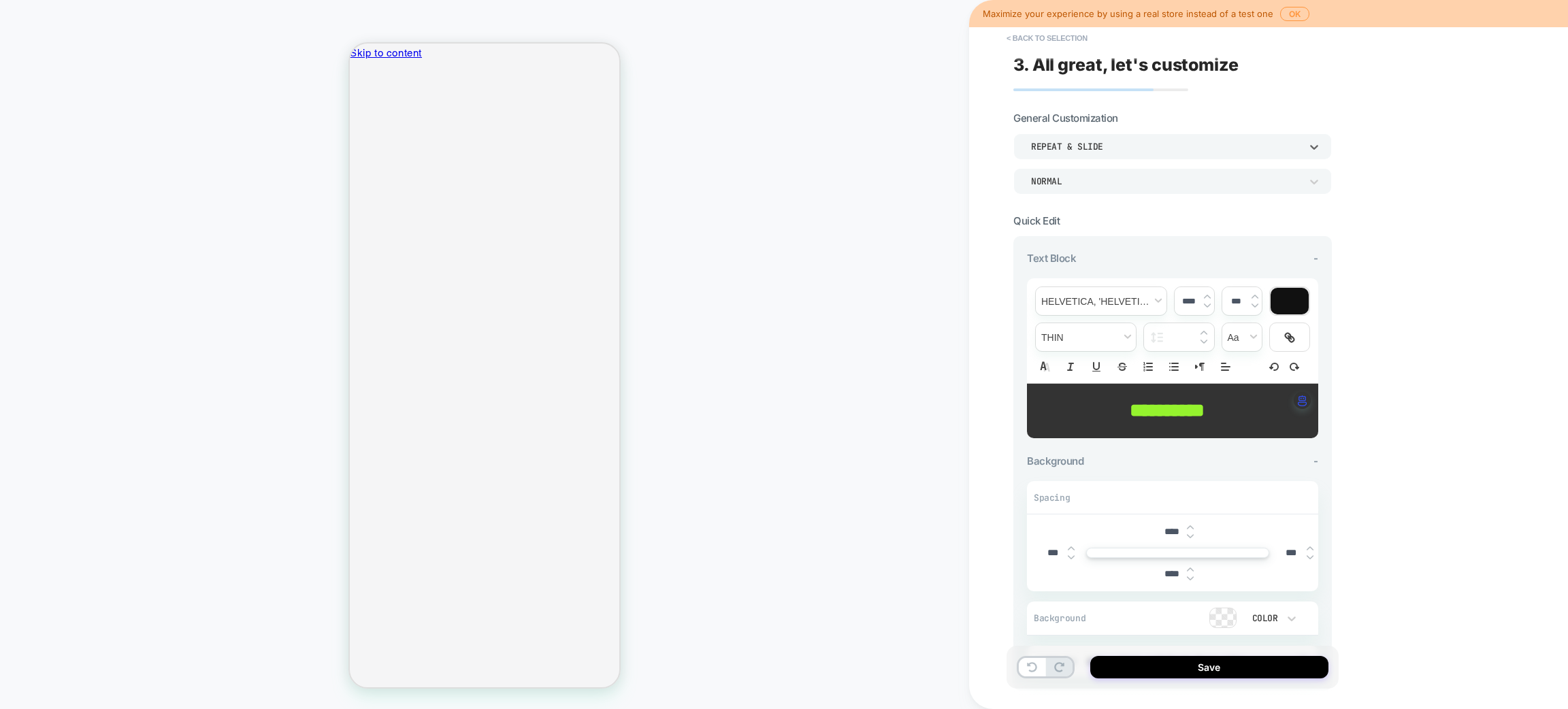
click at [1132, 143] on div "Repeat & Slide" at bounding box center [1165, 147] width 269 height 12
click at [1206, 105] on div at bounding box center [784, 354] width 1568 height 709
click at [1138, 188] on div "Normal" at bounding box center [1173, 180] width 319 height 26
click at [1403, 214] on div at bounding box center [784, 354] width 1568 height 709
click at [1165, 414] on span "**********" at bounding box center [1167, 410] width 75 height 19
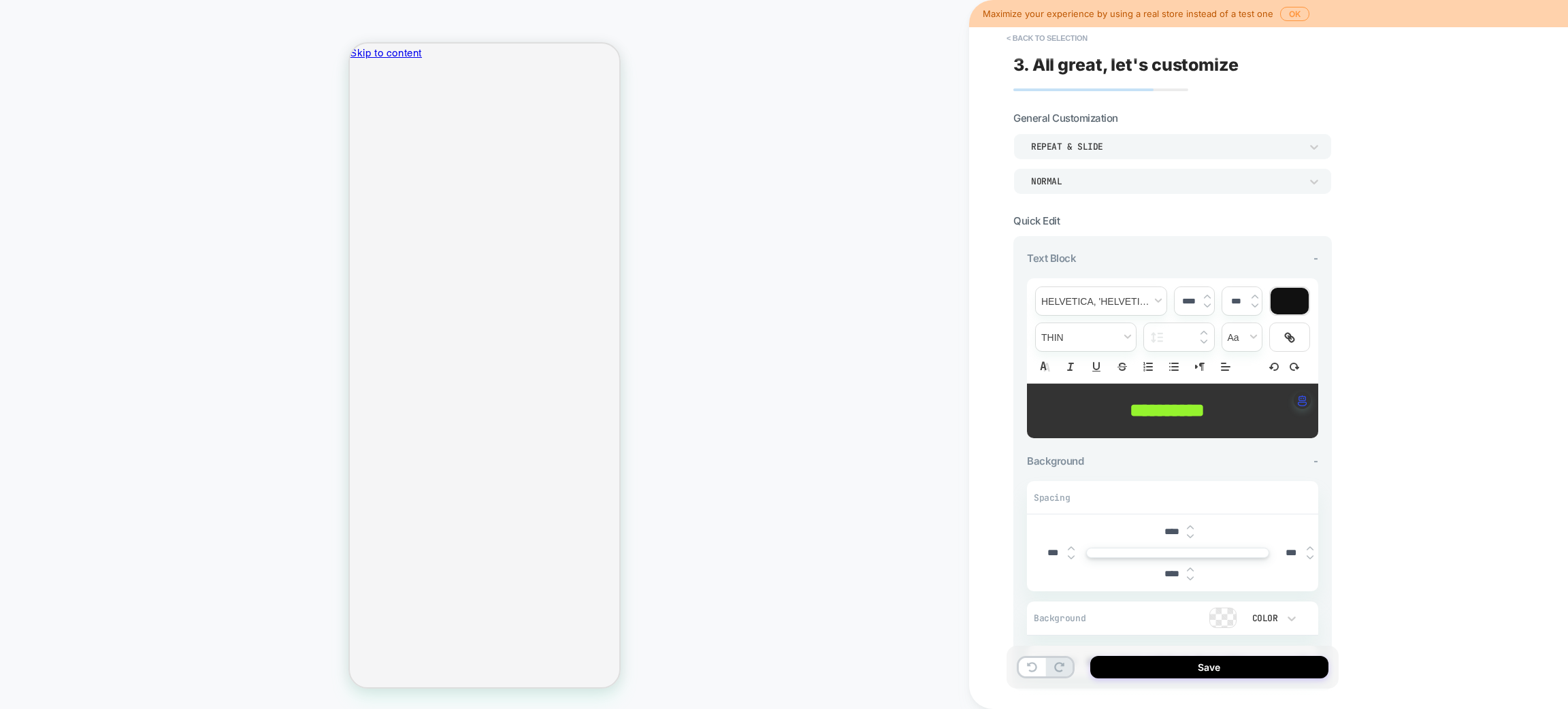
type input "****"
click at [1164, 413] on span "**********" at bounding box center [1167, 410] width 75 height 19
click at [1163, 413] on span "******" at bounding box center [1153, 410] width 45 height 19
click at [1163, 413] on span "**********" at bounding box center [1167, 410] width 75 height 19
click at [1167, 413] on span "******" at bounding box center [1156, 410] width 52 height 19
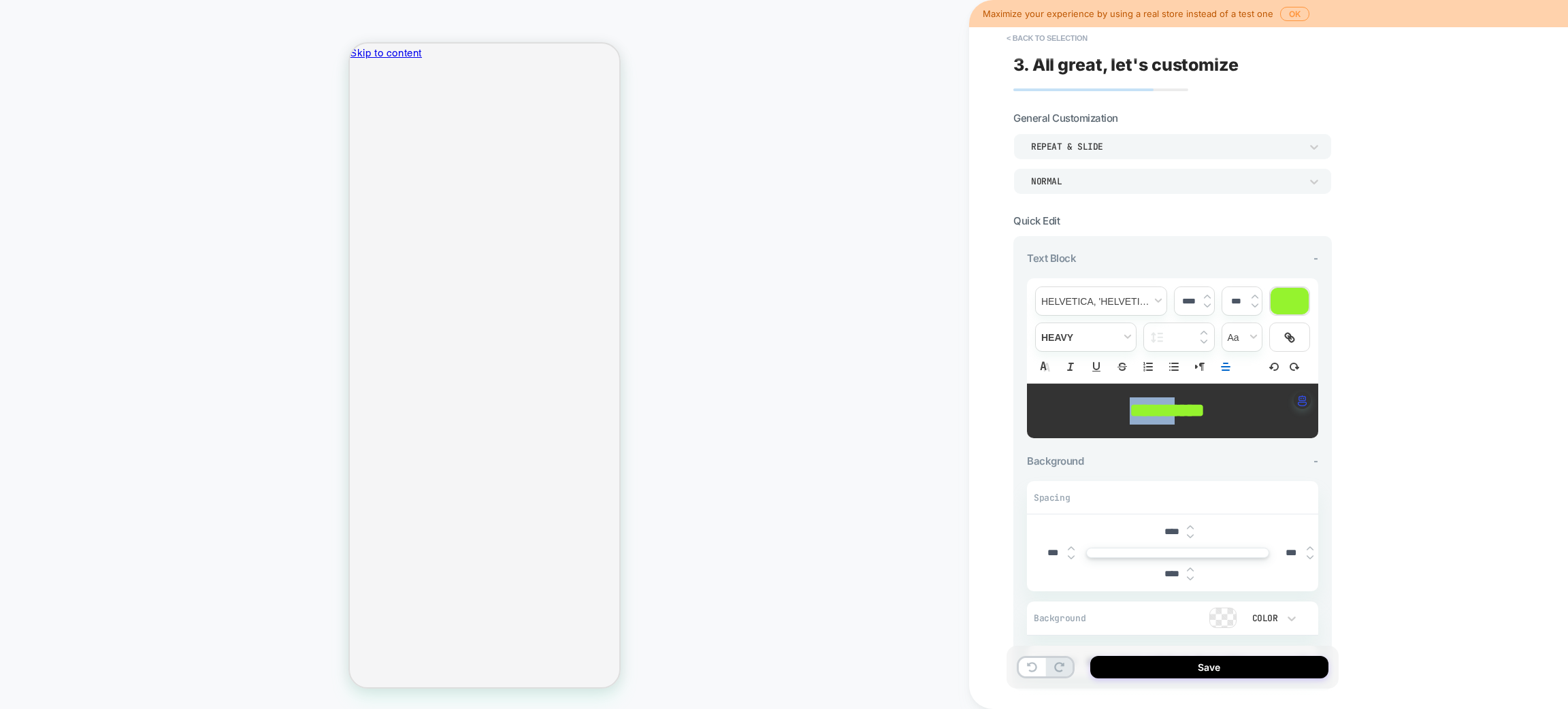
click at [1169, 413] on span "**********" at bounding box center [1167, 410] width 75 height 19
click at [1251, 404] on p "****** ***" at bounding box center [1168, 411] width 254 height 27
click at [1296, 398] on div "button" at bounding box center [1302, 400] width 17 height 17
click at [1276, 404] on p "**********" at bounding box center [1168, 411] width 254 height 27
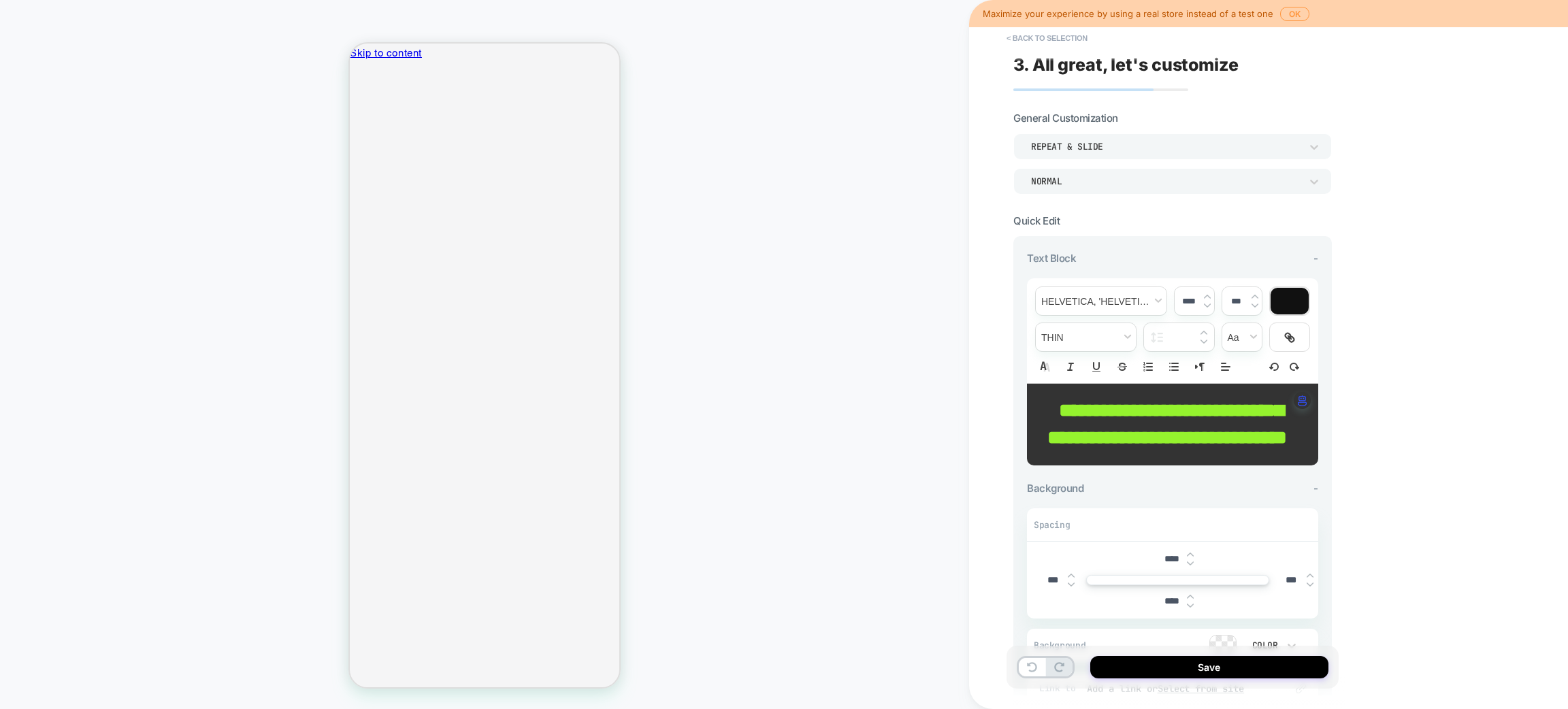
drag, startPoint x: 1276, startPoint y: 404, endPoint x: 1073, endPoint y: 416, distance: 203.4
click at [1114, 414] on strong "**********" at bounding box center [1168, 424] width 240 height 46
click at [1298, 399] on img "button" at bounding box center [1302, 400] width 9 height 11
drag, startPoint x: 1230, startPoint y: 467, endPoint x: 1218, endPoint y: 478, distance: 16.3
click at [1218, 466] on div "**********" at bounding box center [1172, 425] width 291 height 81
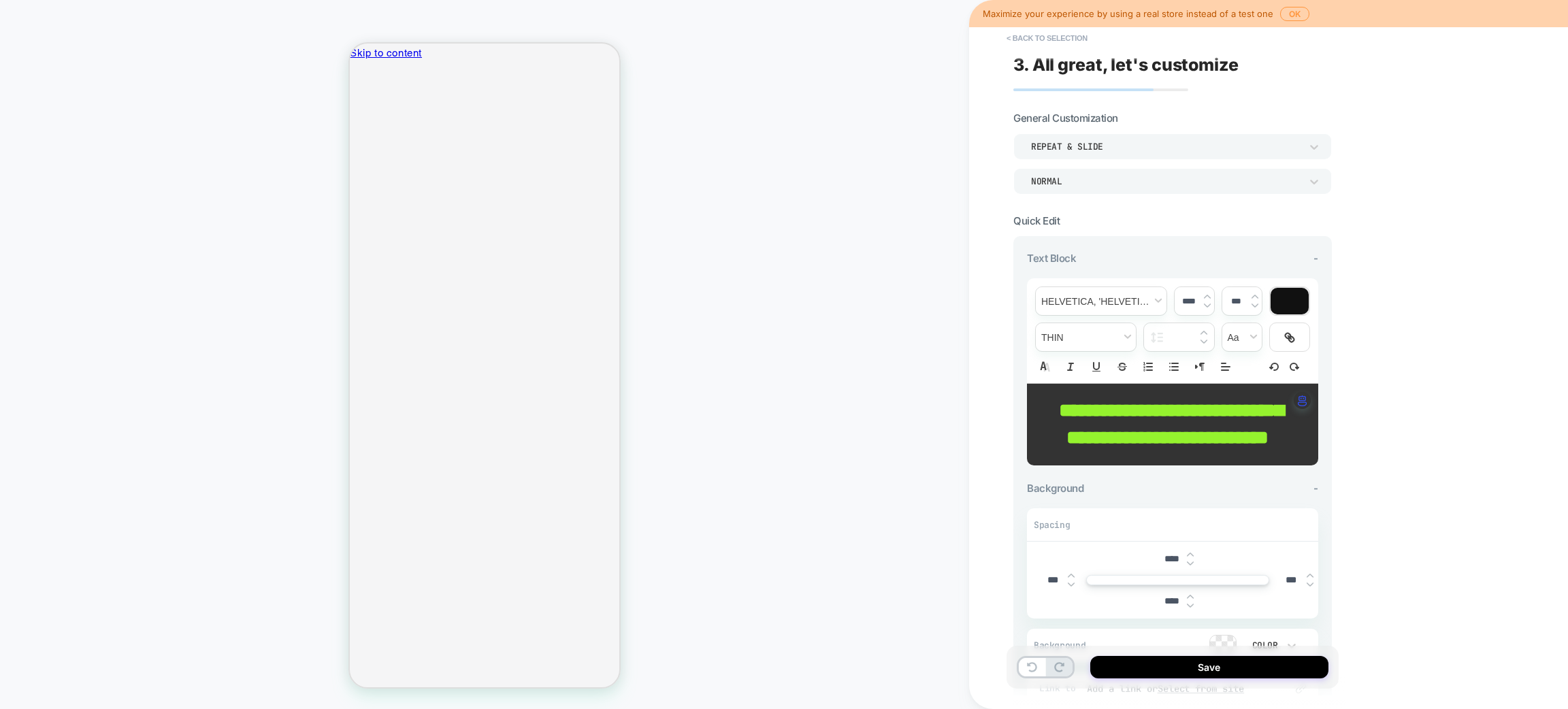
click at [1226, 447] on strong "**********" at bounding box center [1171, 424] width 225 height 46
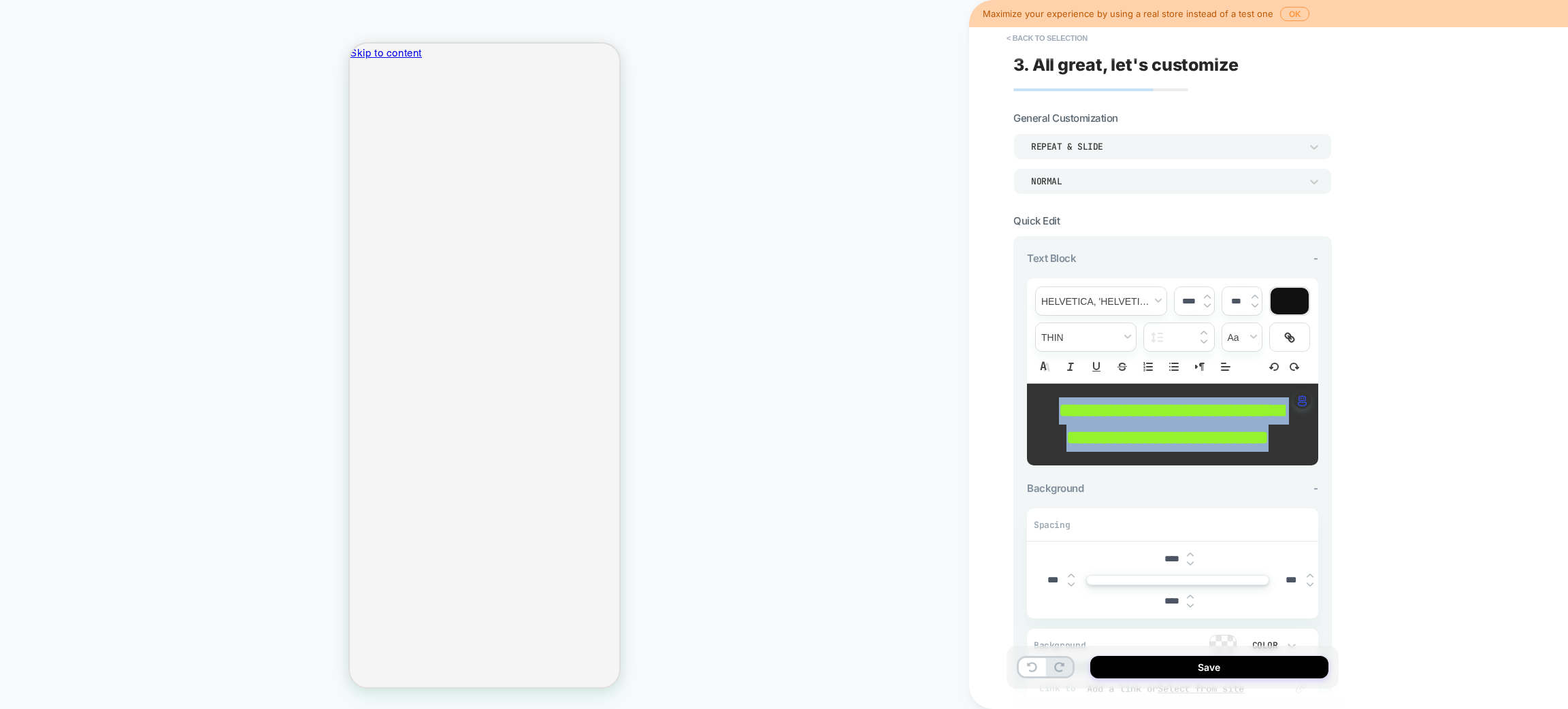
drag, startPoint x: 1240, startPoint y: 465, endPoint x: 1027, endPoint y: 411, distance: 219.7
click at [1027, 411] on div "**********" at bounding box center [1172, 425] width 291 height 81
type input "****"
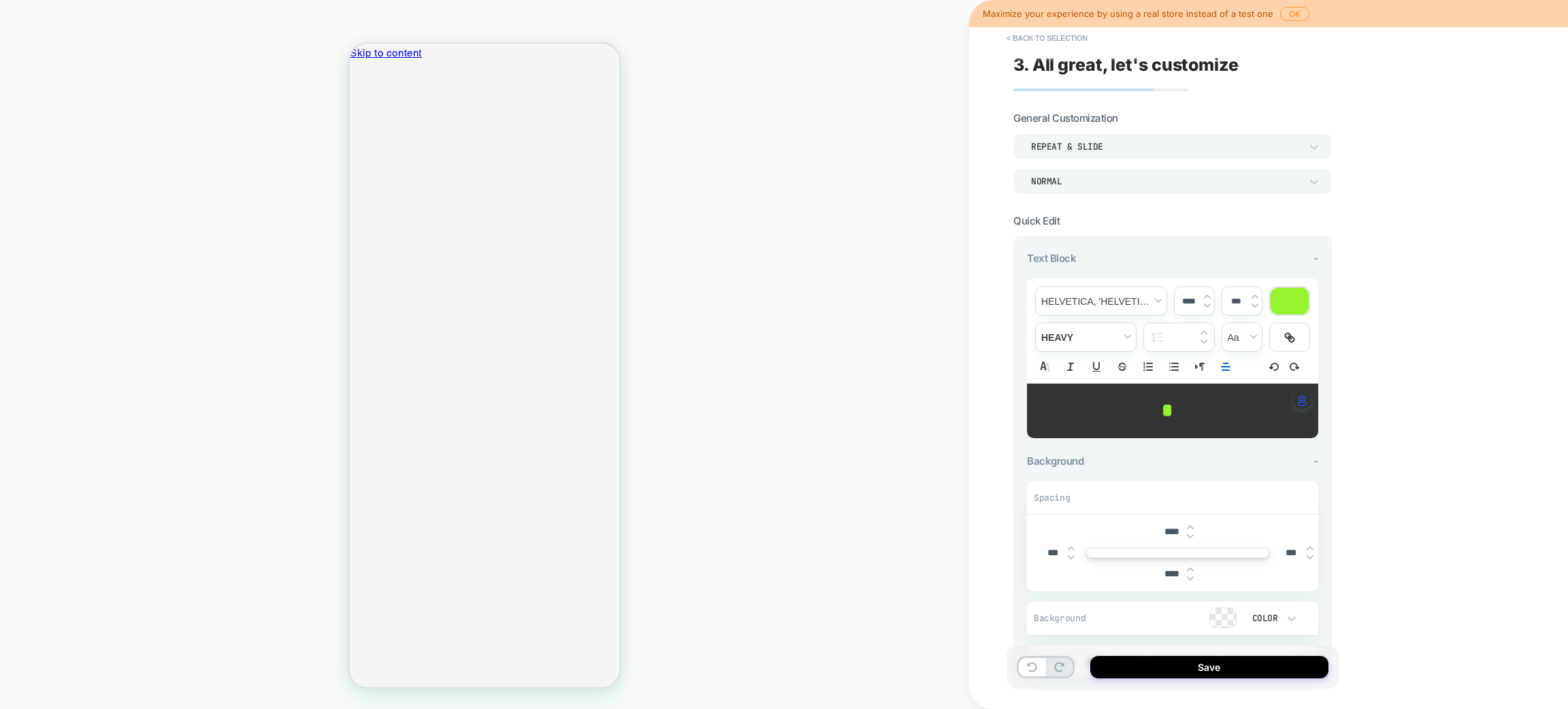
type input "****"
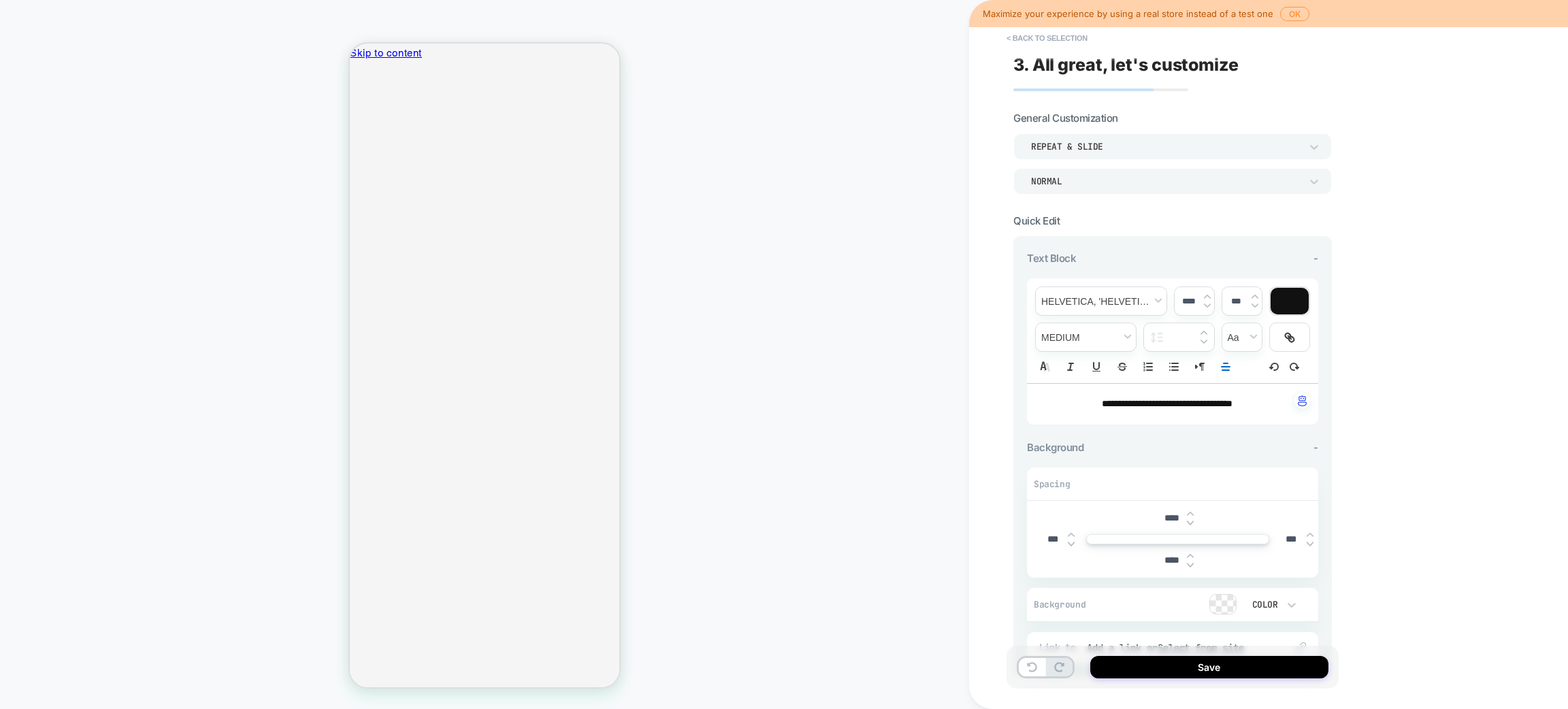
click at [1138, 453] on div "Background - Spacing **** *** *** **** Background Color Link to Add a link or S…" at bounding box center [1172, 552] width 291 height 222
click at [1190, 511] on img at bounding box center [1190, 514] width 7 height 5
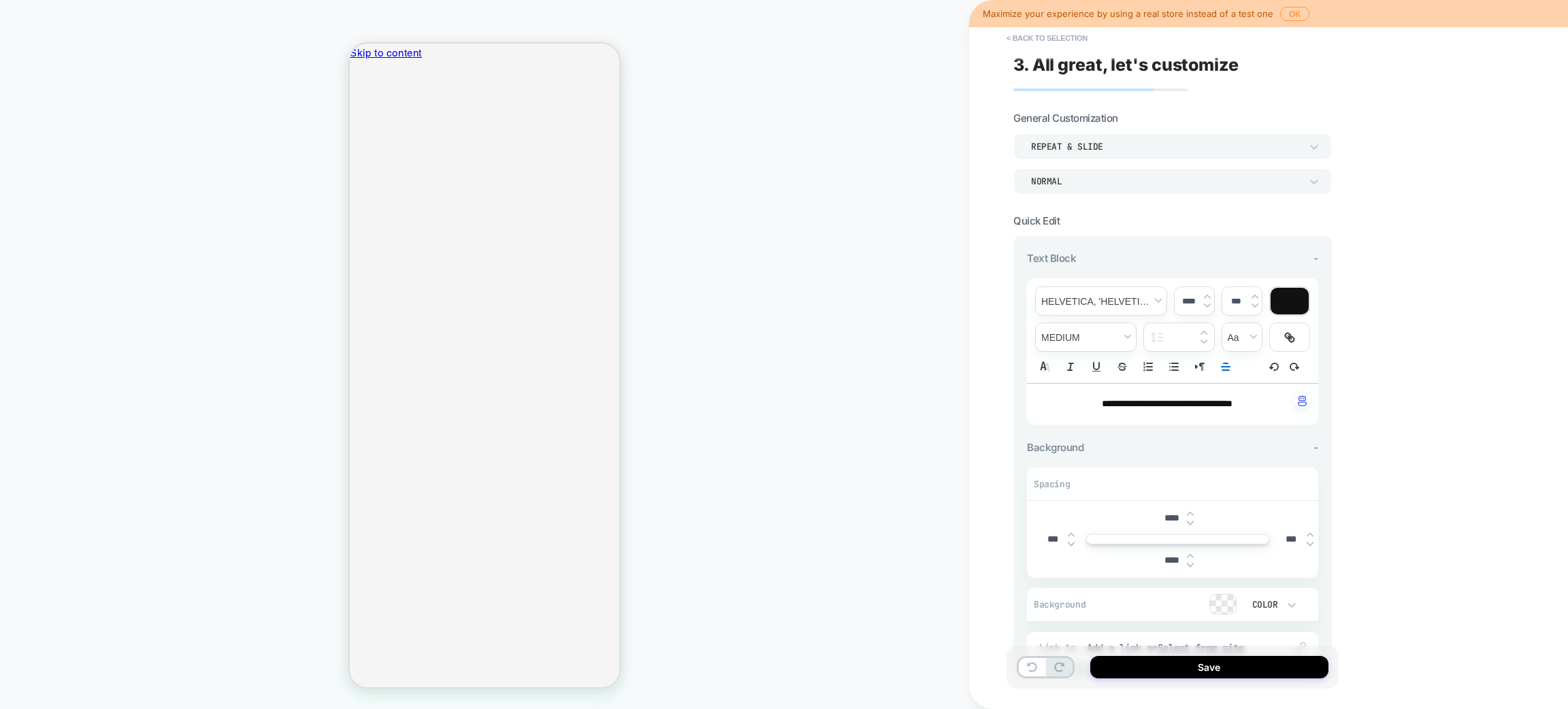
click at [1190, 511] on img at bounding box center [1190, 514] width 7 height 5
click at [1190, 512] on img at bounding box center [1190, 514] width 7 height 5
click at [1190, 514] on img at bounding box center [1190, 514] width 7 height 5
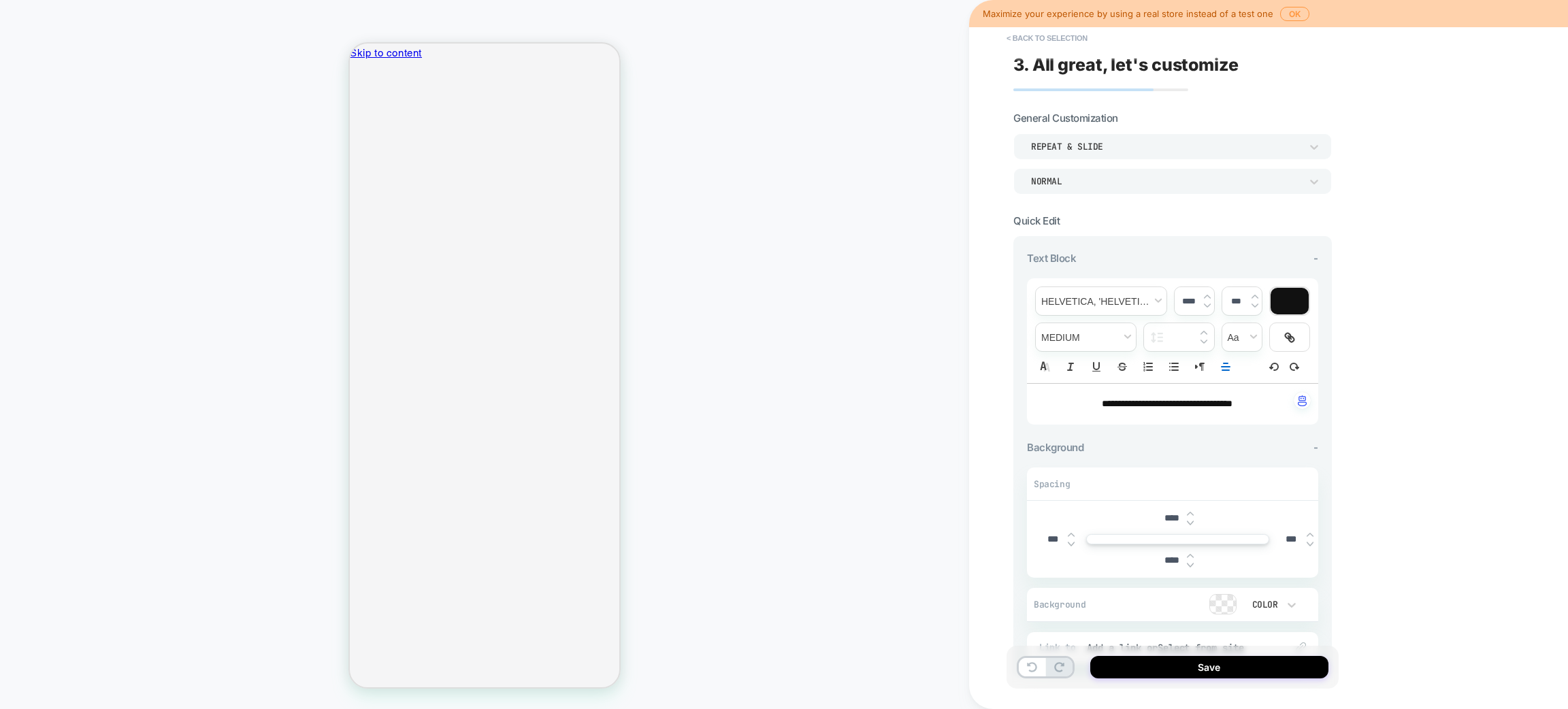
click at [1190, 514] on img at bounding box center [1190, 514] width 7 height 5
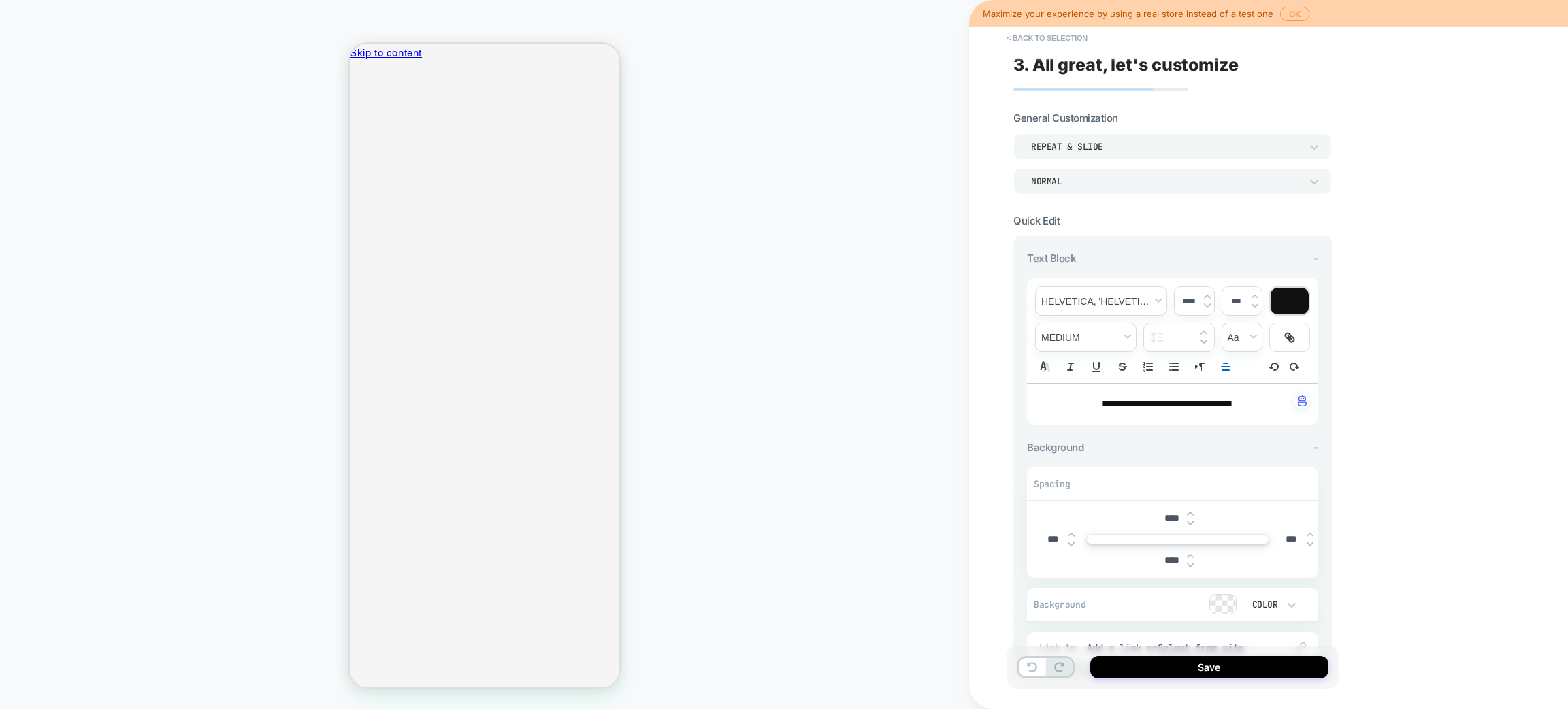
click at [1190, 514] on img at bounding box center [1190, 514] width 7 height 5
type input "****"
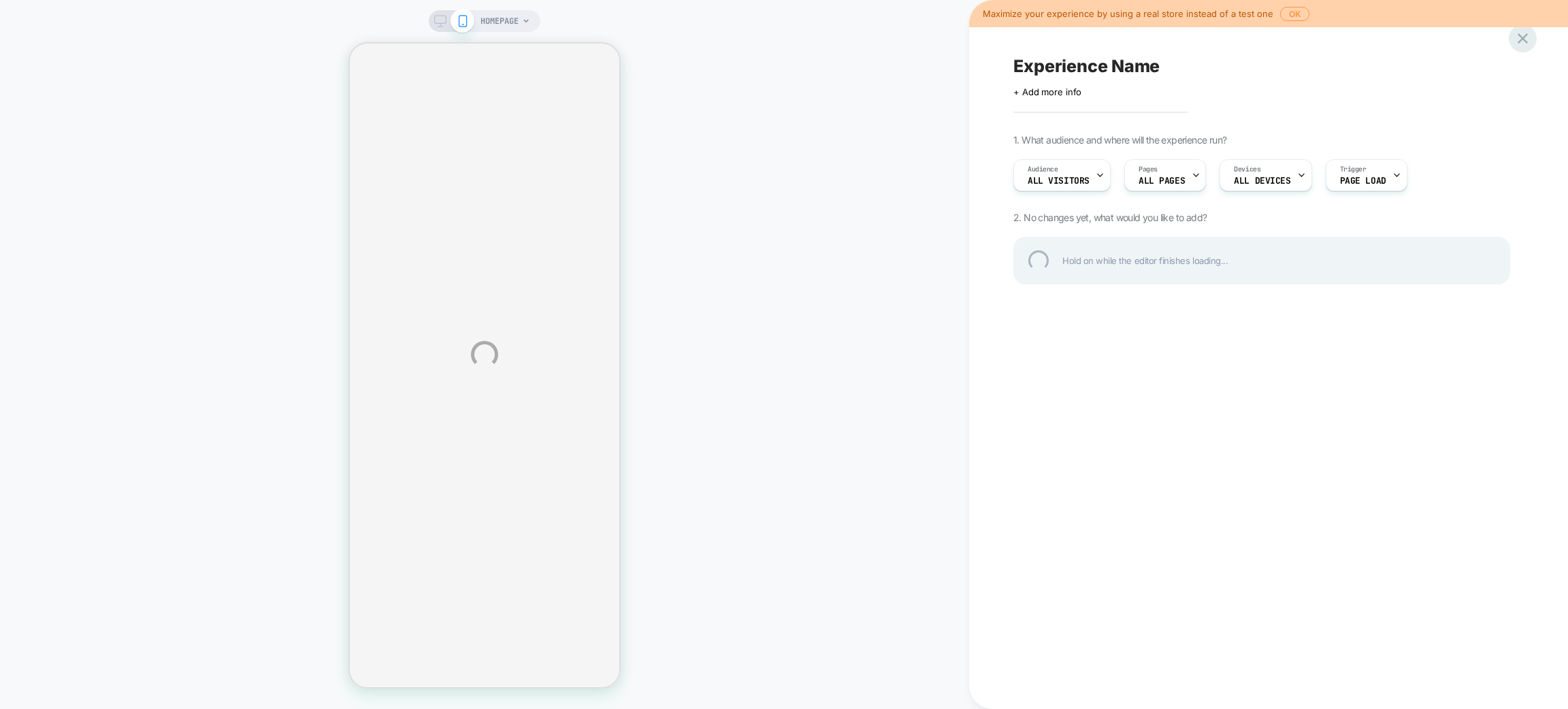
click at [1519, 45] on div at bounding box center [1523, 38] width 28 height 28
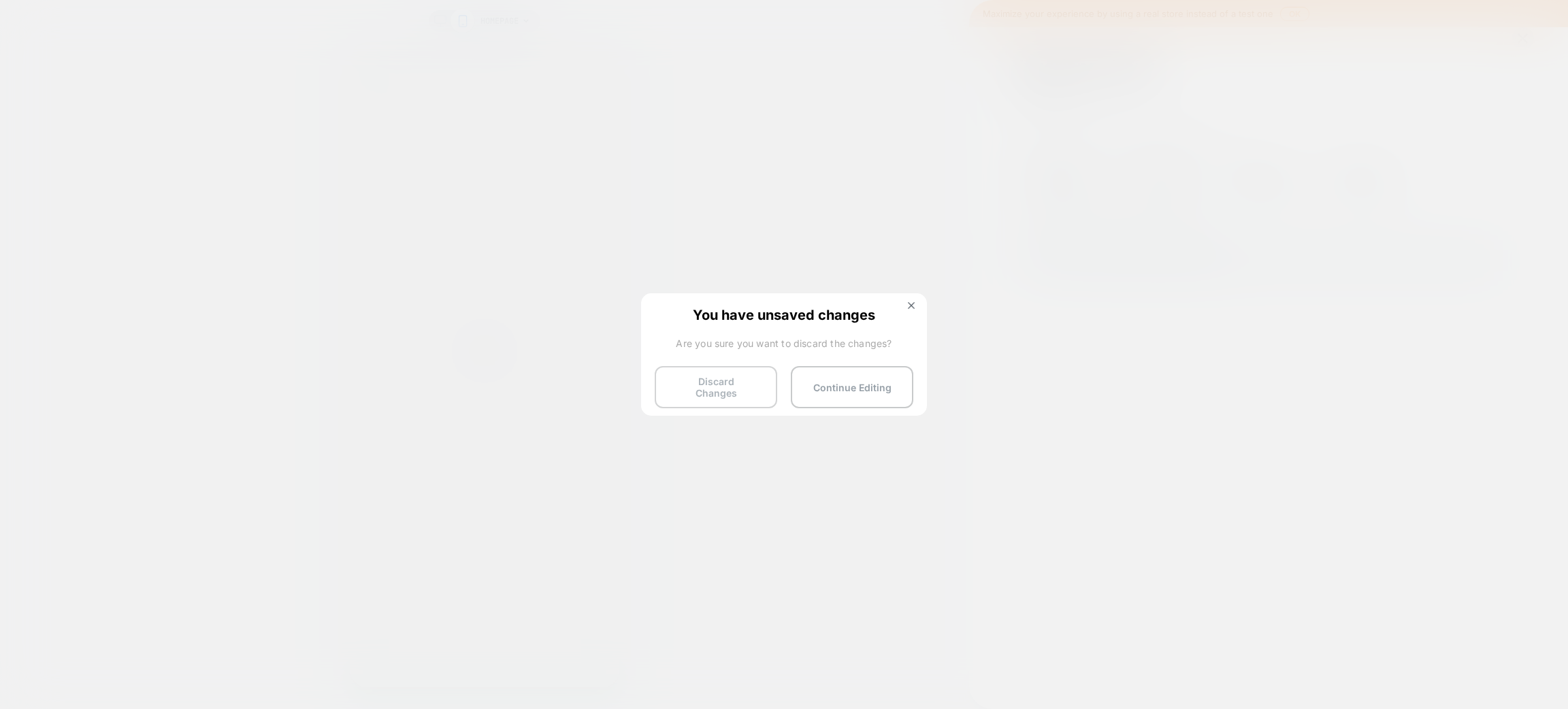
click at [736, 380] on button "Discard Changes" at bounding box center [716, 388] width 122 height 42
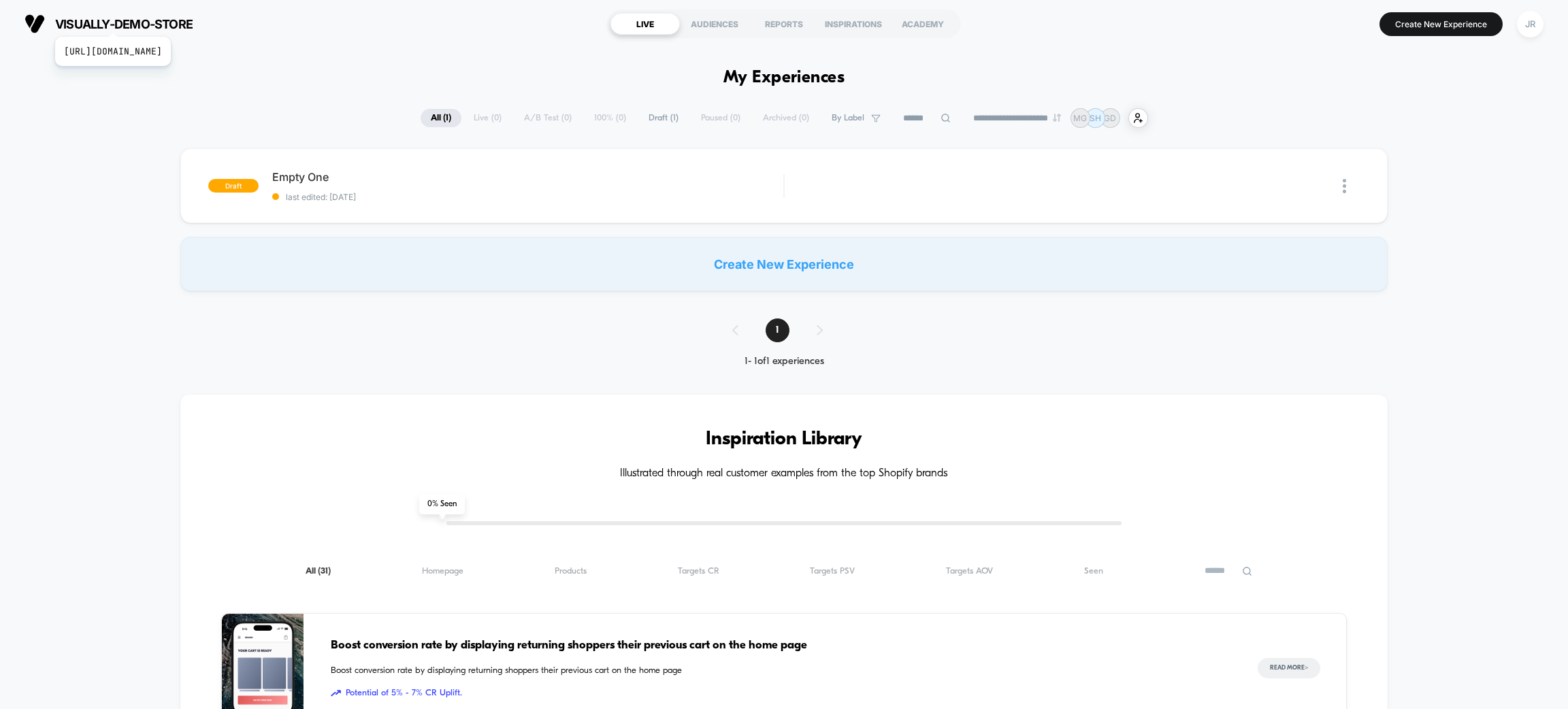
click at [173, 19] on span "visually-demo-store" at bounding box center [124, 23] width 138 height 14
click at [173, 27] on span "visually-demo-store" at bounding box center [124, 23] width 138 height 14
click at [169, 32] on button "visually-demo-store https://visually-demo-store.myshopify.com" at bounding box center [108, 23] width 176 height 22
click at [169, 24] on span "visually-demo-store" at bounding box center [124, 23] width 138 height 14
click at [1463, 20] on button "Create New Experience" at bounding box center [1441, 24] width 123 height 23
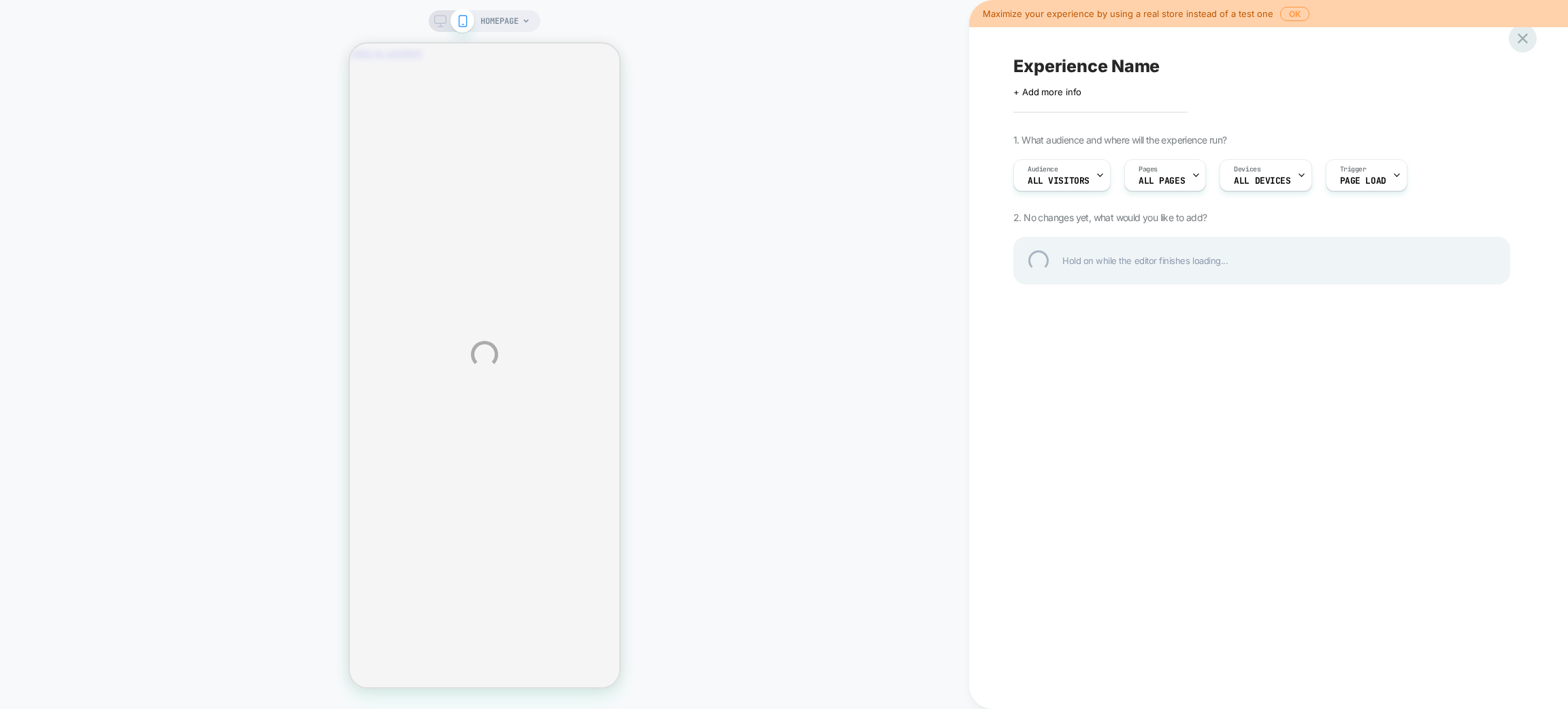
click at [1518, 39] on div at bounding box center [1523, 38] width 28 height 28
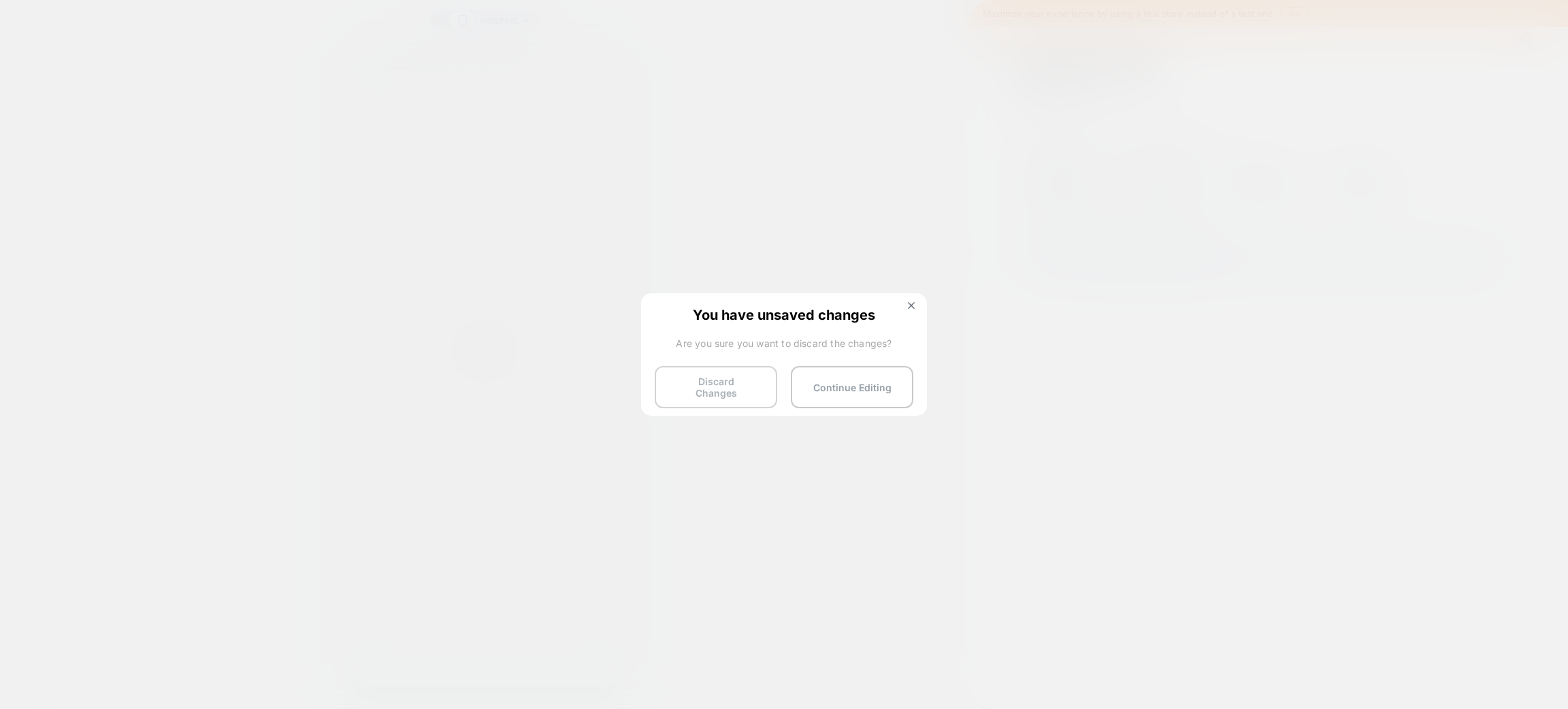
click at [738, 390] on button "Discard Changes" at bounding box center [716, 388] width 122 height 42
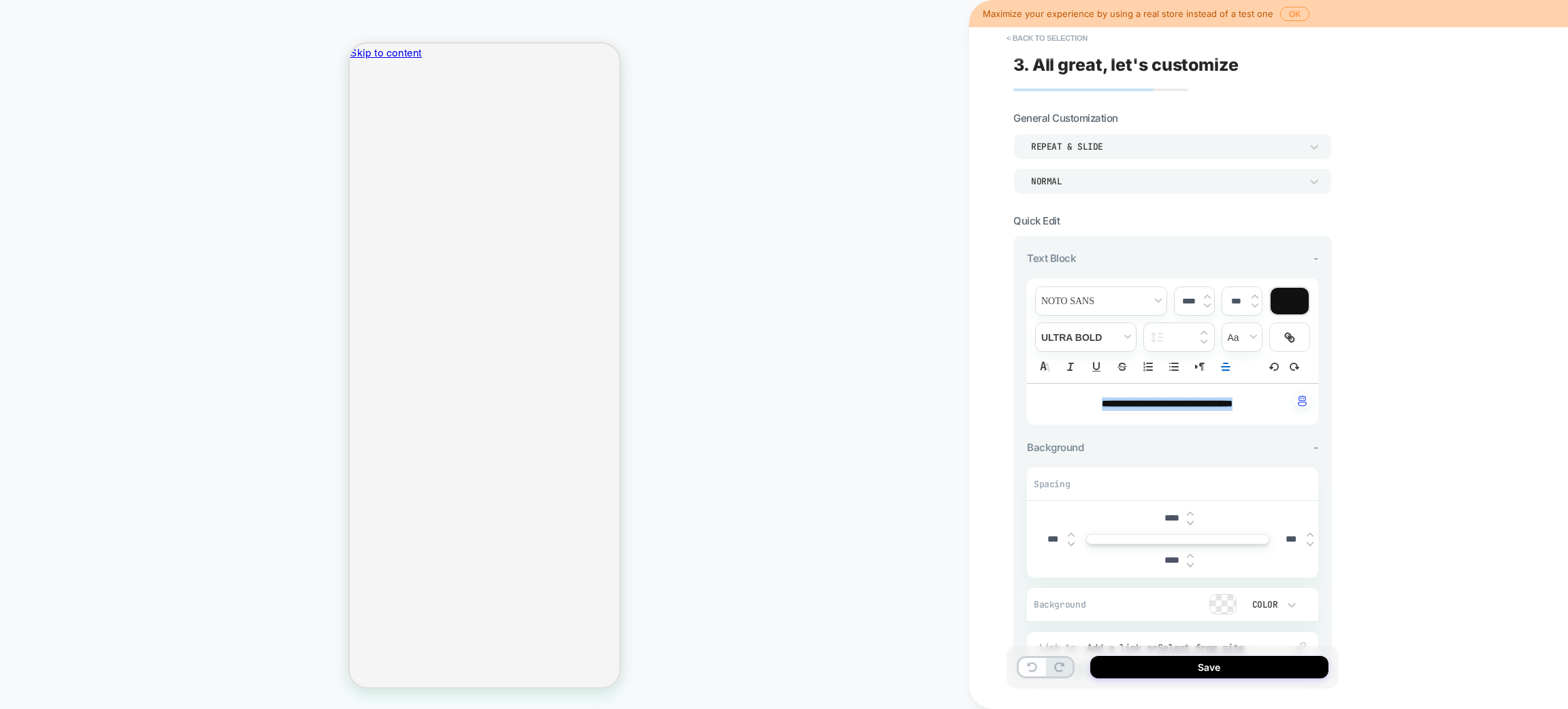
scroll to position [146, 0]
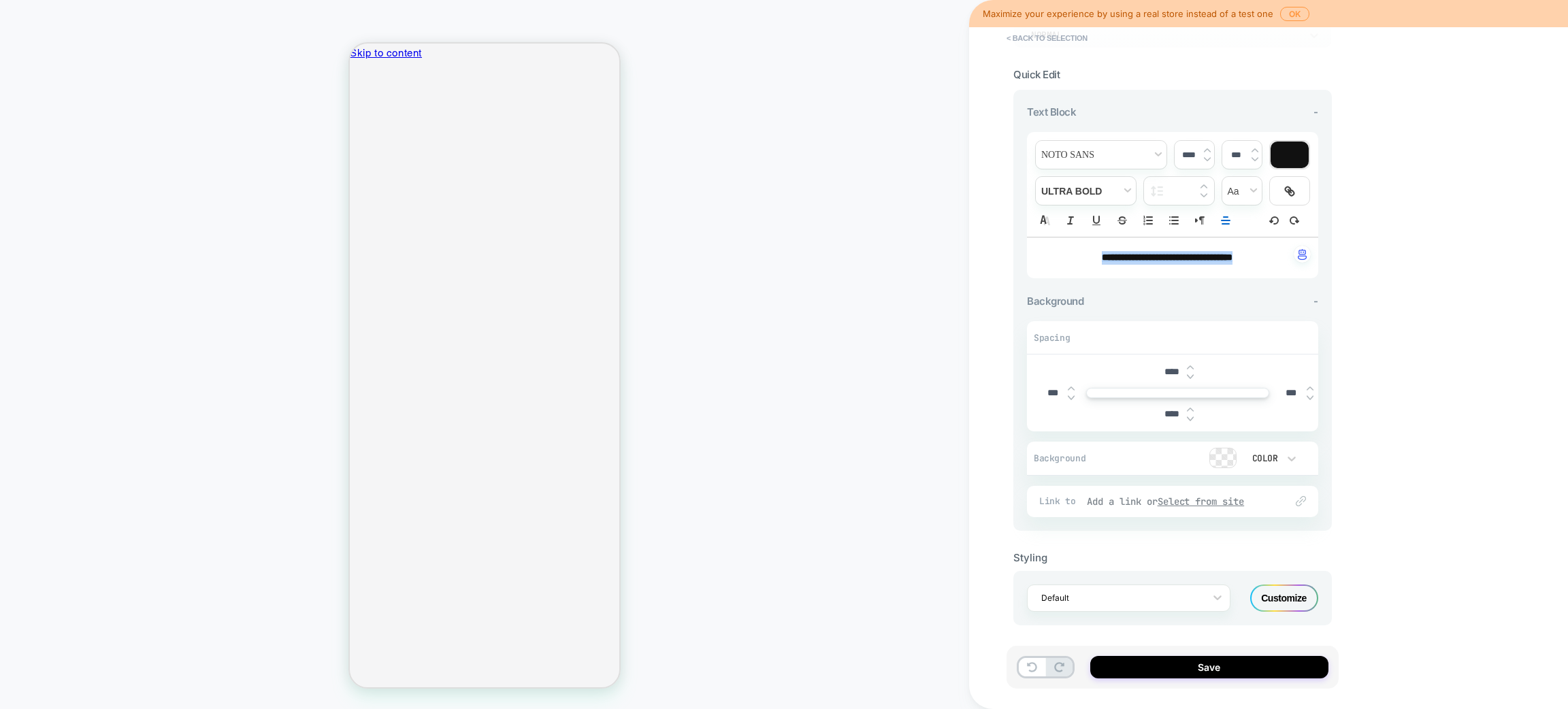
click at [1203, 498] on u "Select from site" at bounding box center [1201, 502] width 87 height 13
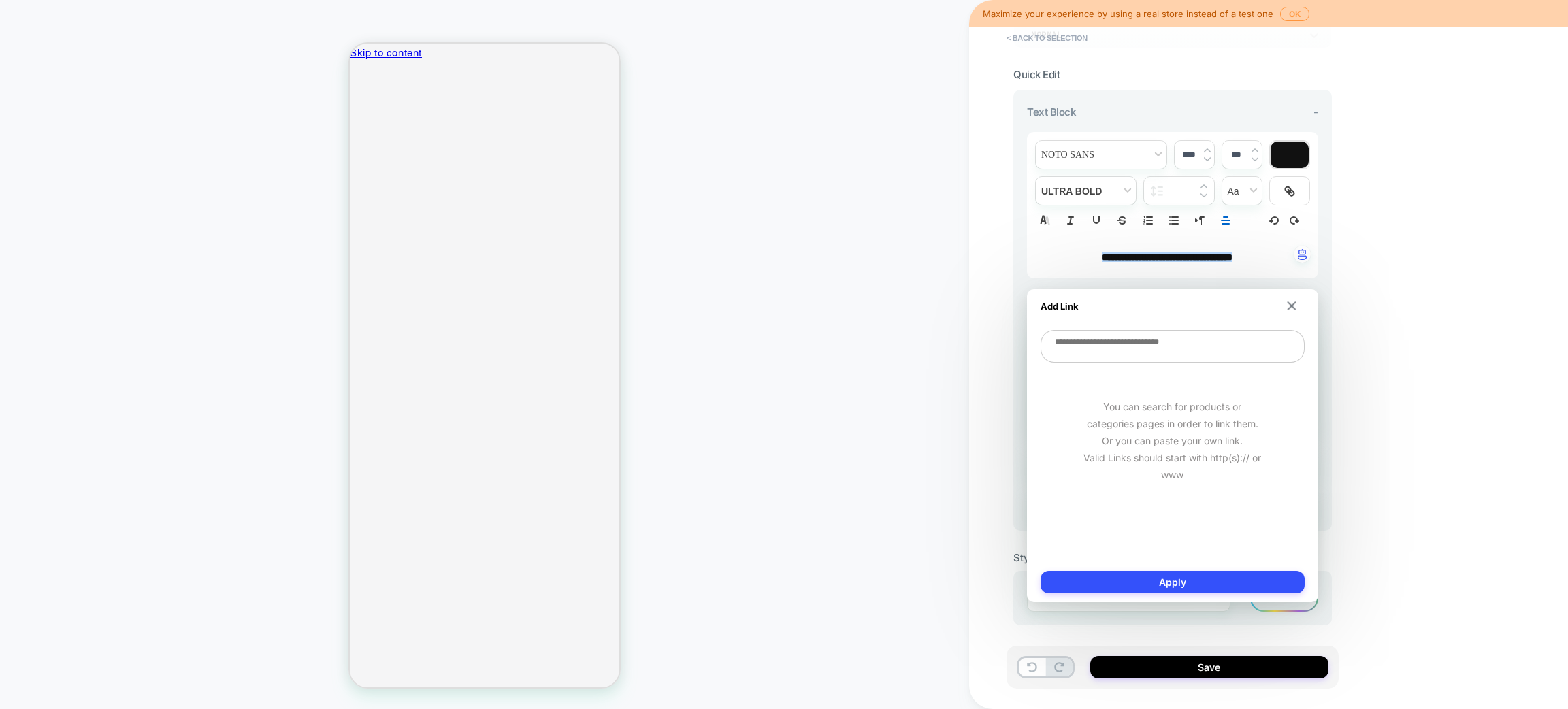
click at [1177, 347] on textarea at bounding box center [1173, 347] width 264 height 33
paste textarea "**********"
type textarea "*"
type textarea "**********"
click at [1185, 577] on button "Apply" at bounding box center [1173, 582] width 264 height 23
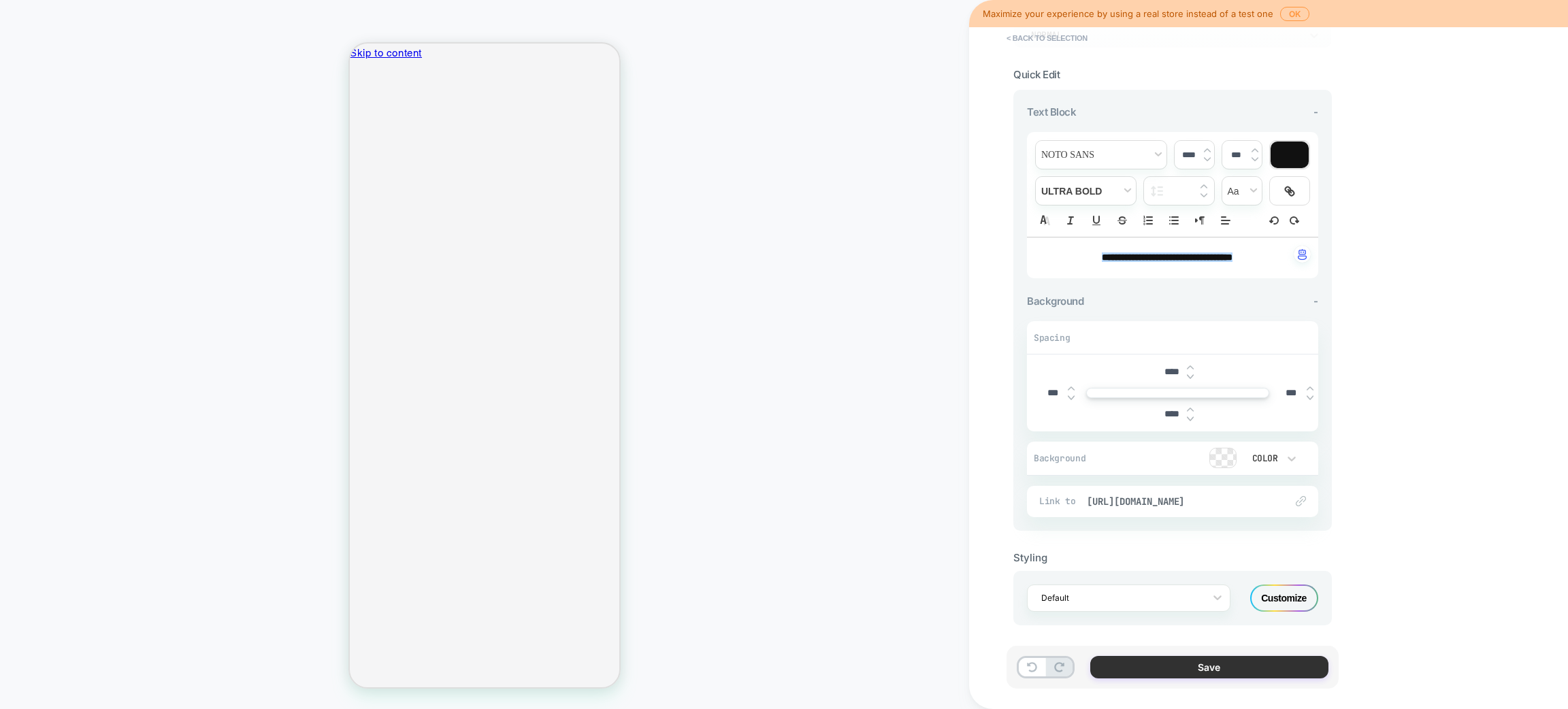
click at [1216, 672] on button "Save" at bounding box center [1210, 667] width 238 height 23
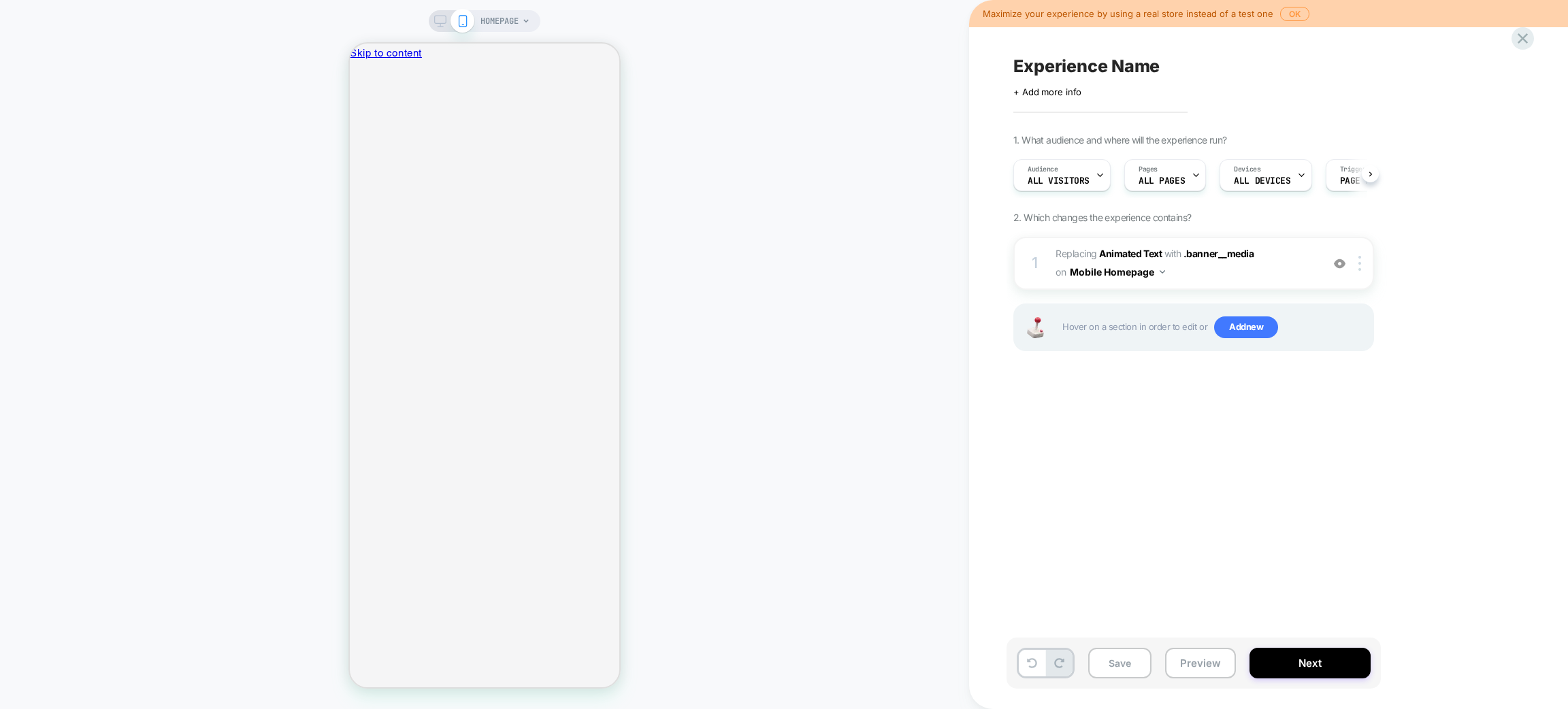
scroll to position [0, 1]
click at [1341, 265] on img at bounding box center [1340, 264] width 12 height 12
click at [1341, 263] on img at bounding box center [1340, 264] width 12 height 12
click at [1357, 263] on div at bounding box center [1362, 263] width 23 height 15
click at [1361, 259] on img at bounding box center [1359, 263] width 3 height 15
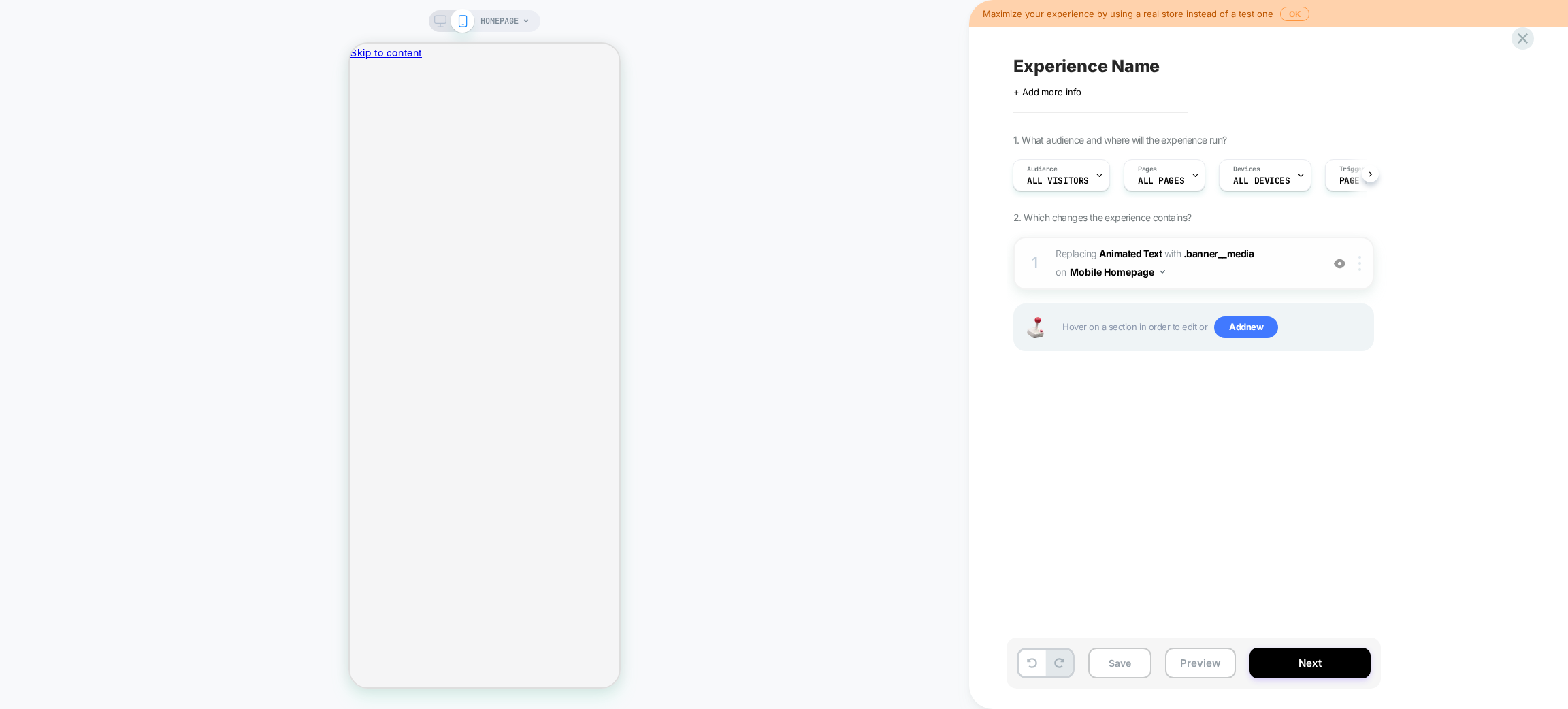
click at [1358, 256] on div at bounding box center [1362, 263] width 23 height 15
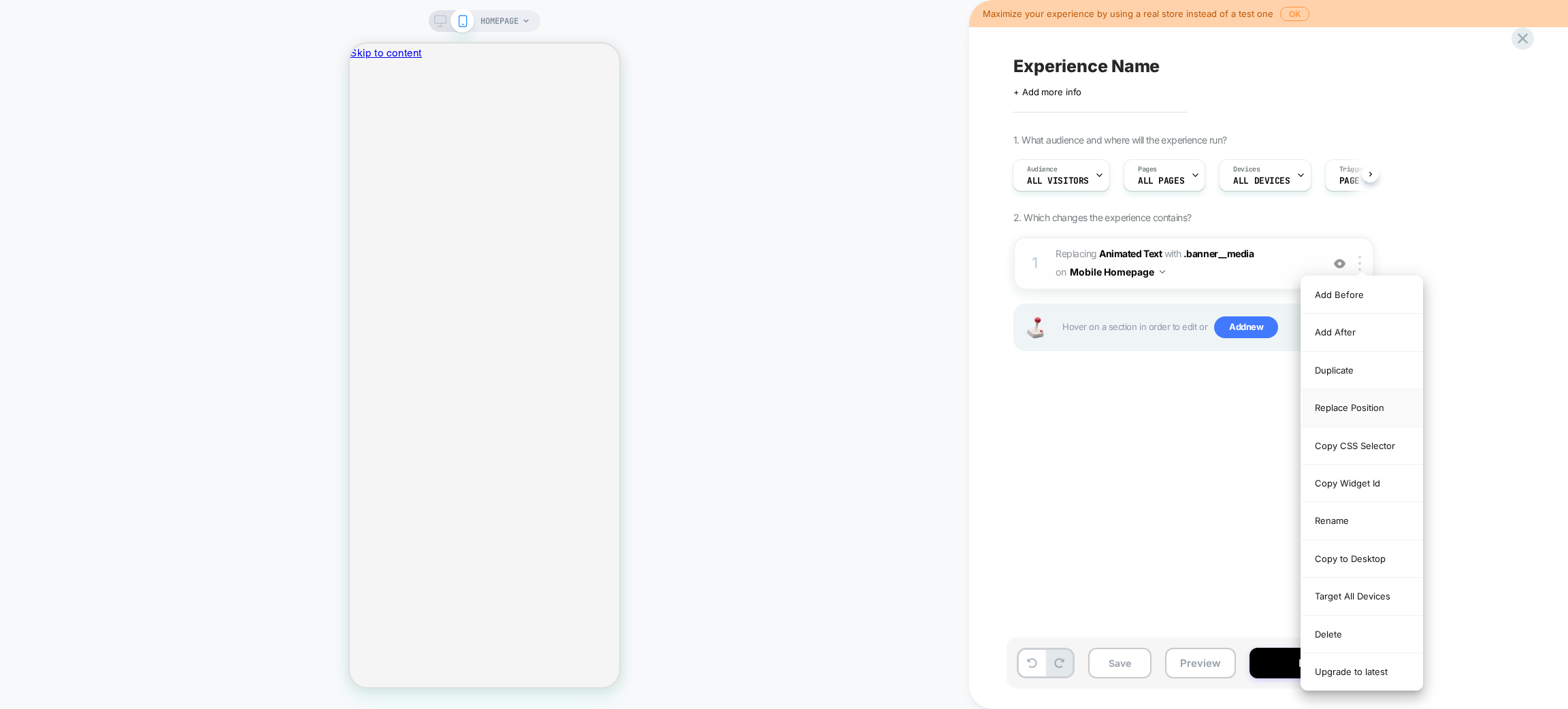
click at [1355, 403] on div "Replace Position" at bounding box center [1362, 408] width 121 height 38
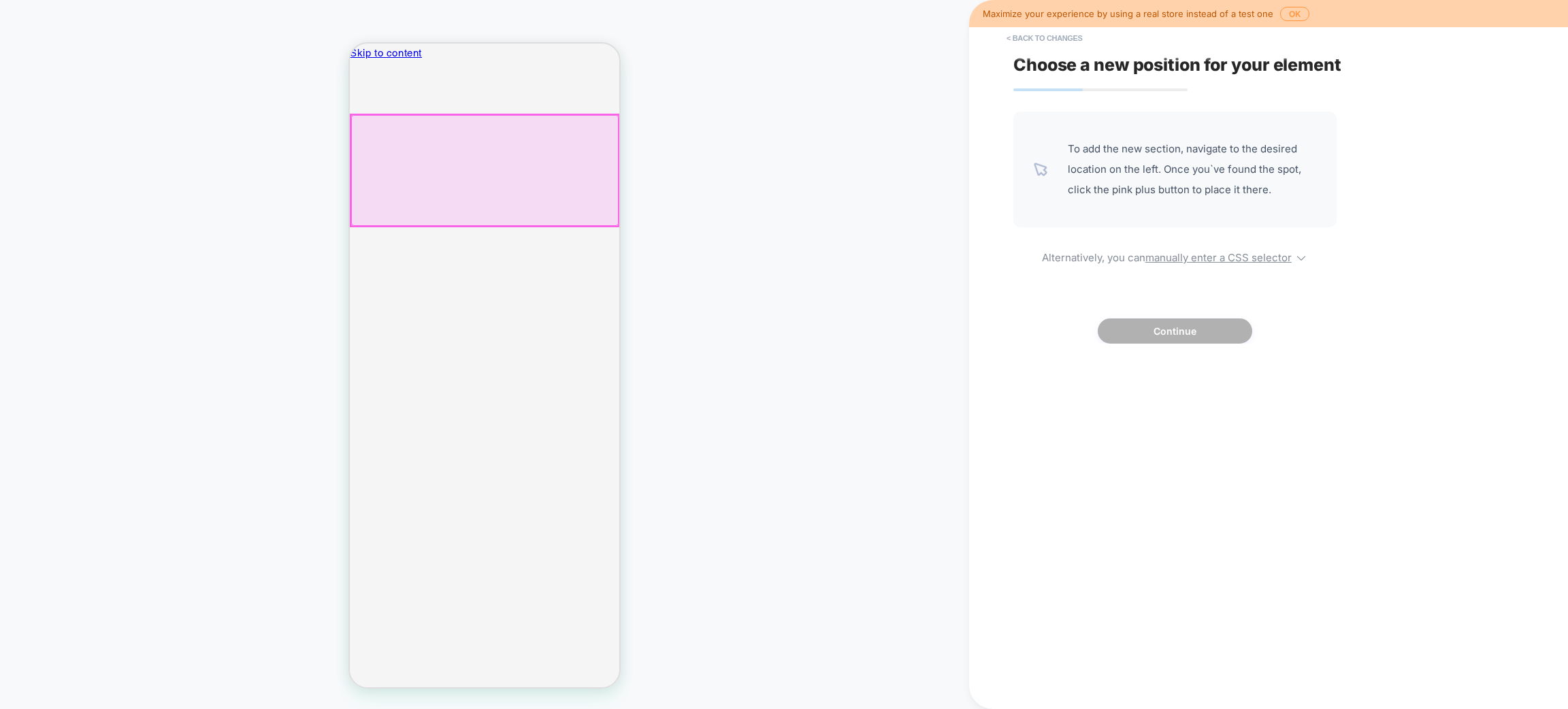
click at [558, 199] on div at bounding box center [485, 170] width 268 height 111
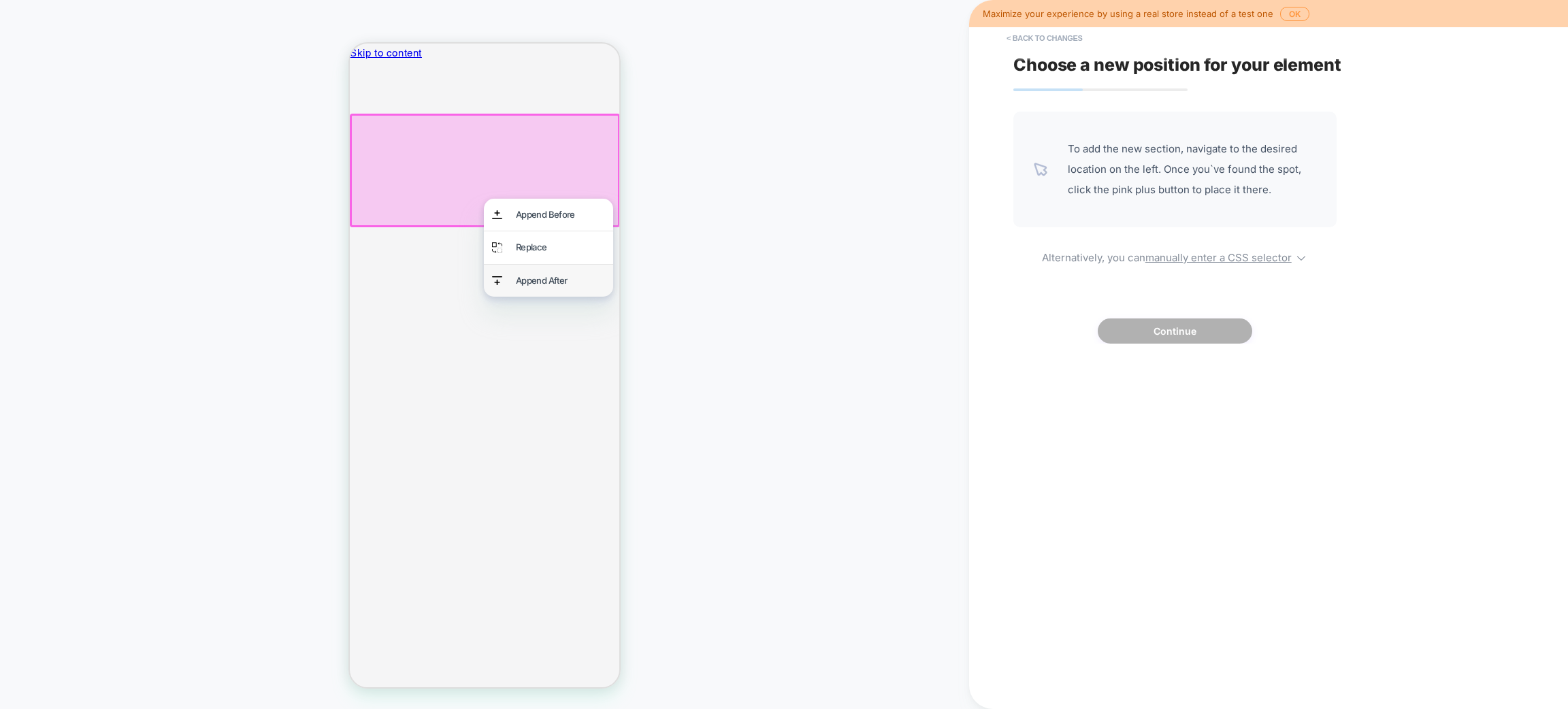
click at [570, 279] on div "Append After" at bounding box center [560, 280] width 89 height 16
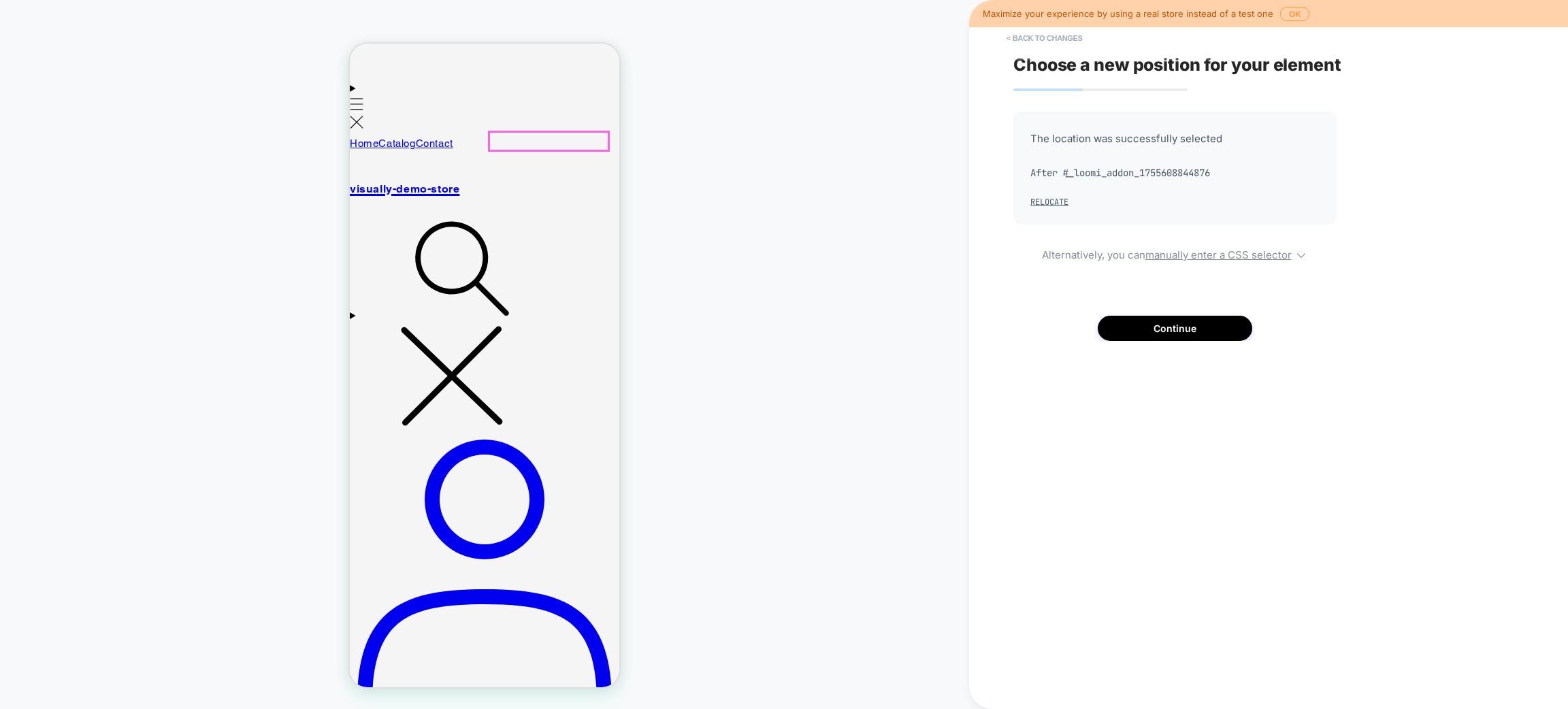
scroll to position [1020, 0]
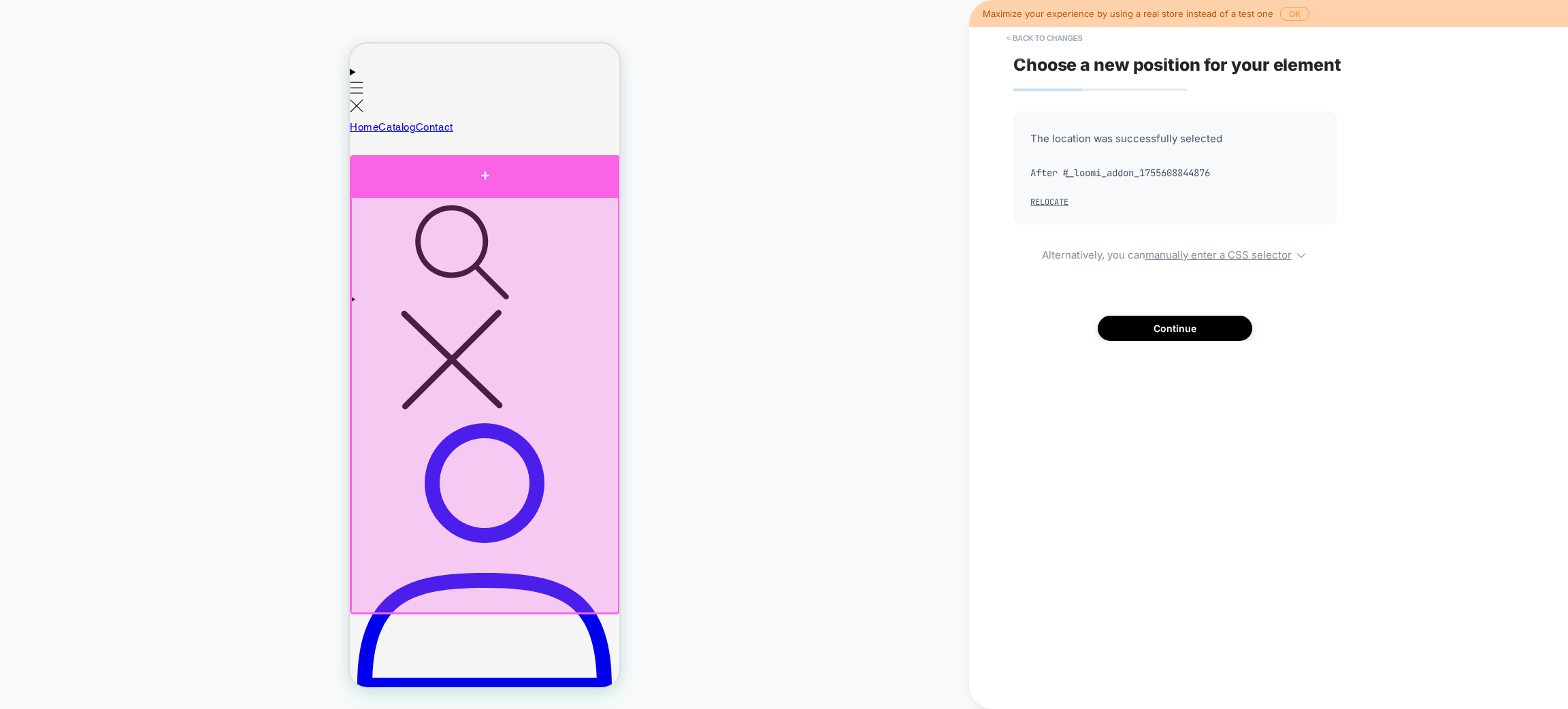
click at [489, 164] on div at bounding box center [485, 175] width 270 height 41
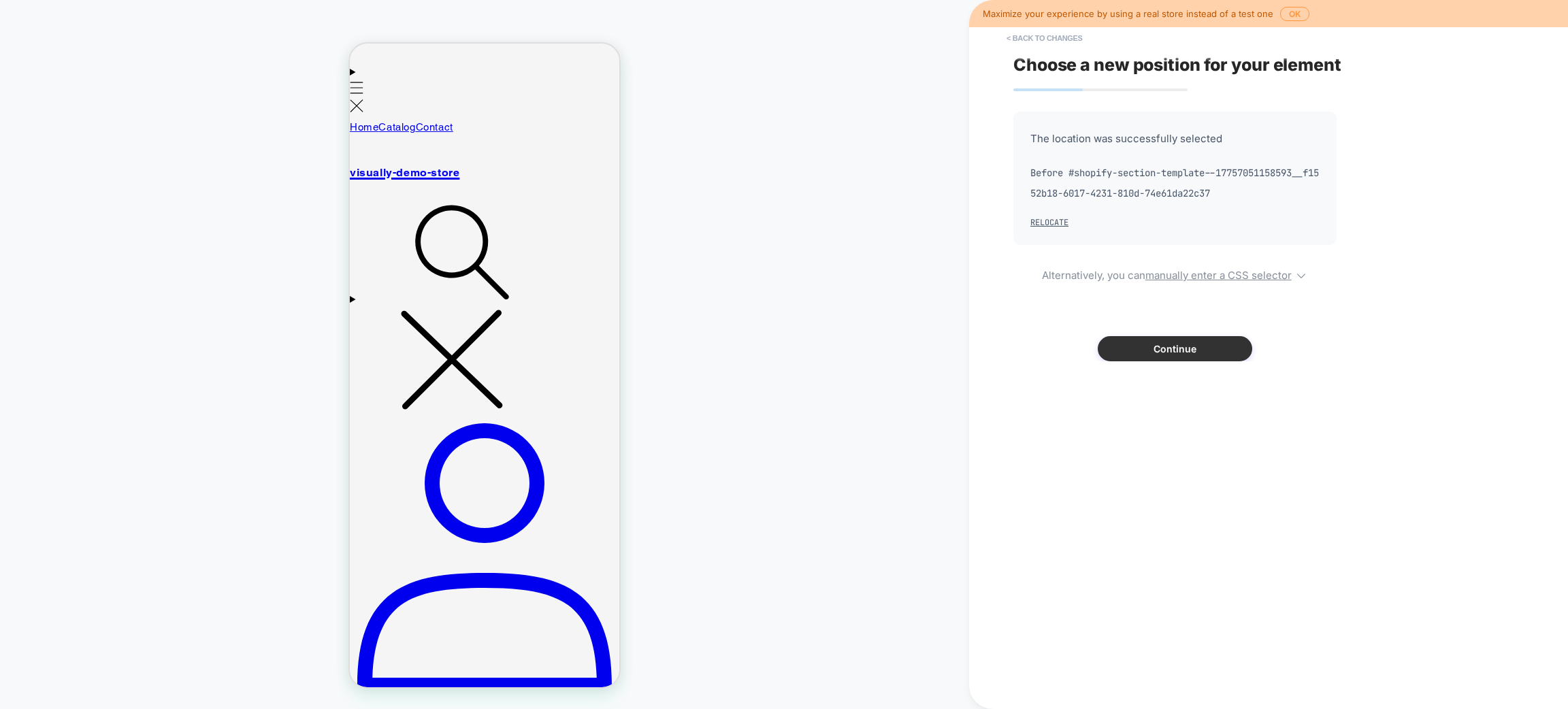
click at [1121, 342] on button "Continue" at bounding box center [1175, 349] width 154 height 25
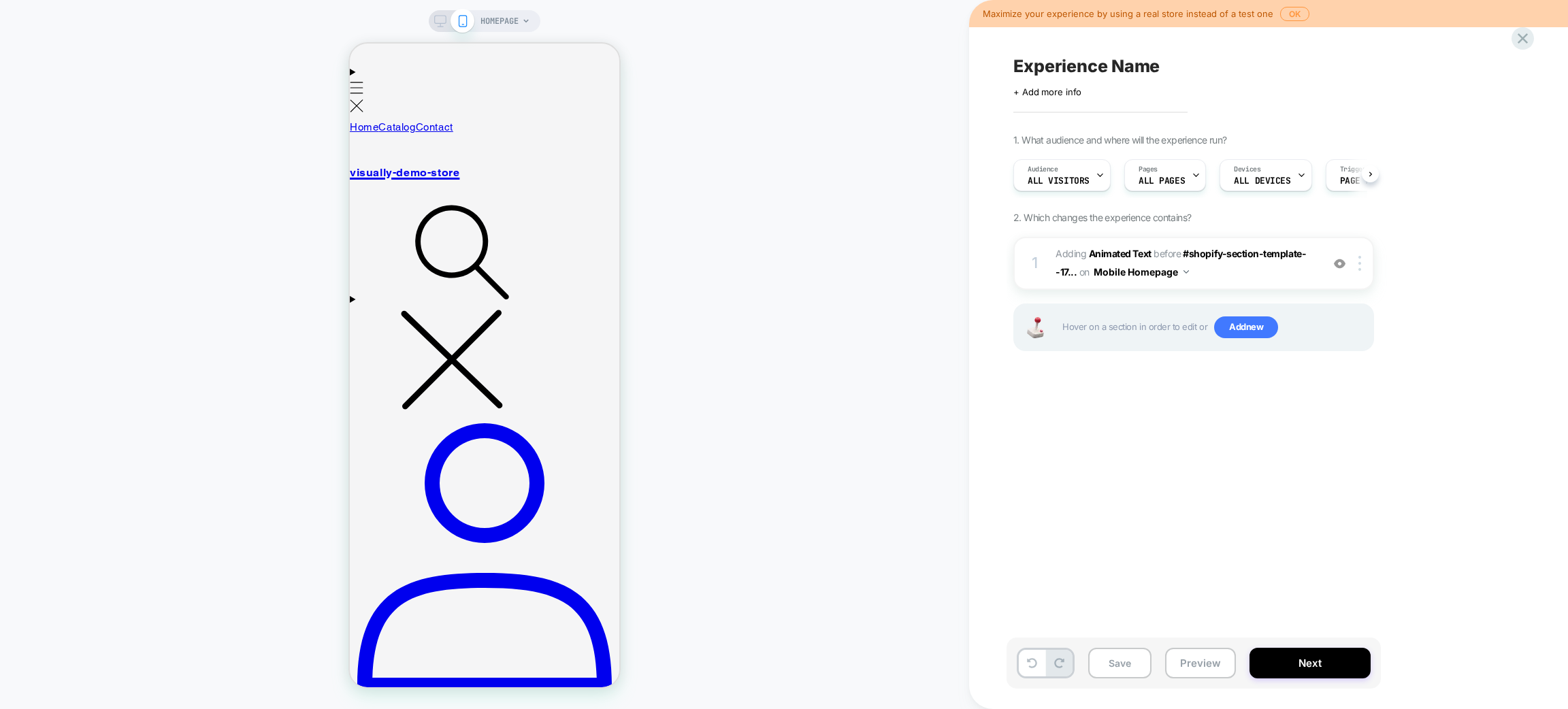
scroll to position [0, 1]
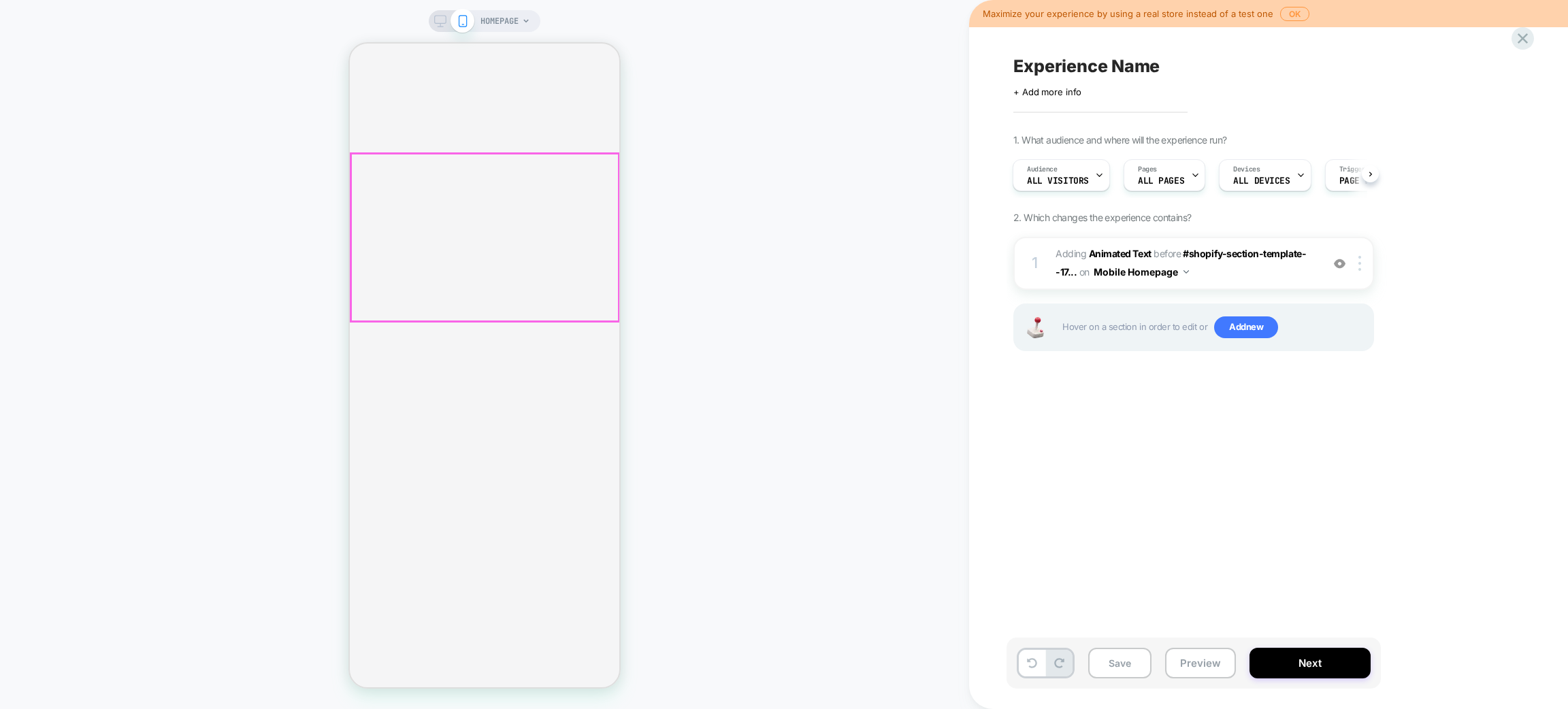
scroll to position [102, 0]
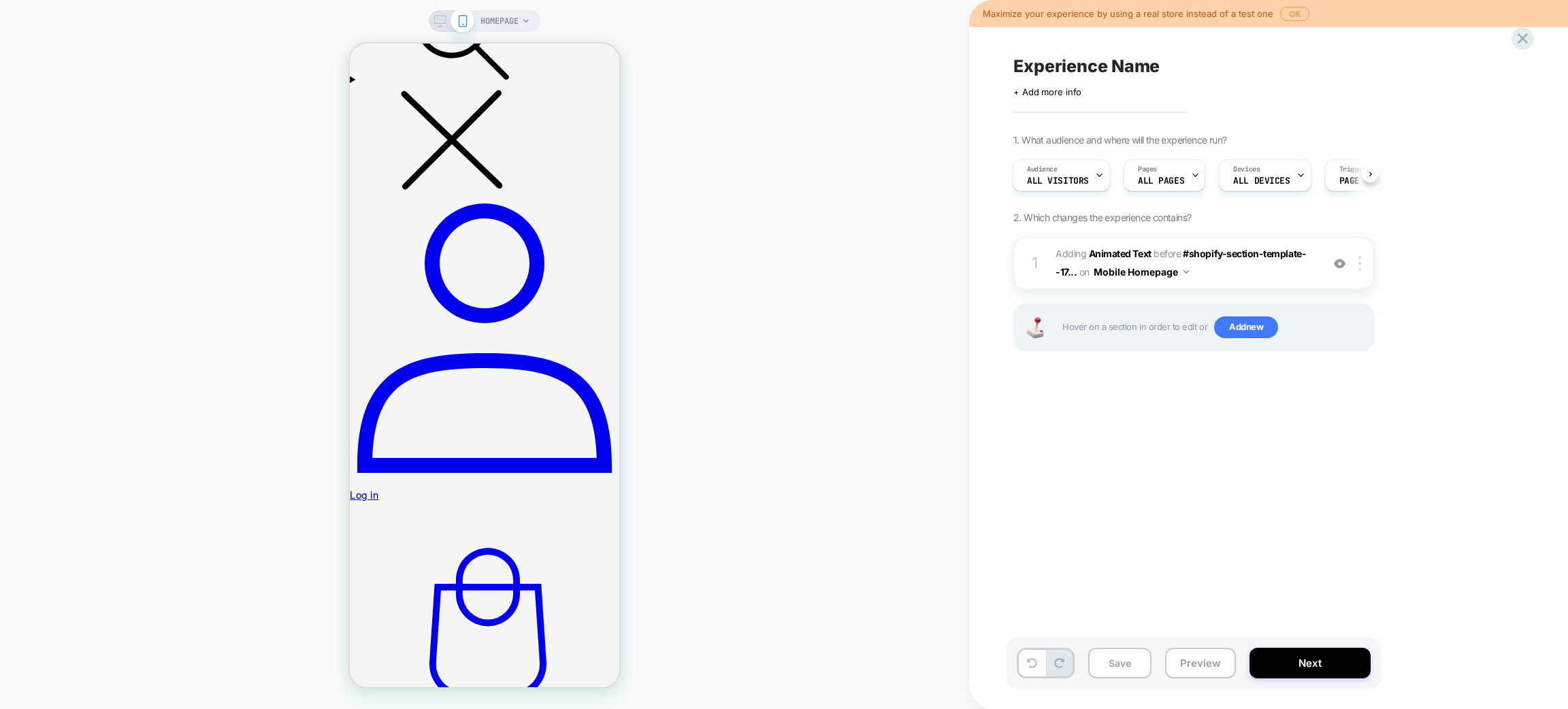
scroll to position [1327, 0]
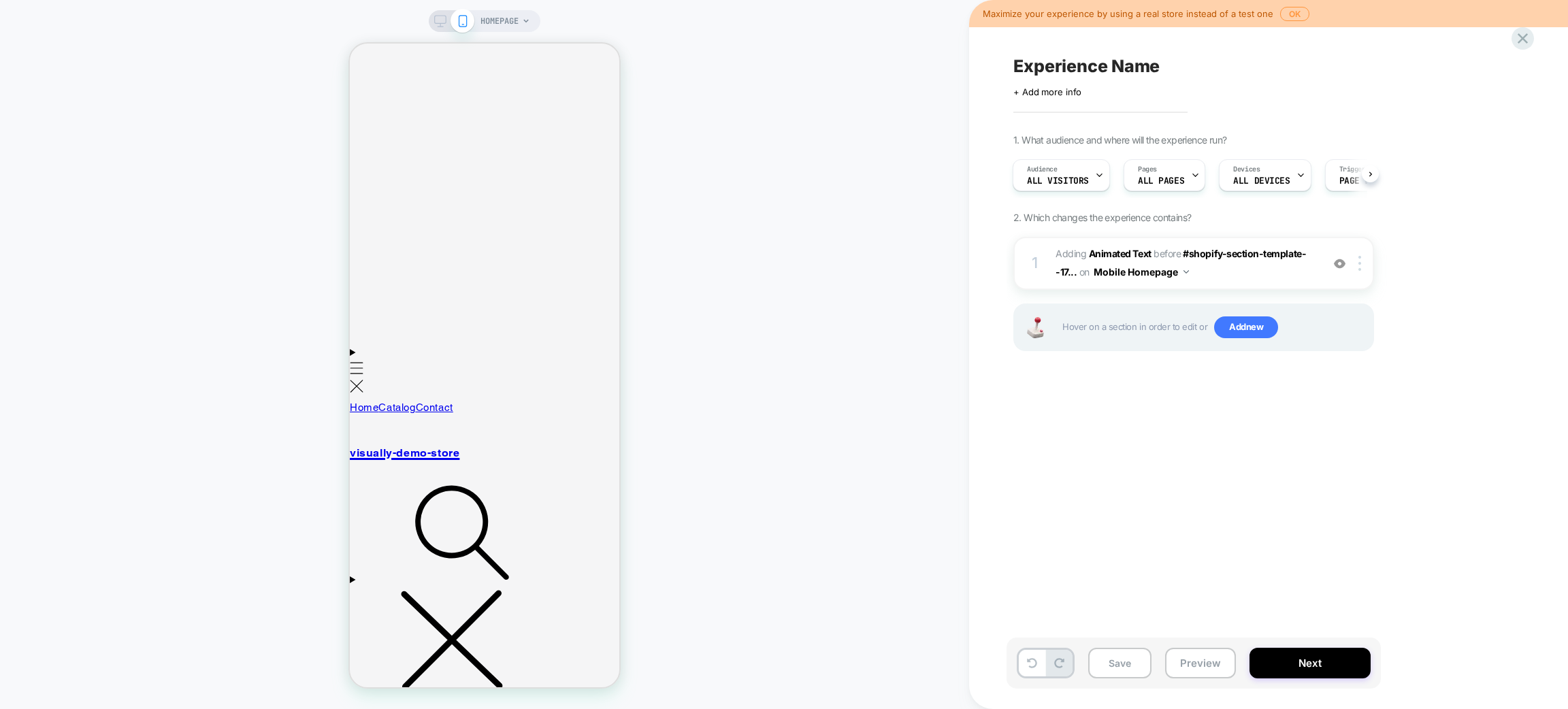
scroll to position [715, 0]
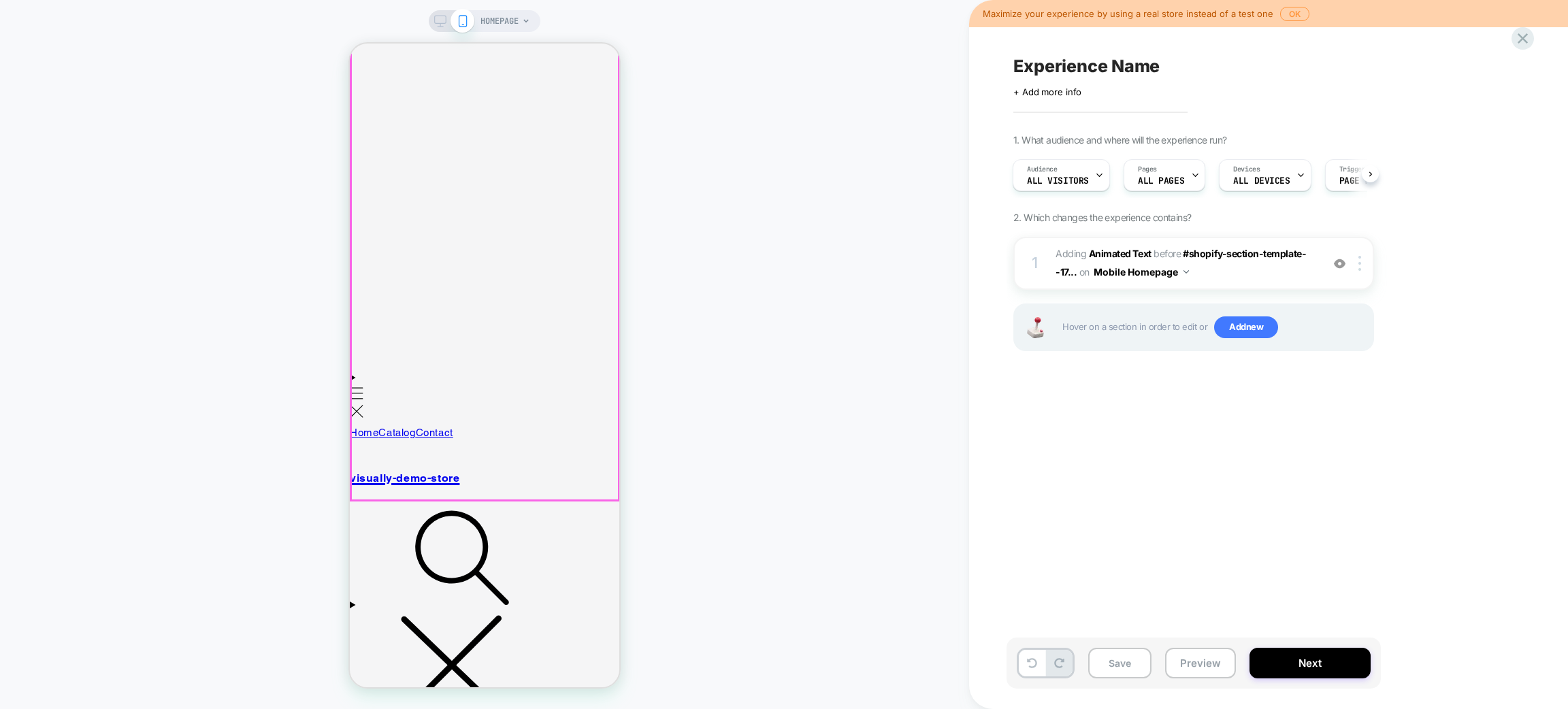
drag, startPoint x: 508, startPoint y: 529, endPoint x: 506, endPoint y: 553, distance: 24.1
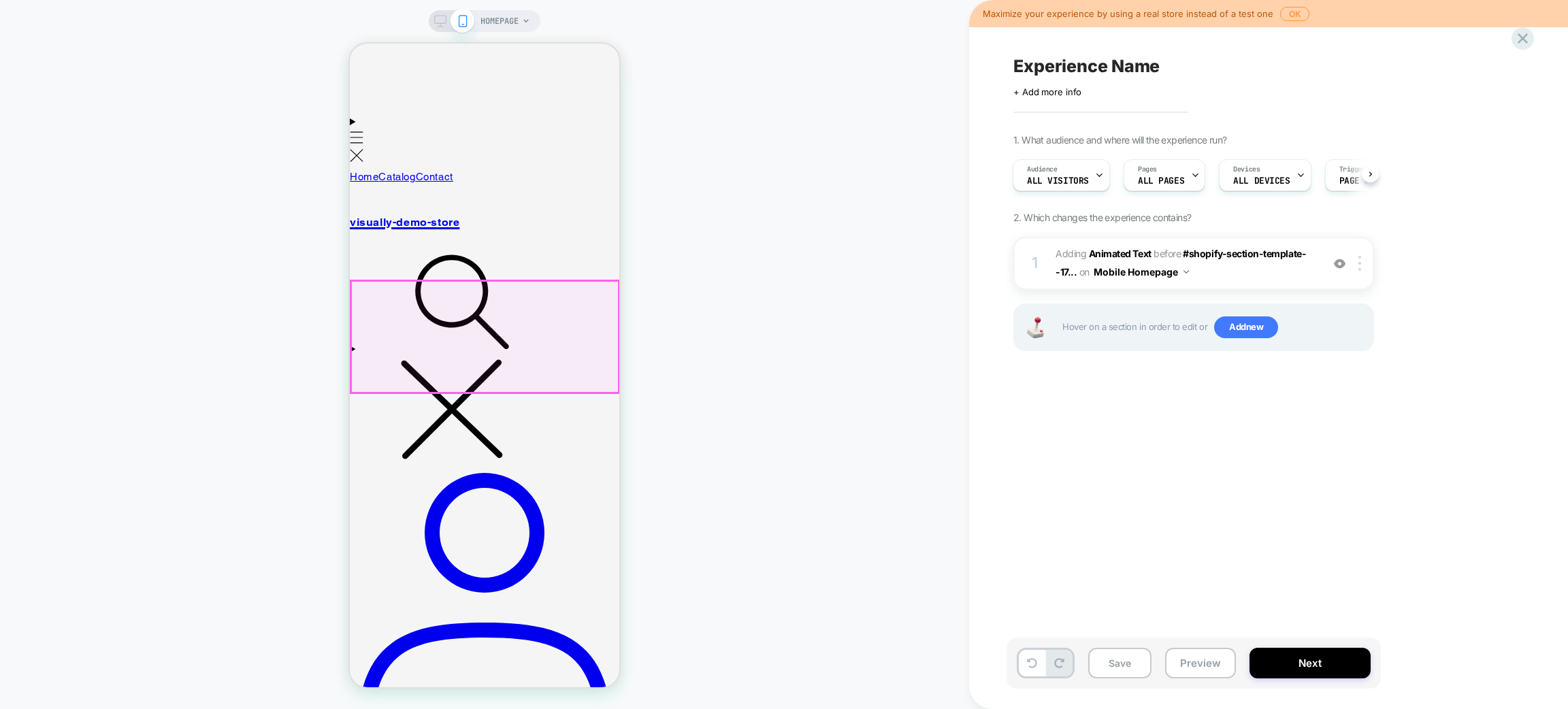
scroll to position [1020, 0]
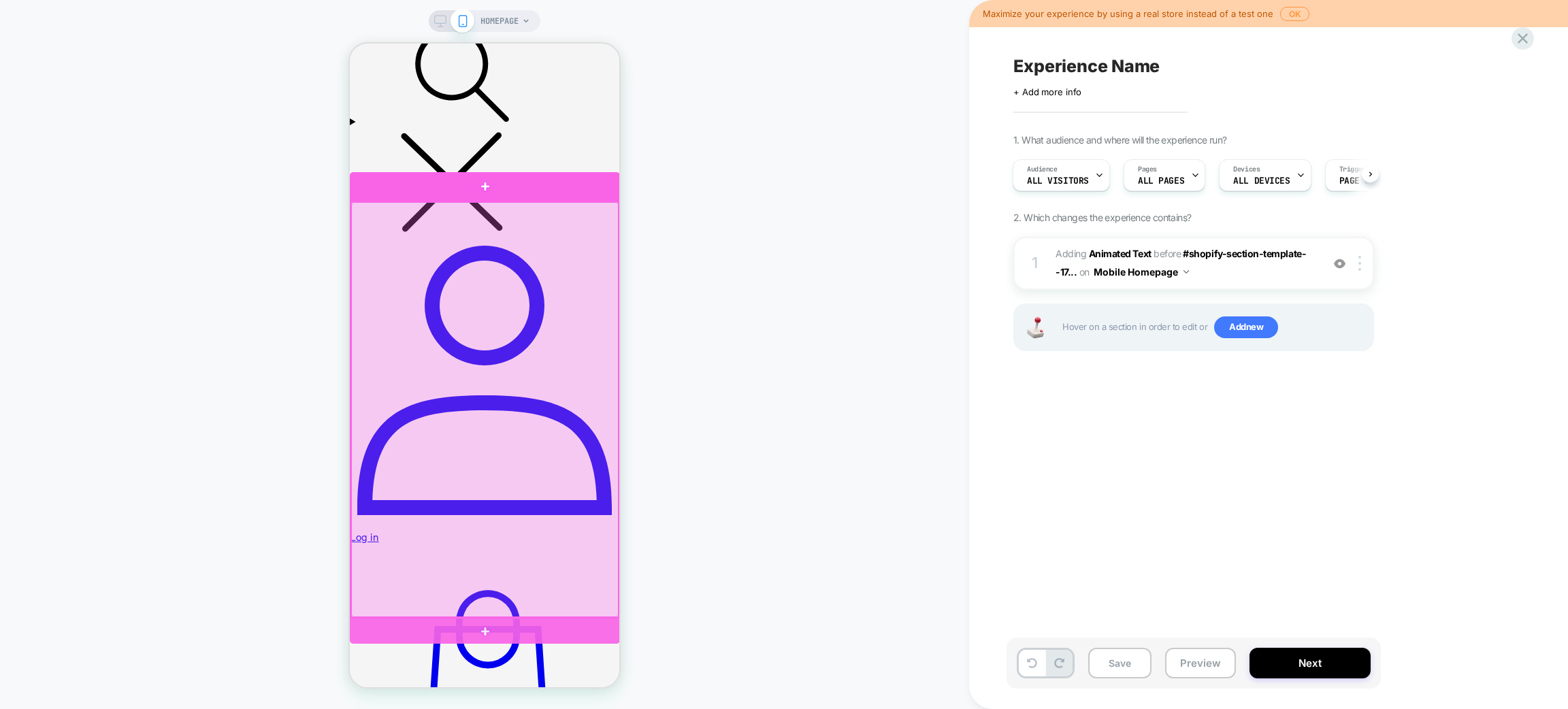
scroll to position [1225, 0]
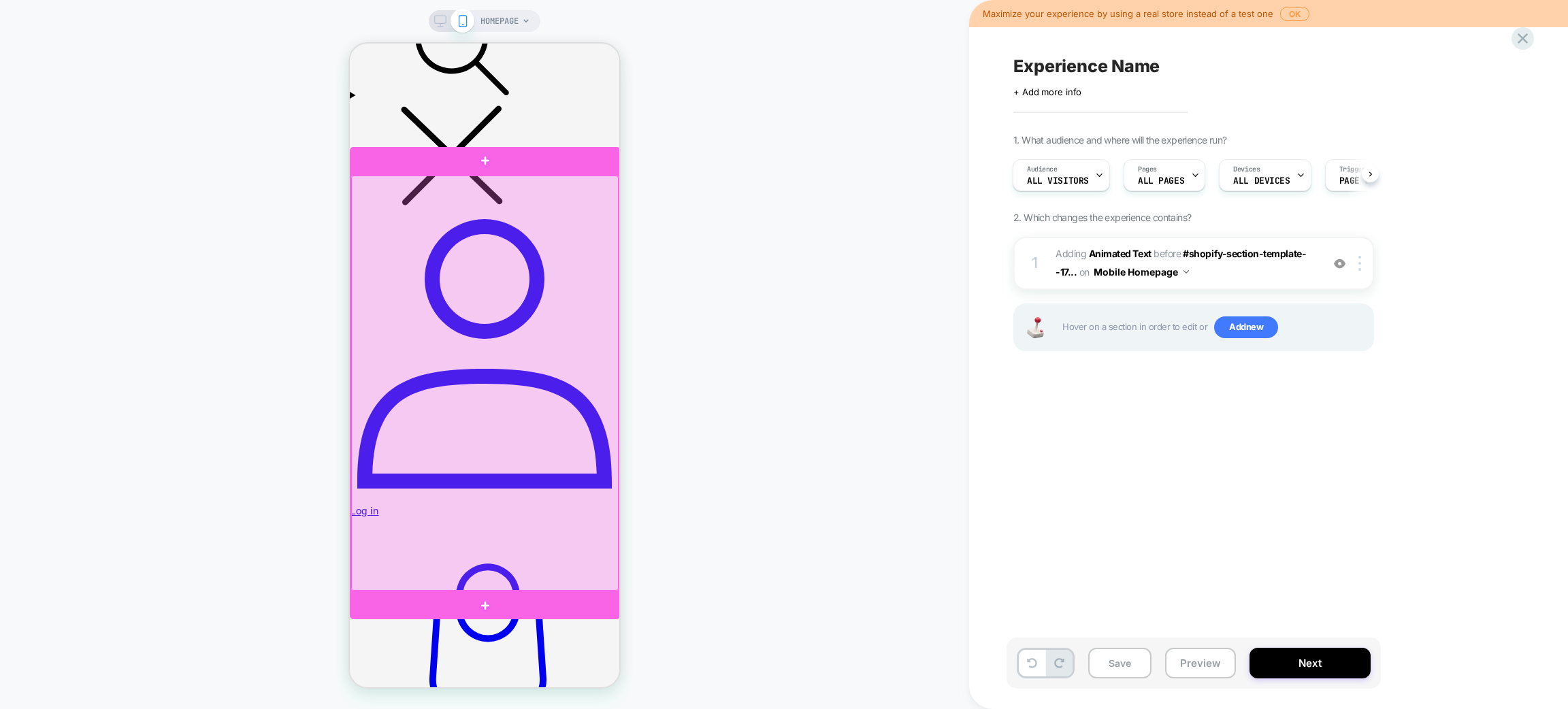
drag, startPoint x: 476, startPoint y: 335, endPoint x: 452, endPoint y: 289, distance: 51.9
click at [452, 289] on div at bounding box center [485, 383] width 268 height 416
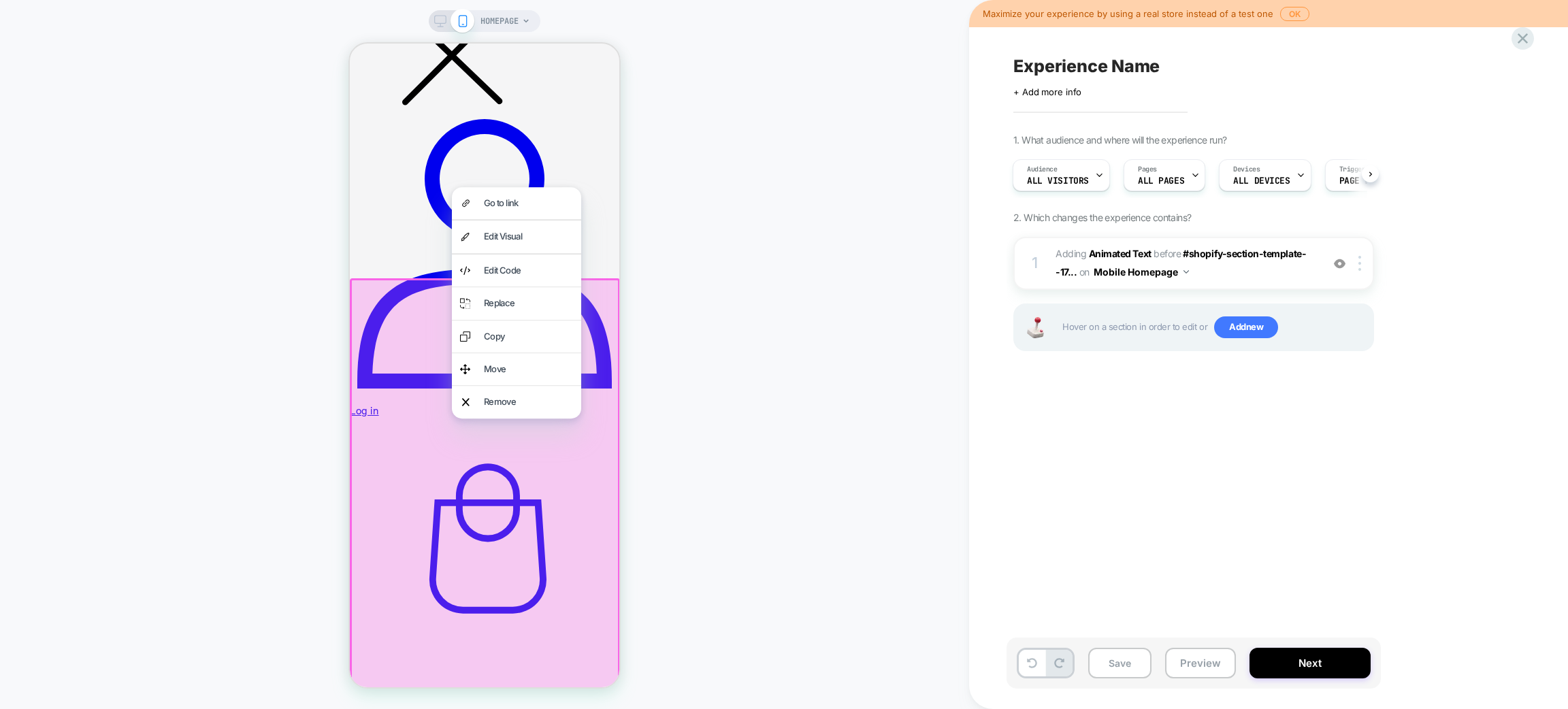
scroll to position [1327, 0]
click at [496, 362] on div "Move" at bounding box center [529, 368] width 89 height 16
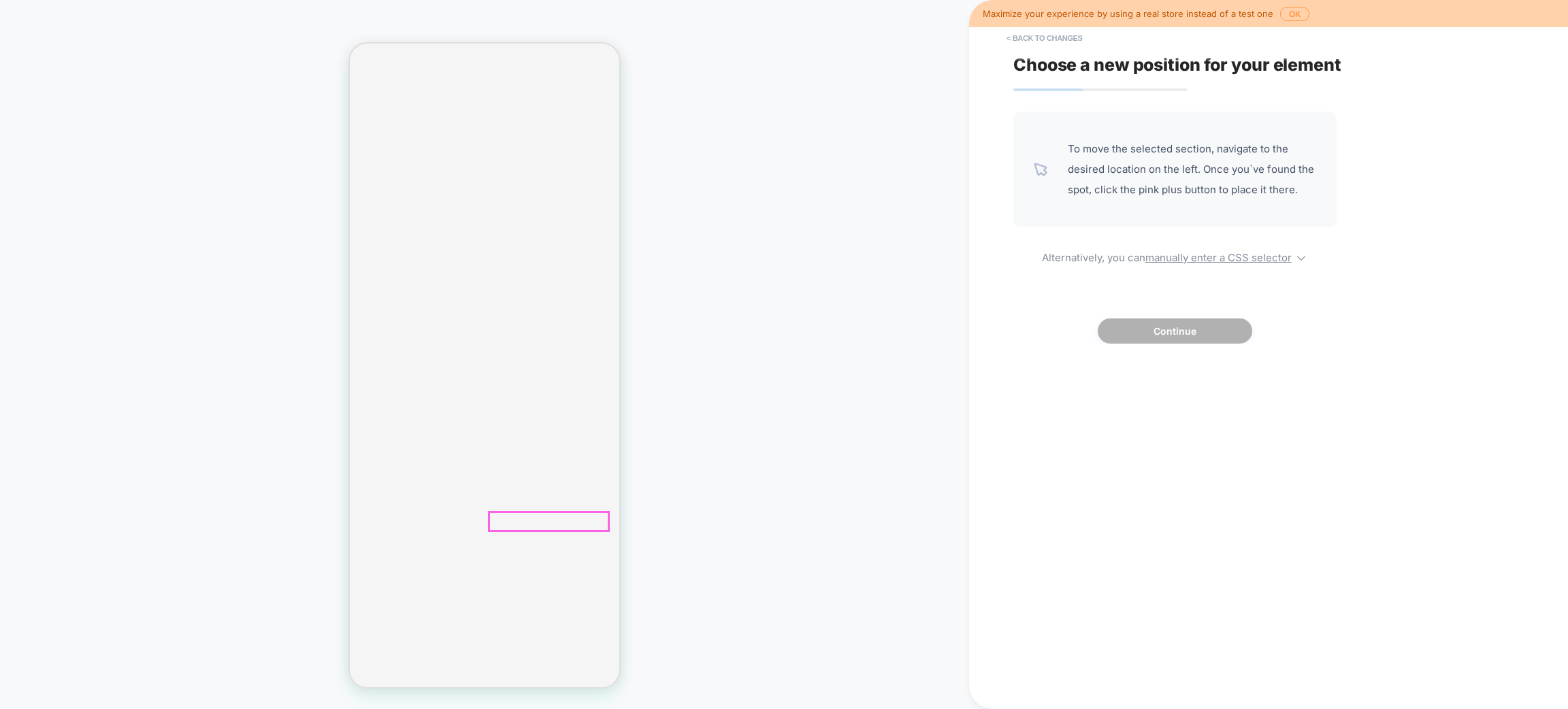
scroll to position [430, 0]
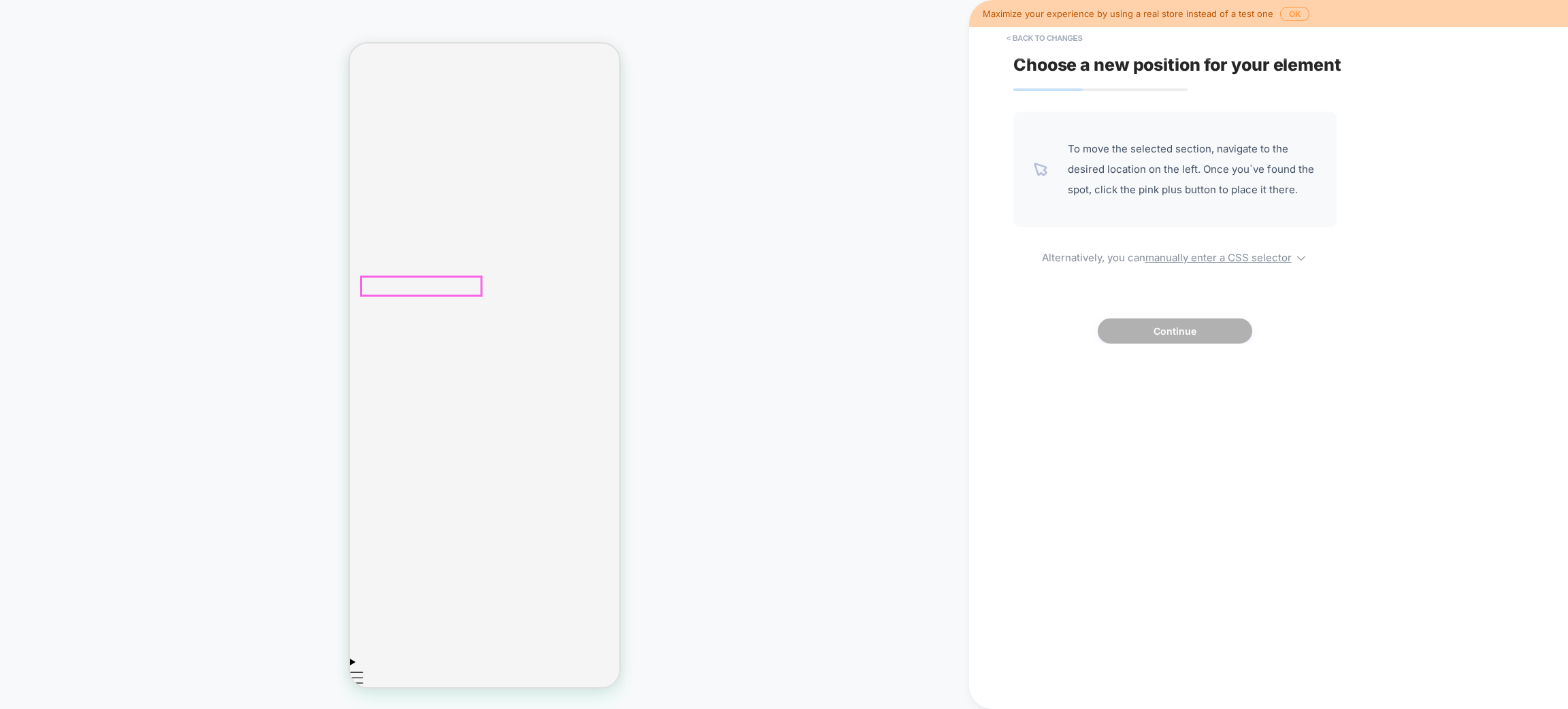
click at [435, 308] on div at bounding box center [421, 315] width 122 height 38
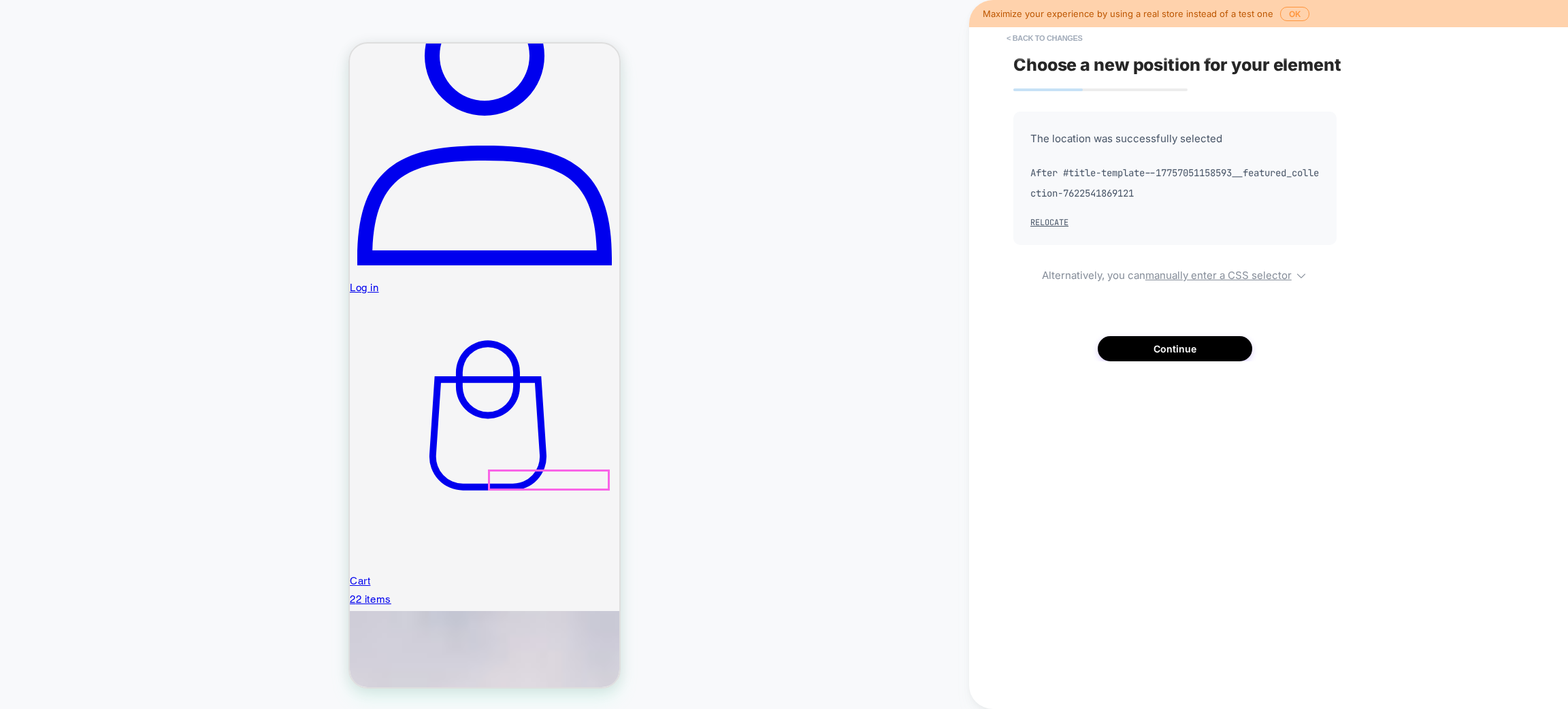
scroll to position [1452, 0]
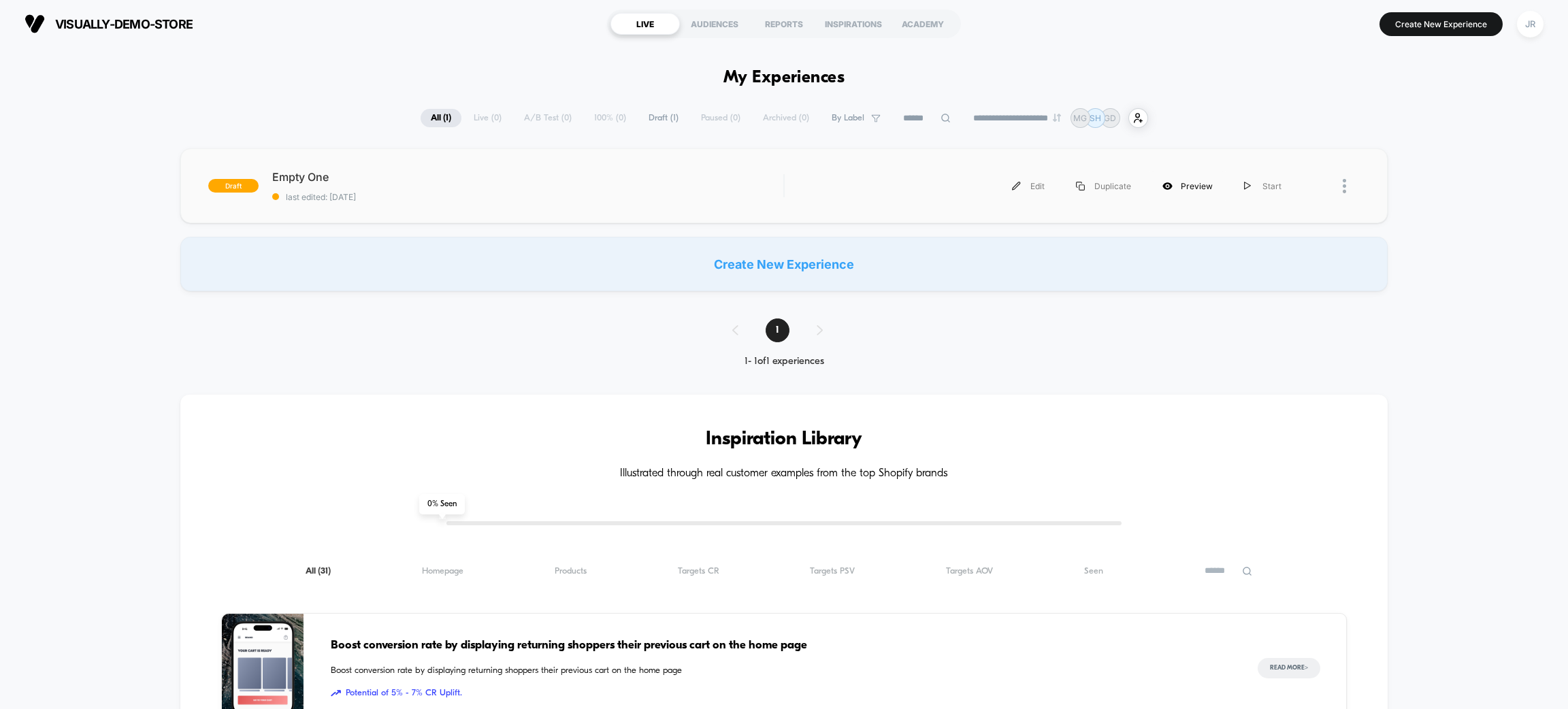
click at [1190, 186] on div "Preview" at bounding box center [1187, 186] width 81 height 31
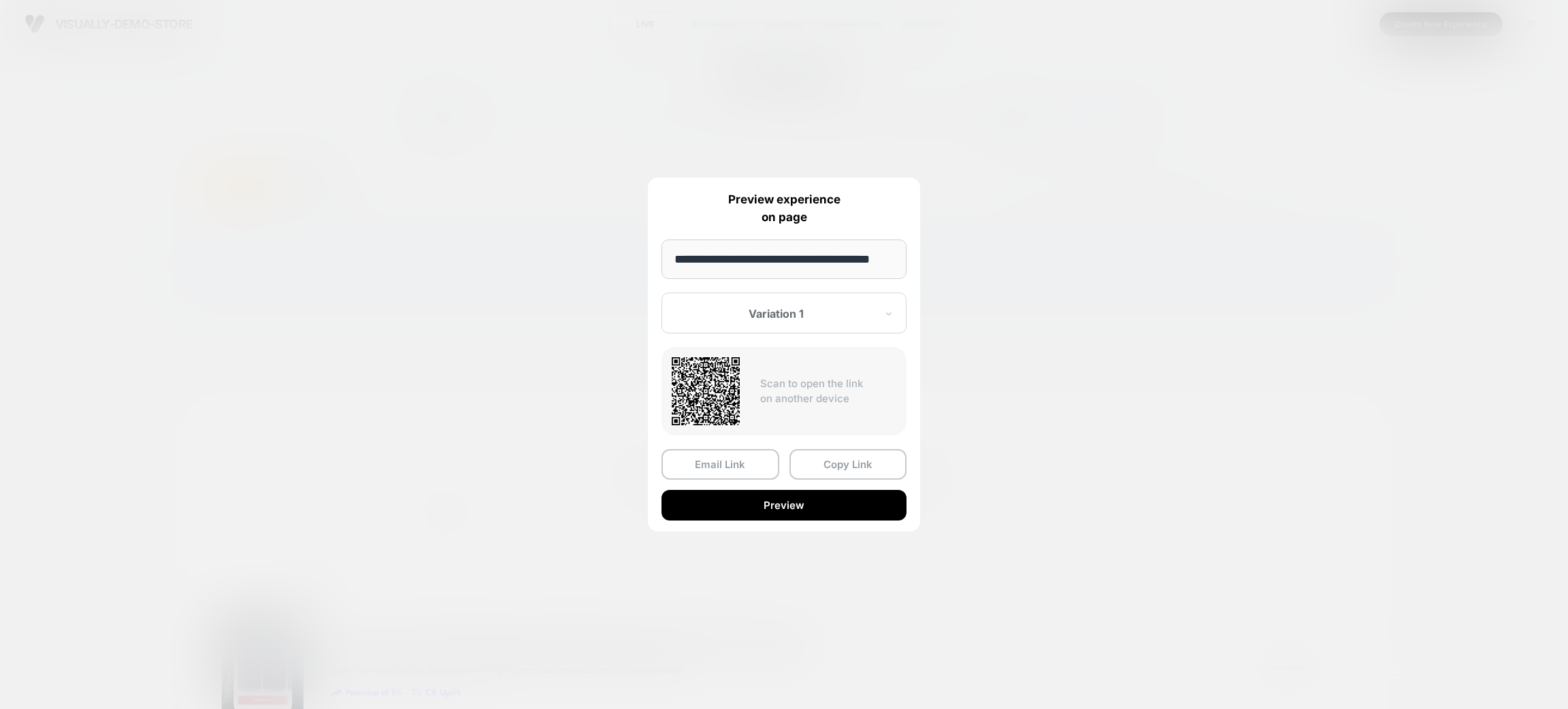
click at [821, 258] on input "**********" at bounding box center [784, 259] width 245 height 39
click at [823, 258] on input "**********" at bounding box center [784, 259] width 245 height 39
click at [826, 504] on button "Preview" at bounding box center [784, 505] width 245 height 31
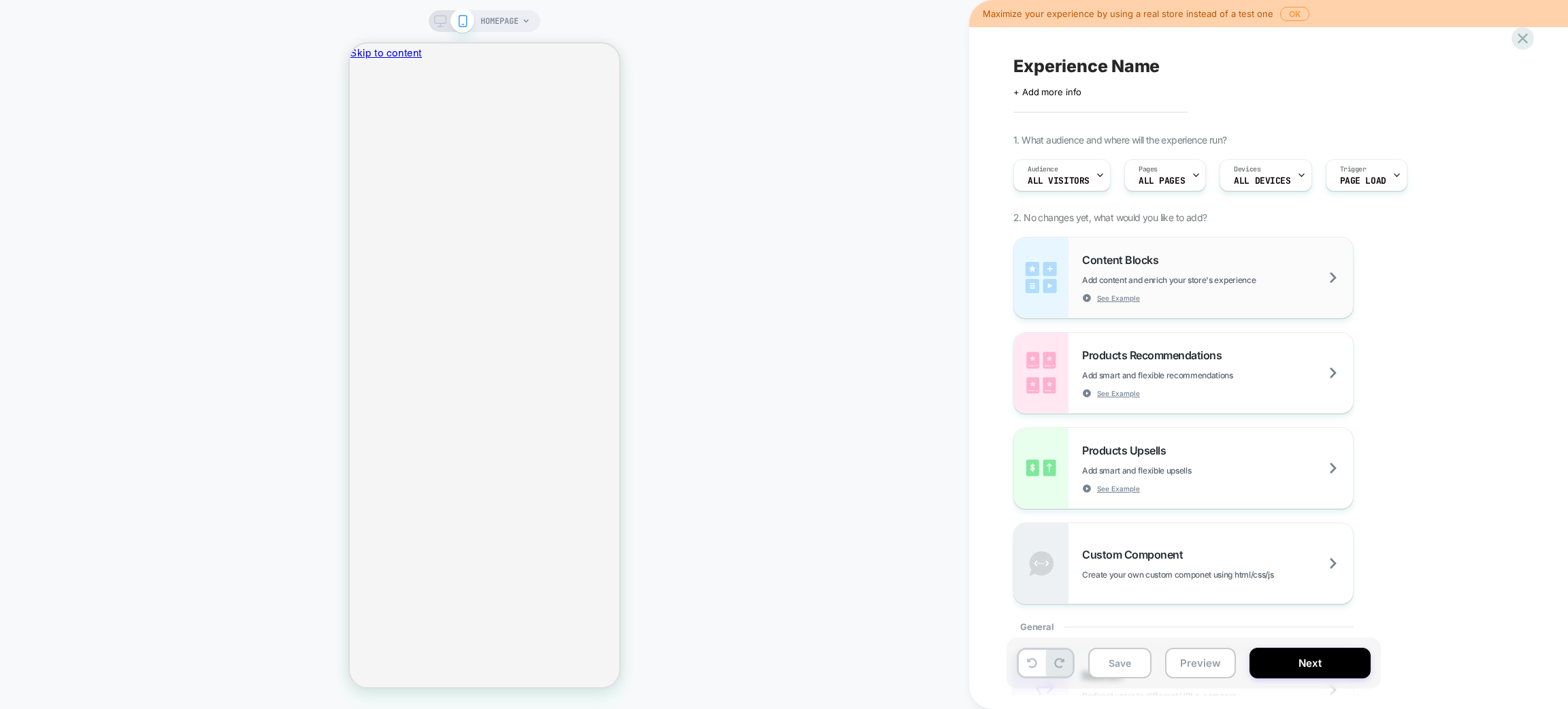
click at [1173, 276] on span "Add content and enrich your store's experience" at bounding box center [1203, 280] width 242 height 10
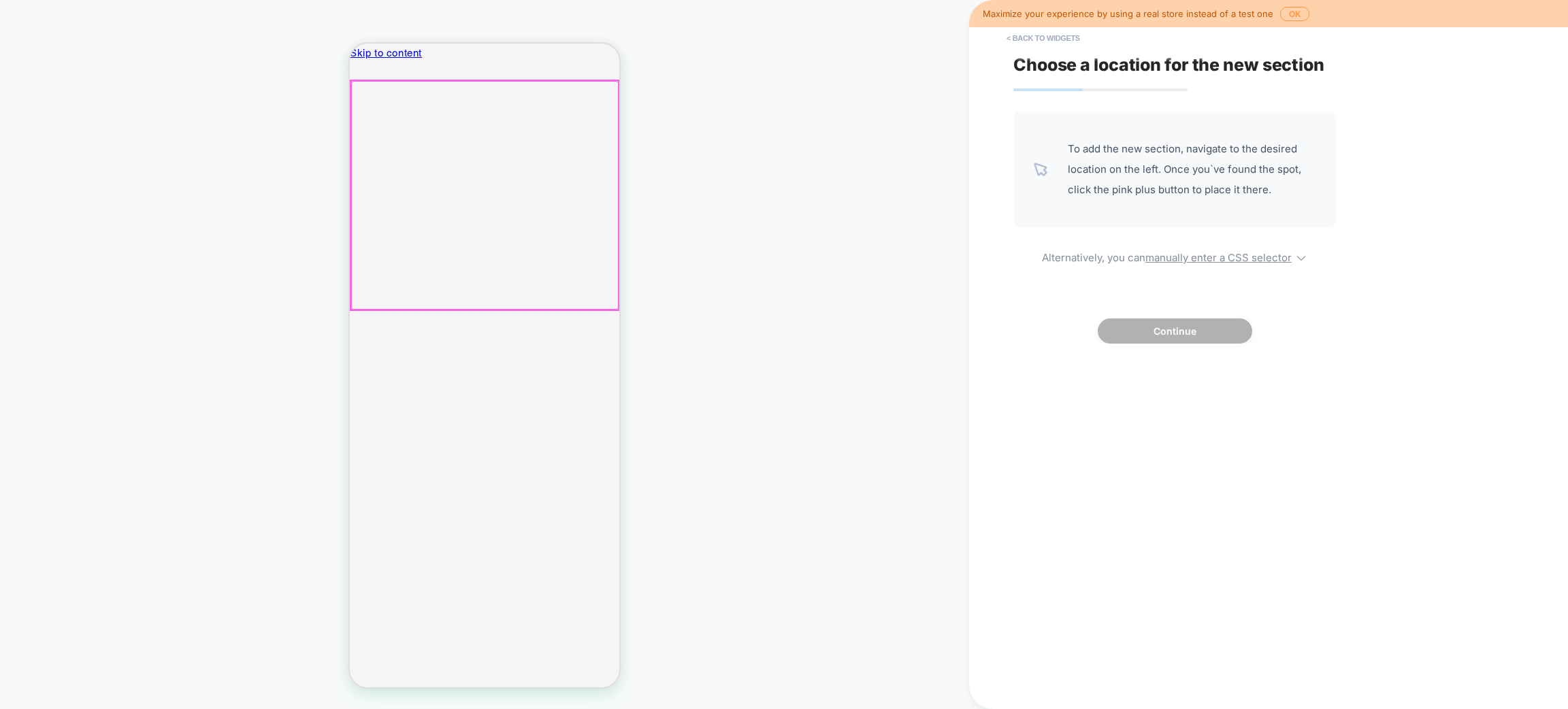
click at [518, 248] on div at bounding box center [485, 195] width 268 height 229
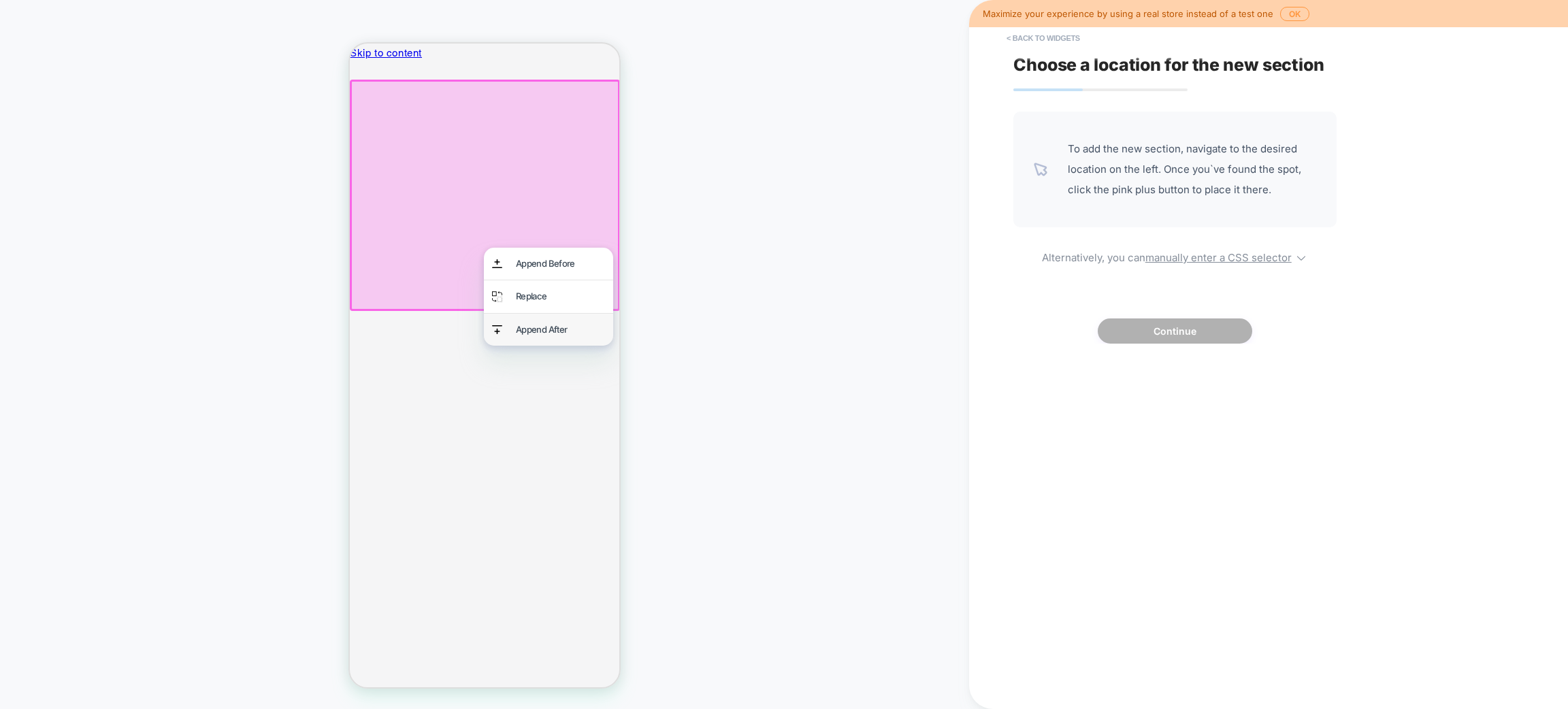
click at [550, 324] on div "Append After" at bounding box center [560, 330] width 89 height 16
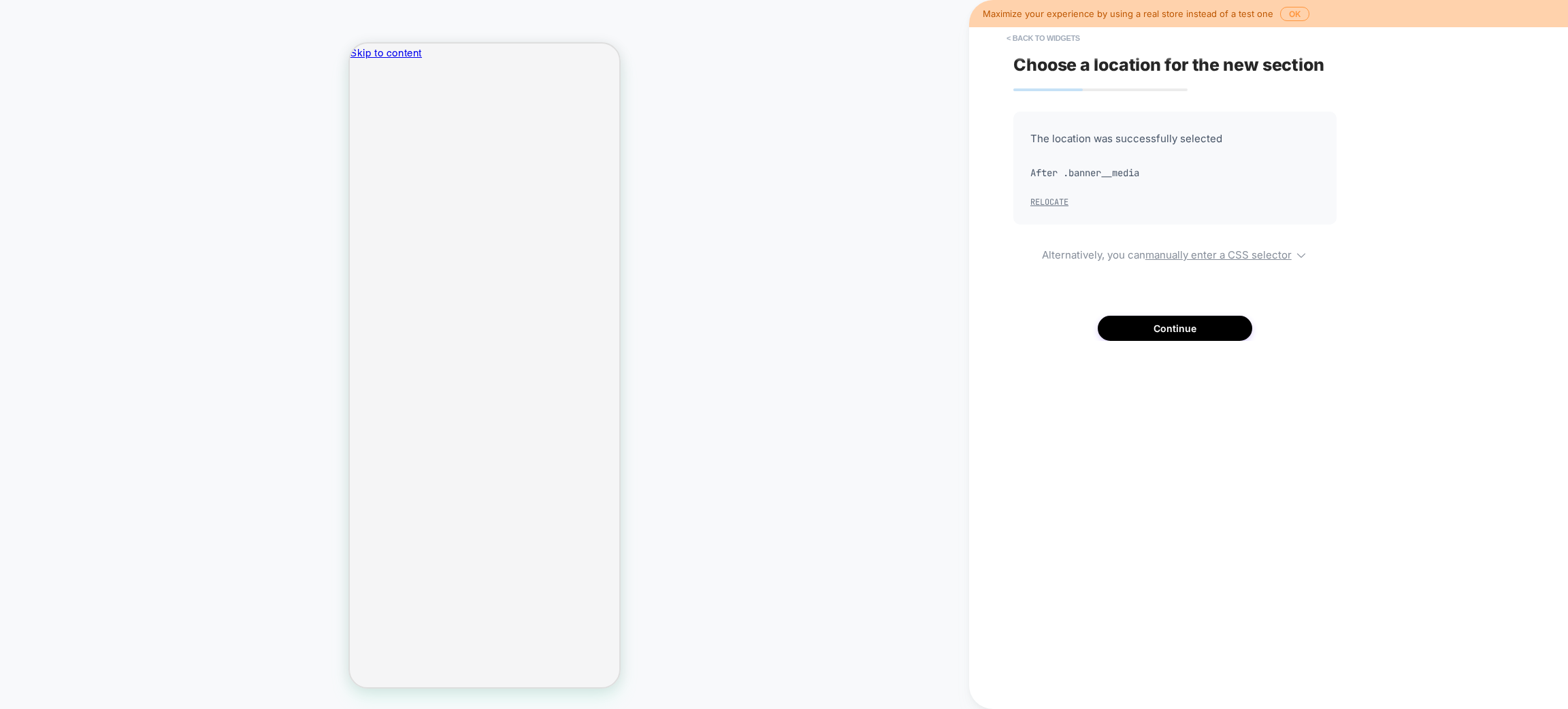
click at [1044, 198] on button "Relocate" at bounding box center [1049, 201] width 38 height 11
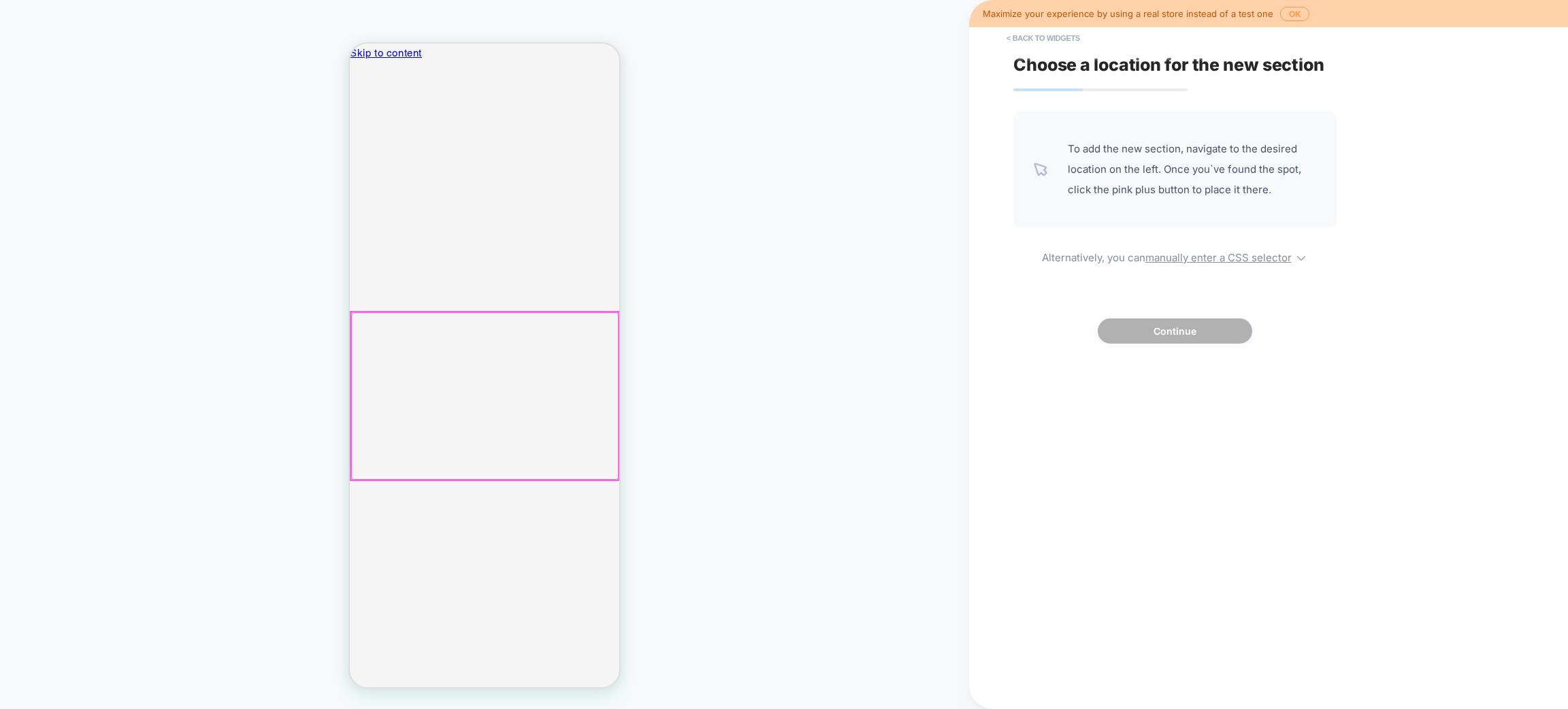
click at [471, 375] on div at bounding box center [485, 396] width 268 height 168
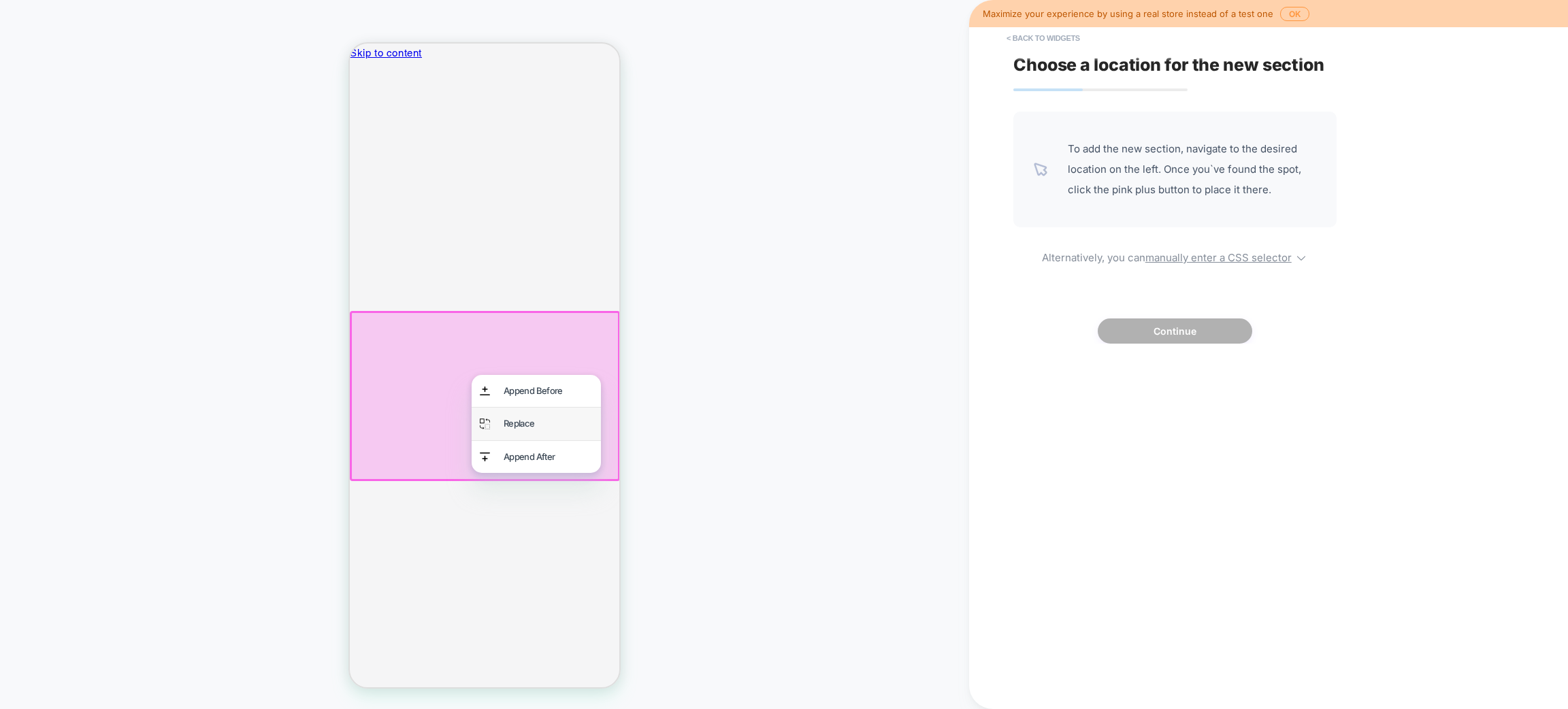
click at [541, 420] on div "Replace" at bounding box center [548, 424] width 89 height 16
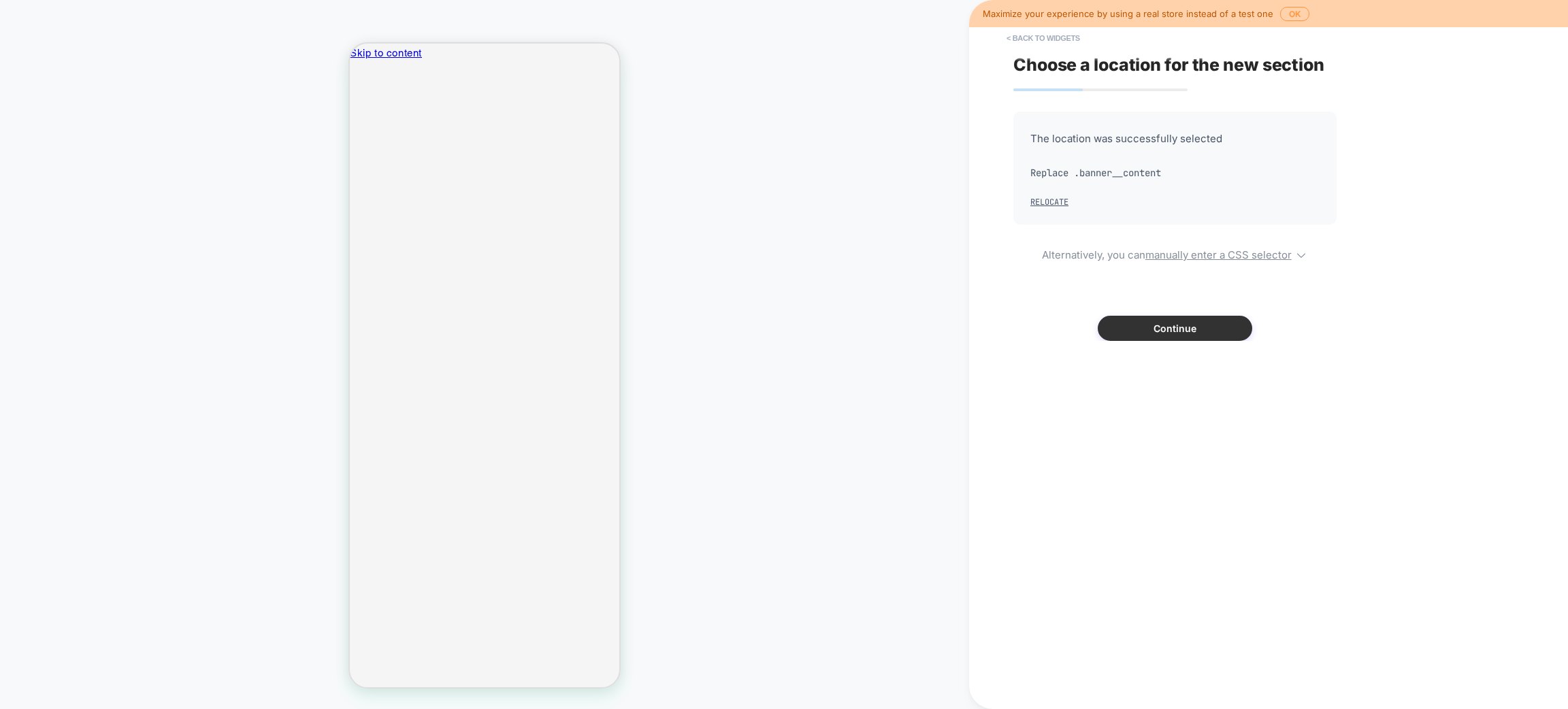
click at [1146, 331] on button "Continue" at bounding box center [1175, 328] width 154 height 25
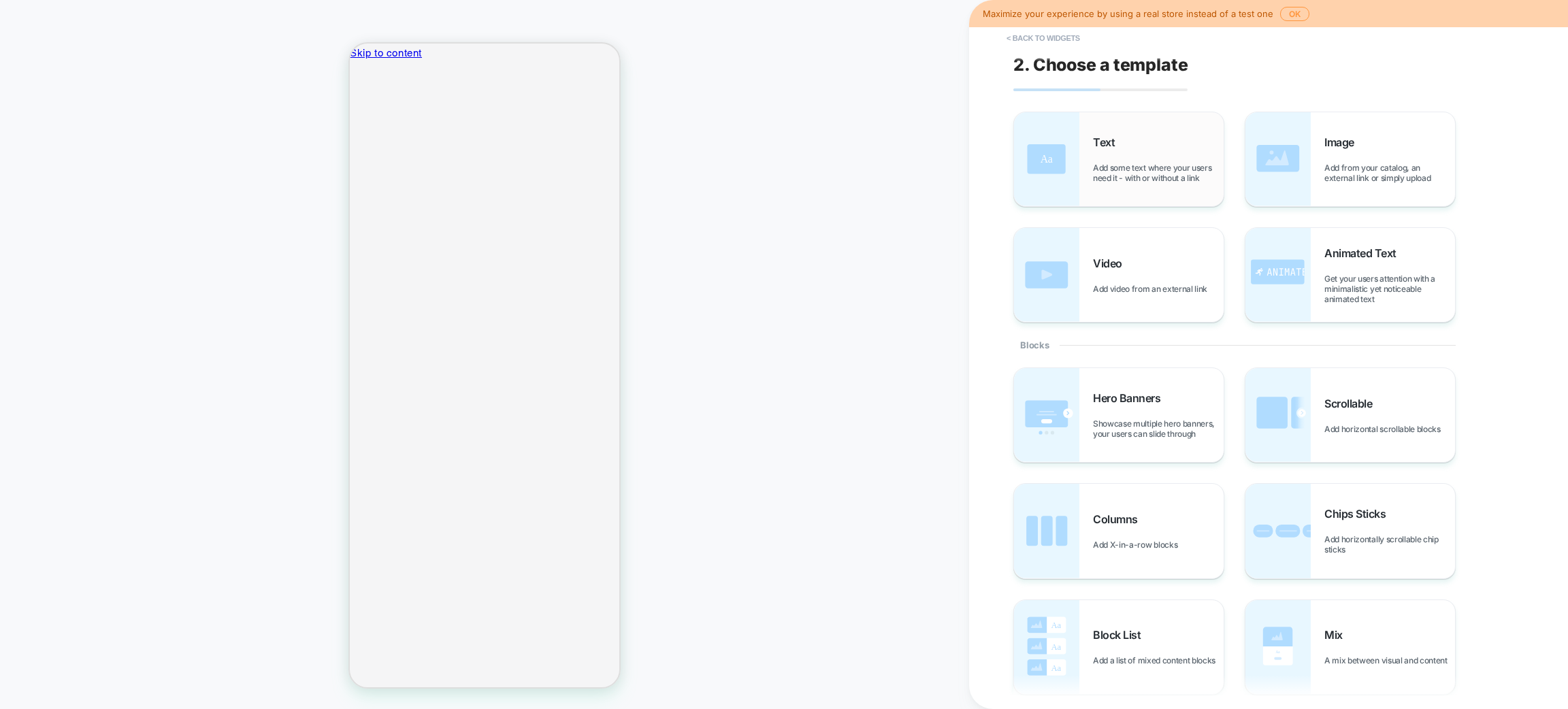
click at [1145, 140] on div "Text Add some text where your users need it - with or without a link" at bounding box center [1159, 159] width 131 height 48
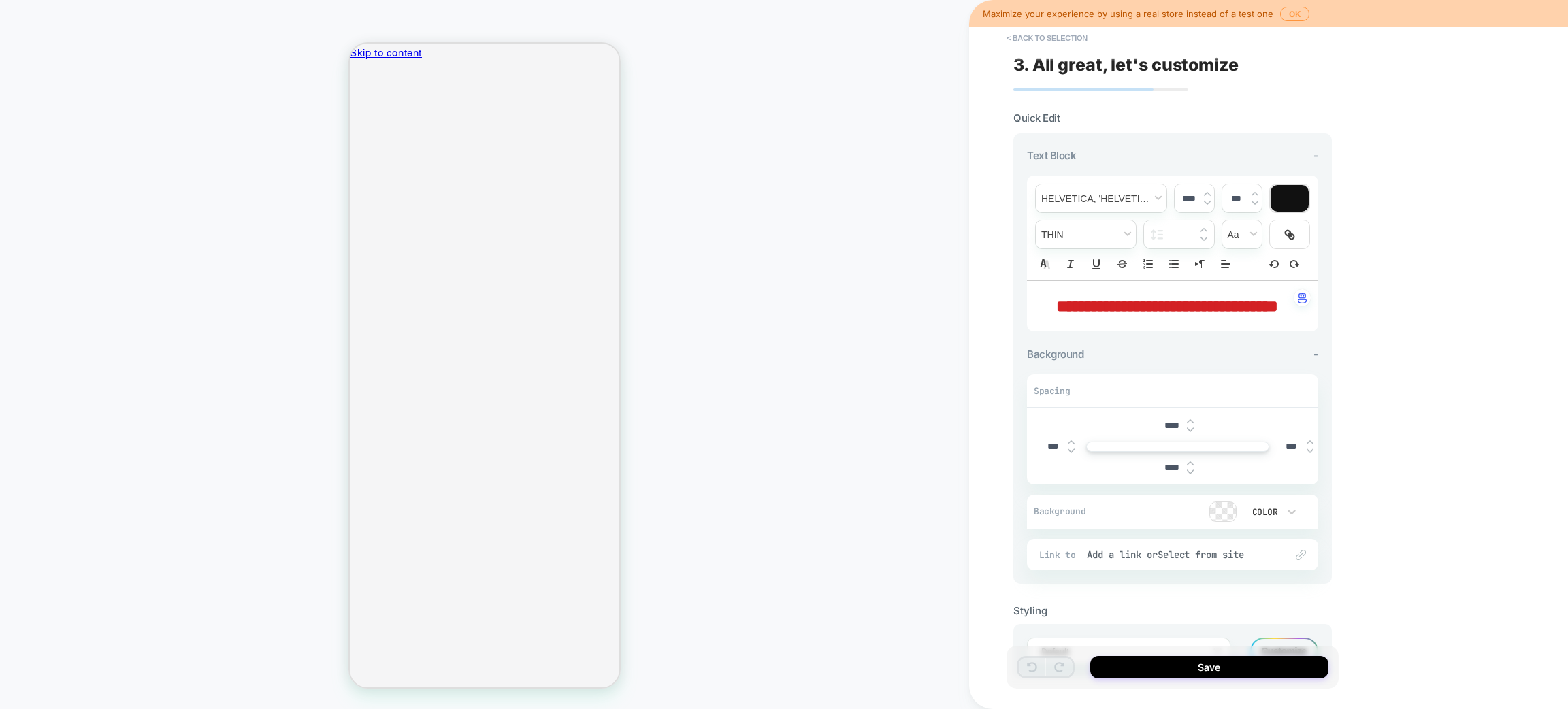
click at [1151, 655] on div "Save" at bounding box center [1173, 667] width 332 height 43
click at [1155, 668] on button "Save" at bounding box center [1210, 667] width 238 height 23
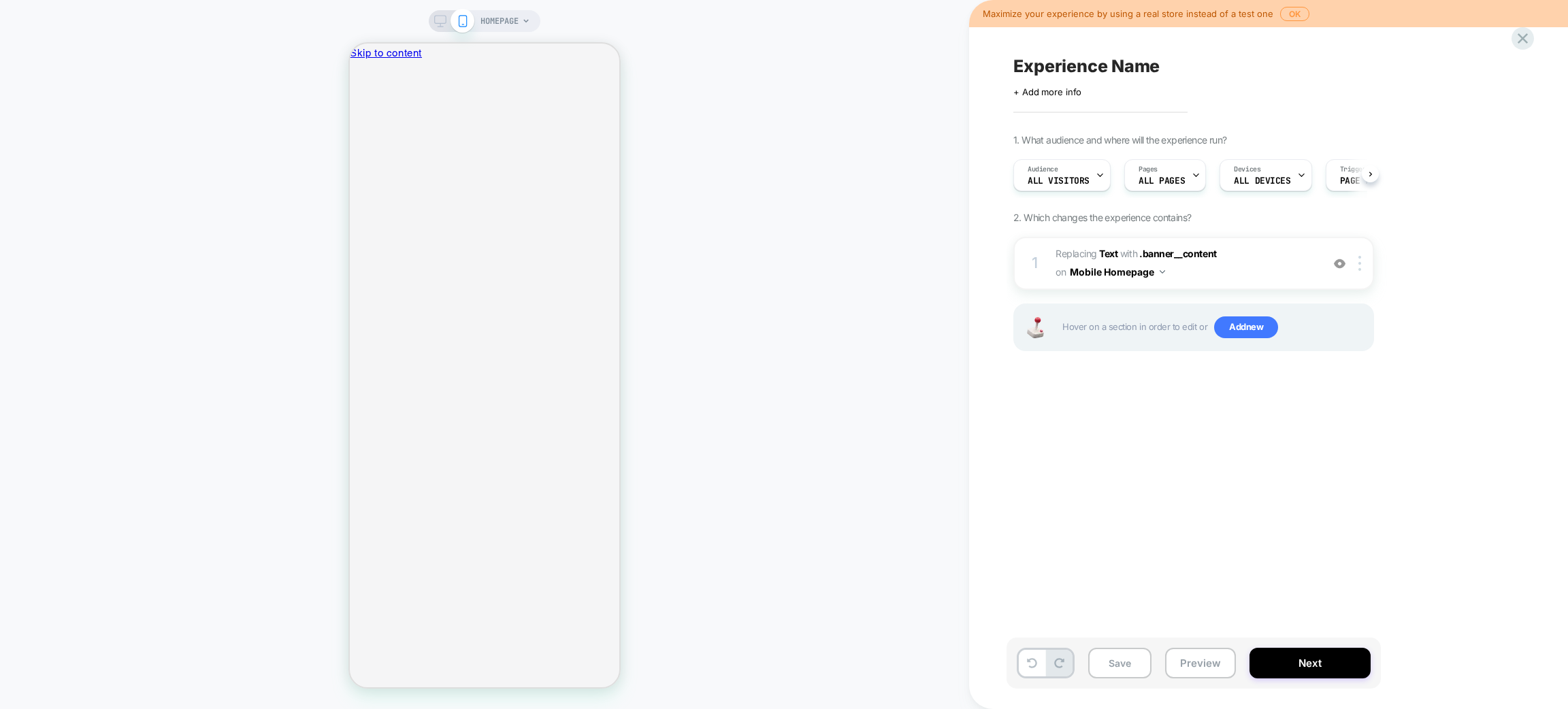
scroll to position [0, 1]
click at [1358, 259] on div at bounding box center [1362, 263] width 23 height 15
click at [1244, 325] on span "Add new" at bounding box center [1246, 327] width 64 height 22
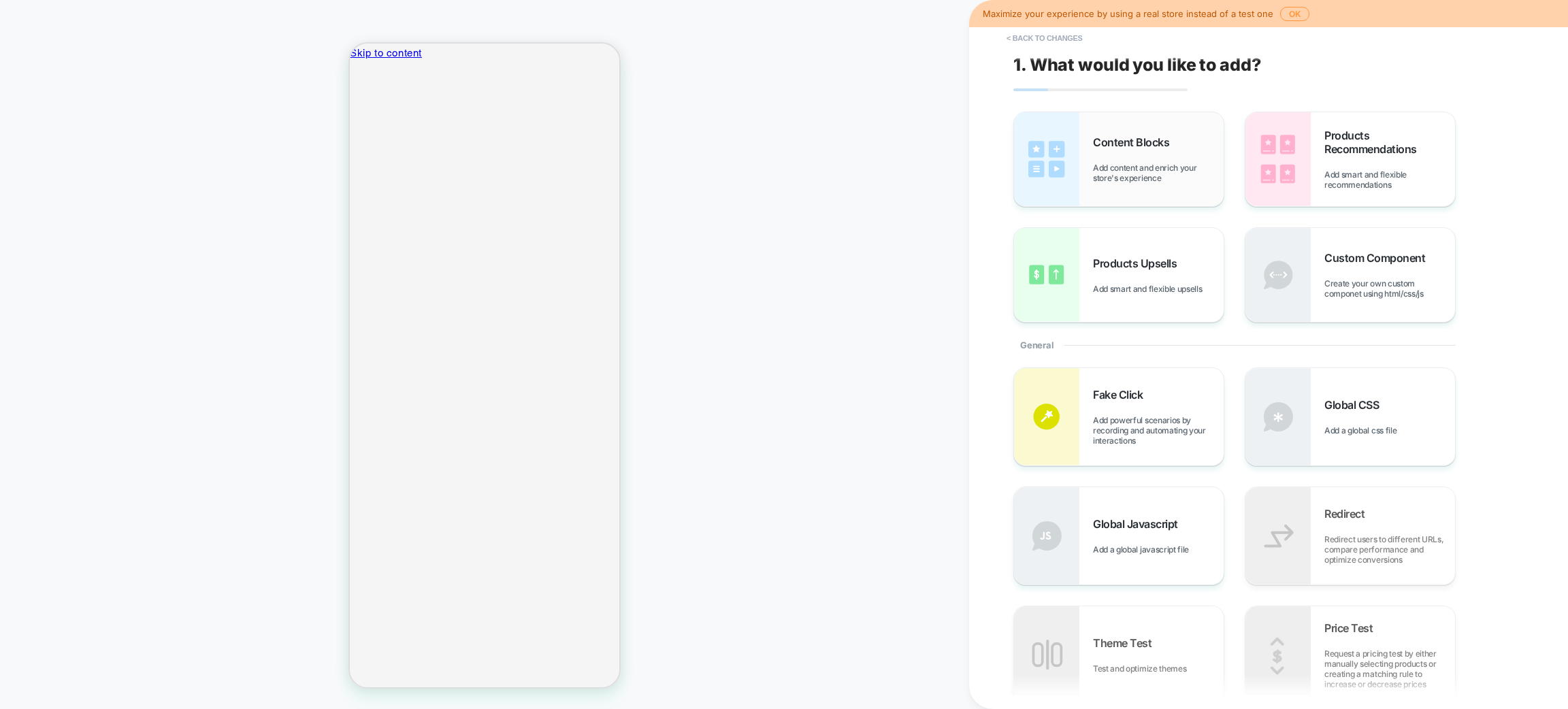
click at [1153, 180] on span "Add content and enrich your store's experience" at bounding box center [1159, 173] width 131 height 20
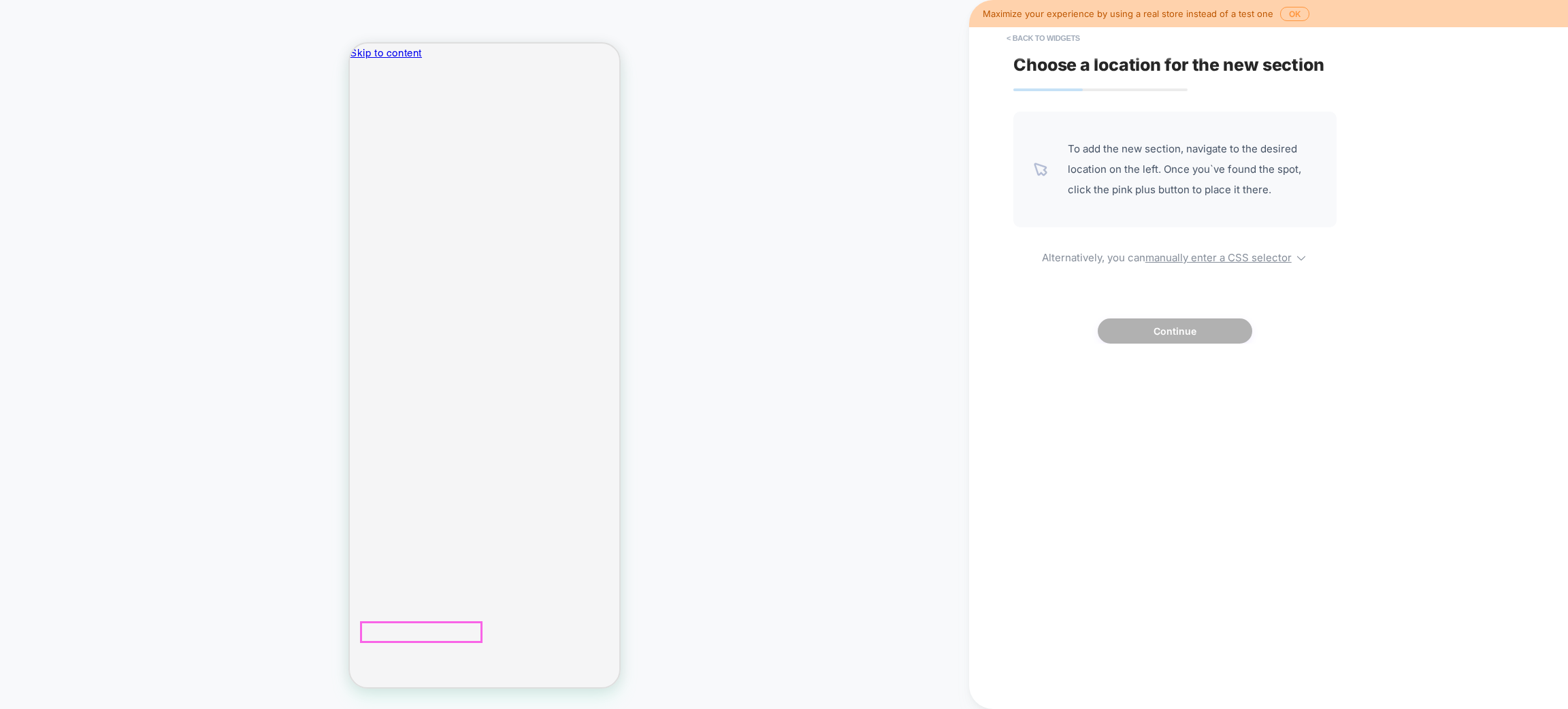
click at [421, 596] on div at bounding box center [421, 601] width 122 height 41
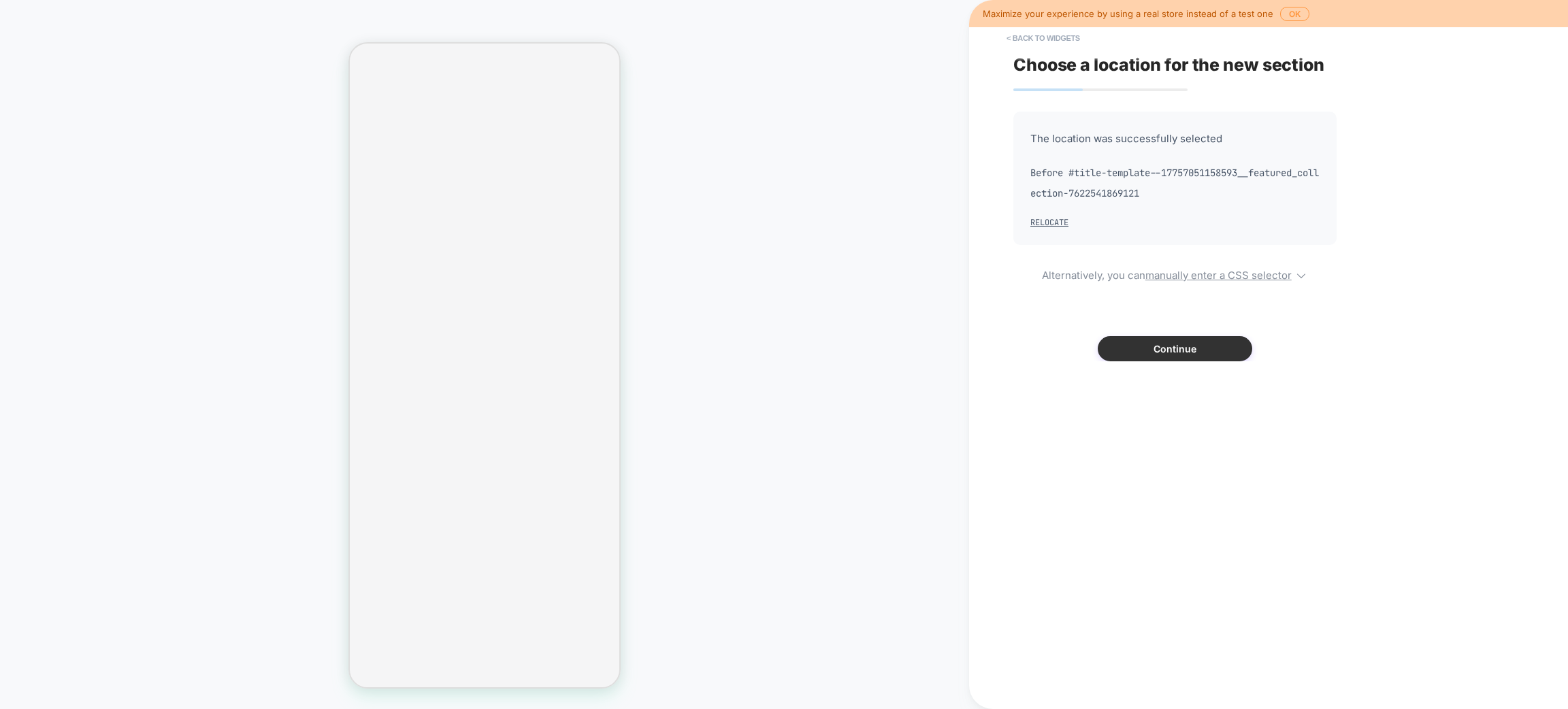
click at [1216, 341] on button "Continue" at bounding box center [1175, 349] width 154 height 25
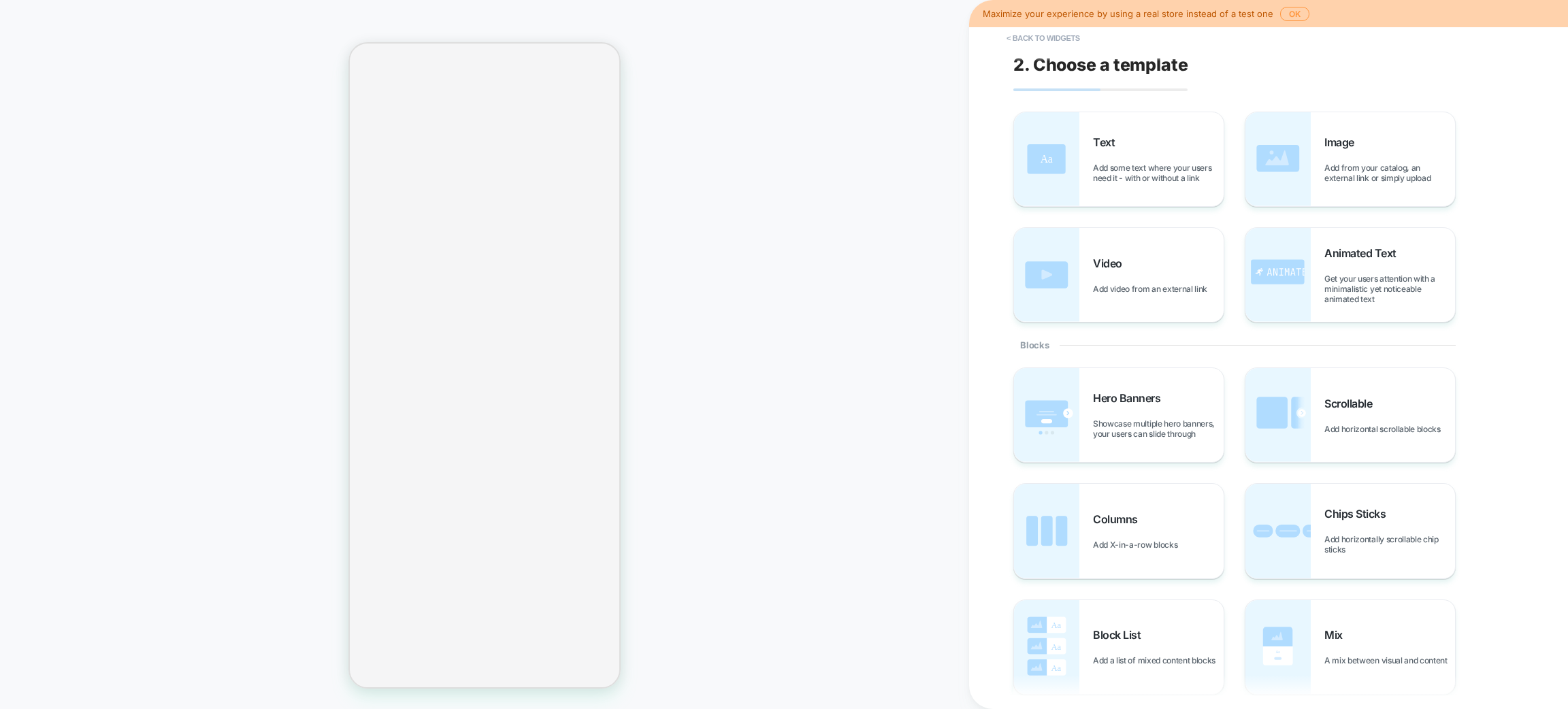
scroll to position [381, 0]
click at [1135, 171] on span "Add some text where your users need it - with or without a link" at bounding box center [1159, 173] width 131 height 20
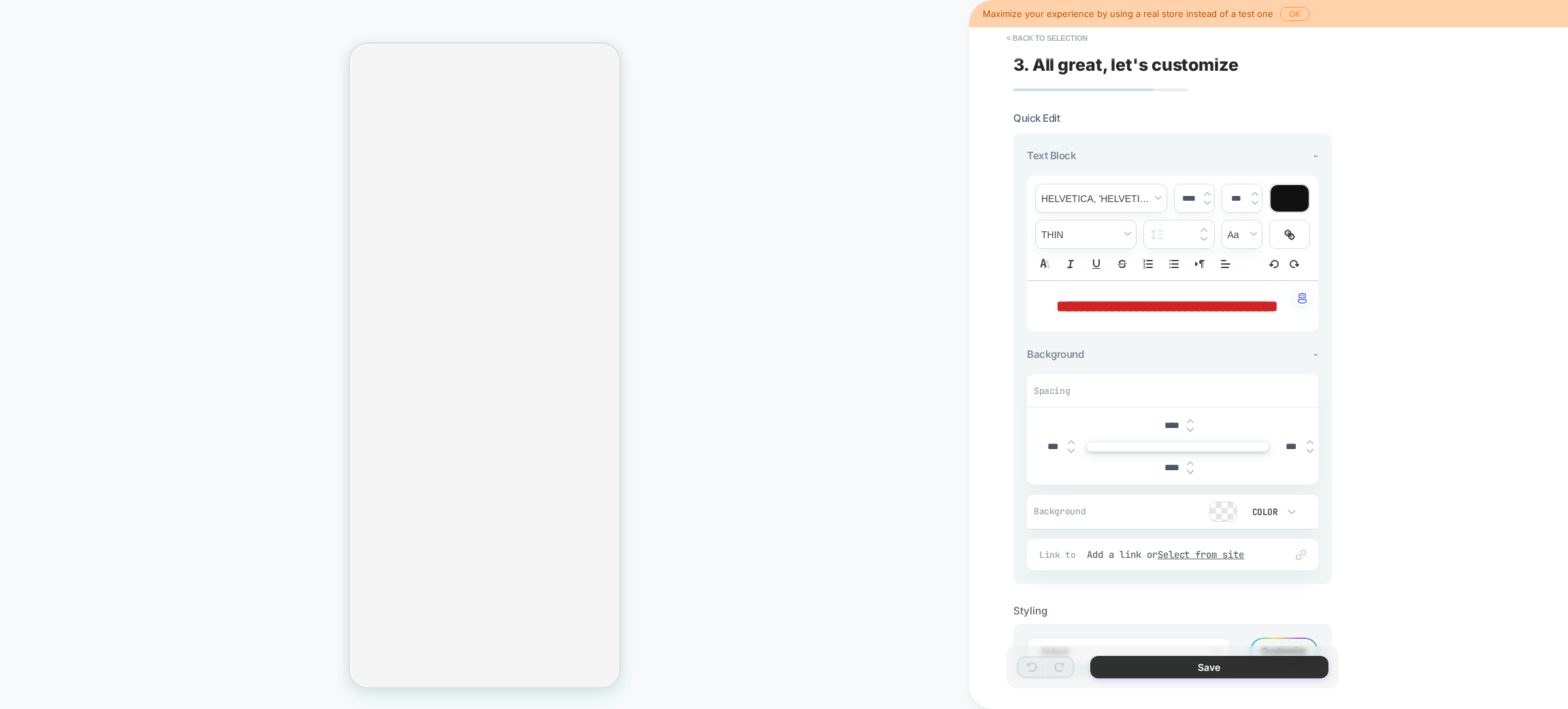
click at [1225, 663] on button "Save" at bounding box center [1210, 667] width 238 height 23
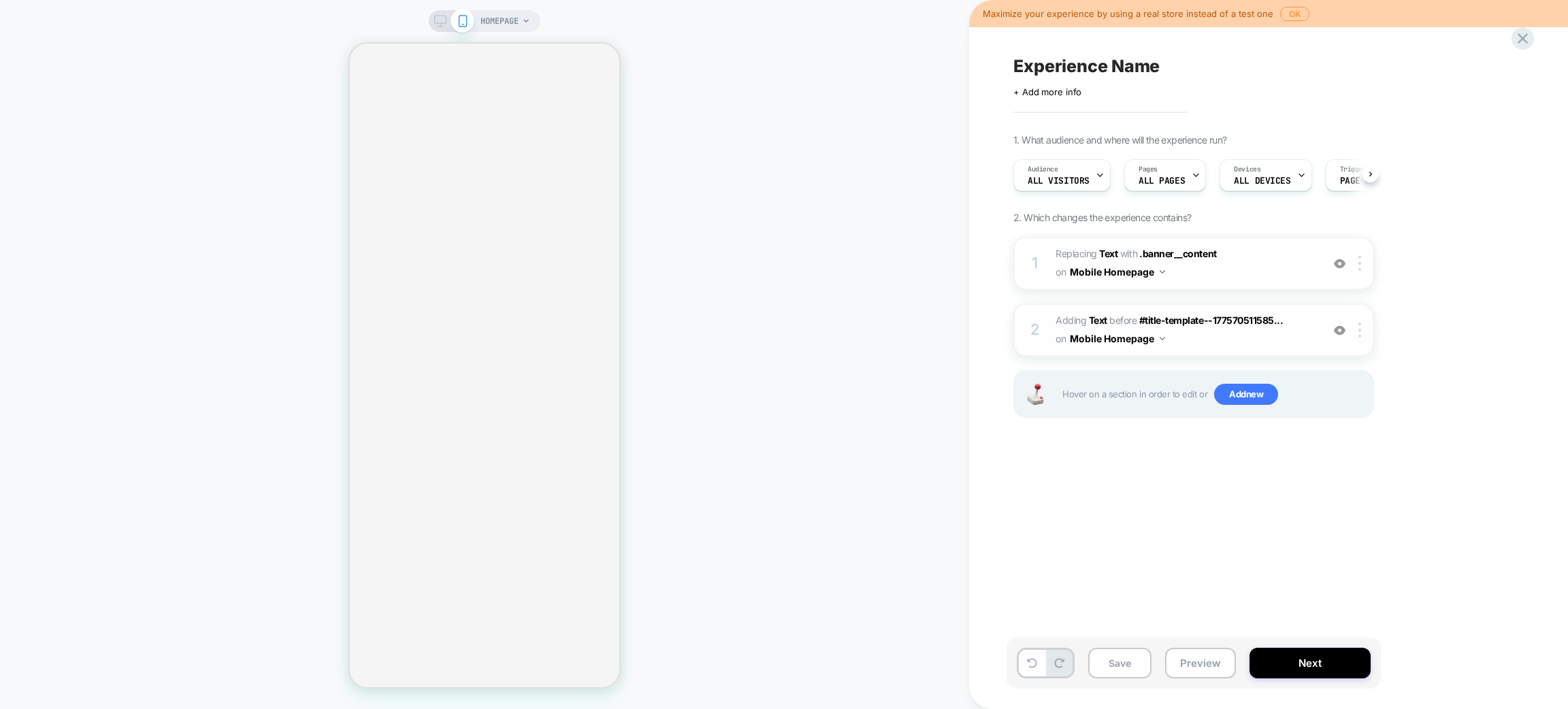
scroll to position [0, 1]
click at [1362, 328] on img at bounding box center [1359, 331] width 3 height 15
click at [1159, 333] on button "Mobile Homepage" at bounding box center [1117, 339] width 96 height 20
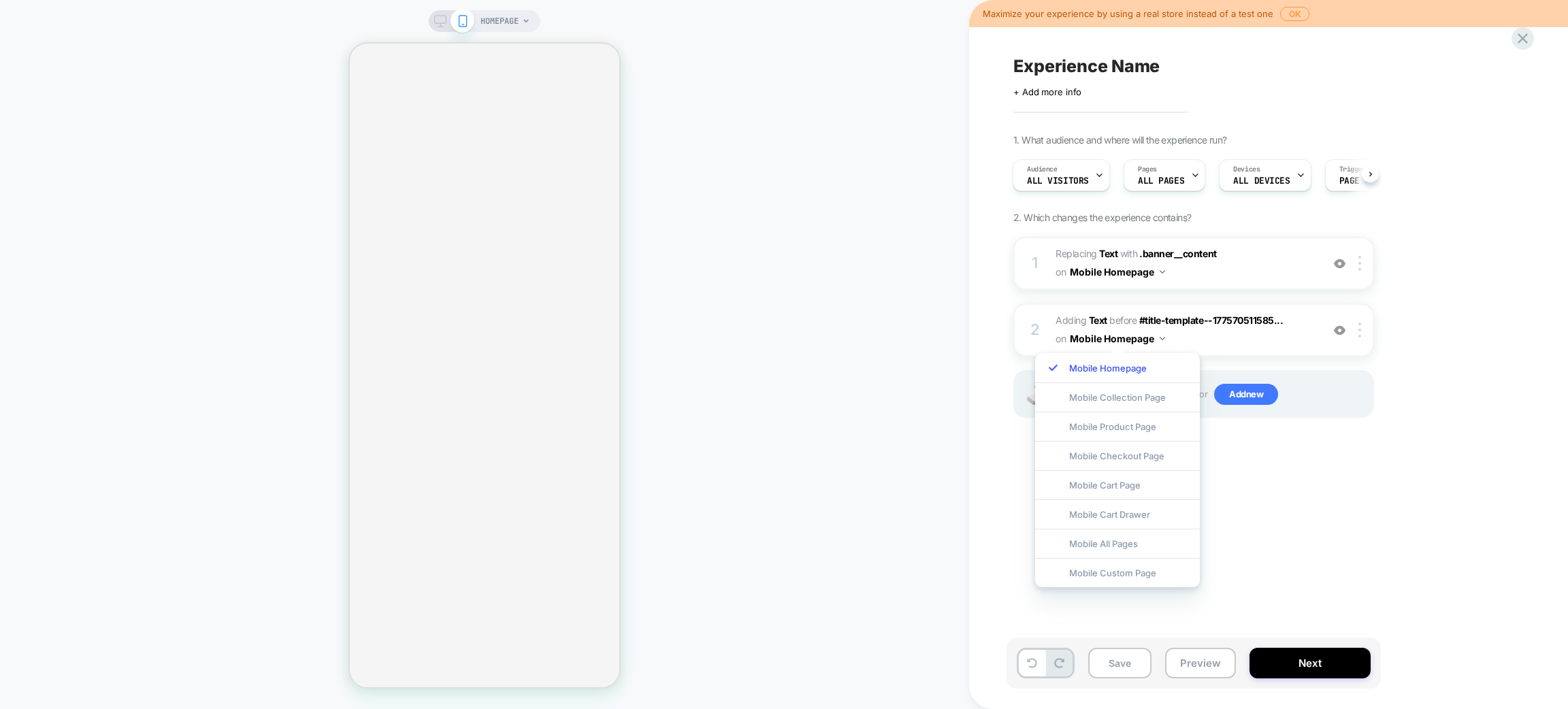
click at [985, 431] on div "Experience Name Click to edit experience details + Add more info 1. What audien…" at bounding box center [1268, 354] width 599 height 709
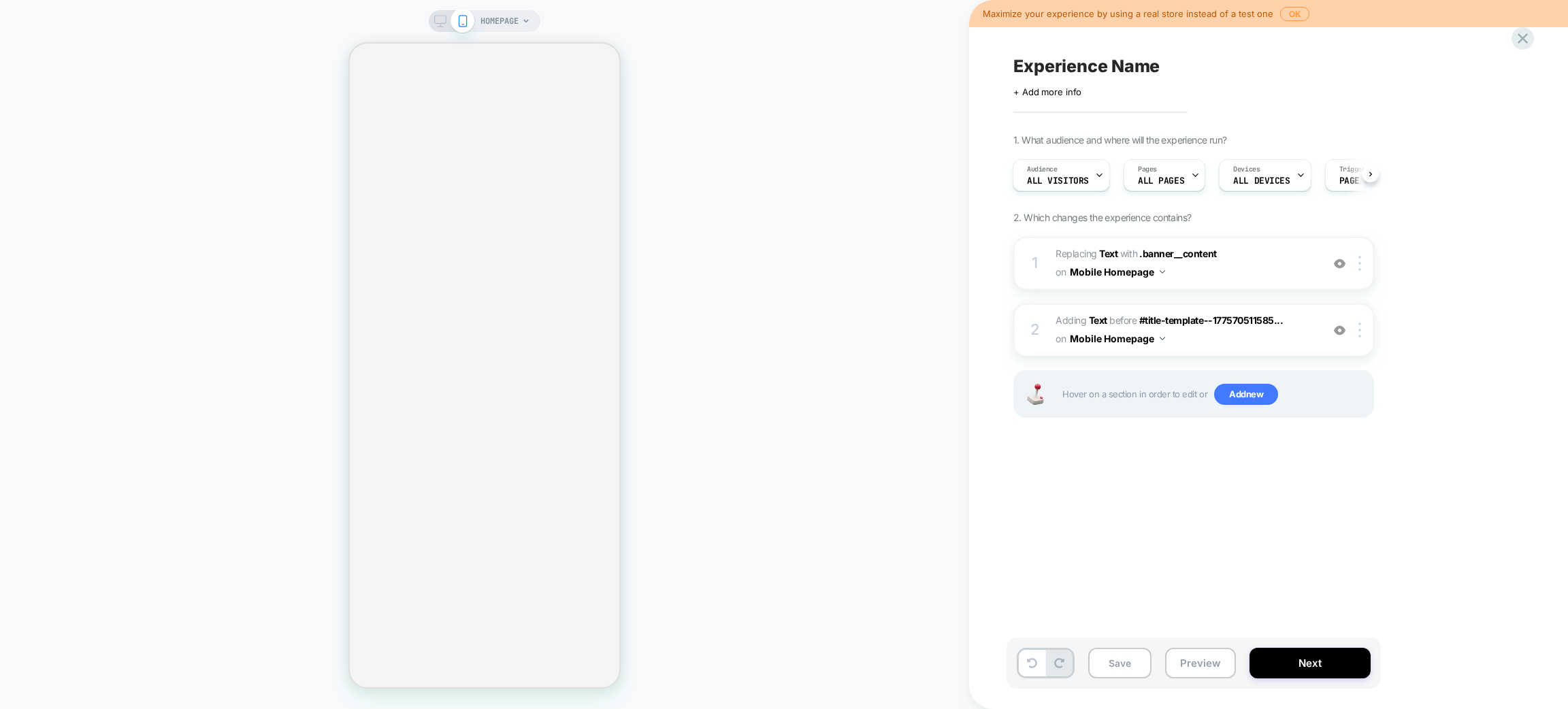
drag, startPoint x: 1057, startPoint y: 318, endPoint x: 1015, endPoint y: 507, distance: 193.6
click at [1015, 507] on div "Experience Name Click to edit experience details + Add more info 1. What audien…" at bounding box center [1262, 354] width 511 height 682
click at [1358, 330] on div at bounding box center [1362, 331] width 23 height 15
click at [1160, 334] on button "Mobile Homepage" at bounding box center [1117, 339] width 96 height 20
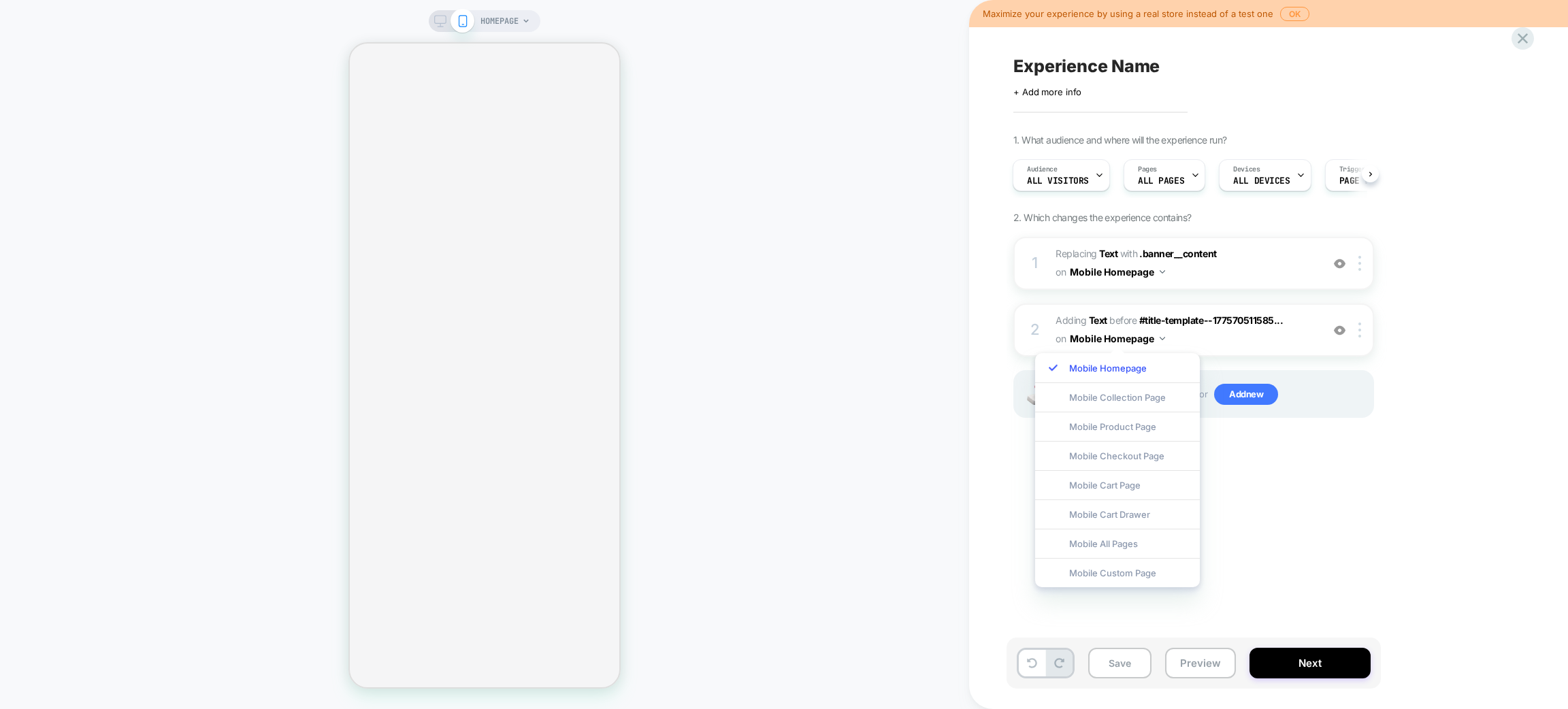
click at [1437, 487] on div "Experience Name Click to edit experience details + Add more info 1. What audien…" at bounding box center [1262, 354] width 511 height 682
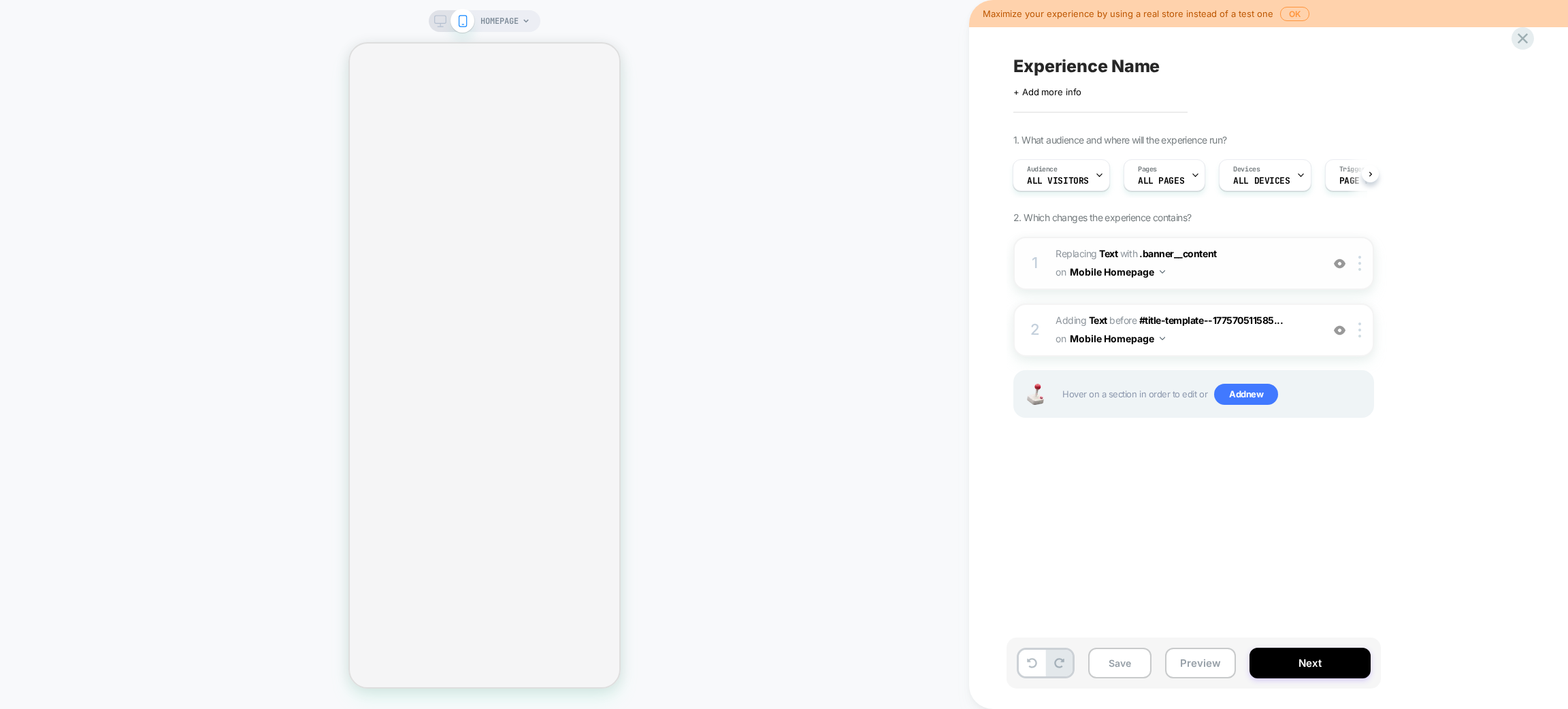
click at [1263, 267] on span "#_loomi_addon_1755612652490 Replacing Text WITH .banner__content .banner__conte…" at bounding box center [1185, 263] width 259 height 37
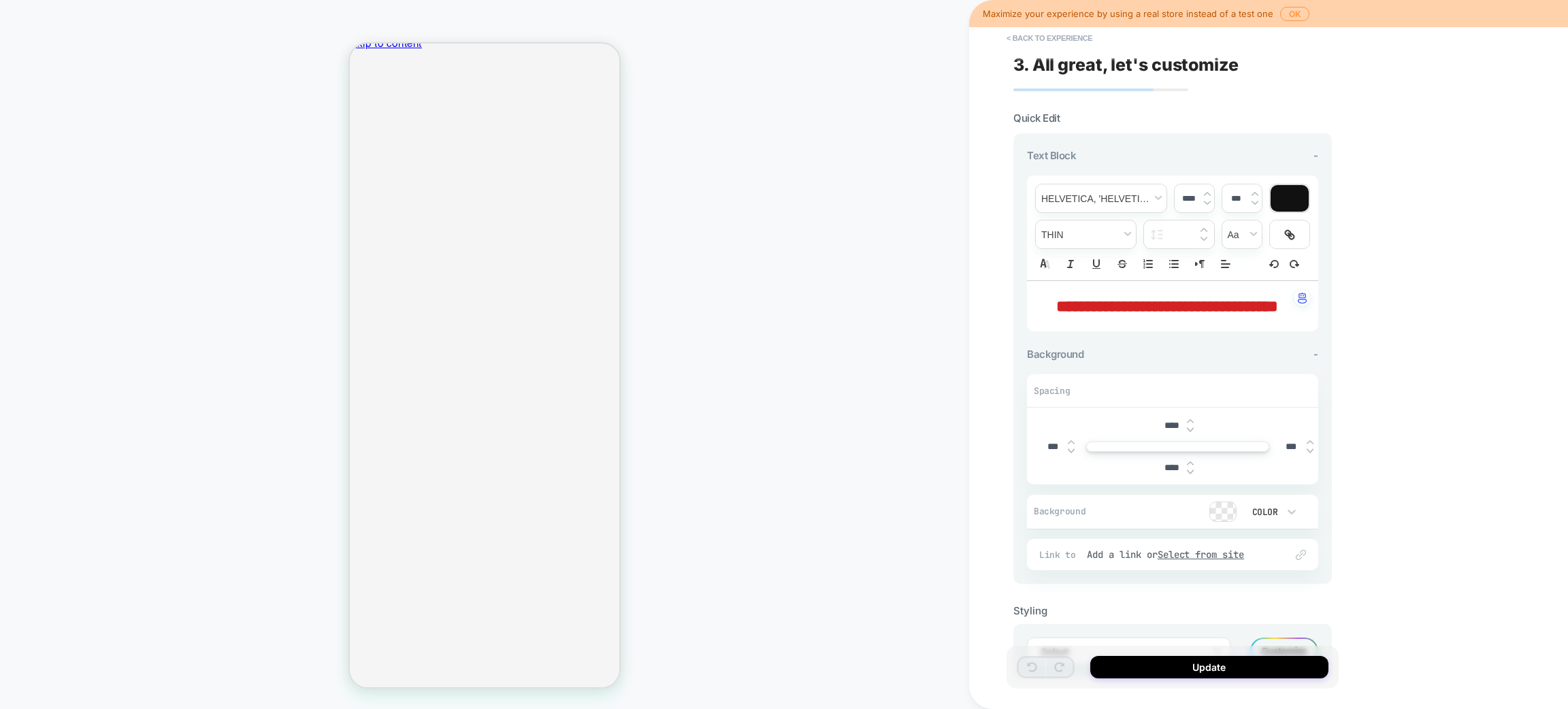
scroll to position [0, 0]
click at [1013, 34] on button "< Back to experience" at bounding box center [1050, 38] width 99 height 22
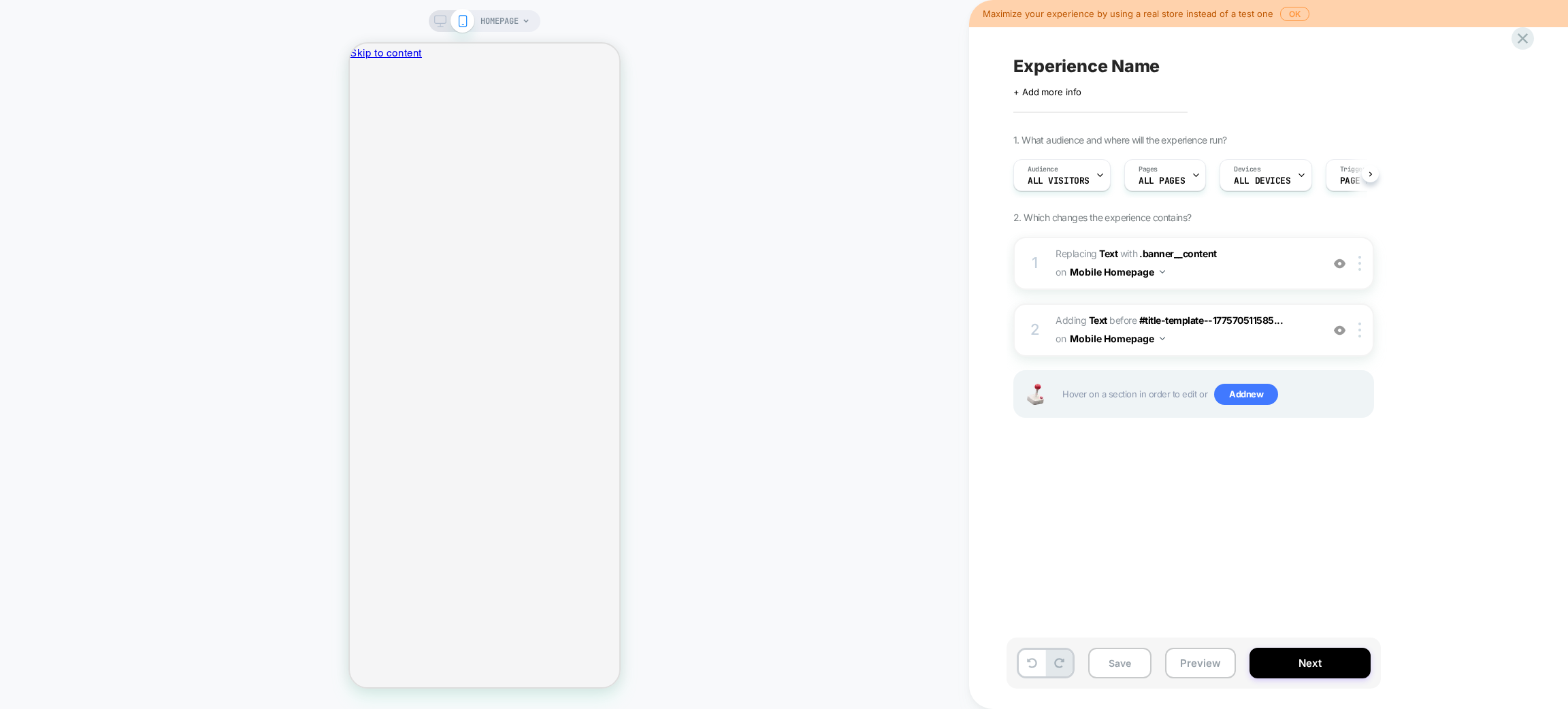
scroll to position [0, 1]
drag, startPoint x: 1249, startPoint y: 258, endPoint x: 1445, endPoint y: 248, distance: 196.3
click at [1445, 248] on div "1. What audience and where will the experience run? Audience All Visitors Pages…" at bounding box center [1262, 293] width 497 height 318
click at [1248, 267] on span "#_loomi_addon_1755612652490 Replacing Text WITH .banner__content .banner__conte…" at bounding box center [1185, 263] width 259 height 37
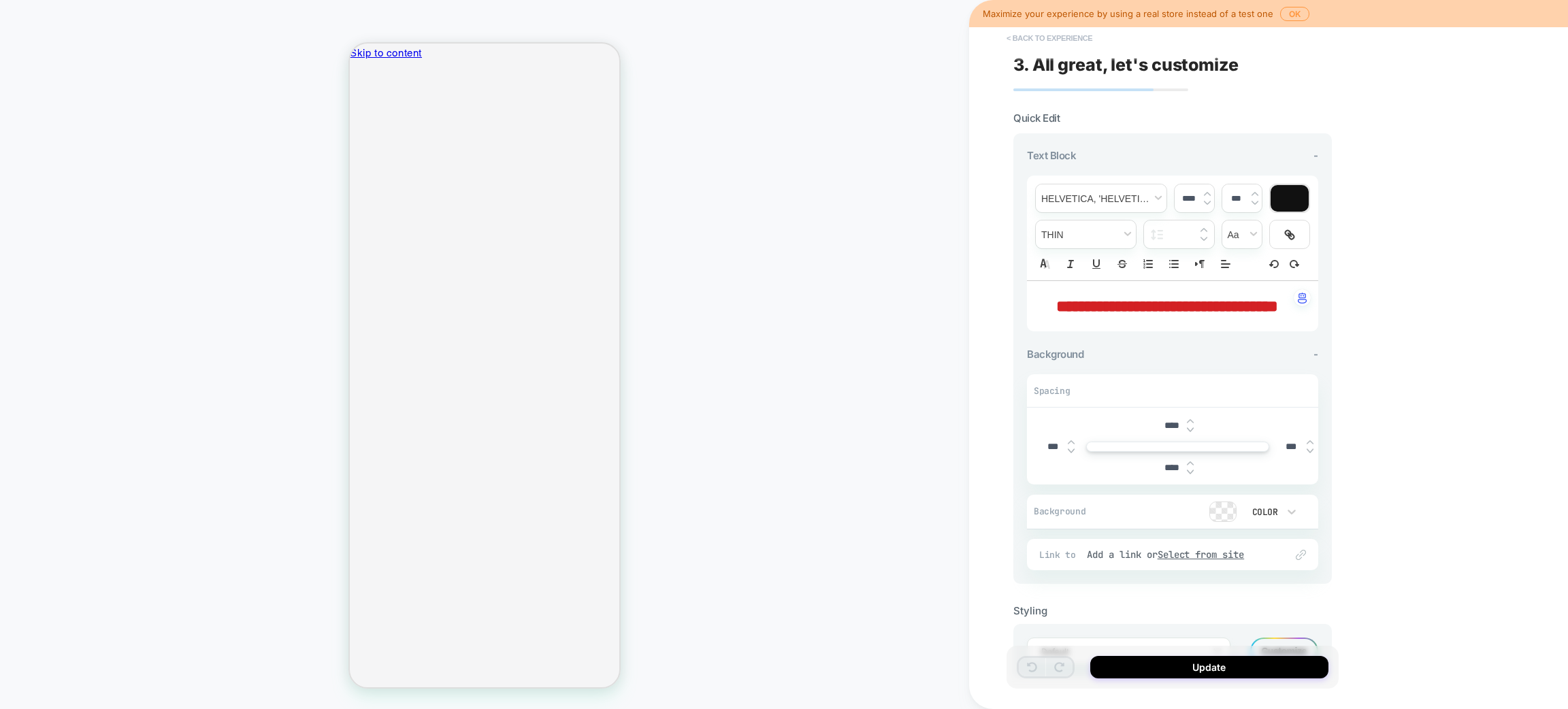
click at [1030, 38] on button "< Back to experience" at bounding box center [1050, 38] width 99 height 22
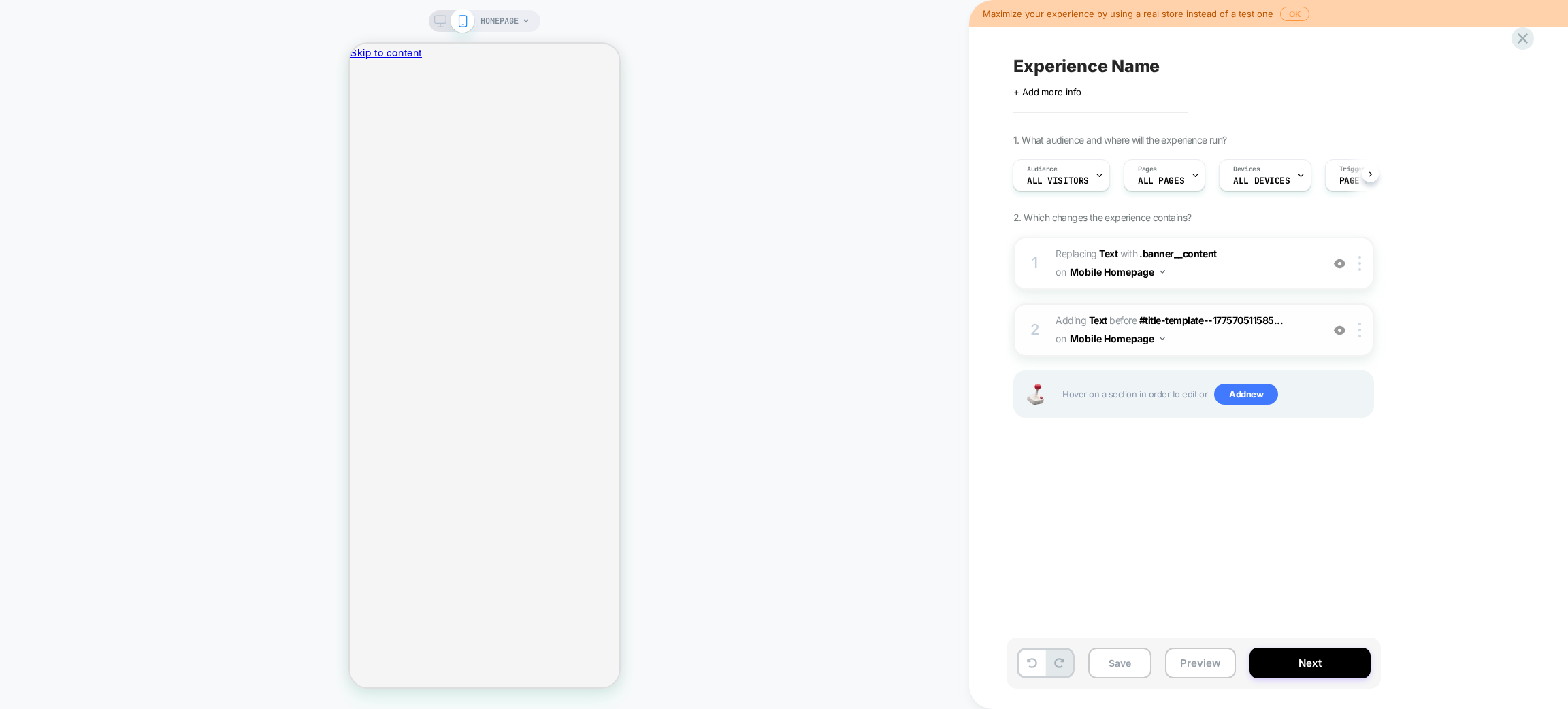
click at [1337, 326] on img at bounding box center [1340, 331] width 12 height 12
drag, startPoint x: 1257, startPoint y: 335, endPoint x: 1341, endPoint y: 492, distance: 178.1
click at [1341, 492] on div "Experience Name Click to edit experience details + Add more info 1. What audien…" at bounding box center [1262, 354] width 511 height 682
click at [1211, 331] on span "#_loomi_addon_1755612723178 Adding Text BEFORE #title-template--177570511585...…" at bounding box center [1185, 331] width 259 height 37
click at [1357, 325] on div at bounding box center [1362, 331] width 23 height 15
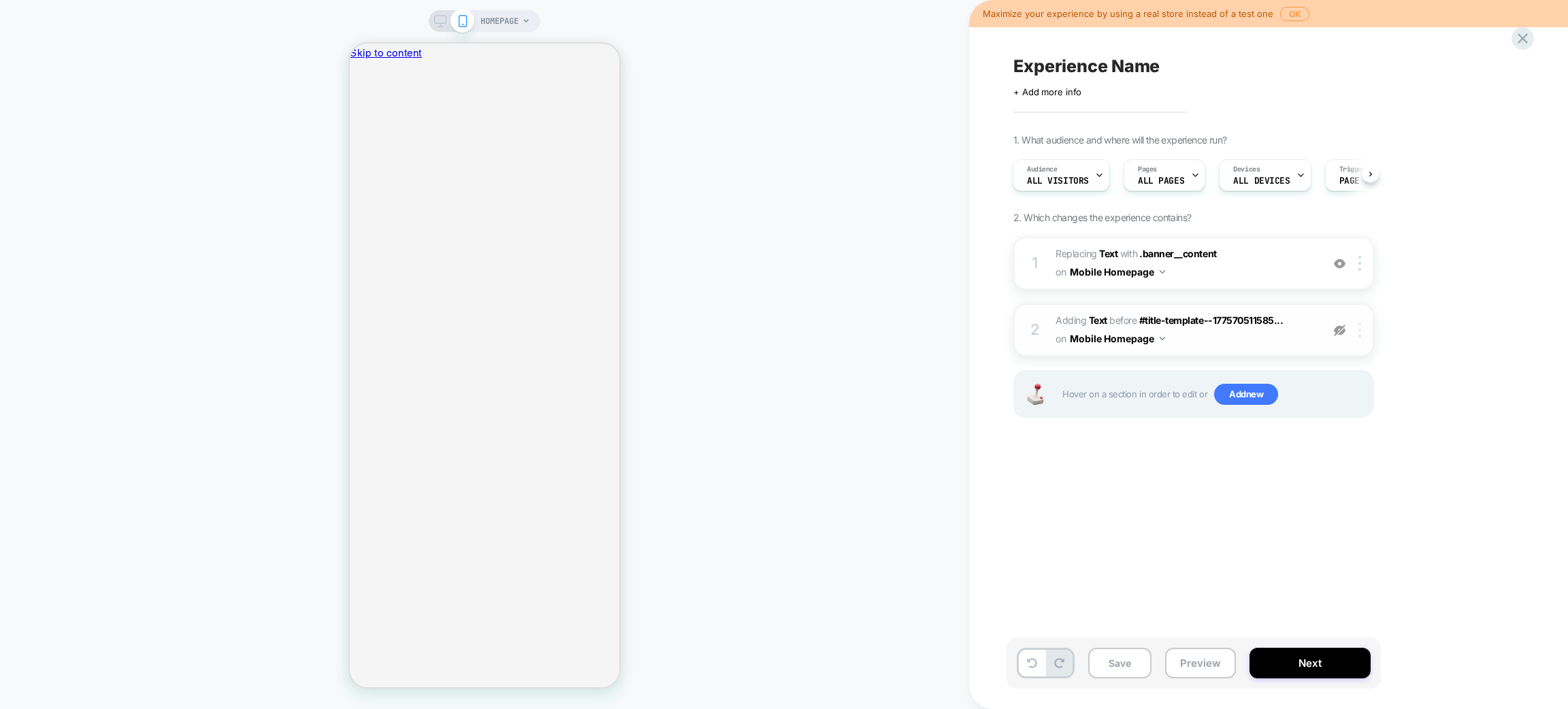
click at [1361, 324] on img at bounding box center [1359, 331] width 3 height 15
click at [1359, 326] on img at bounding box center [1359, 331] width 3 height 15
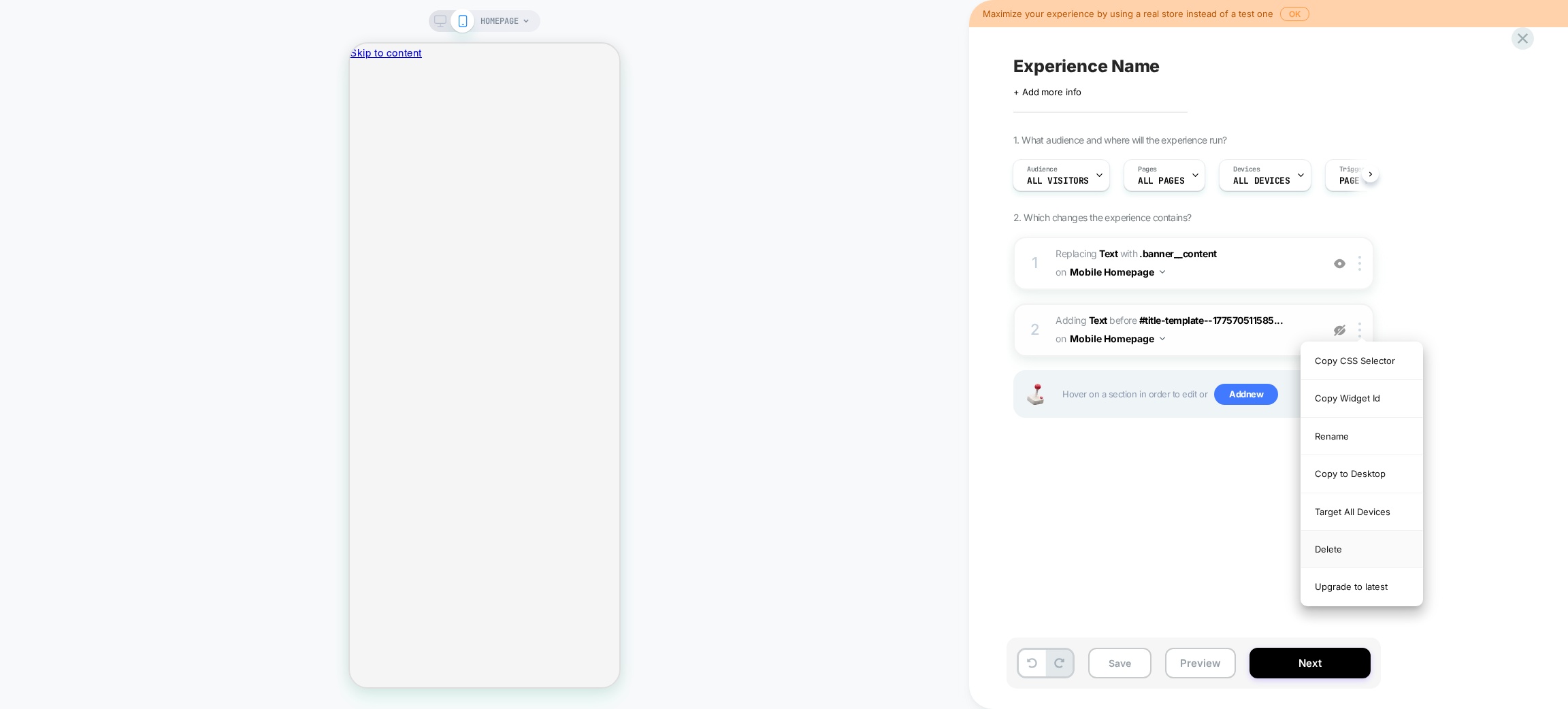
click at [1335, 547] on div "Delete" at bounding box center [1362, 550] width 121 height 38
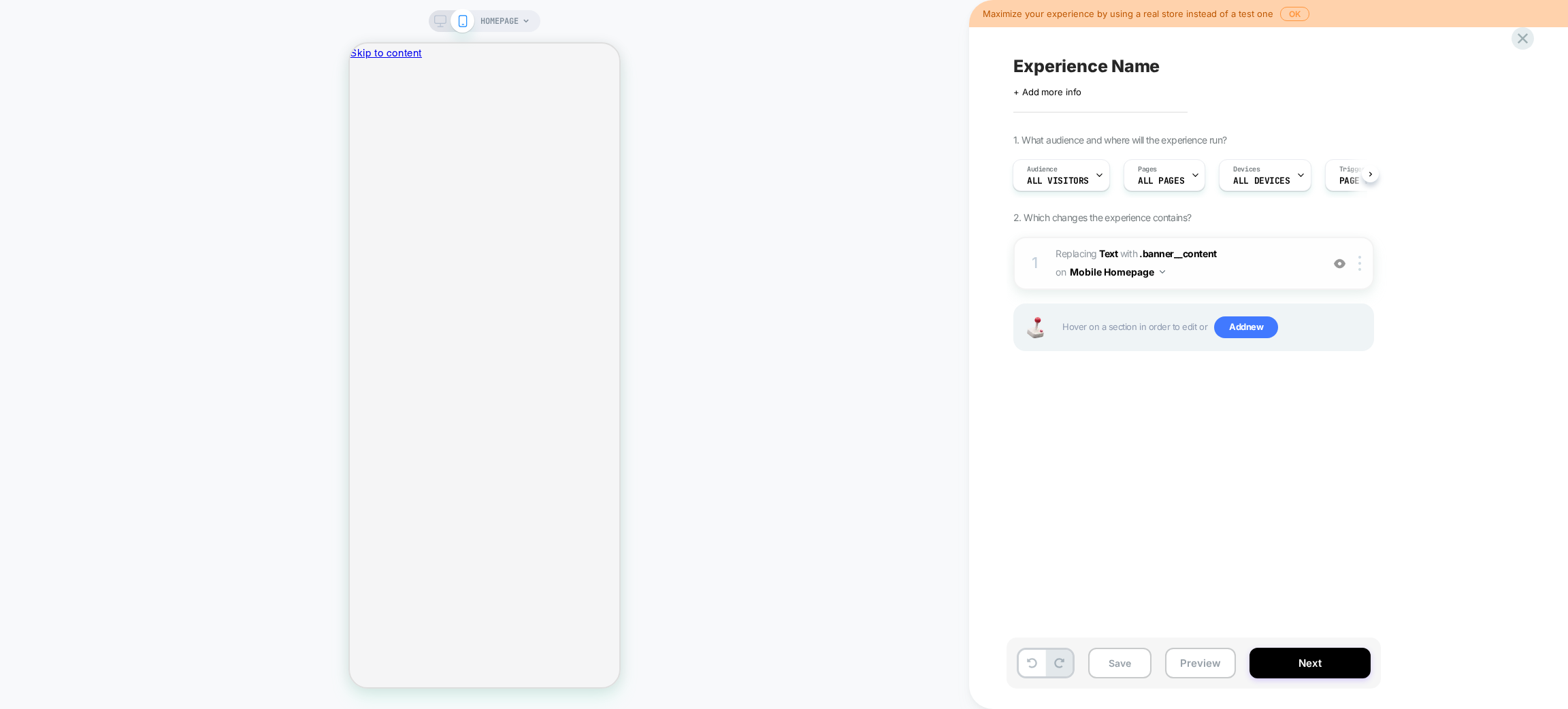
click at [1336, 261] on img at bounding box center [1340, 264] width 12 height 12
click at [1243, 326] on span "Add new" at bounding box center [1246, 327] width 64 height 22
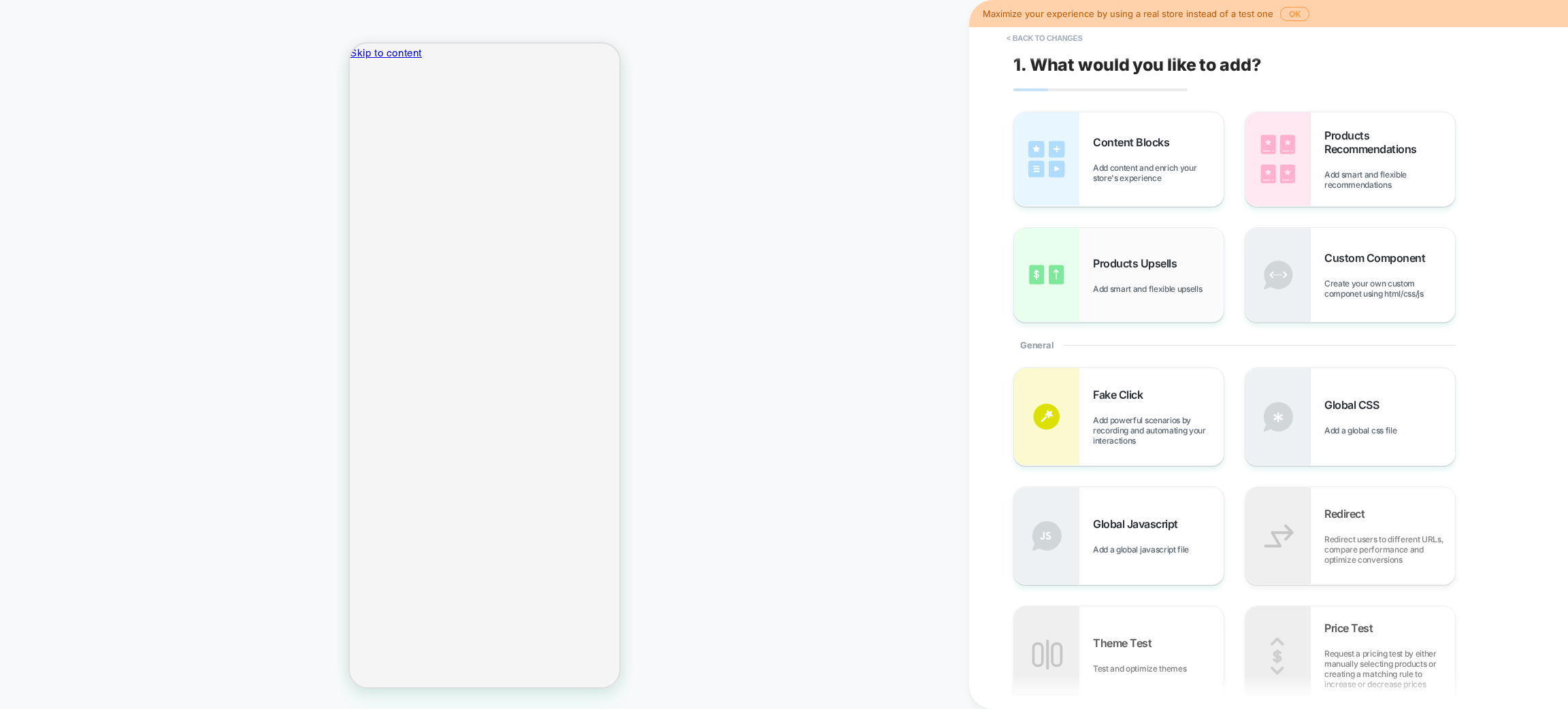
click at [1174, 268] on span "Products Upsells" at bounding box center [1138, 263] width 91 height 13
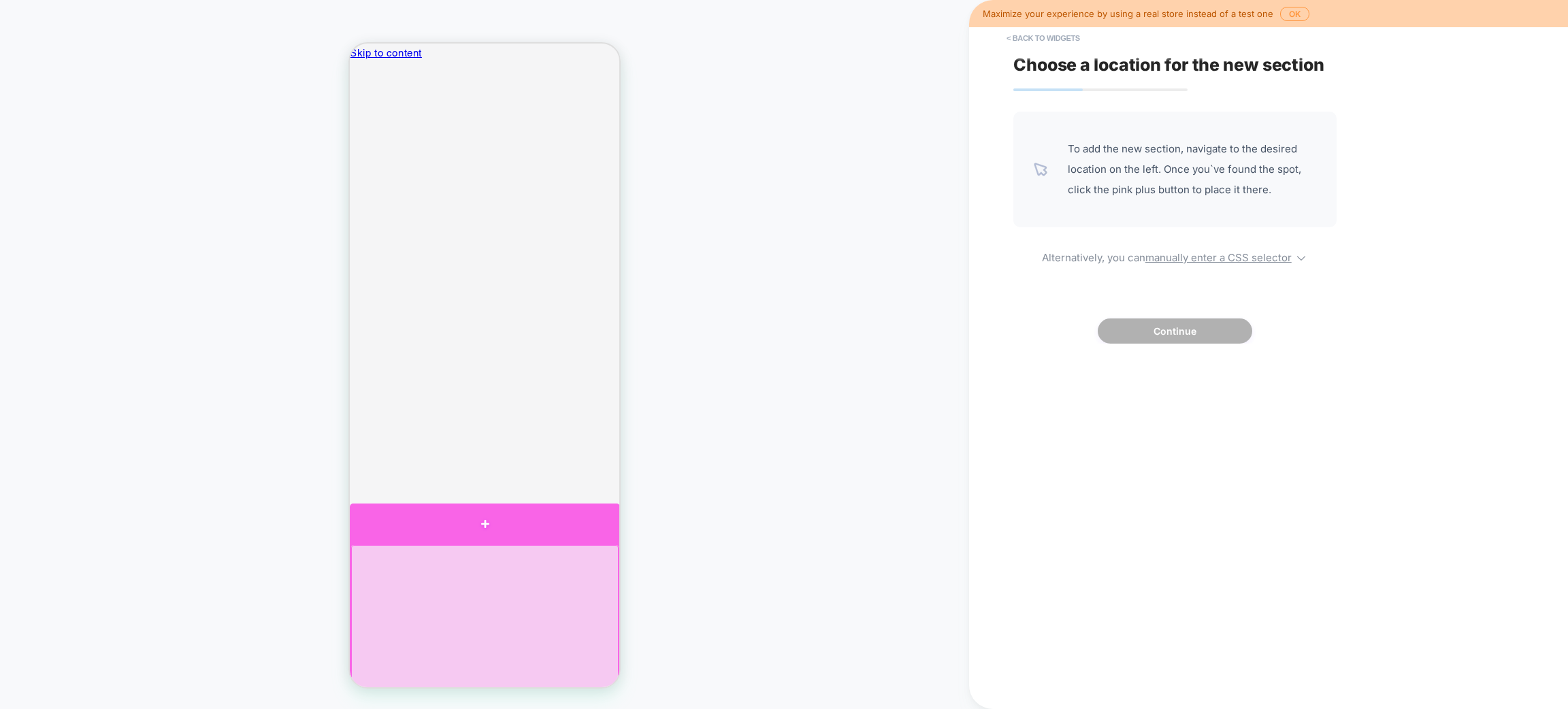
click at [486, 529] on div at bounding box center [485, 524] width 270 height 40
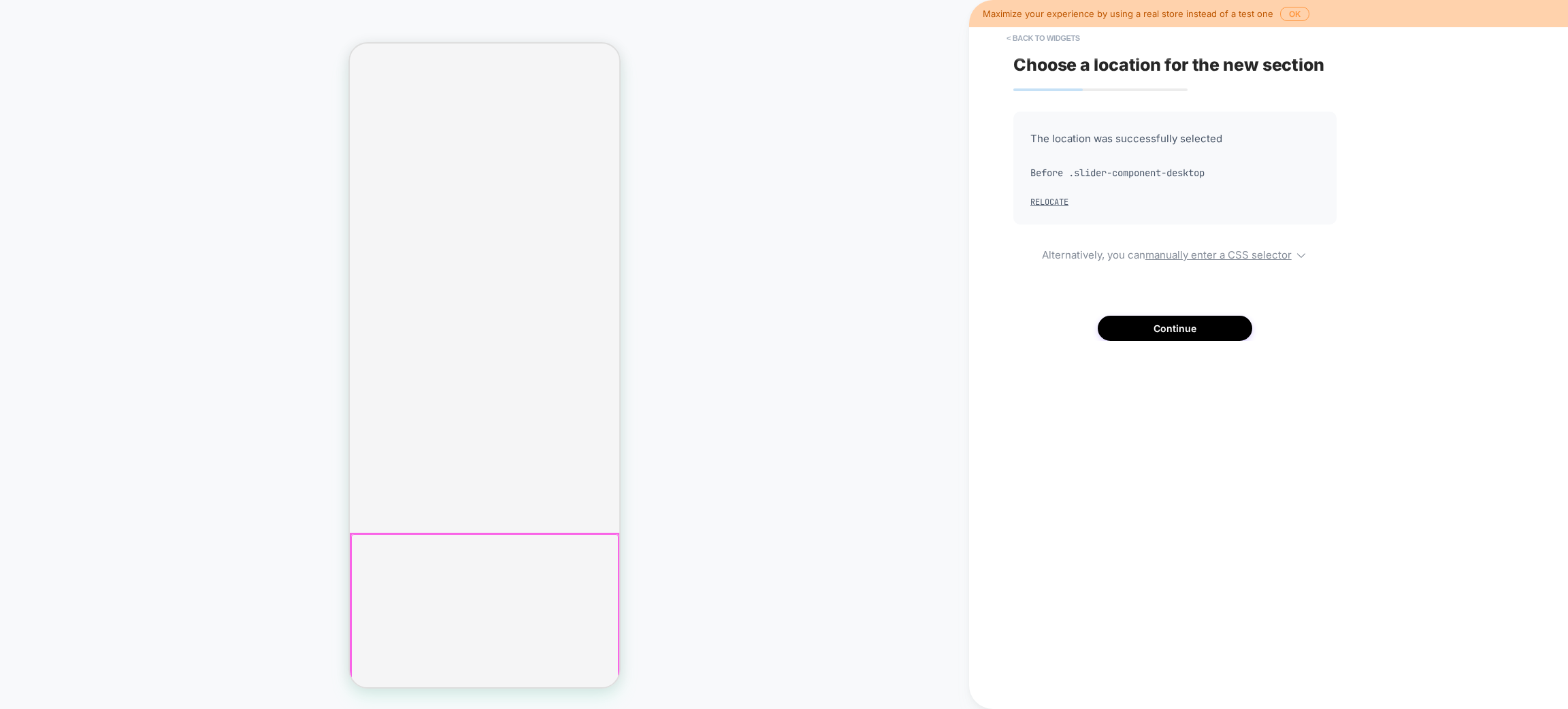
scroll to position [190, 0]
click at [1175, 328] on button "Continue" at bounding box center [1175, 328] width 154 height 25
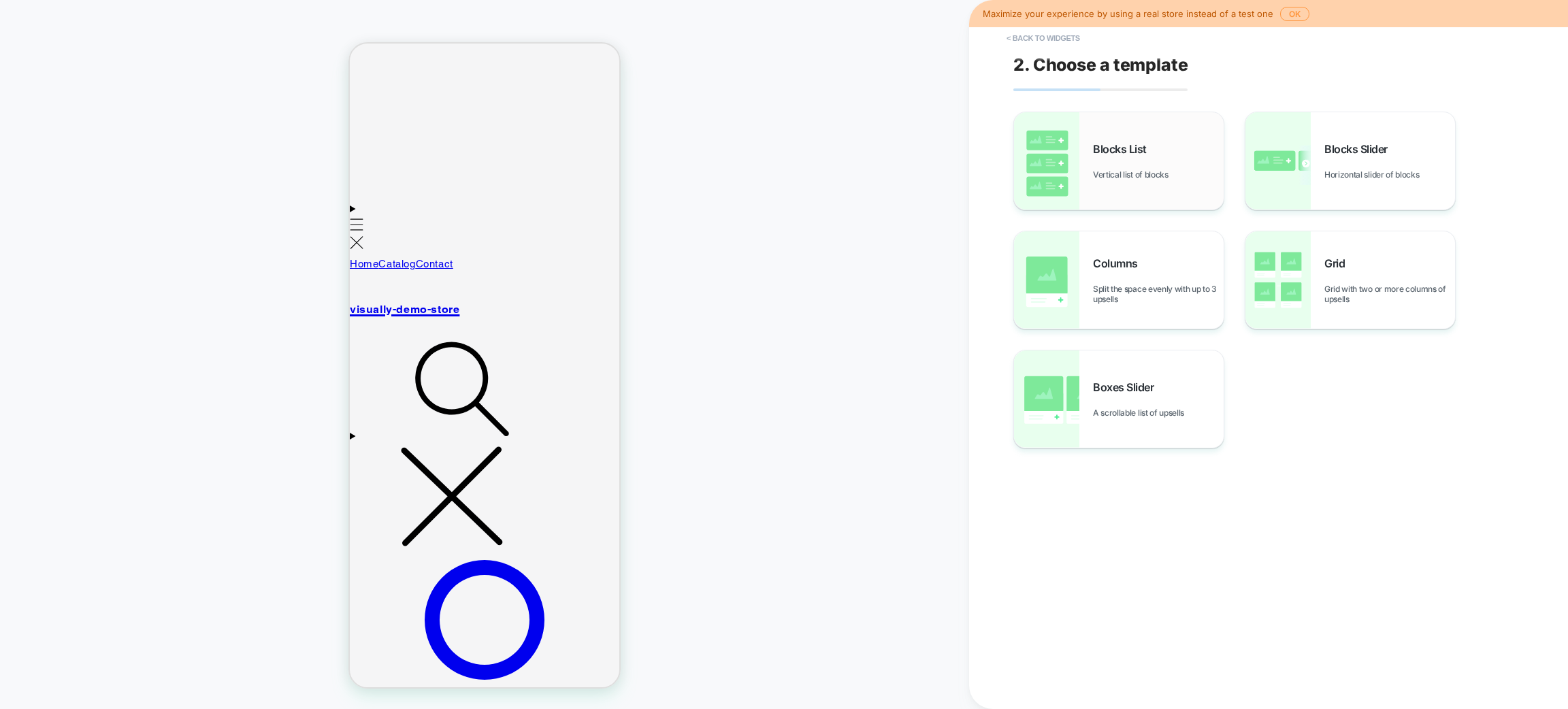
click at [1106, 154] on span "Blocks List" at bounding box center [1123, 149] width 60 height 13
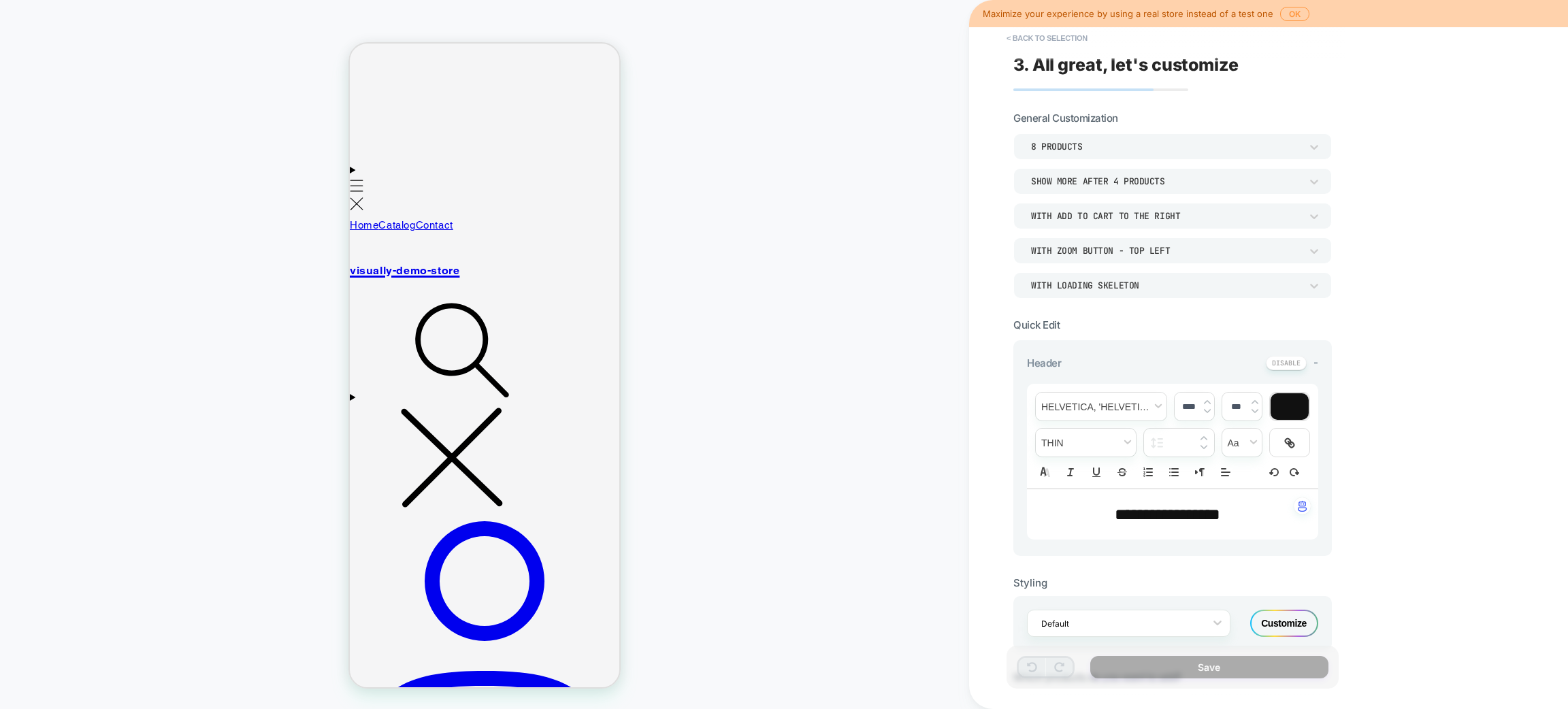
scroll to position [951, 0]
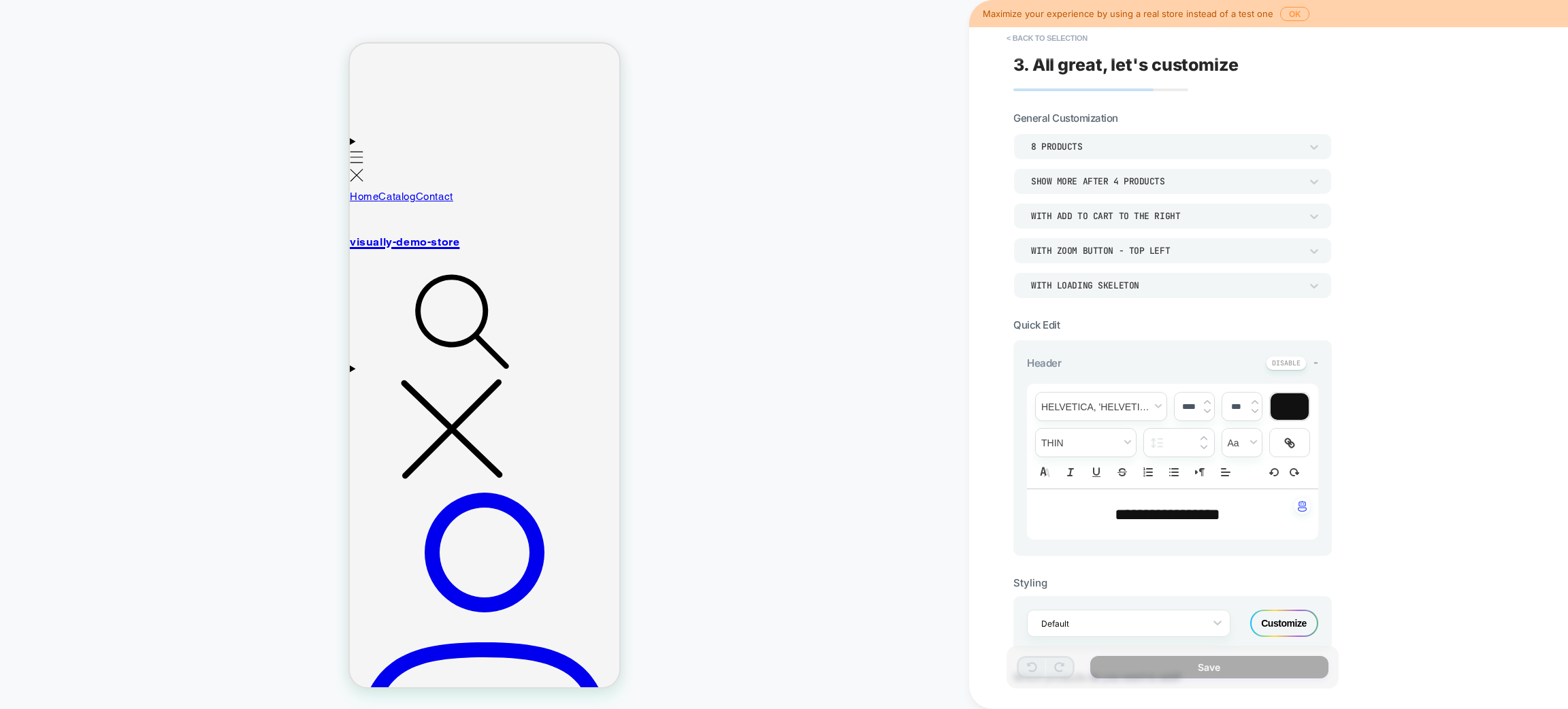
click at [1097, 149] on div "8 Products" at bounding box center [1165, 147] width 269 height 12
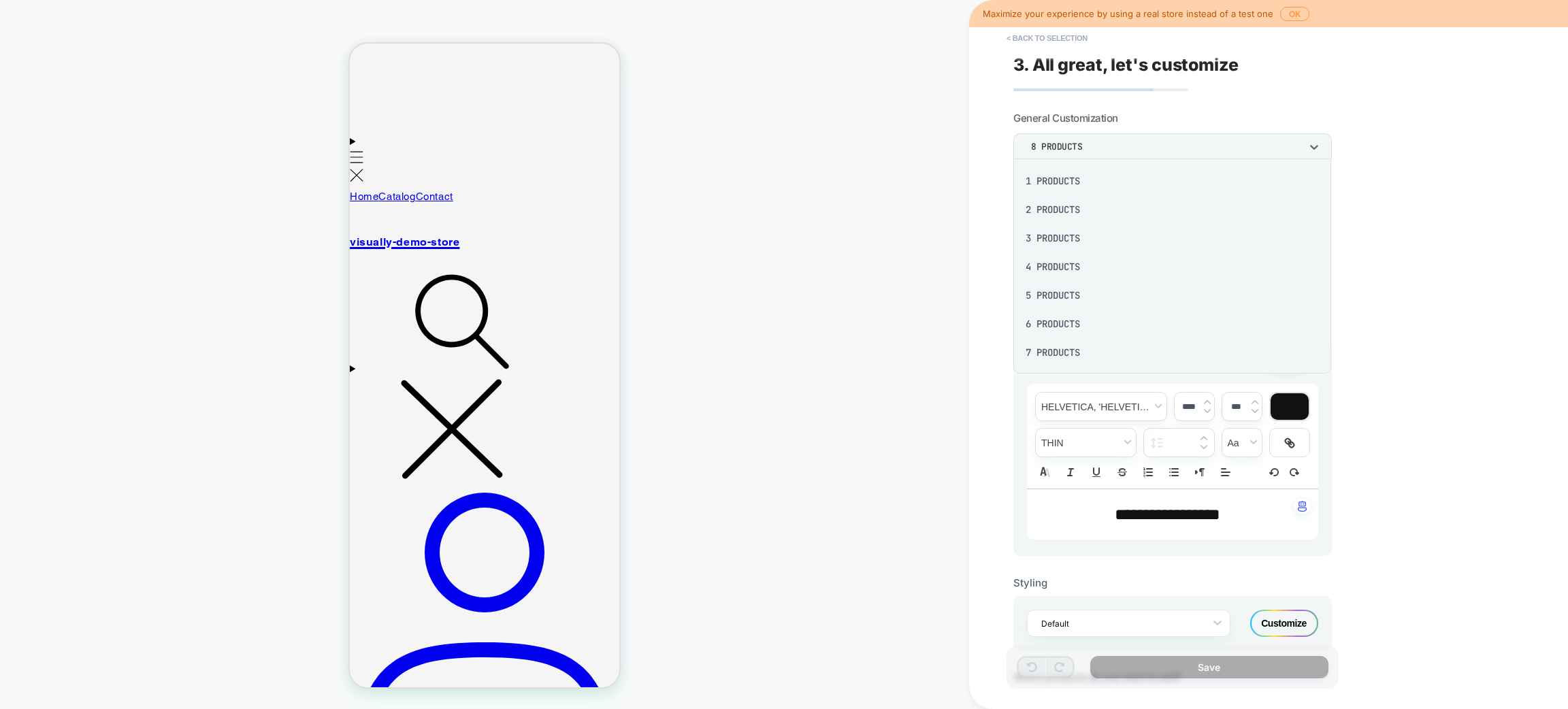
click at [1085, 174] on div "1 Products" at bounding box center [1173, 181] width 308 height 29
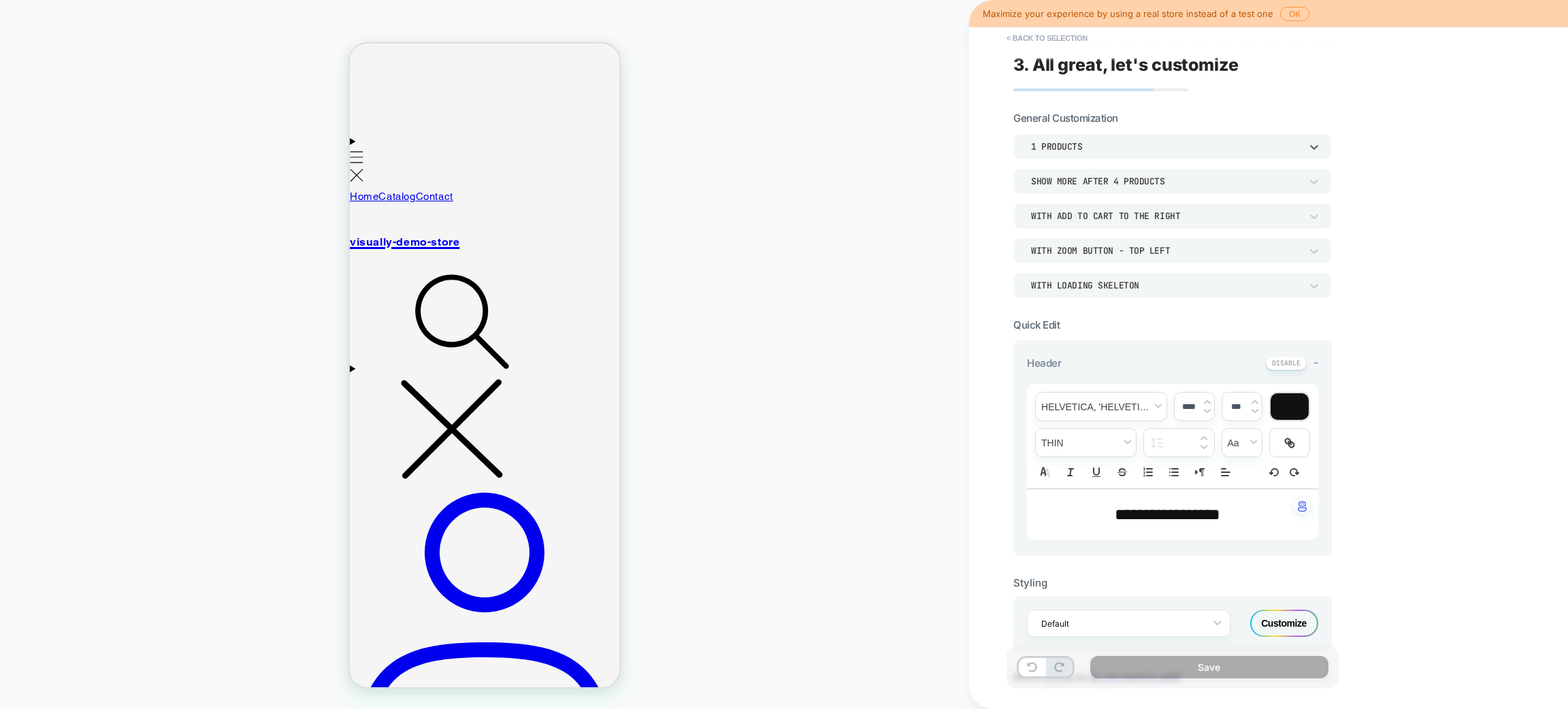
scroll to position [677, 0]
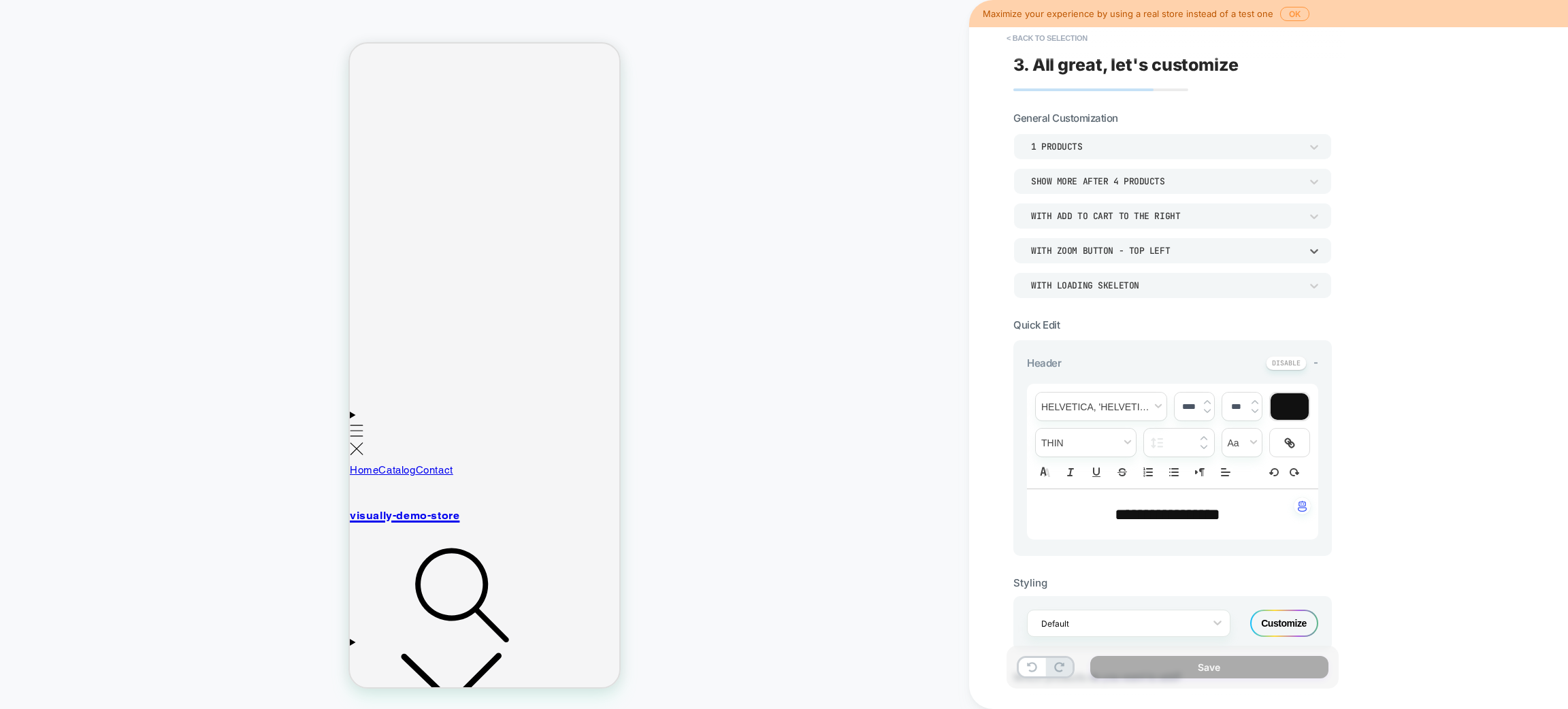
click at [1127, 257] on div "With Zoom Button - Top Left" at bounding box center [1166, 250] width 284 height 14
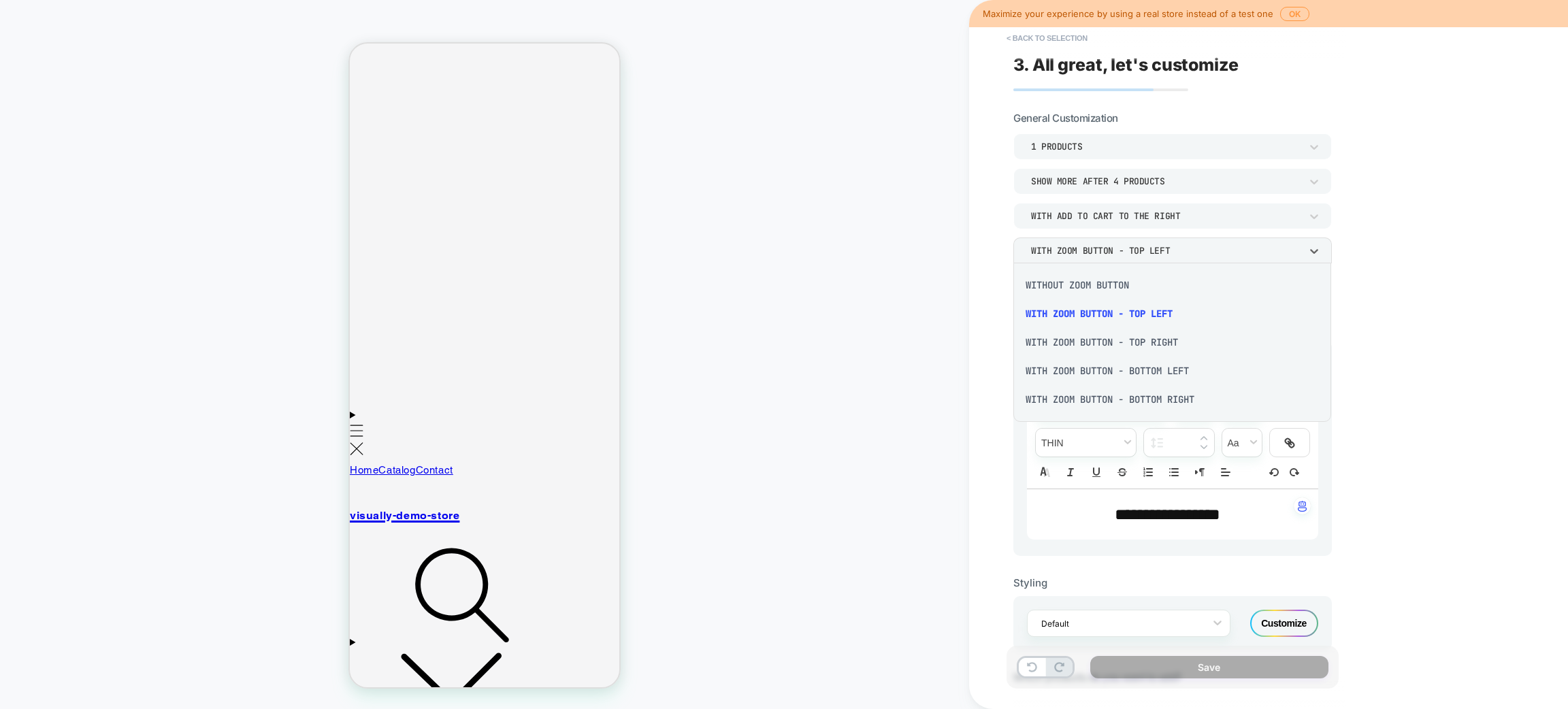
click at [996, 212] on div at bounding box center [784, 354] width 1568 height 709
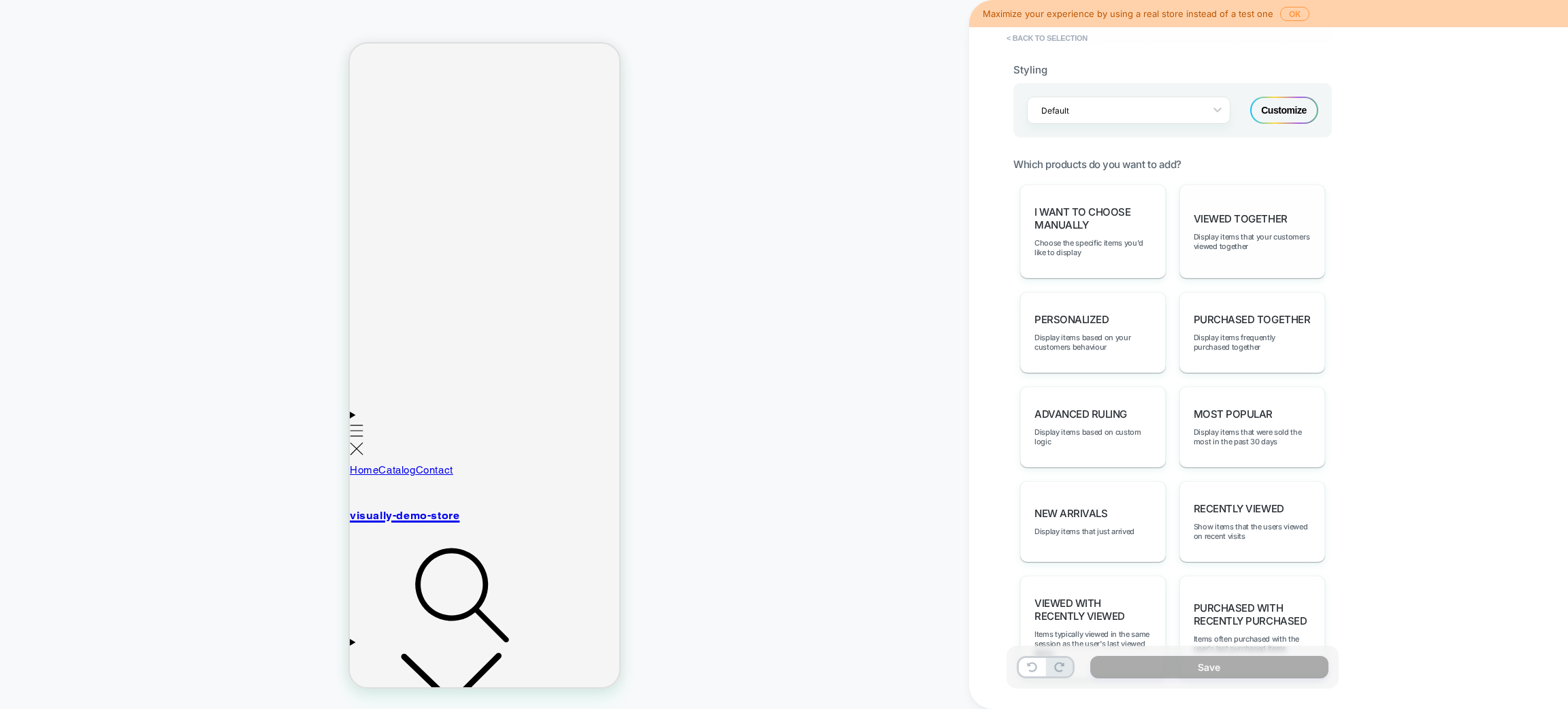
scroll to position [356, 0]
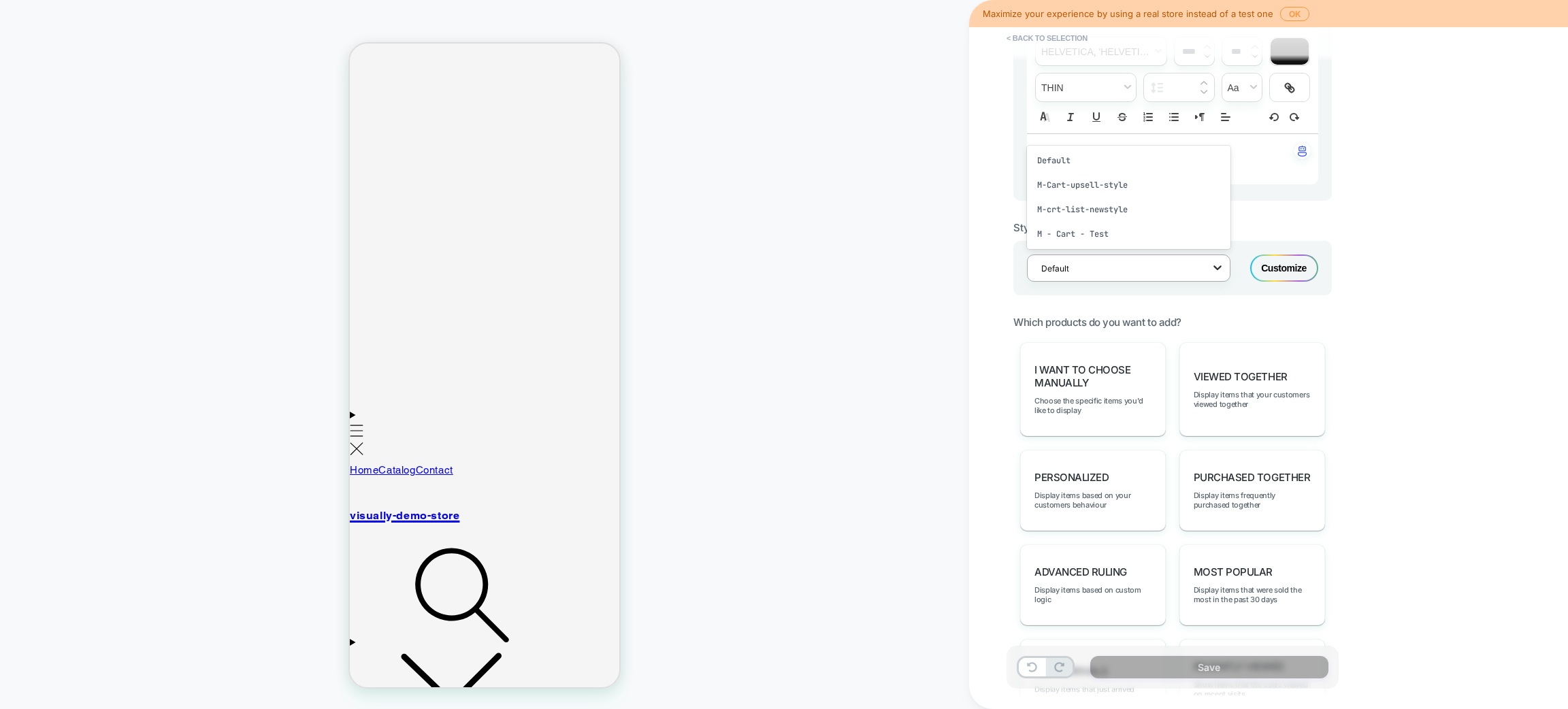
click at [1218, 264] on icon at bounding box center [1217, 268] width 13 height 13
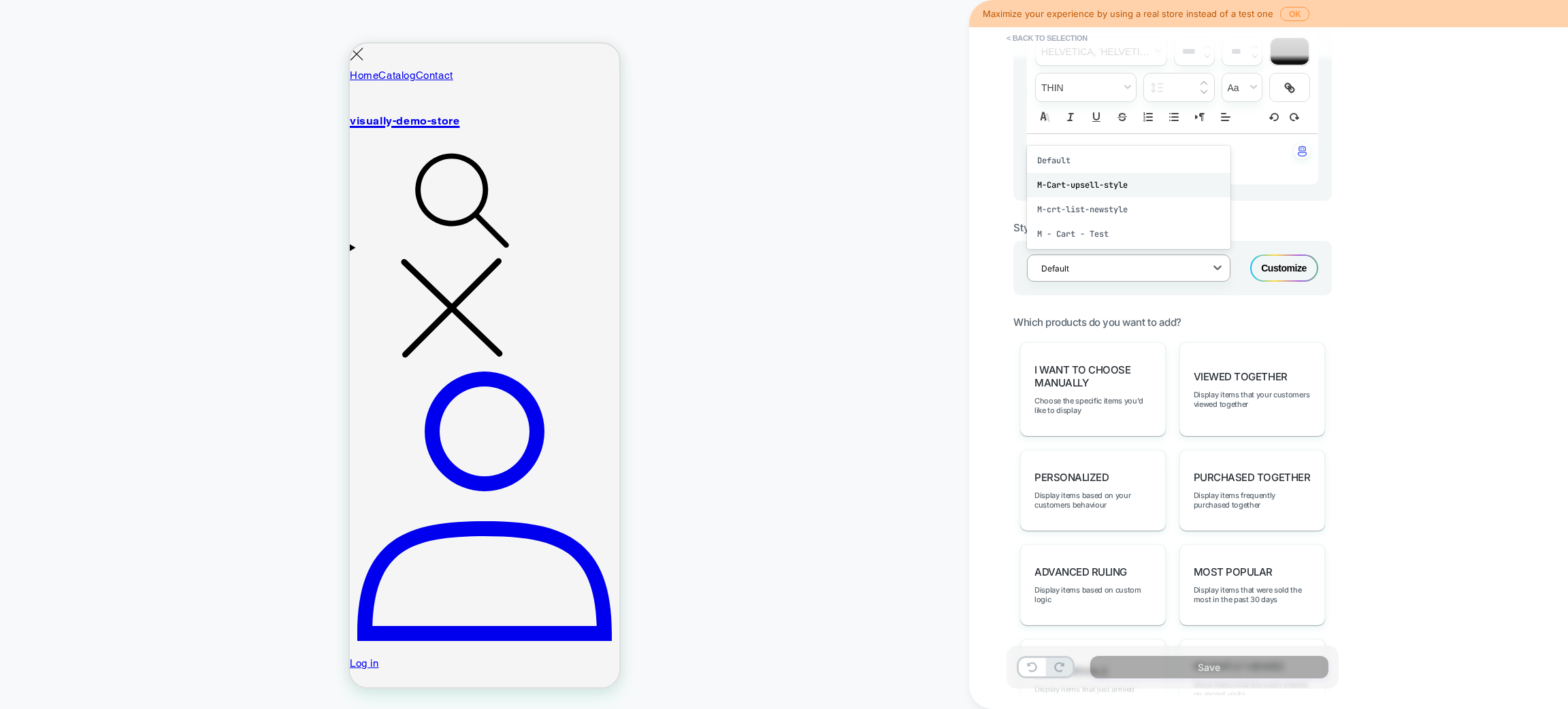
click at [1117, 184] on div "M-Cart-upsell-style" at bounding box center [1128, 185] width 204 height 24
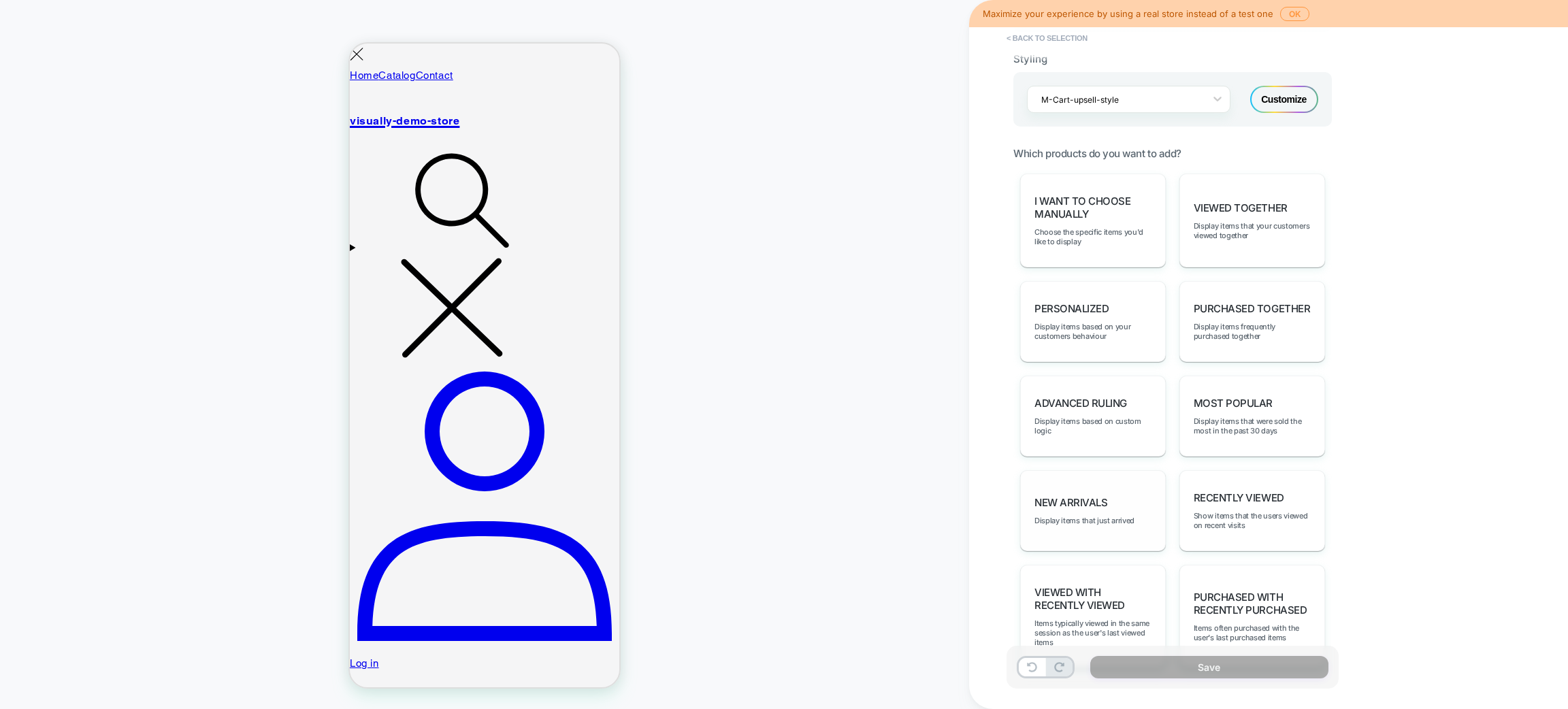
click at [1133, 488] on div "New Arrivals Display items that just arrived" at bounding box center [1093, 511] width 146 height 81
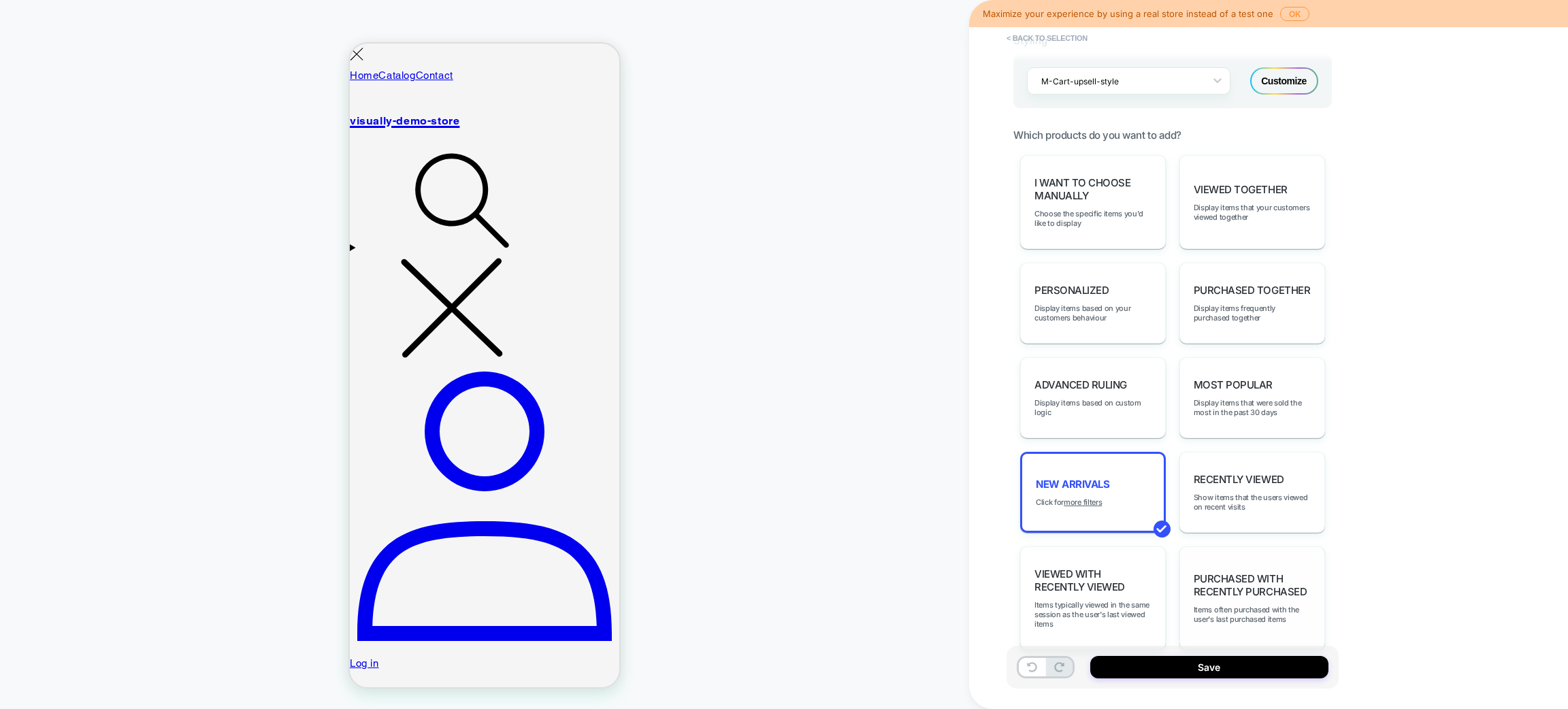
scroll to position [389, 0]
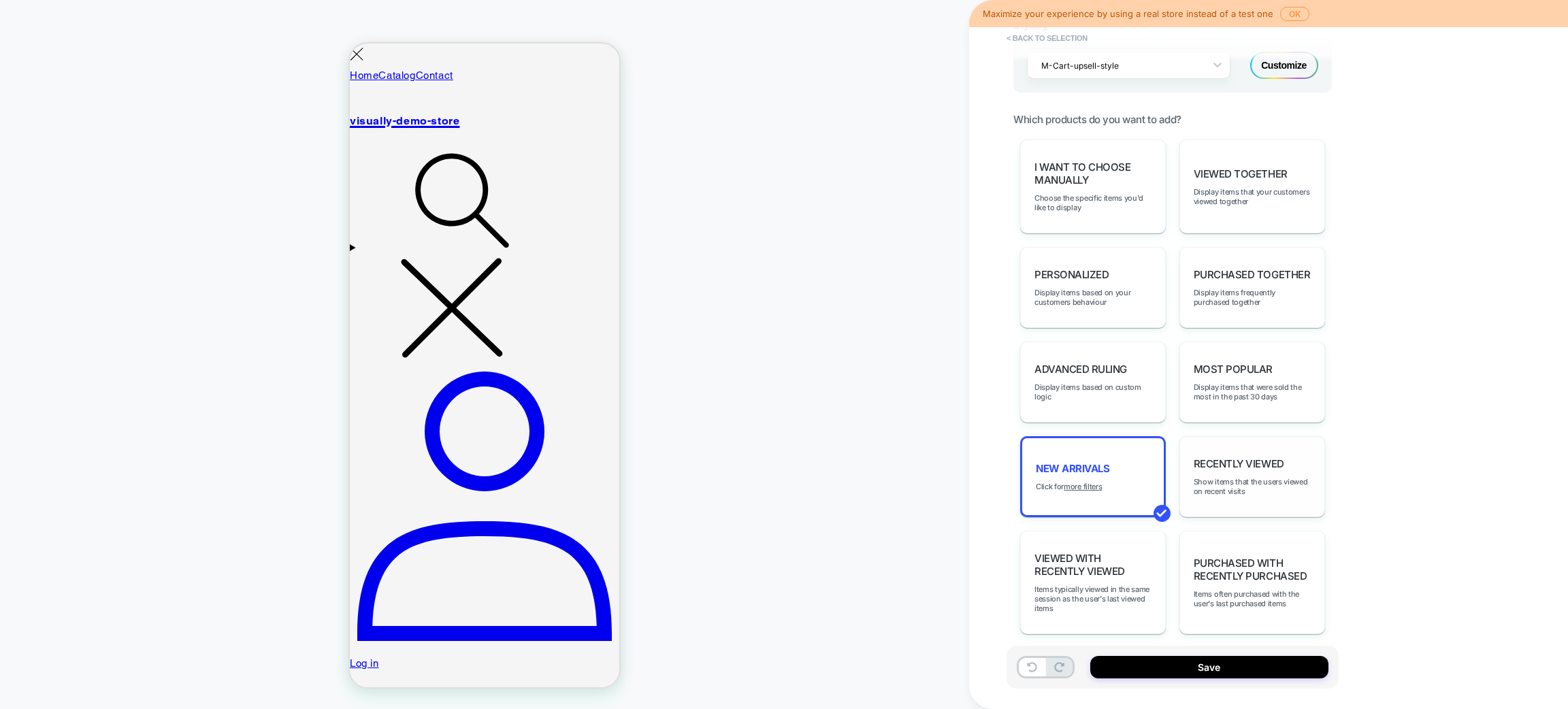
click at [1242, 464] on div "Recently Viewed Show items that the users viewed on recent visits" at bounding box center [1253, 477] width 146 height 81
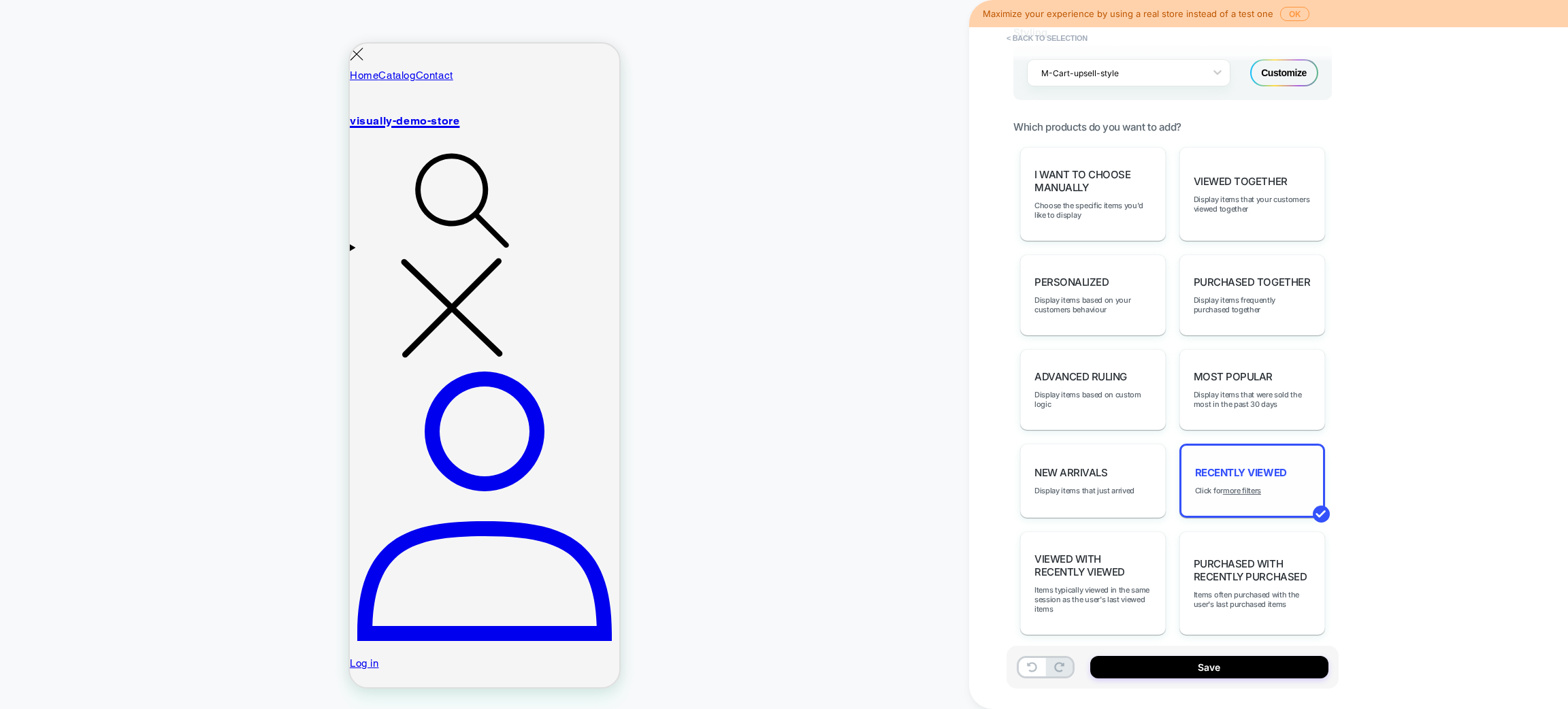
scroll to position [525, 0]
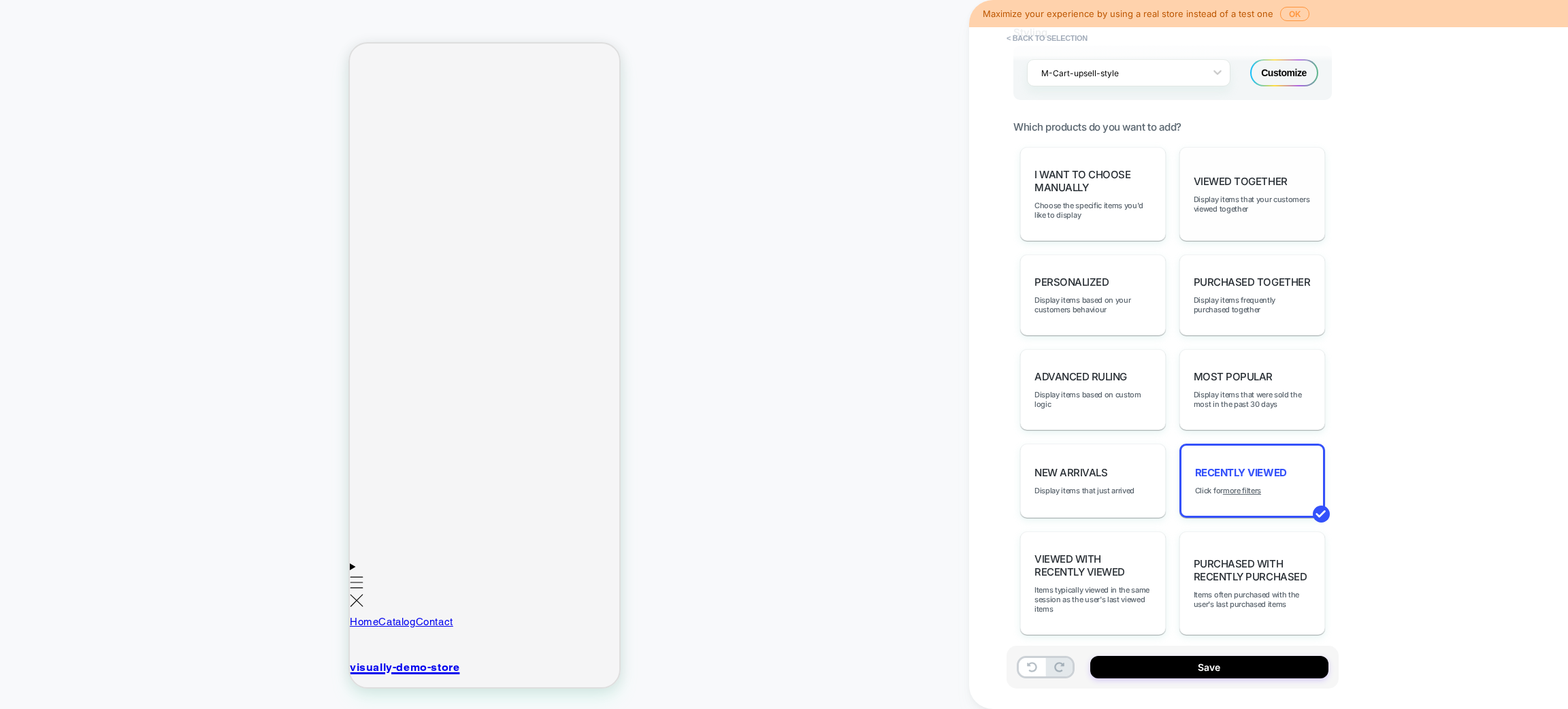
click at [1218, 183] on div "Viewed Together Display items that your customers viewed together" at bounding box center [1253, 194] width 146 height 94
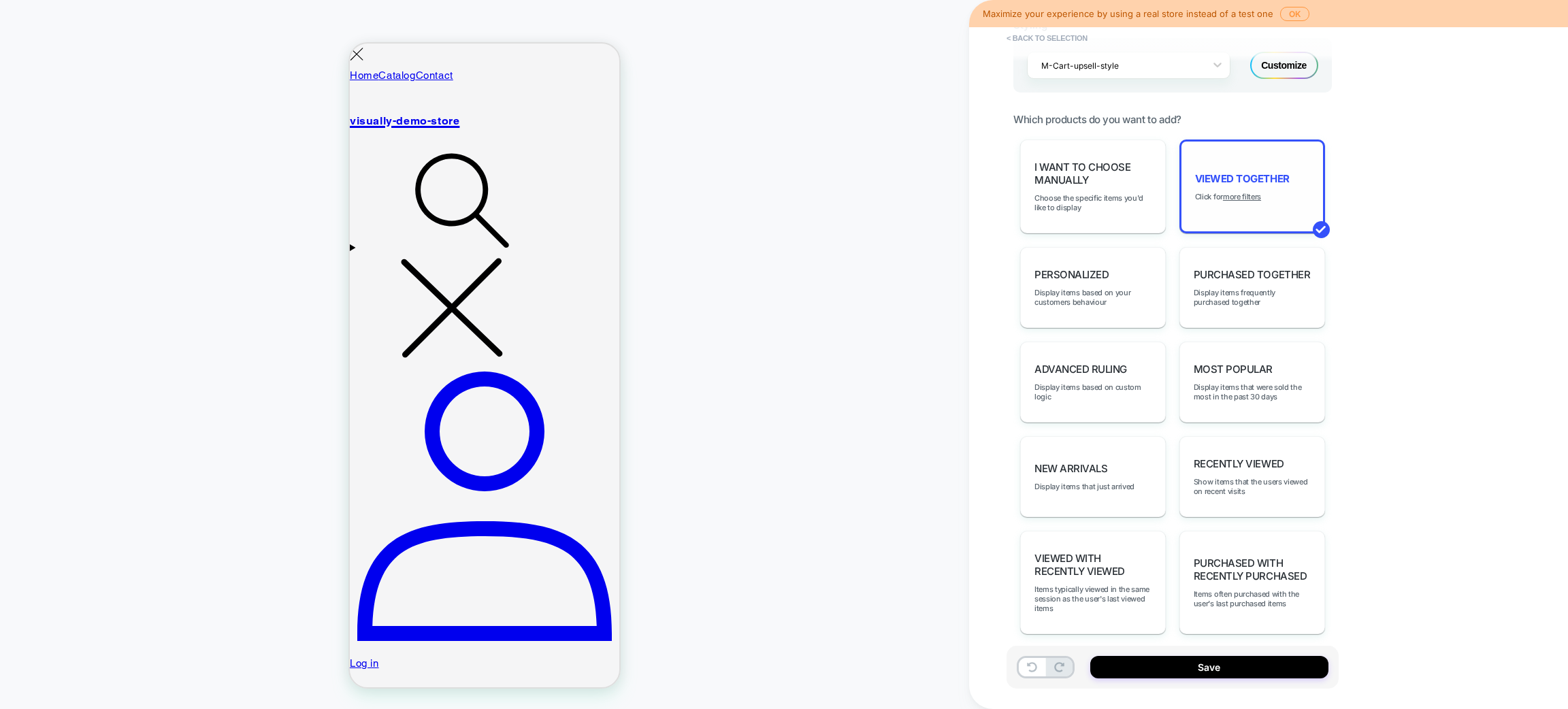
scroll to position [0, 0]
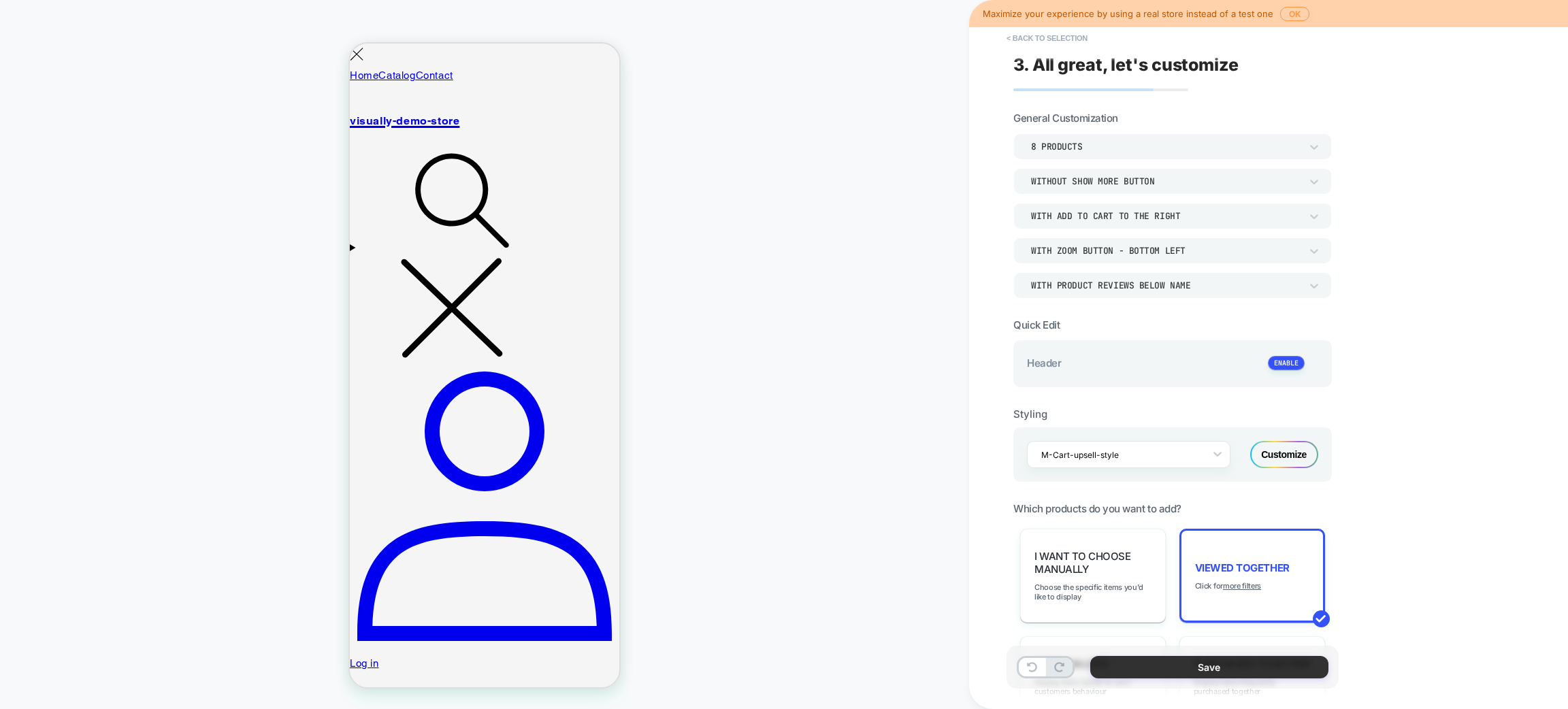
click at [1210, 668] on button "Save" at bounding box center [1210, 667] width 238 height 23
type textarea "*"
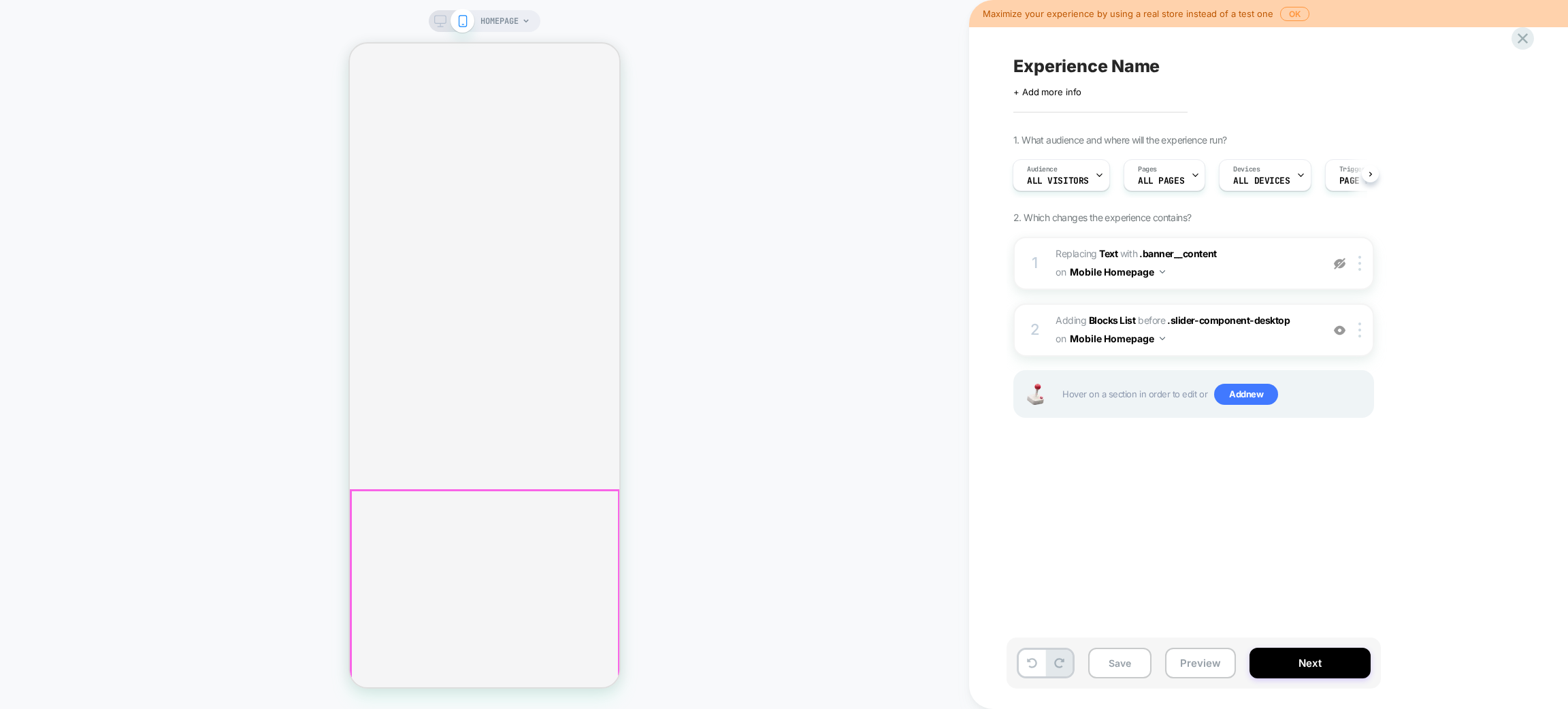
scroll to position [51, 0]
click at [1339, 263] on img at bounding box center [1340, 264] width 12 height 12
click at [1337, 262] on img at bounding box center [1340, 264] width 12 height 12
click at [1336, 325] on img at bounding box center [1340, 331] width 12 height 12
